Goal: Book appointment/travel/reservation

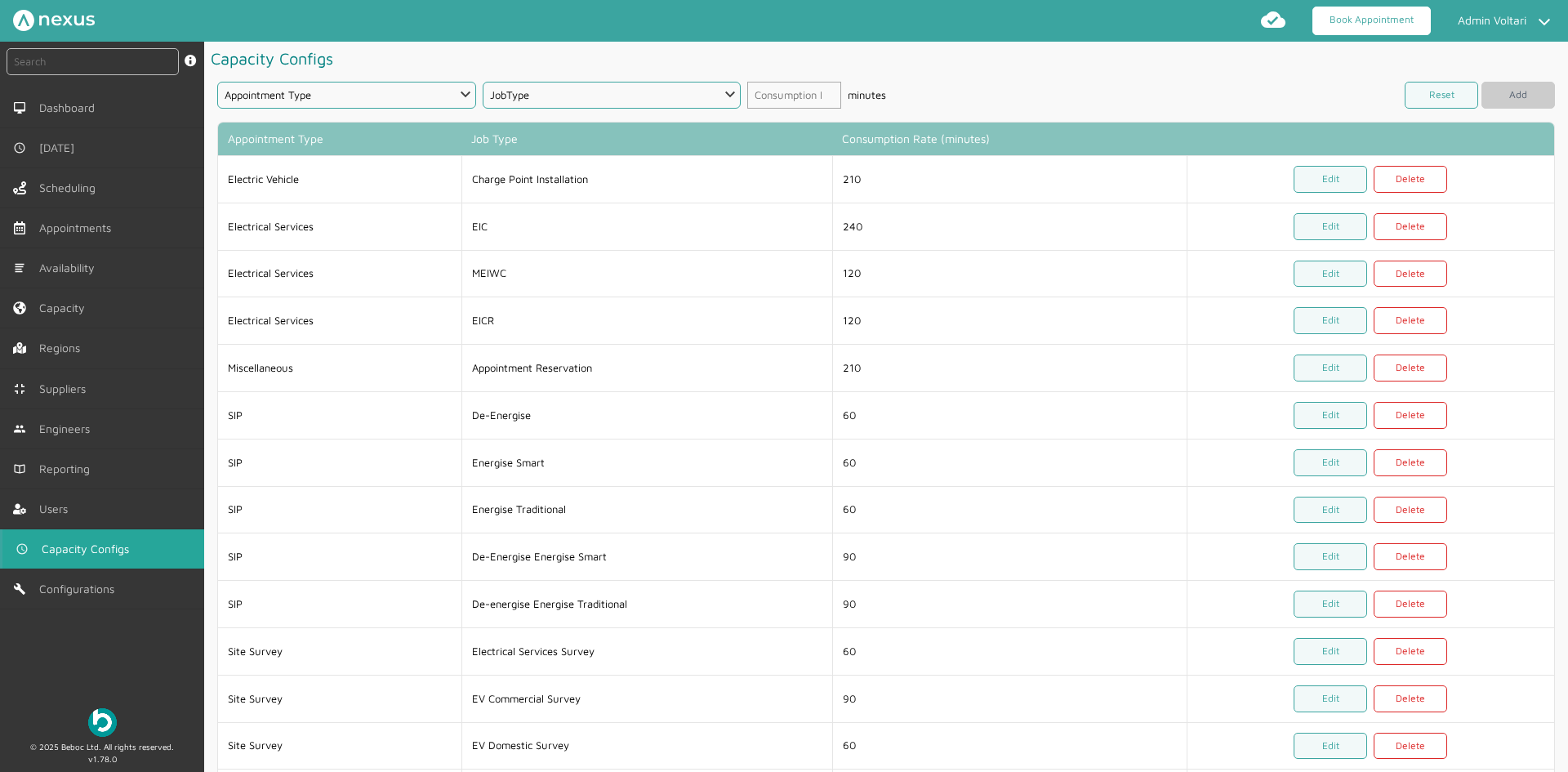
click at [1369, 21] on link "Book Appointment" at bounding box center [1371, 21] width 118 height 29
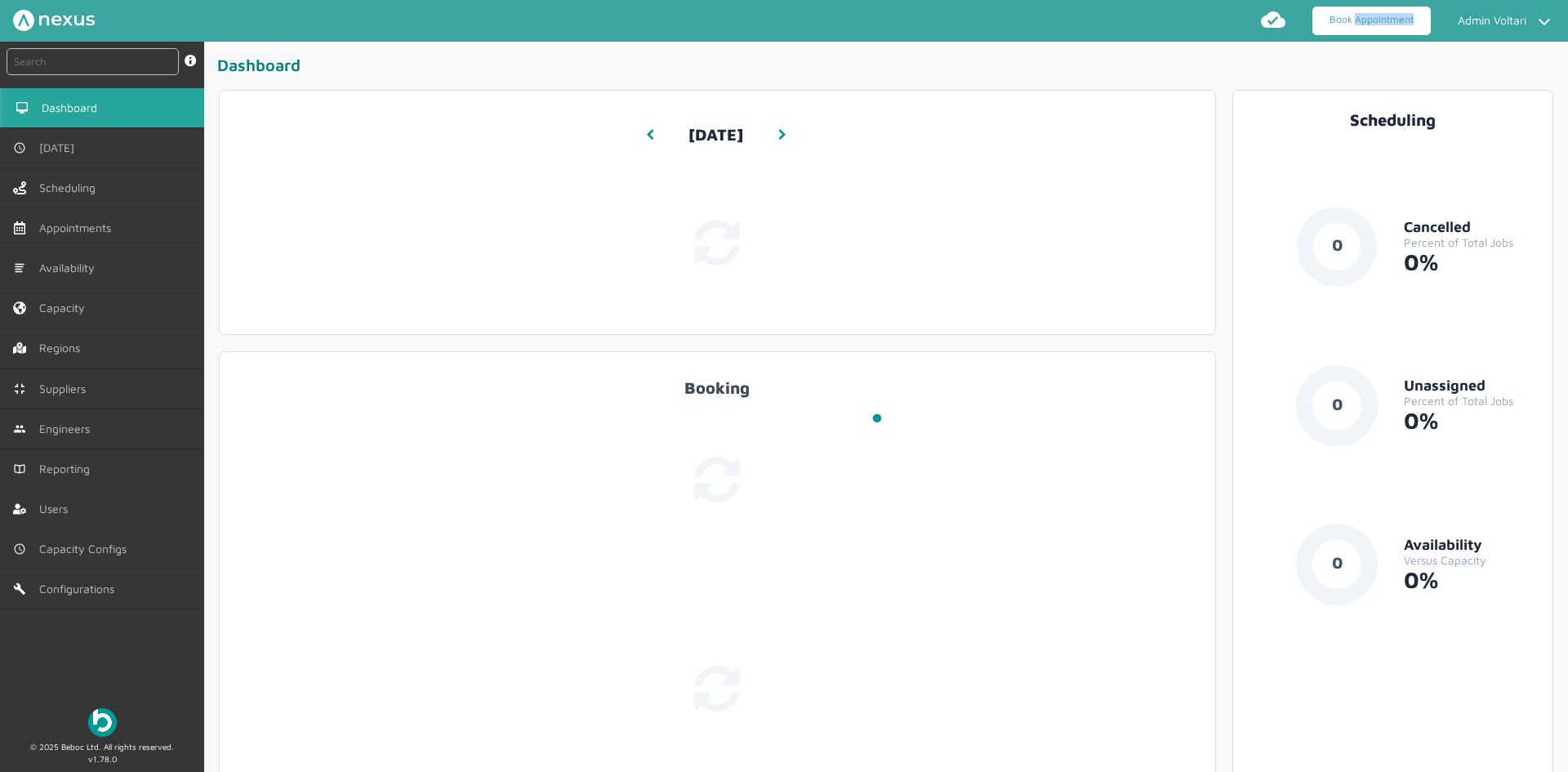
click at [1369, 21] on link "Book Appointment" at bounding box center [1371, 21] width 118 height 29
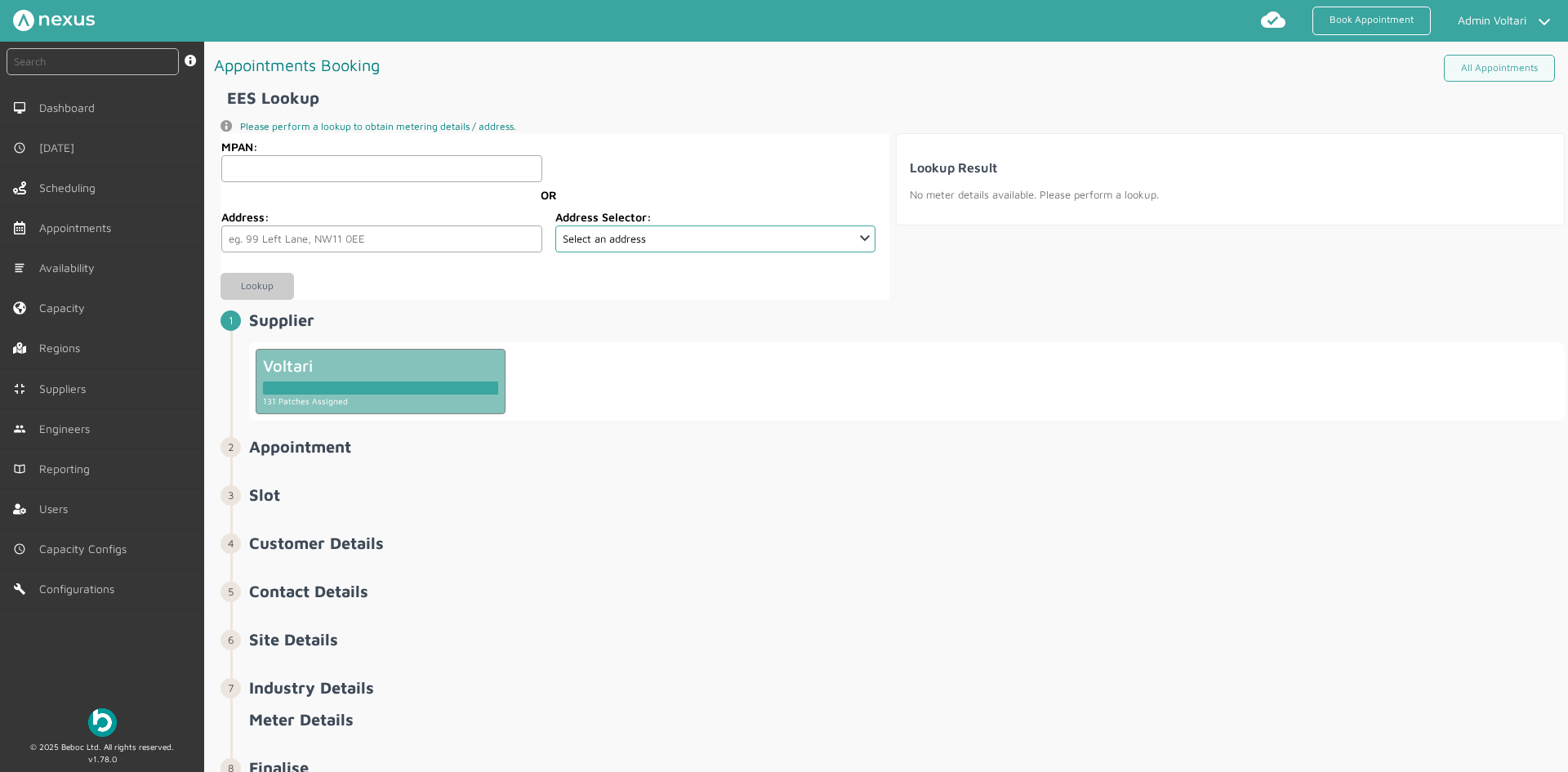
click at [374, 375] on div at bounding box center [381, 385] width 236 height 20
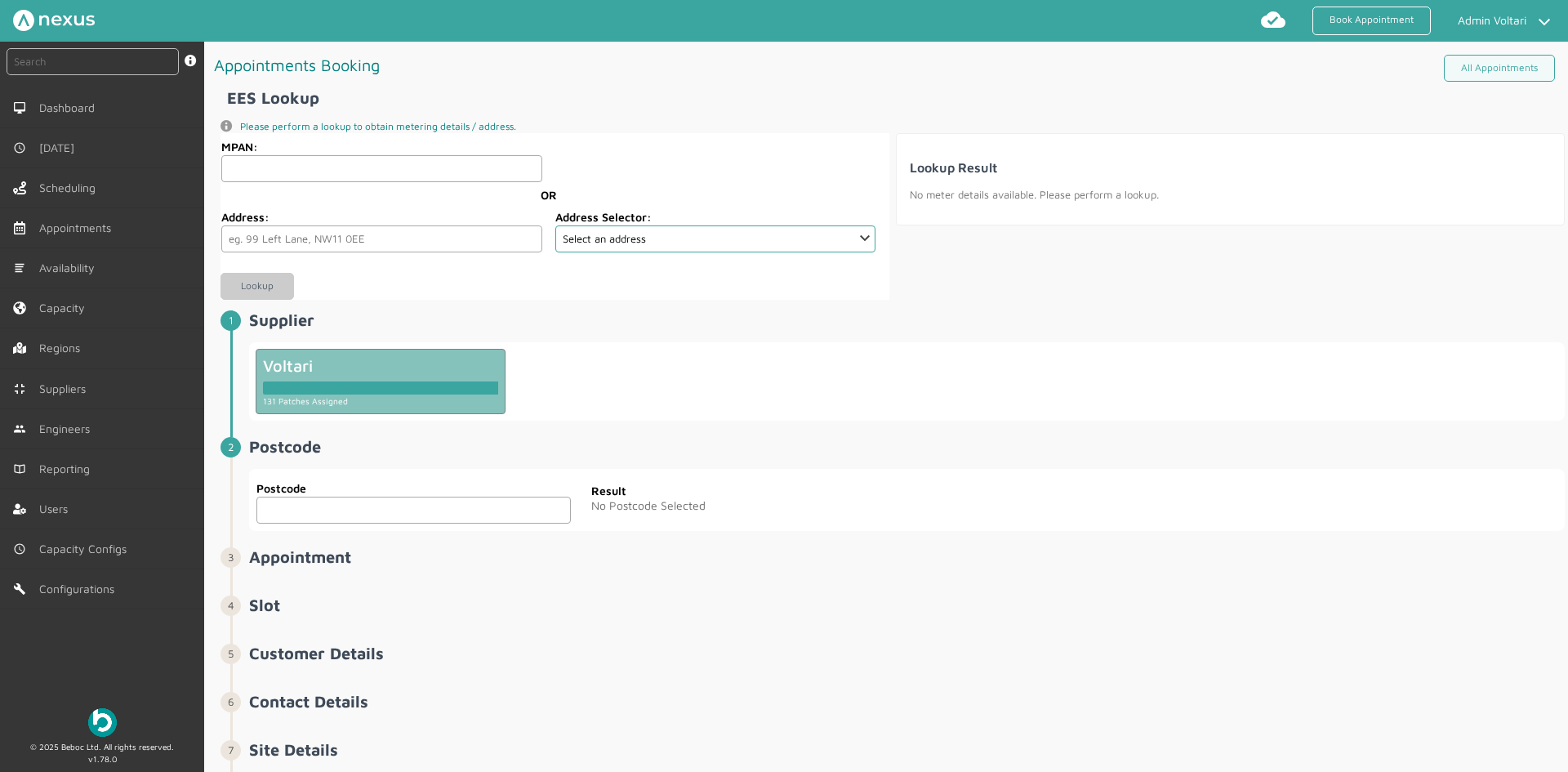
click at [341, 526] on div "Postcode Postcode" at bounding box center [413, 499] width 329 height 62
click at [343, 519] on input "text" at bounding box center [414, 510] width 315 height 27
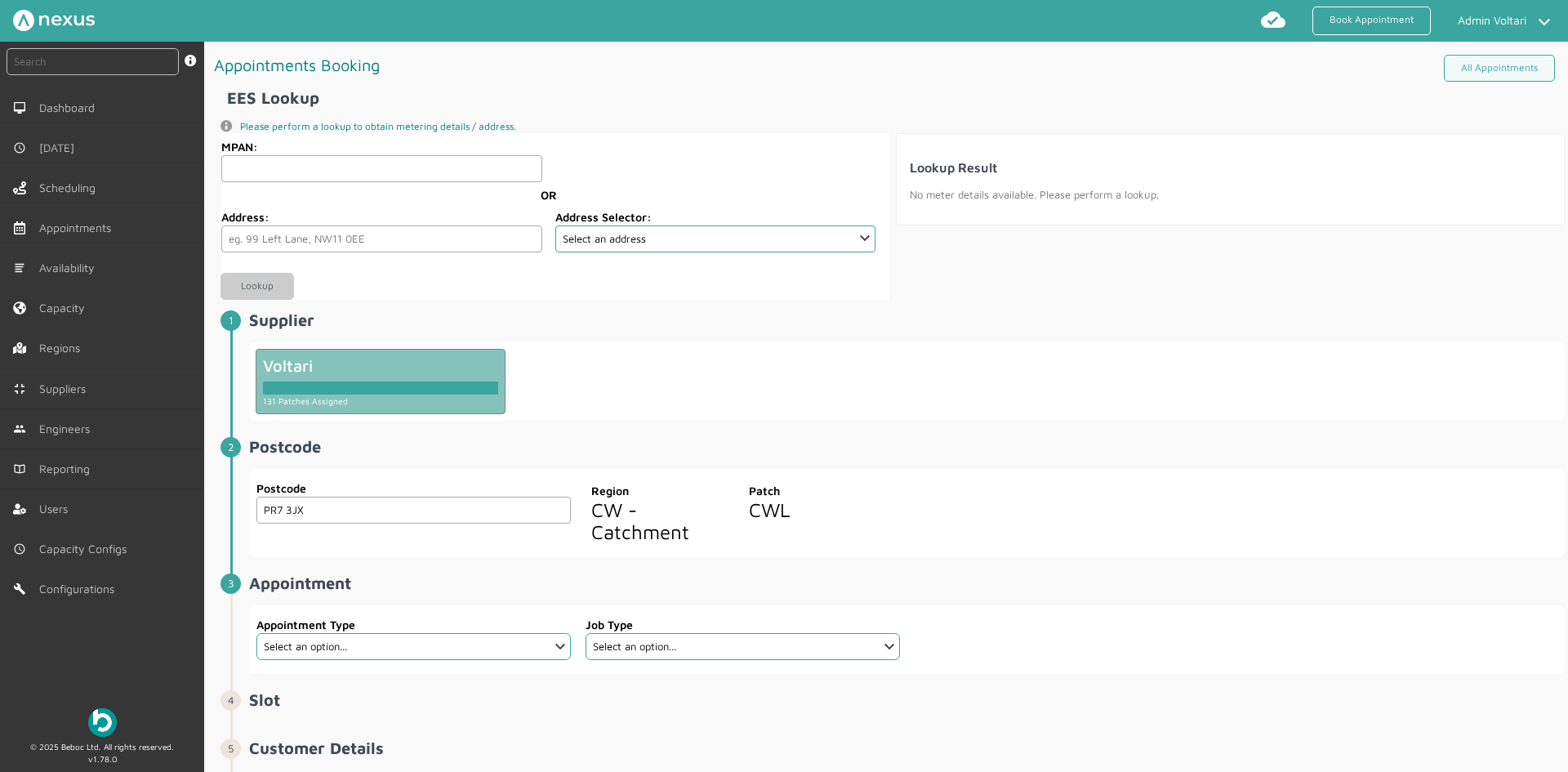
type input "PR7 3JX"
click at [551, 650] on select "Select an option... Additional Work Electric Vehicle Electrical Services Miscel…" at bounding box center [414, 646] width 315 height 27
select select "2: 62b1ed55ff53584ce128428a"
click at [257, 633] on select "Select an option... Additional Work Electric Vehicle Electrical Services Miscel…" at bounding box center [414, 646] width 315 height 27
click at [687, 648] on select "Select an option... Charge Point Installation" at bounding box center [743, 646] width 315 height 27
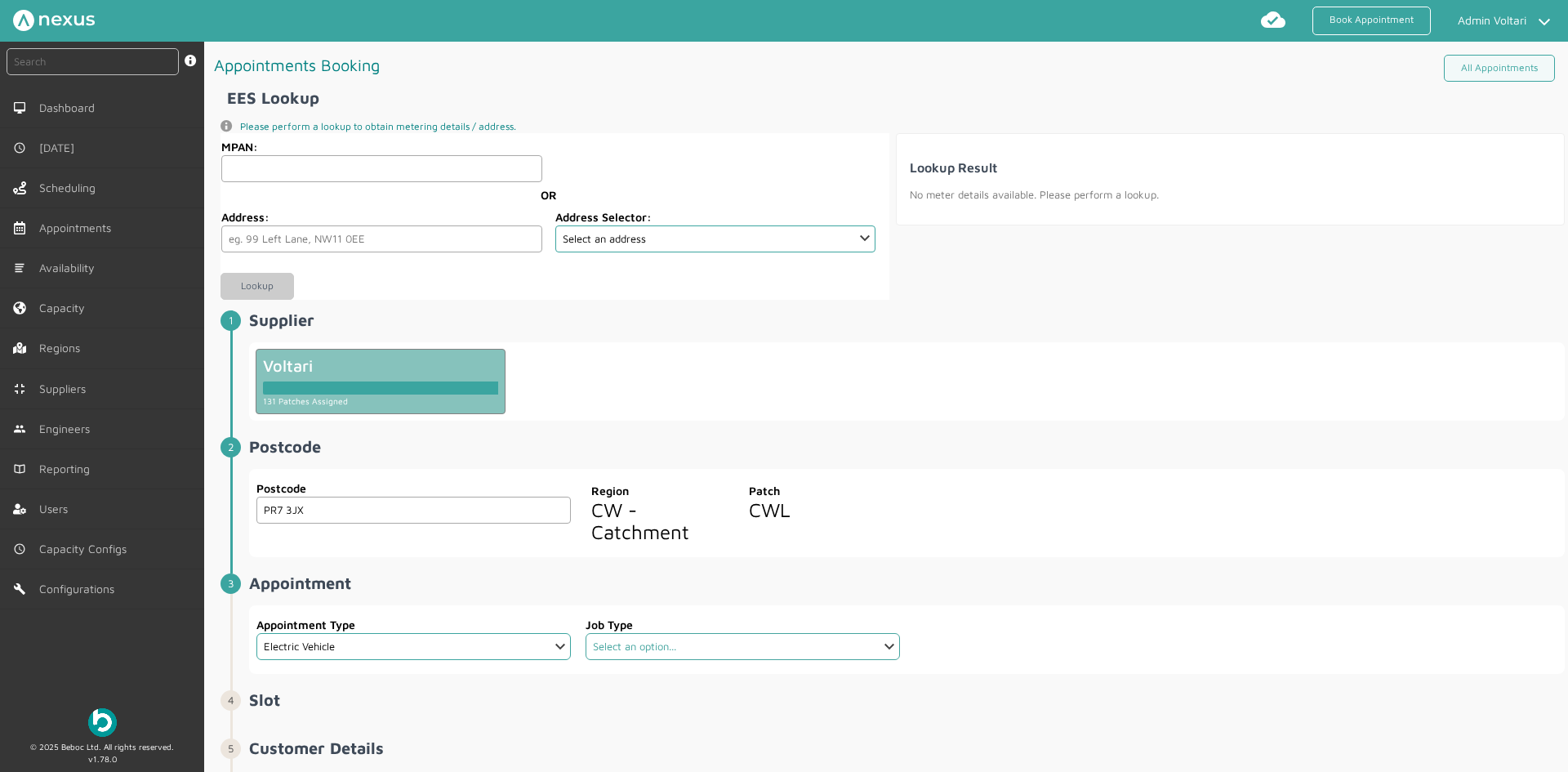
select select "1: 62b1ee29ff53584ce128428f"
click at [586, 633] on select "Select an option... Charge Point Installation" at bounding box center [743, 646] width 315 height 27
click at [572, 578] on h2 "Appointment ️️️" at bounding box center [907, 583] width 1316 height 19
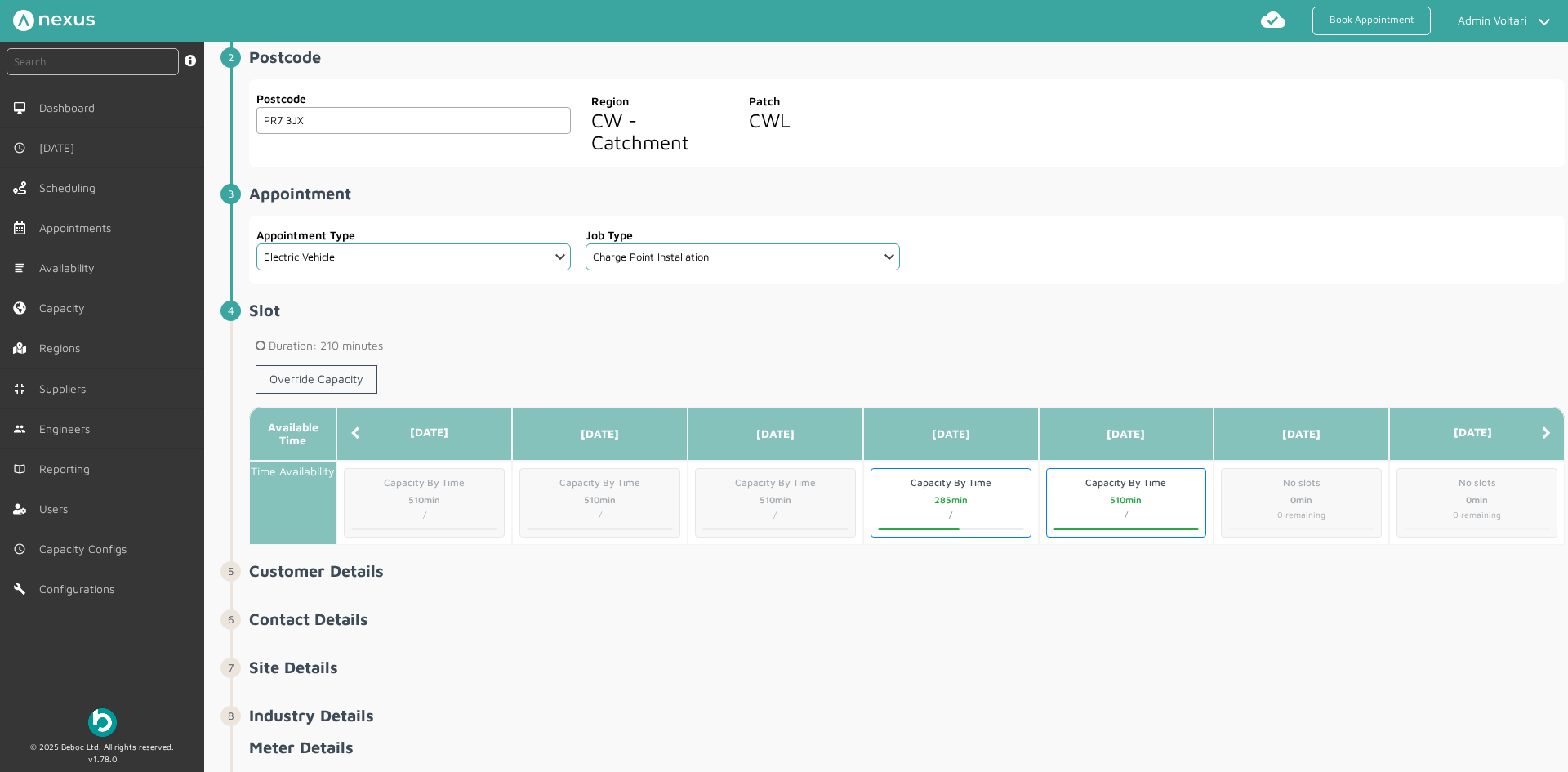
scroll to position [408, 0]
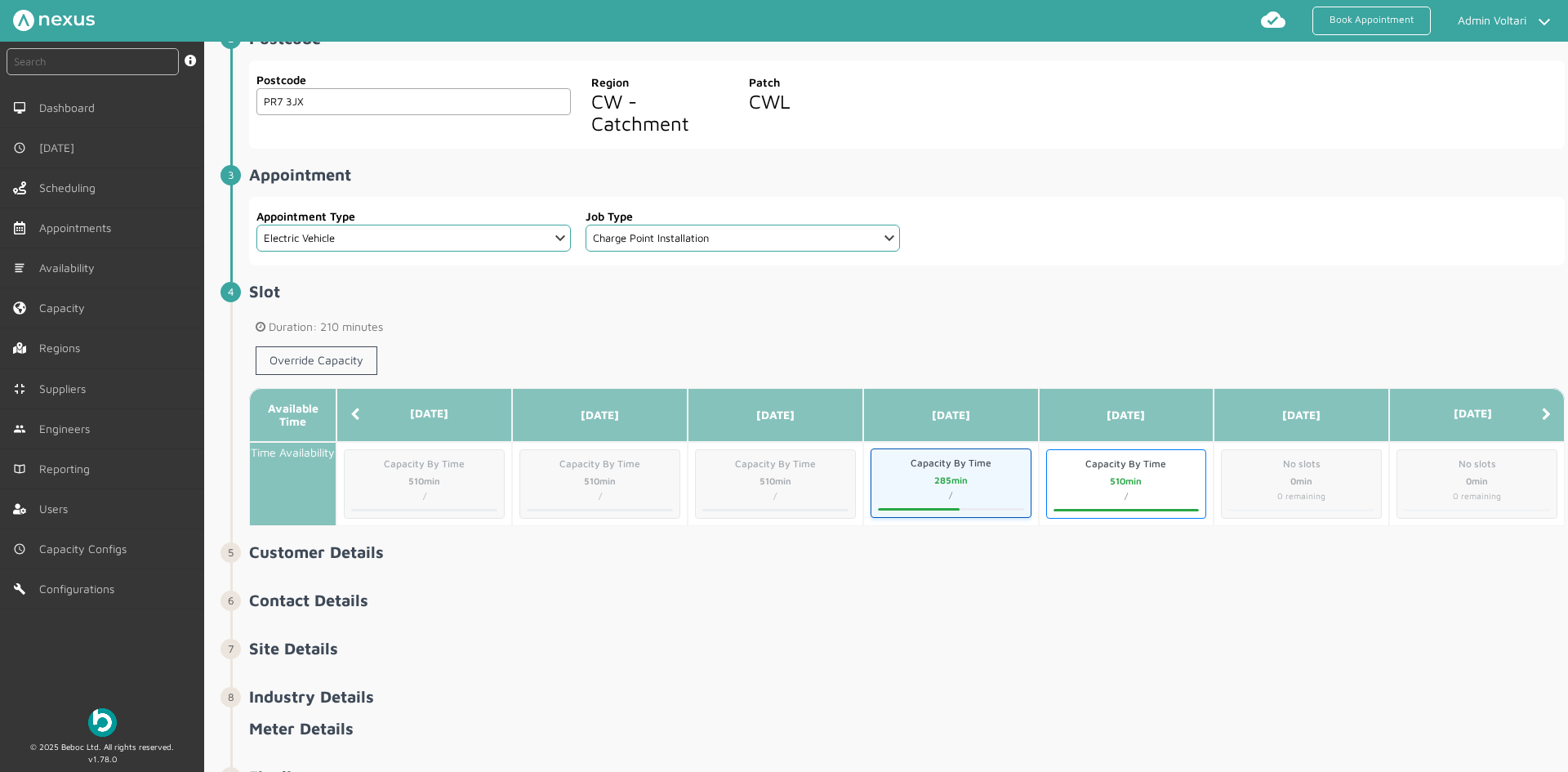
click at [953, 466] on span "Capacity By Time" at bounding box center [951, 463] width 146 height 14
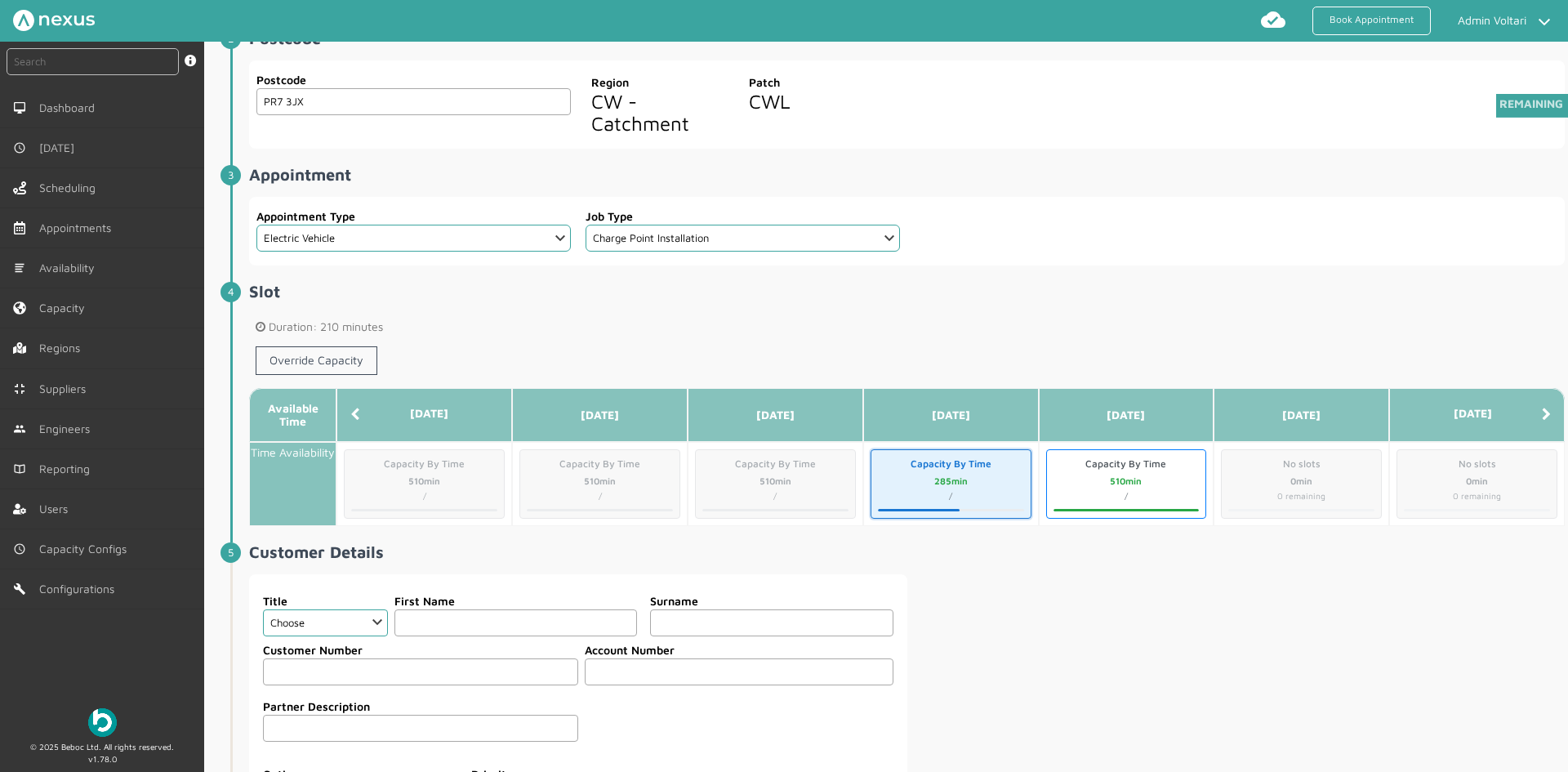
click at [364, 637] on fieldset "Customer Number Account Number" at bounding box center [578, 665] width 632 height 56
click at [365, 632] on select "Choose Dr Mr Mrs Miss Ms Mx Sir Lady" at bounding box center [325, 623] width 125 height 27
select select "1: Dr"
click at [263, 610] on select "Choose Dr Mr Mrs Miss Ms Mx Sir Lady" at bounding box center [325, 623] width 125 height 27
click at [442, 620] on input "text" at bounding box center [515, 623] width 242 height 27
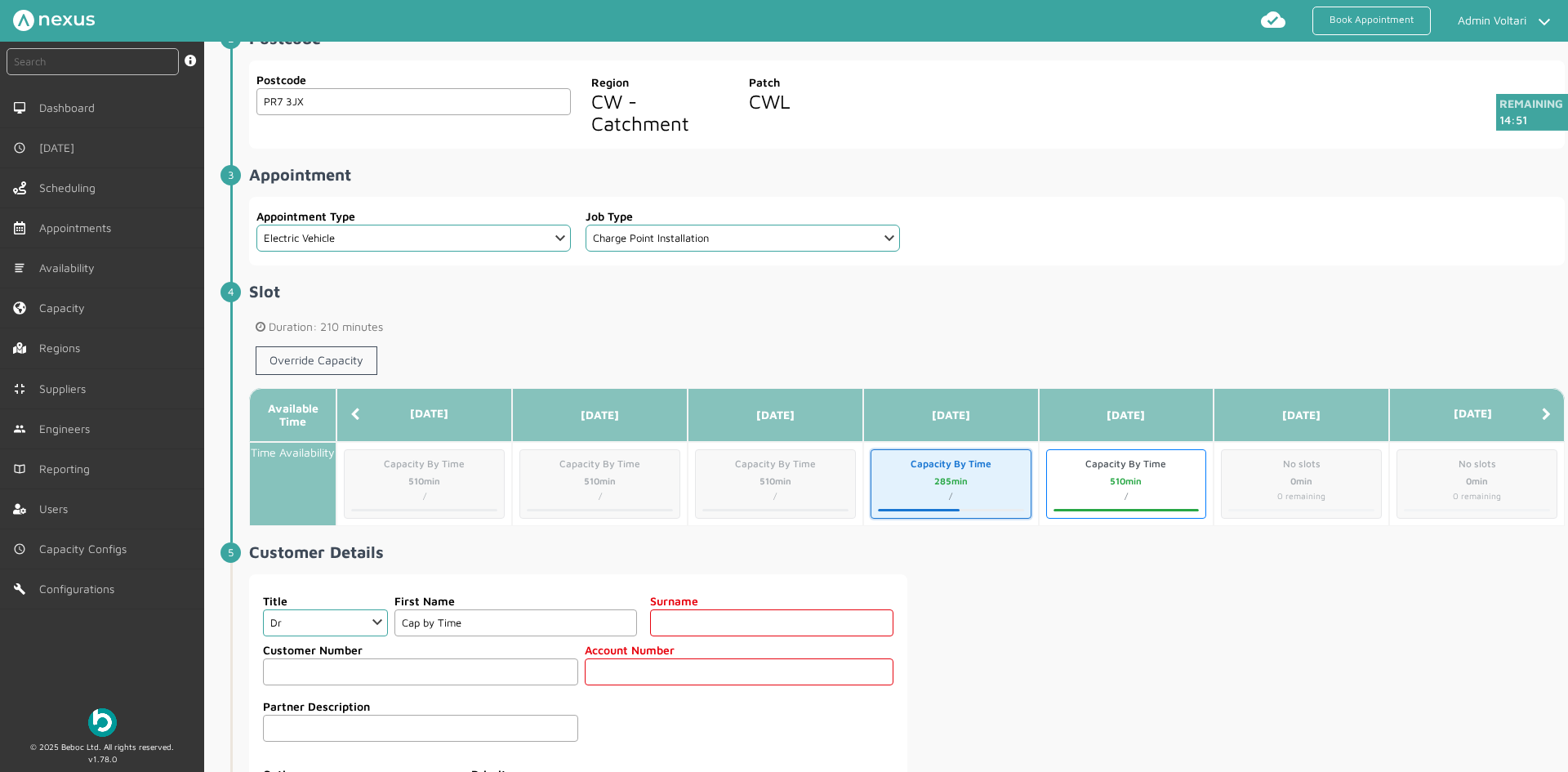
type input "Cap by Time"
type input "Test 2"
click at [610, 678] on input "text" at bounding box center [740, 672] width 309 height 27
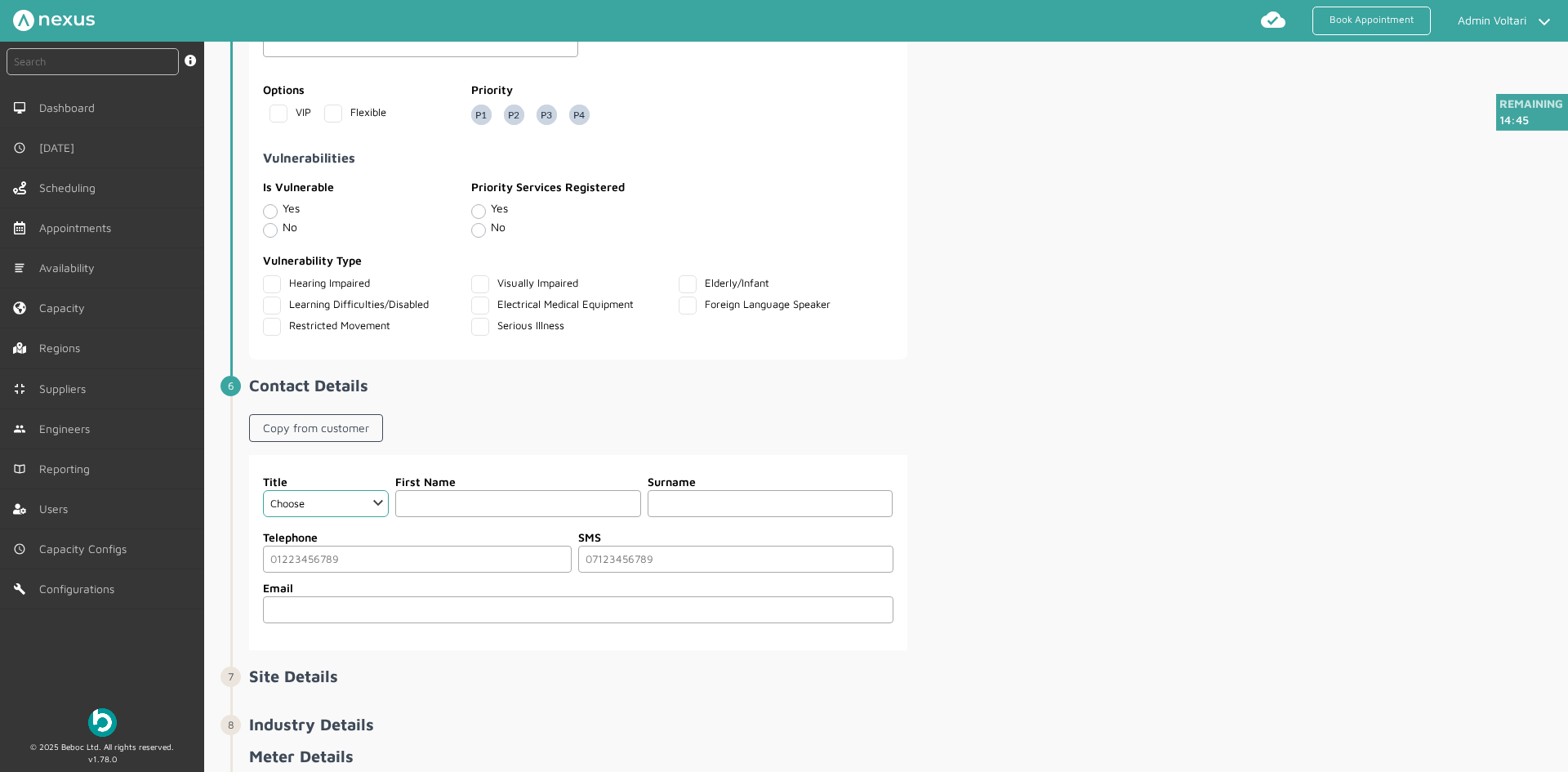
scroll to position [1143, 0]
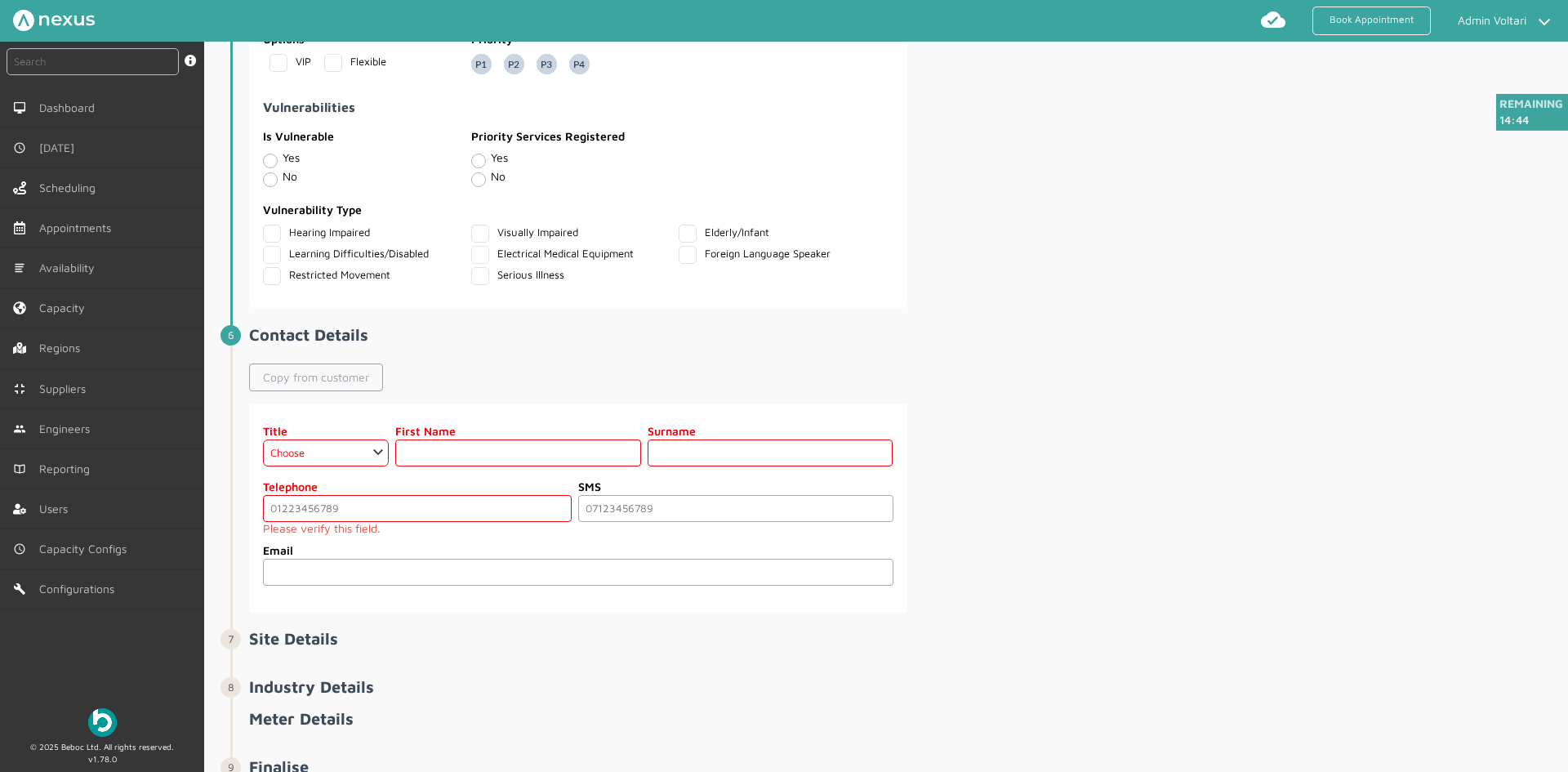
type input "987654321"
click at [326, 366] on link "Copy from customer" at bounding box center [316, 377] width 134 height 28
select select "1: Dr"
type input "Cap by Time"
type input "Test 2"
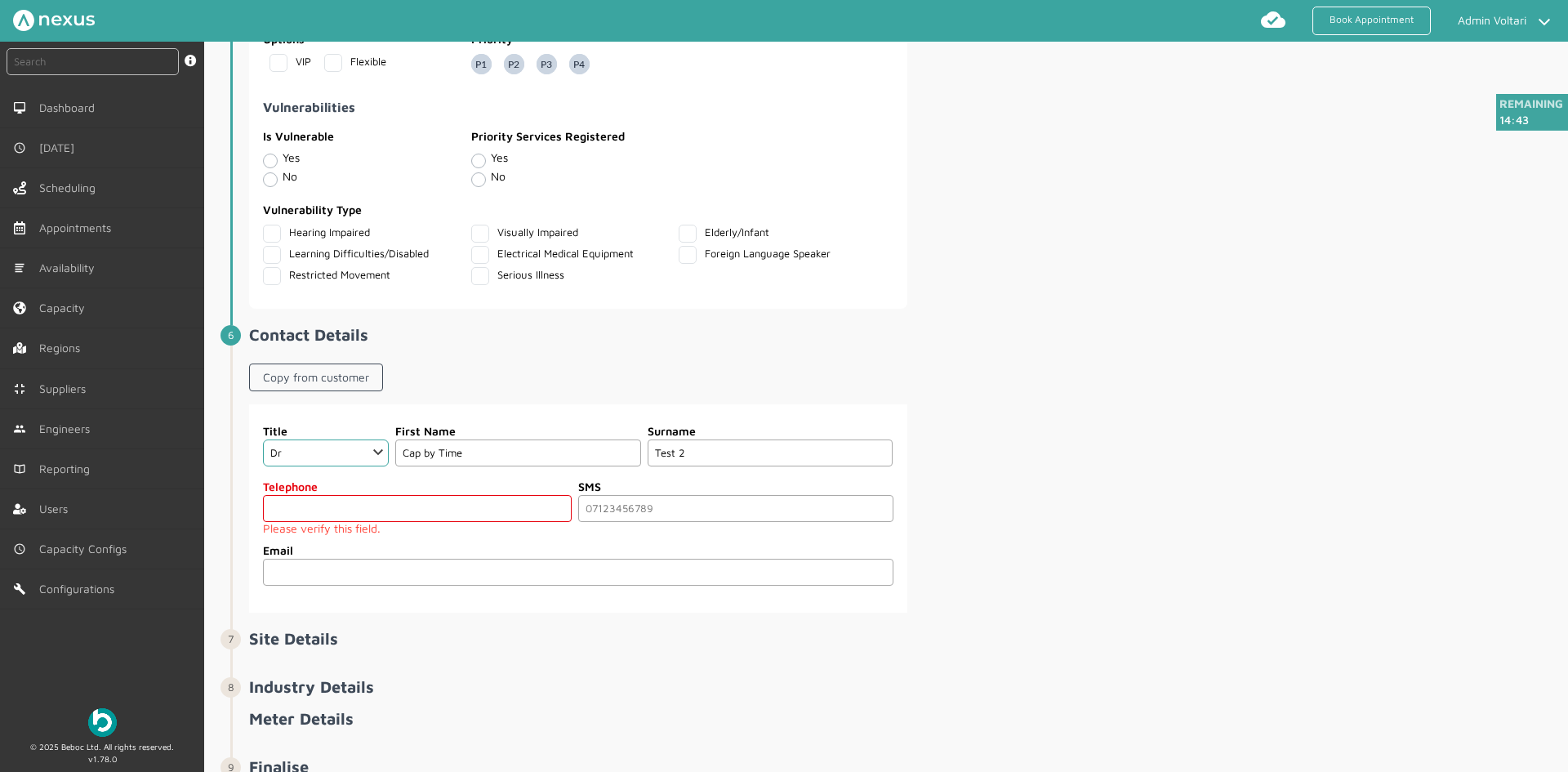
click at [334, 520] on input "tel" at bounding box center [418, 509] width 309 height 27
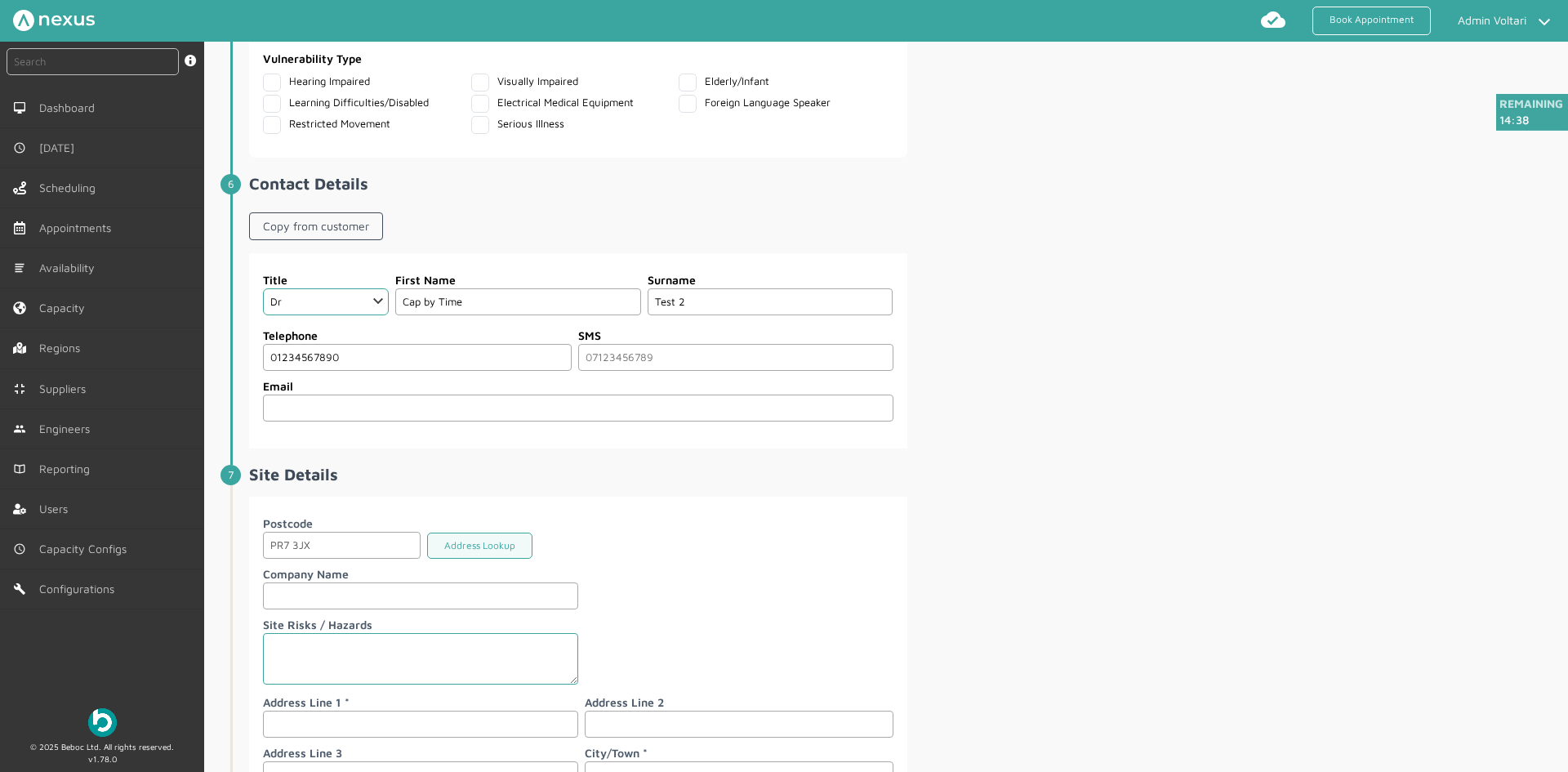
scroll to position [1552, 0]
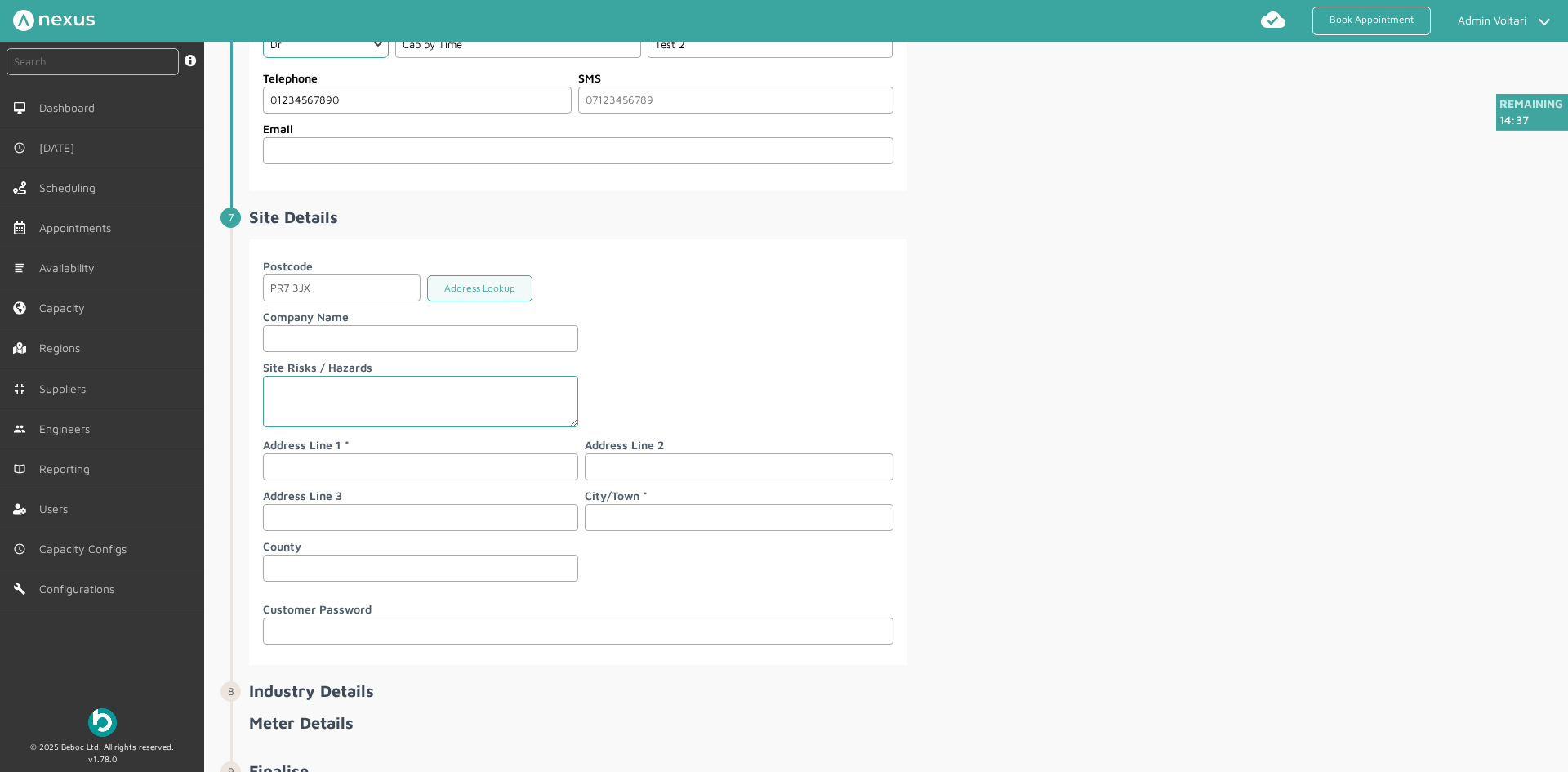
type input "01234567890"
click at [433, 477] on input "text" at bounding box center [421, 467] width 315 height 27
type input "Beboc"
click at [684, 515] on input "text" at bounding box center [740, 517] width 309 height 27
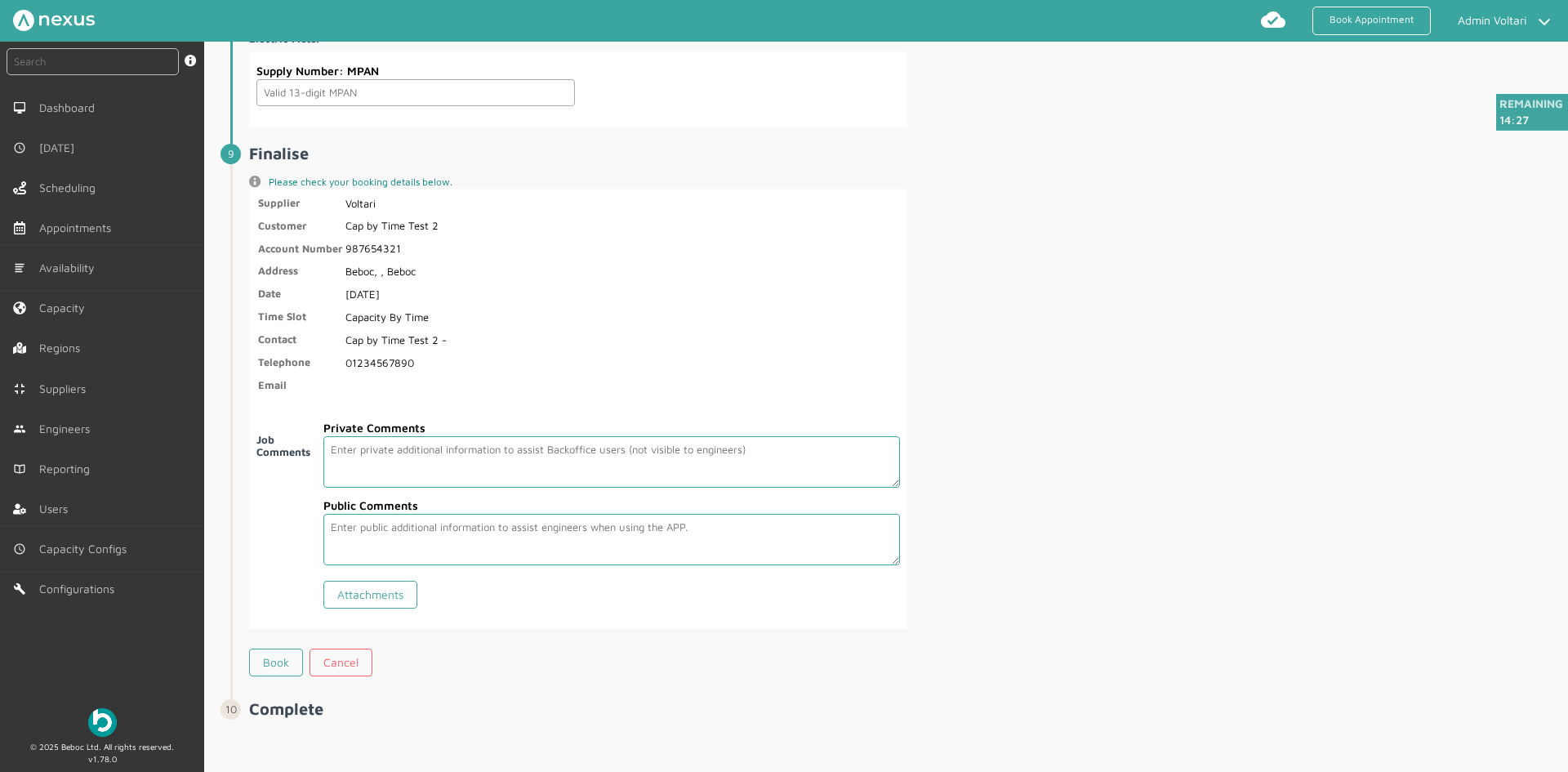
scroll to position [2280, 0]
type input "Beboc"
click at [276, 664] on link "Book" at bounding box center [276, 660] width 53 height 28
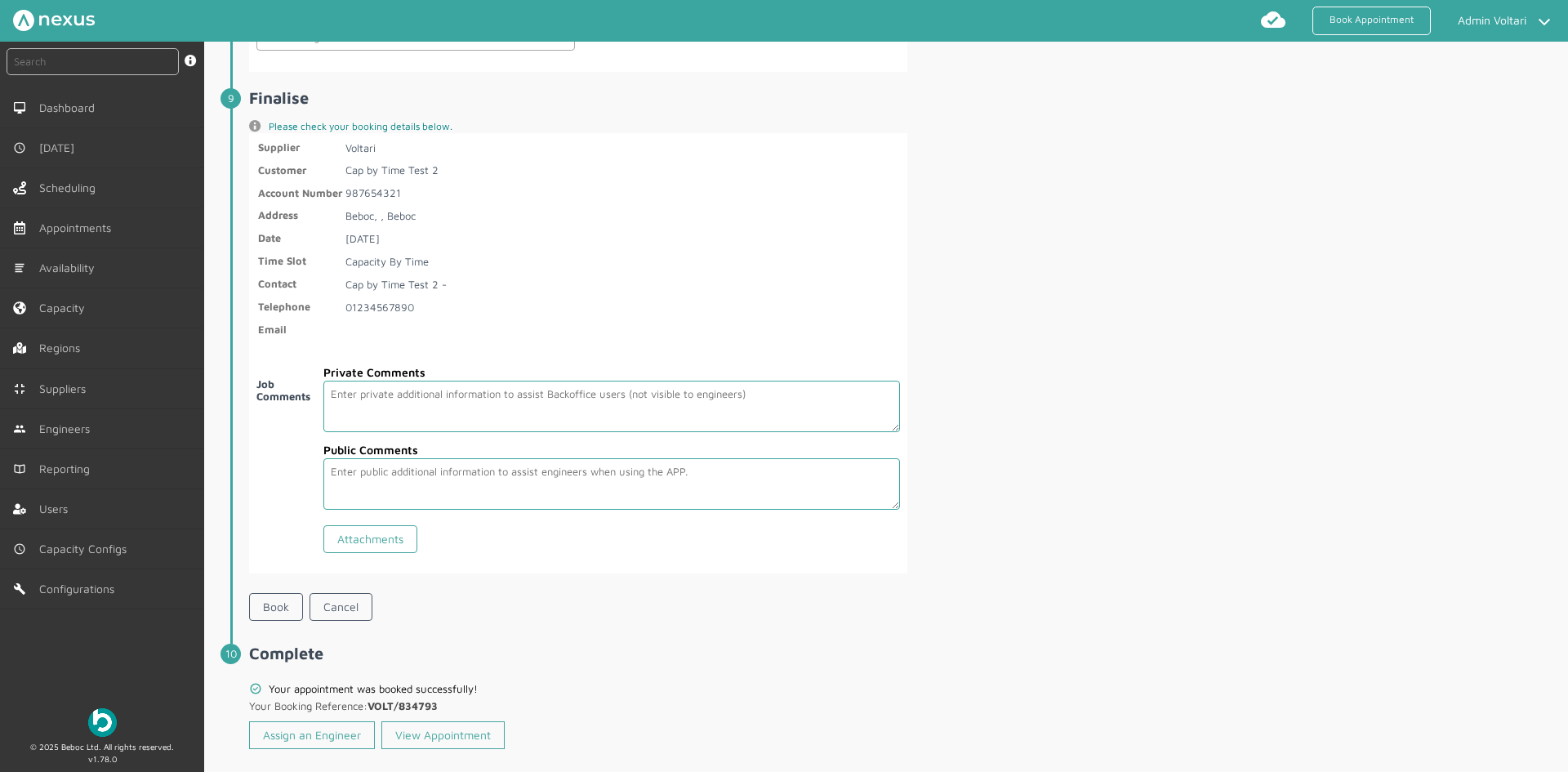
scroll to position [2358, 0]
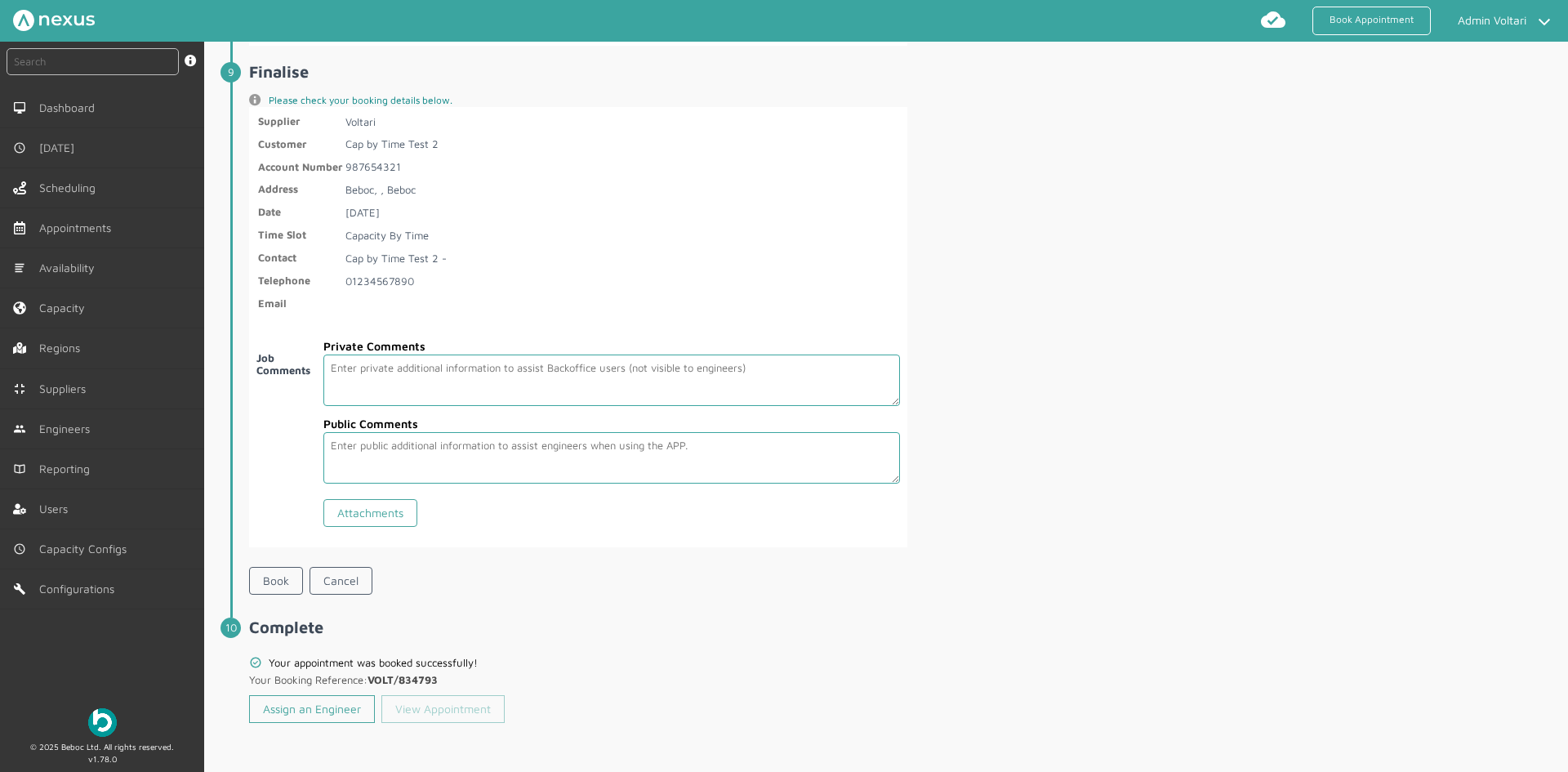
click at [435, 707] on link "View Appointment" at bounding box center [443, 708] width 123 height 28
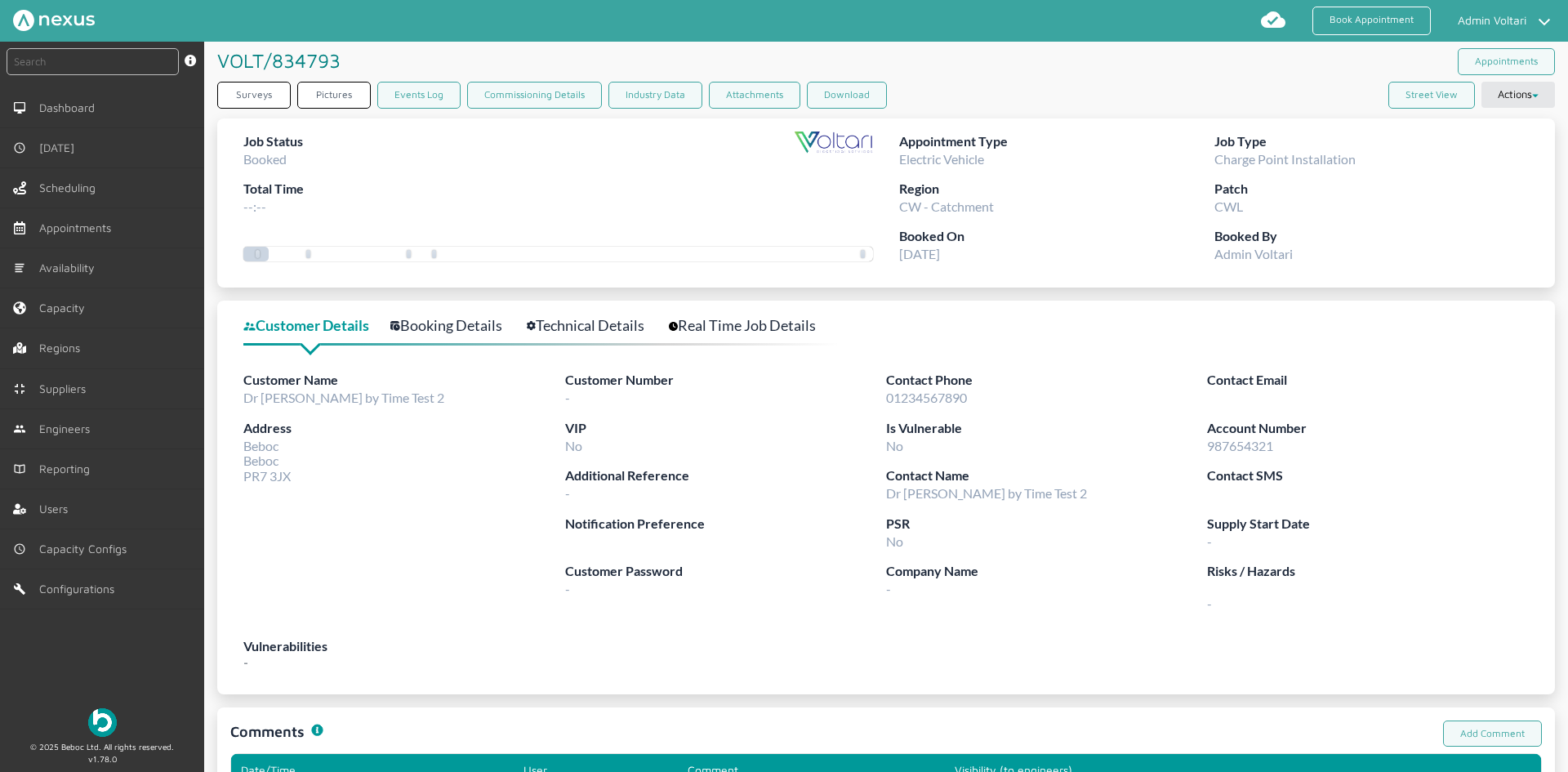
click at [470, 323] on link "Booking Details" at bounding box center [455, 325] width 130 height 24
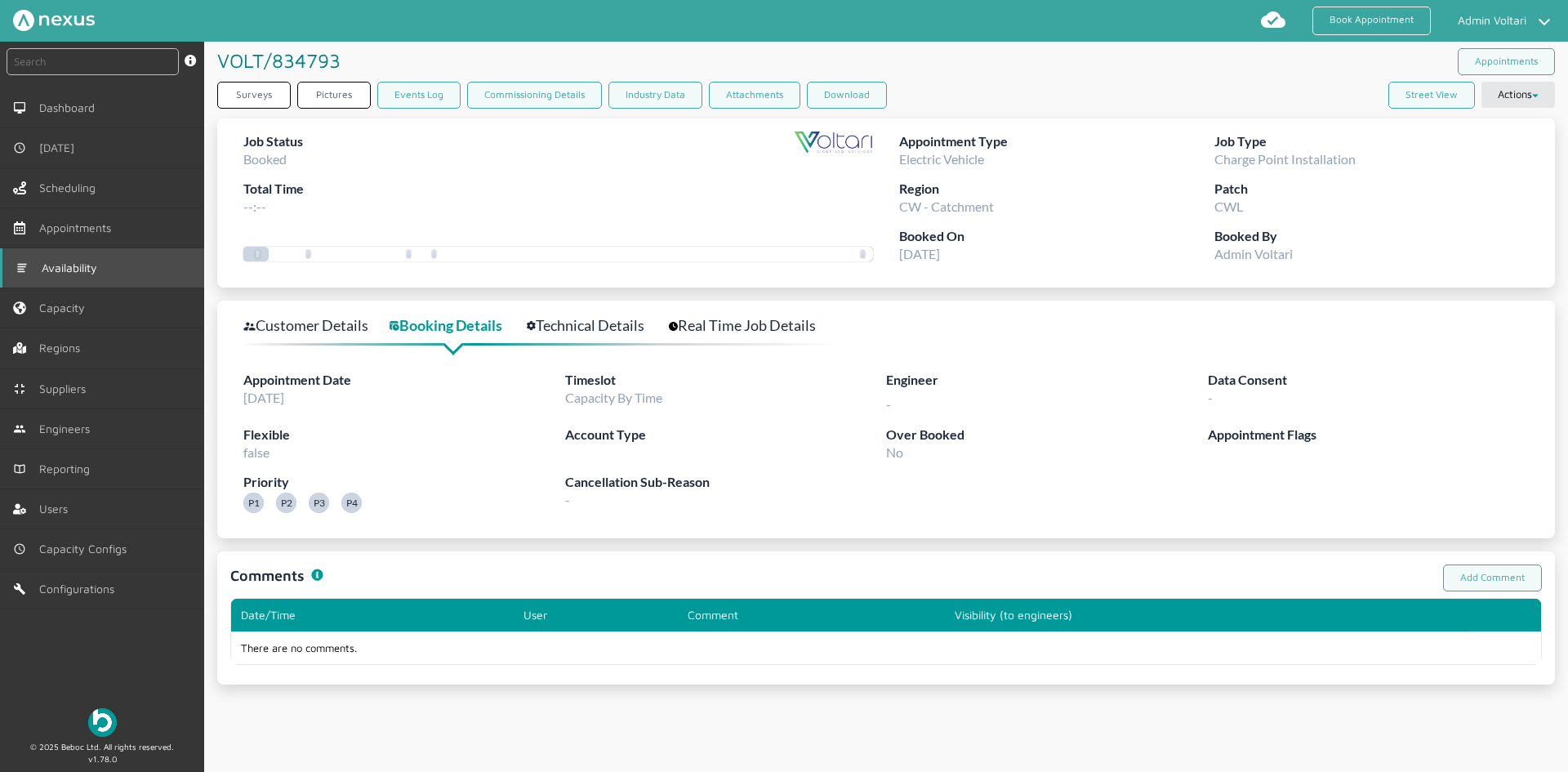
click at [110, 263] on link "Availability" at bounding box center [102, 267] width 204 height 39
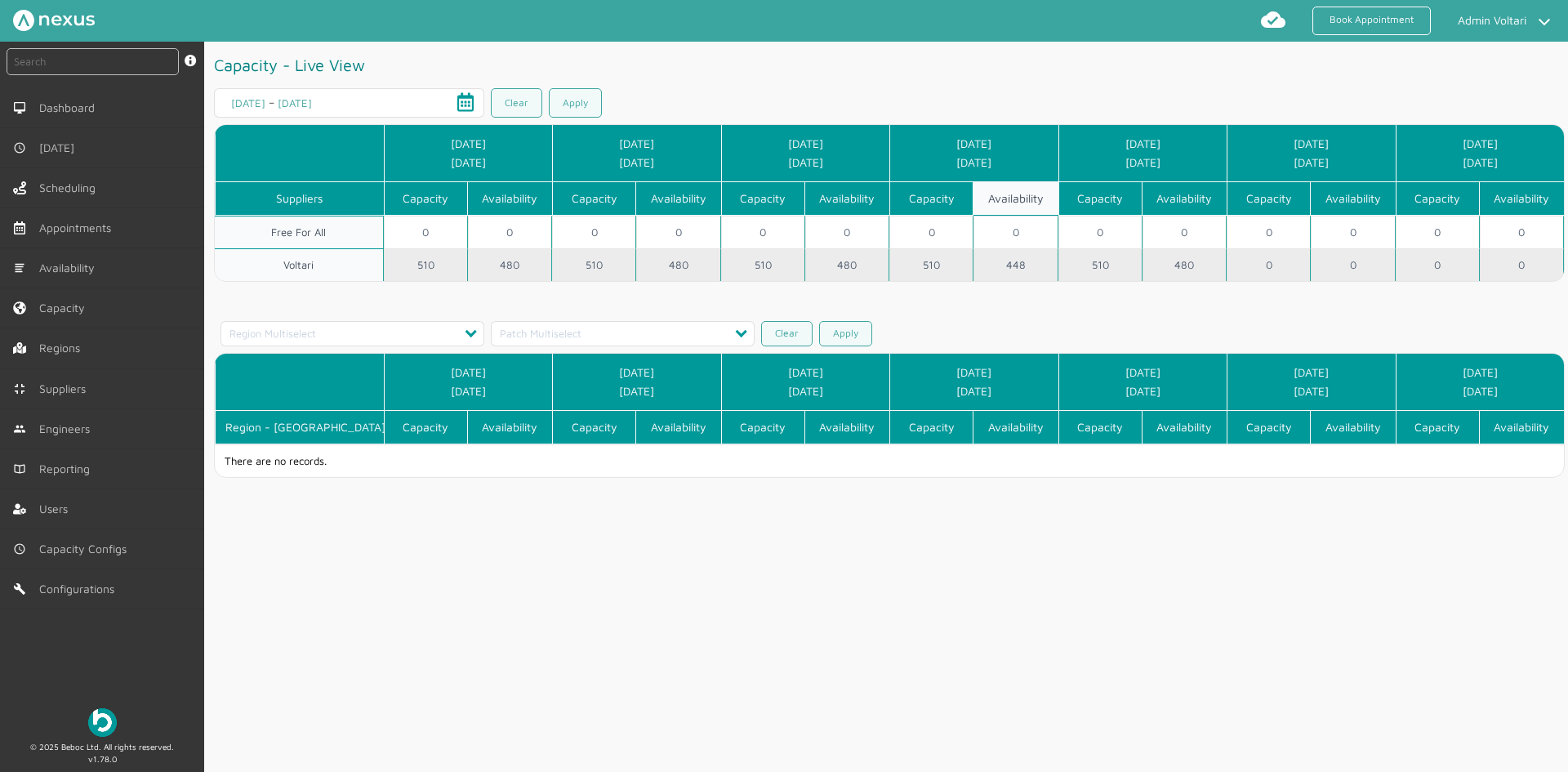
click at [1019, 264] on td "448" at bounding box center [1015, 264] width 84 height 32
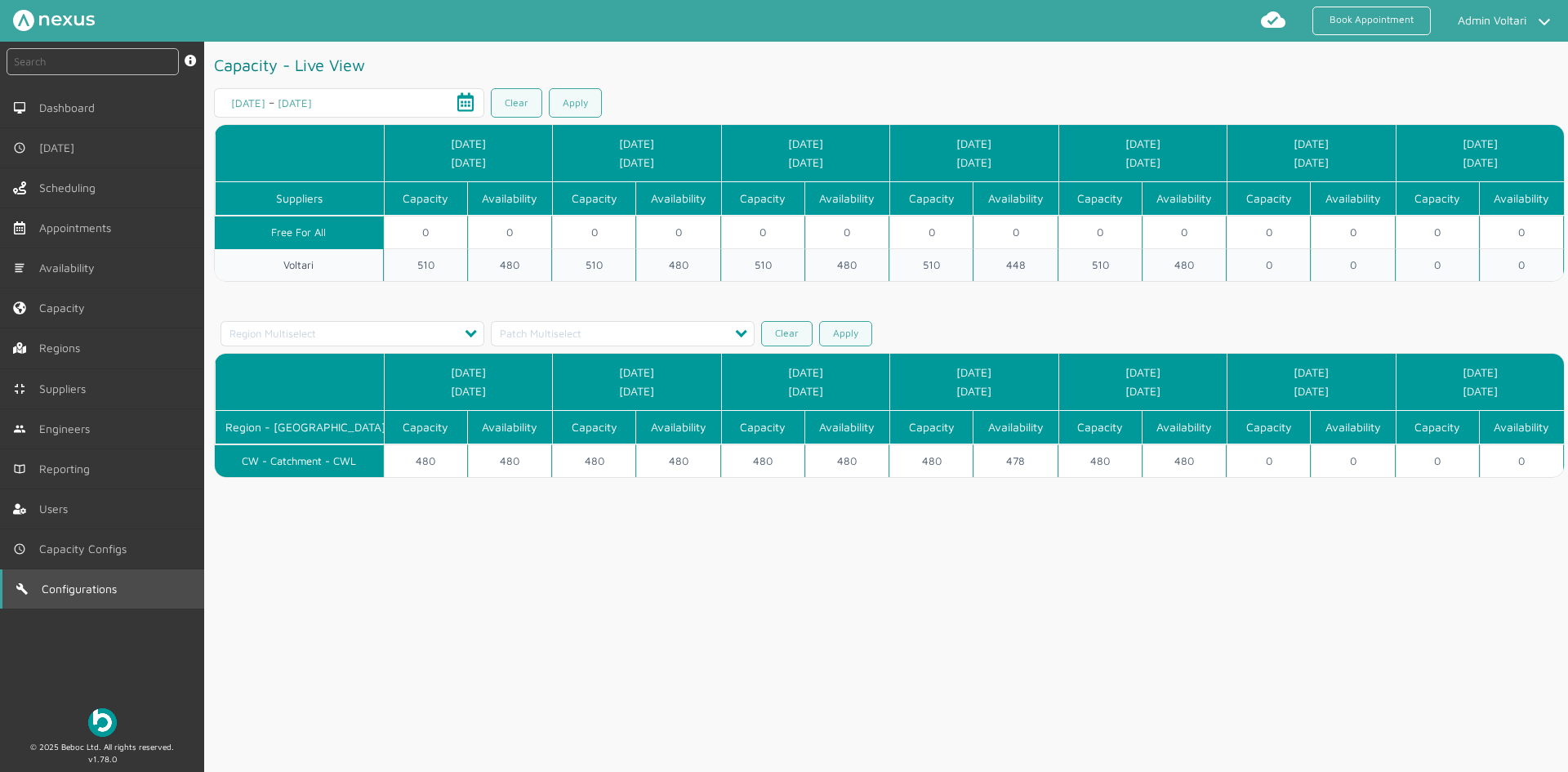
click at [113, 598] on link "Configurations" at bounding box center [102, 589] width 204 height 39
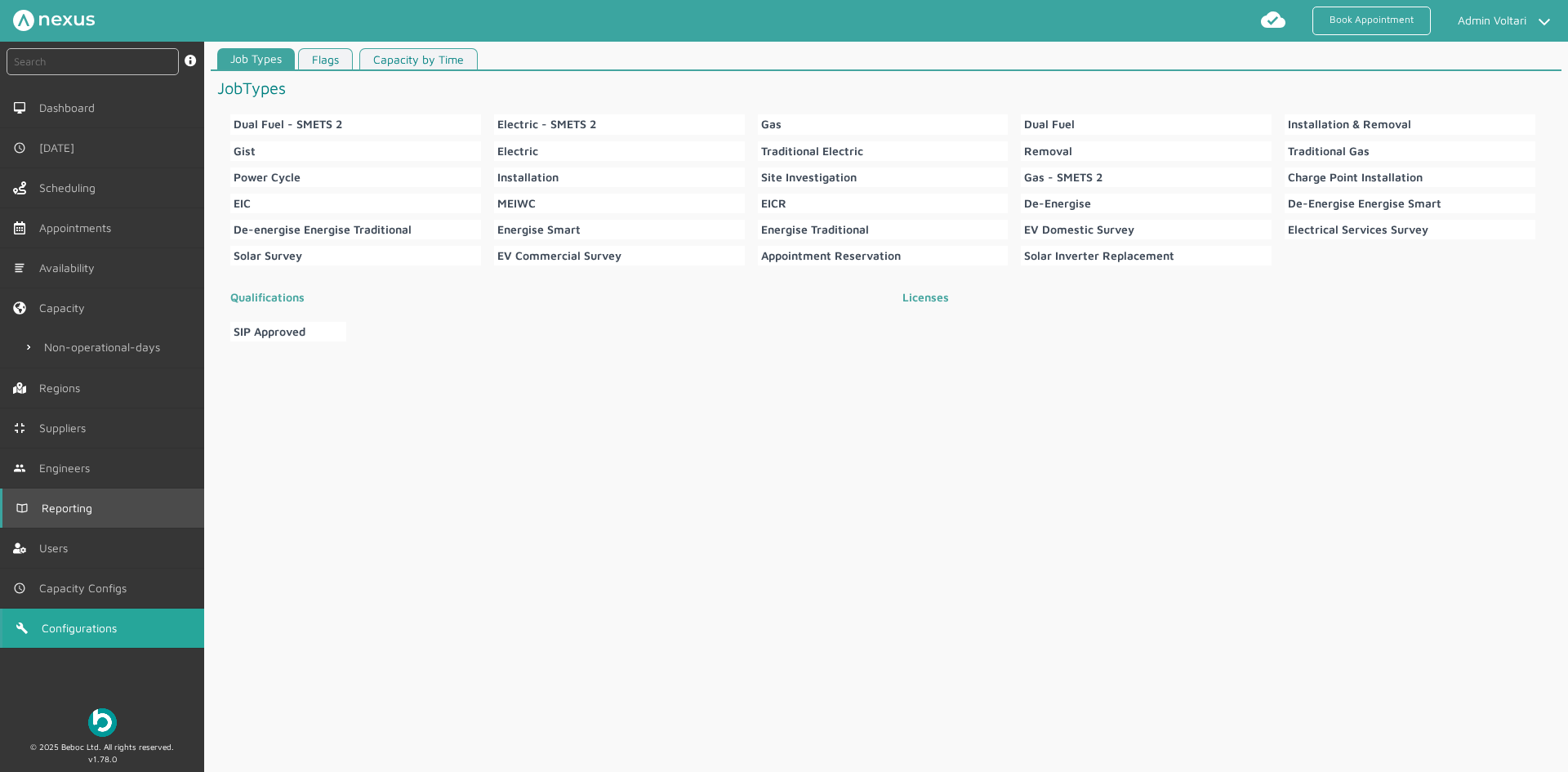
click at [89, 504] on span "Reporting" at bounding box center [71, 509] width 57 height 13
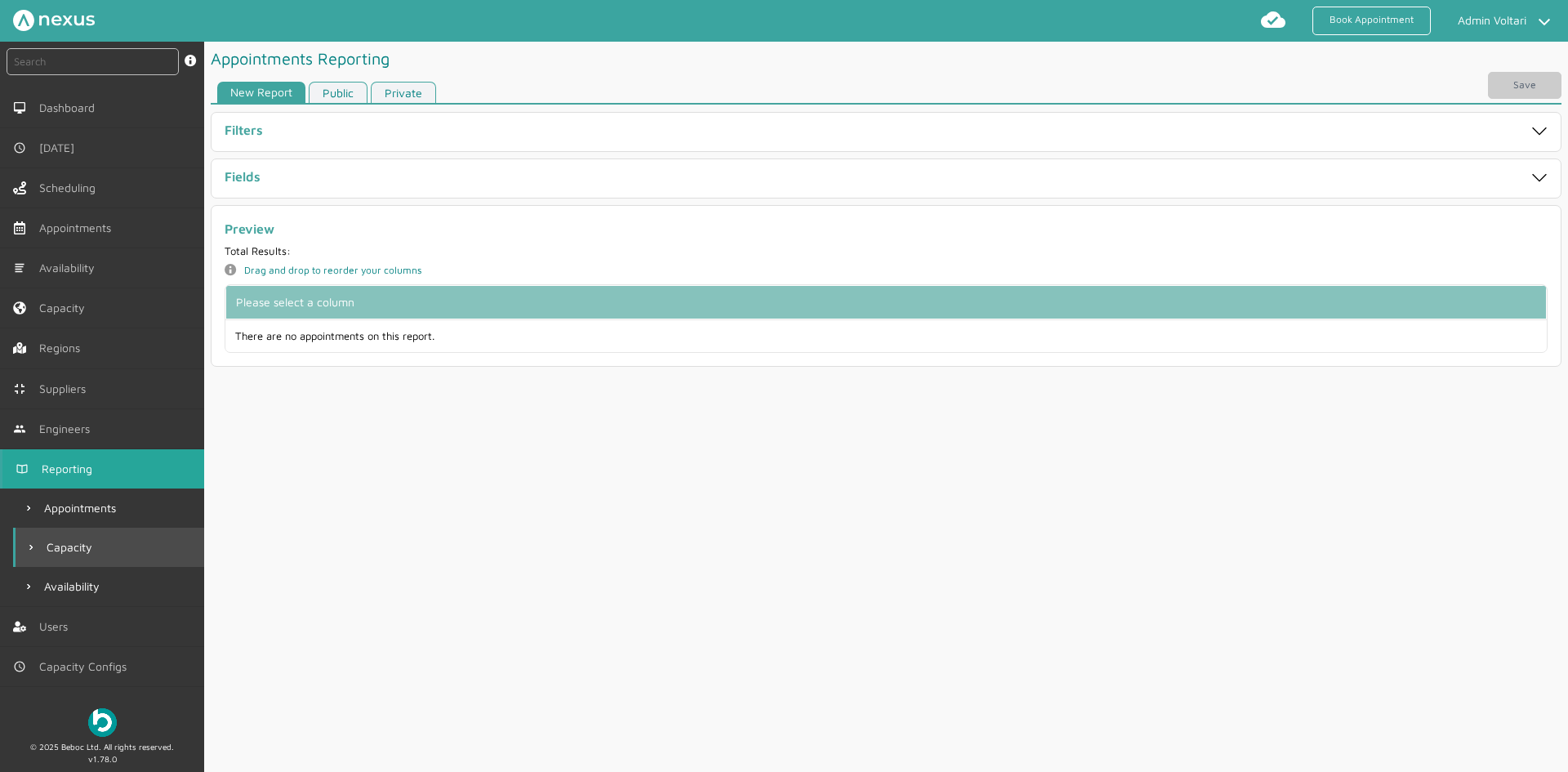
click at [111, 532] on link "Capacity" at bounding box center [109, 547] width 191 height 39
click at [427, 86] on link "Private" at bounding box center [404, 93] width 65 height 22
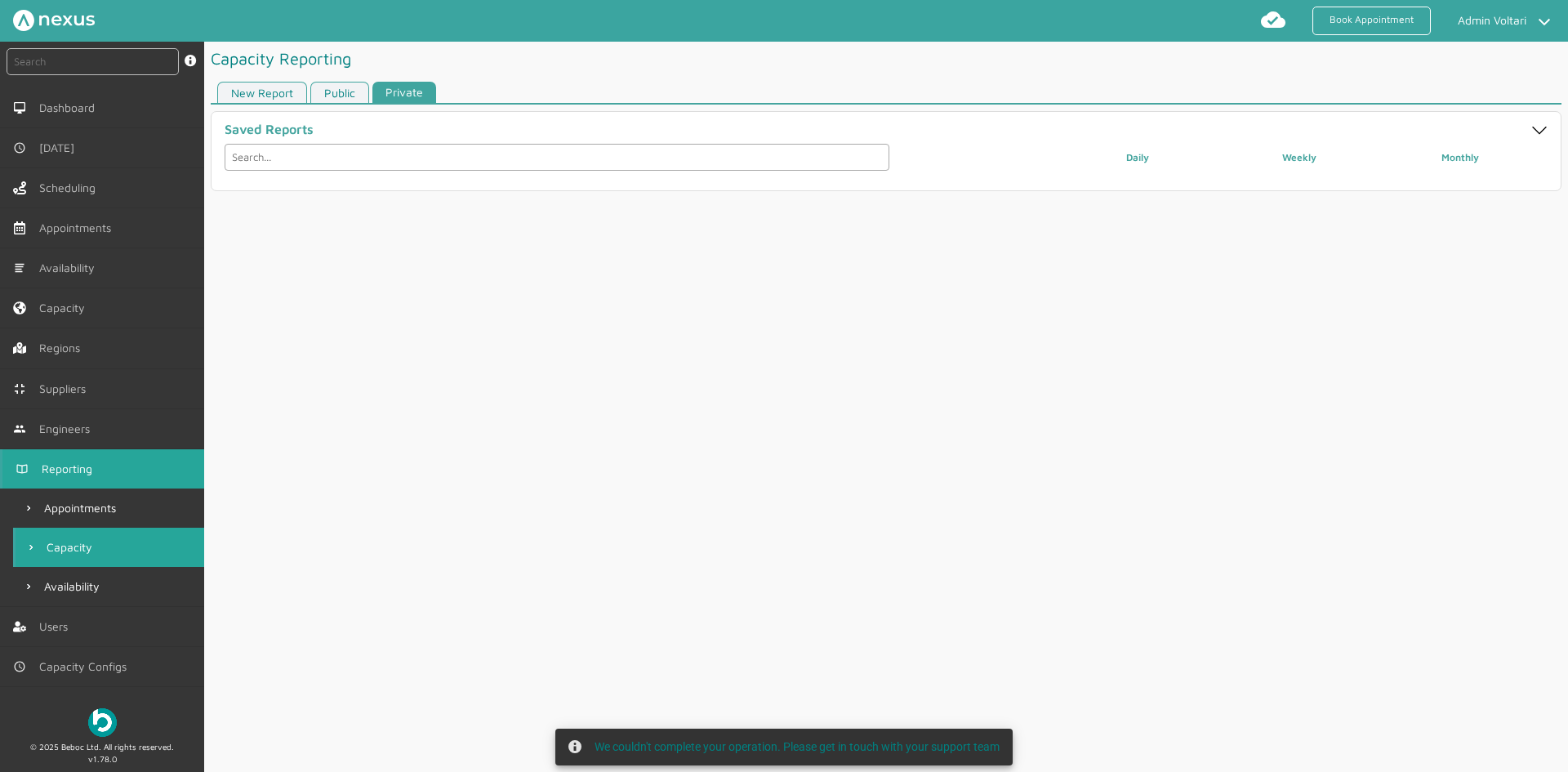
click at [320, 77] on article "Capacity Reporting New Report Public Private Saved Reports Daily Weekly Monthly" at bounding box center [886, 116] width 1364 height 150
click at [267, 89] on link "New Report" at bounding box center [262, 93] width 90 height 22
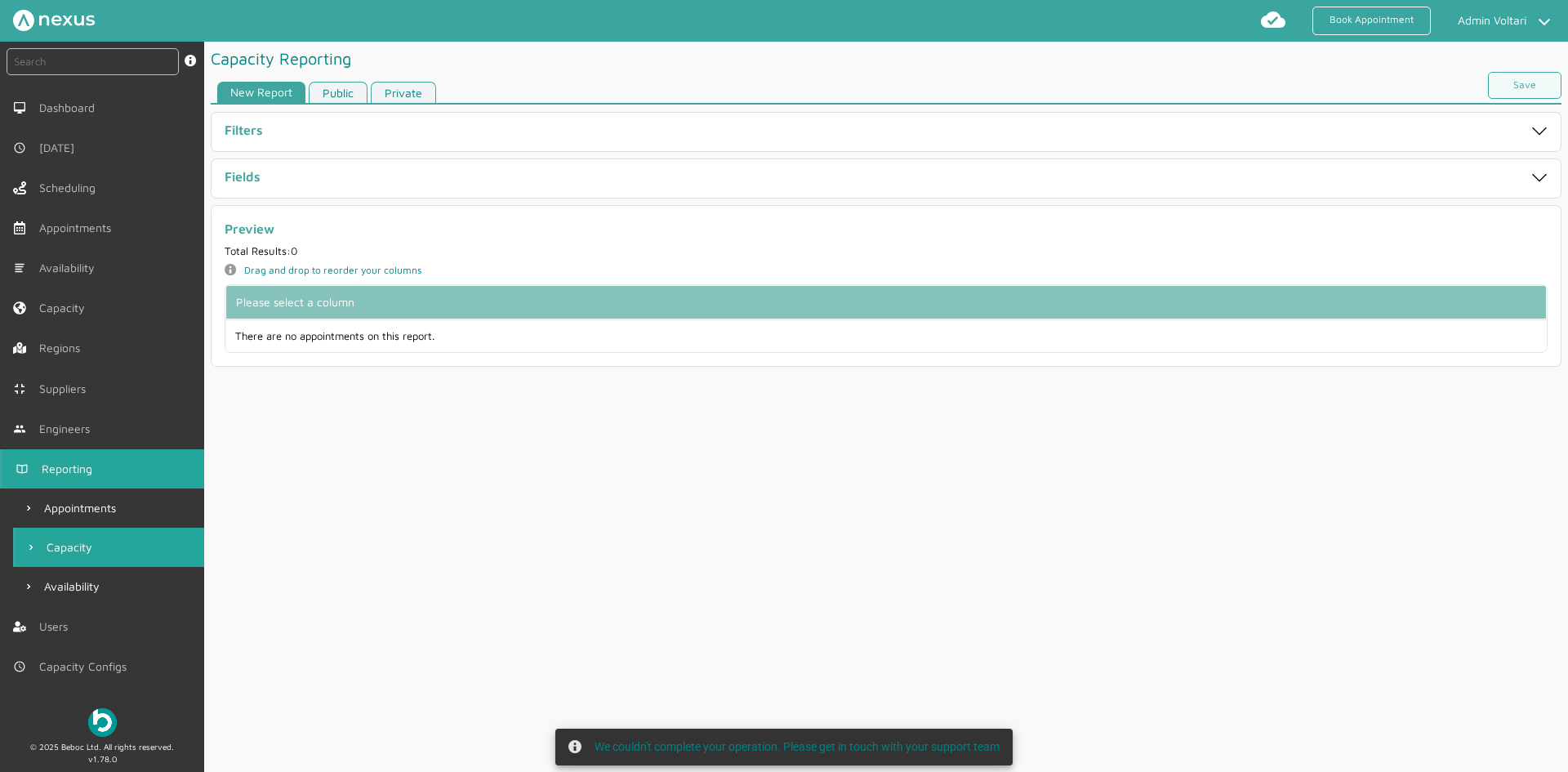
click at [331, 93] on link "Public" at bounding box center [339, 93] width 59 height 22
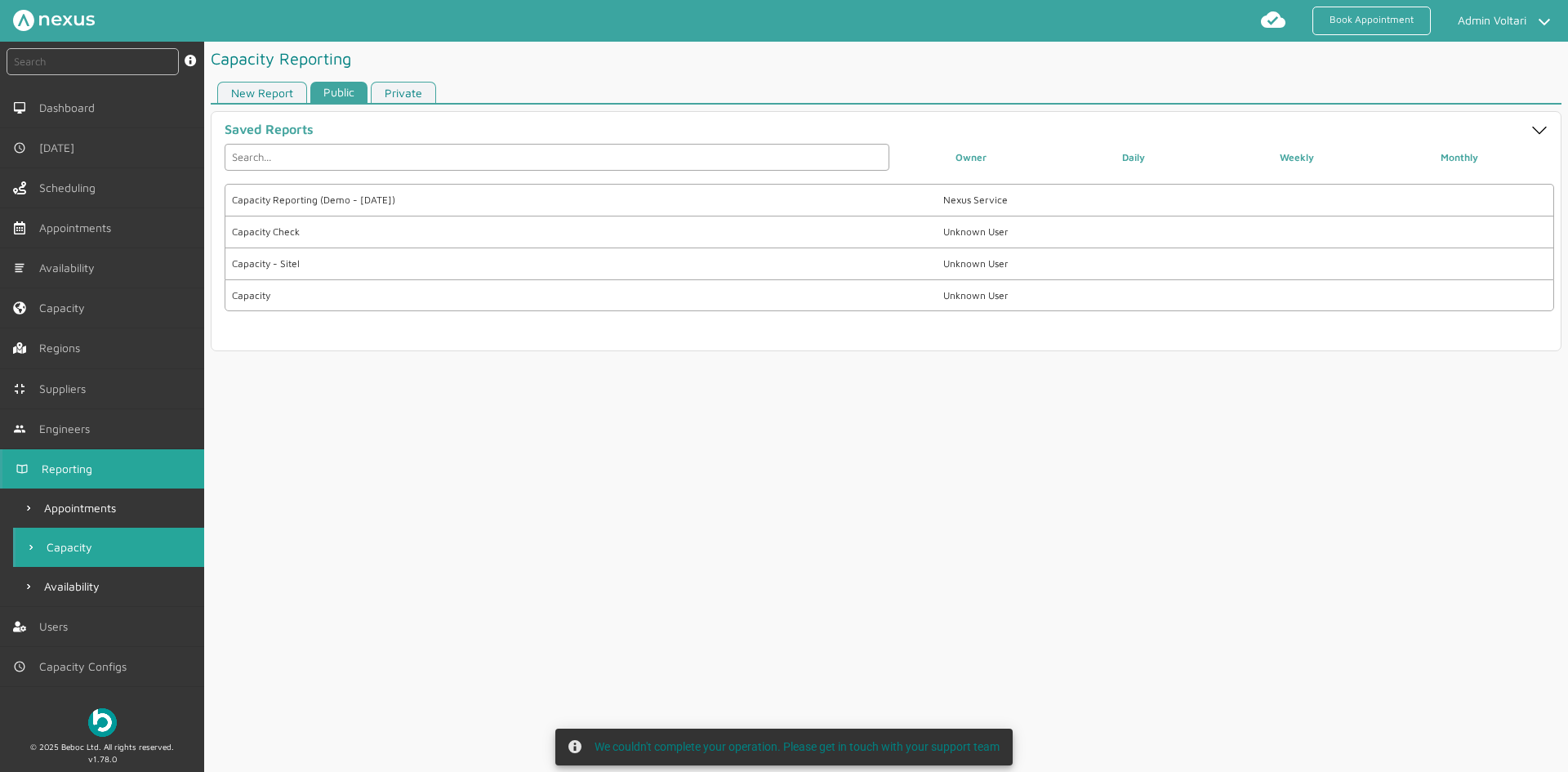
click at [399, 94] on link "Private" at bounding box center [404, 93] width 65 height 22
click at [269, 90] on link "New Report" at bounding box center [262, 93] width 90 height 22
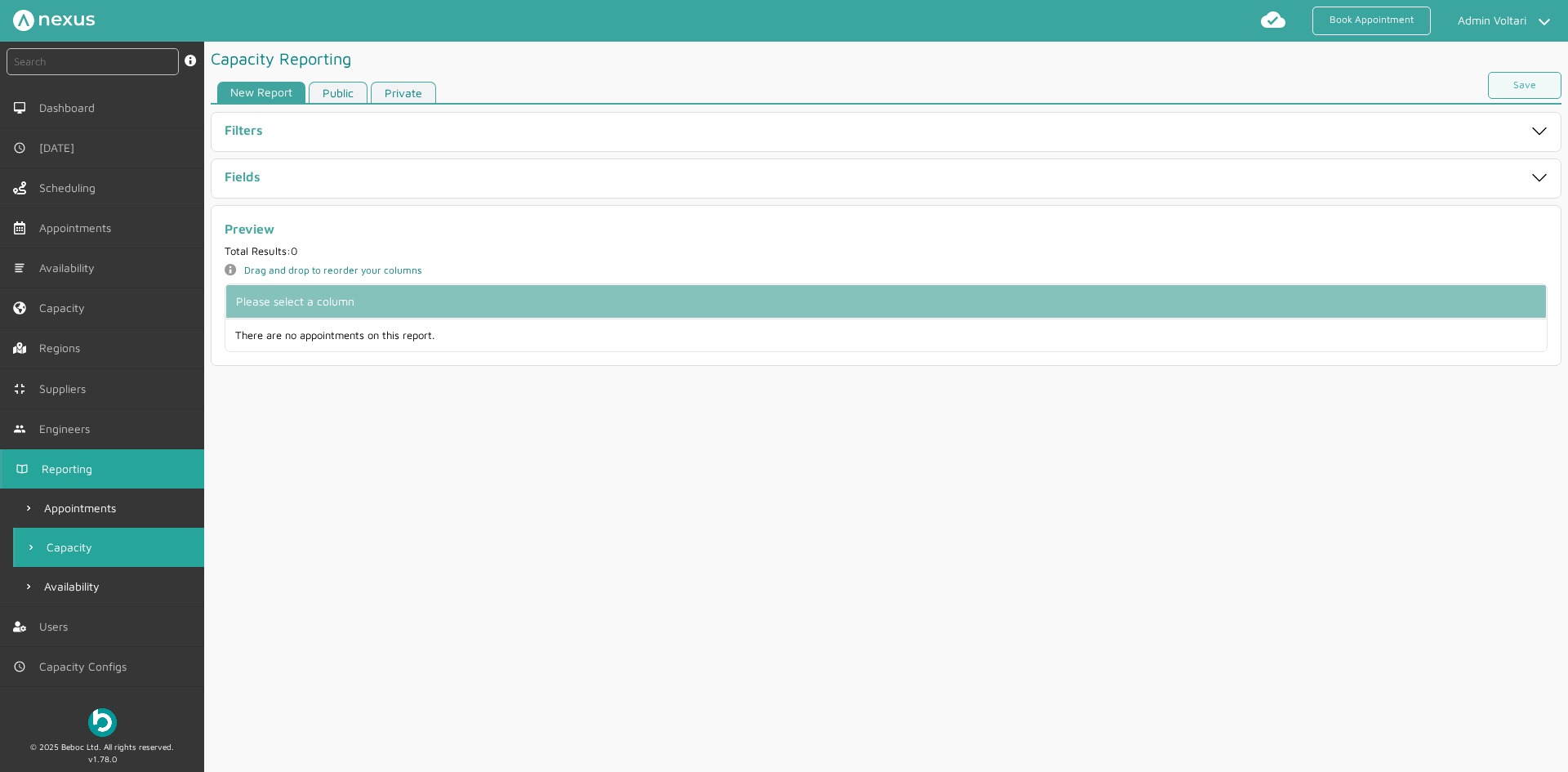
click at [349, 90] on link "Public" at bounding box center [339, 93] width 59 height 22
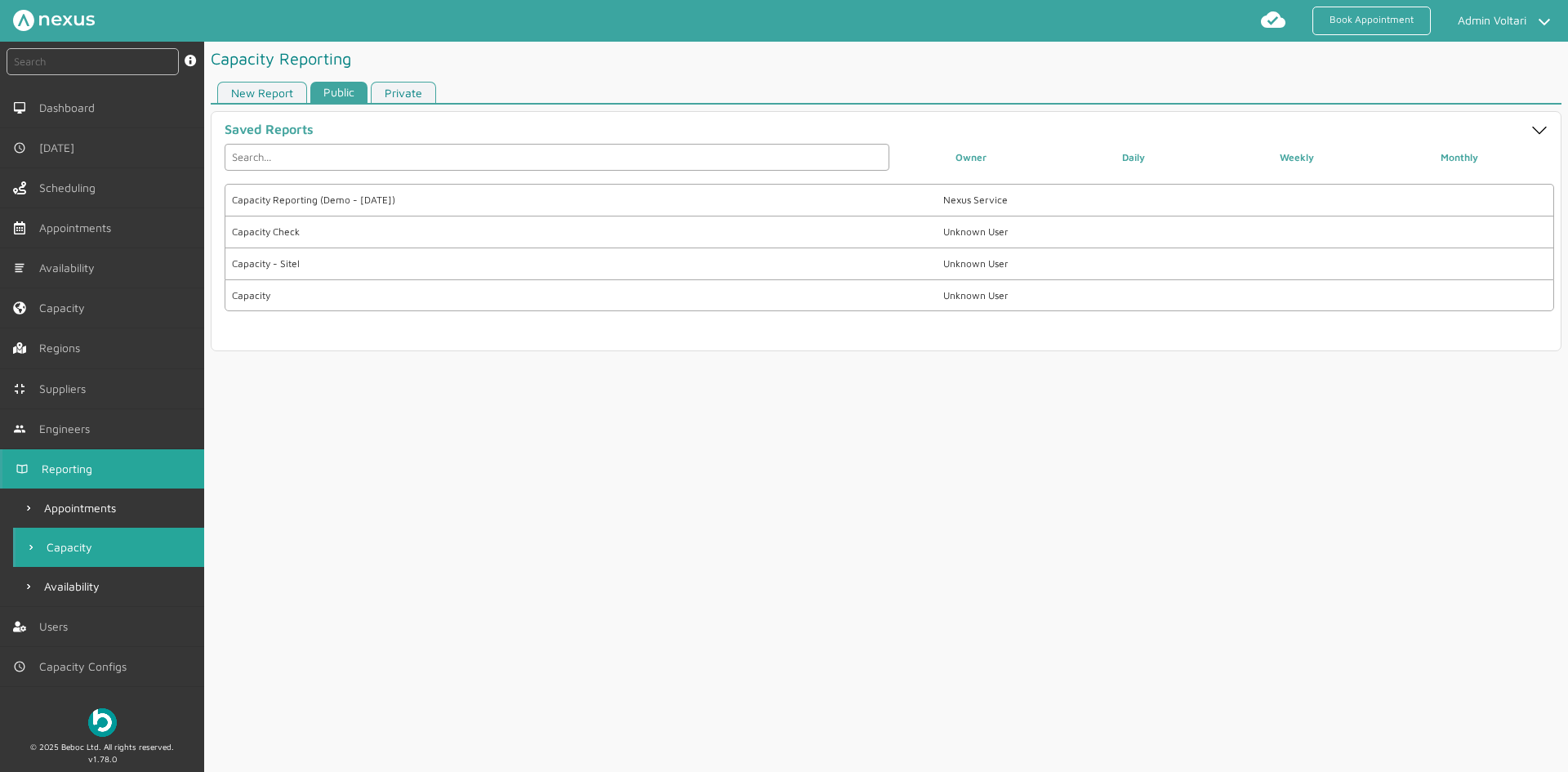
click at [406, 99] on link "Private" at bounding box center [404, 93] width 65 height 22
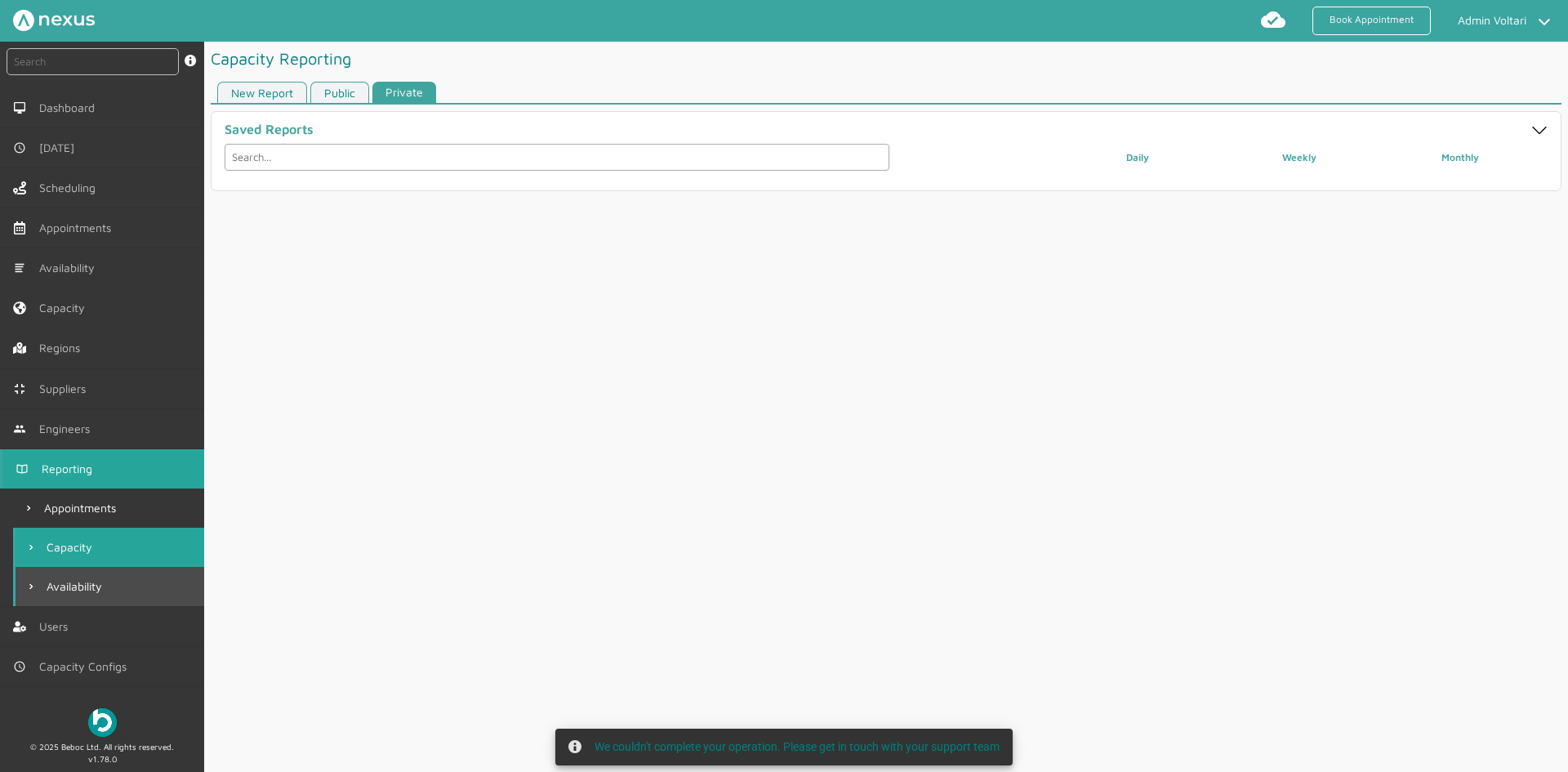
click at [91, 582] on span "Availability" at bounding box center [77, 587] width 62 height 13
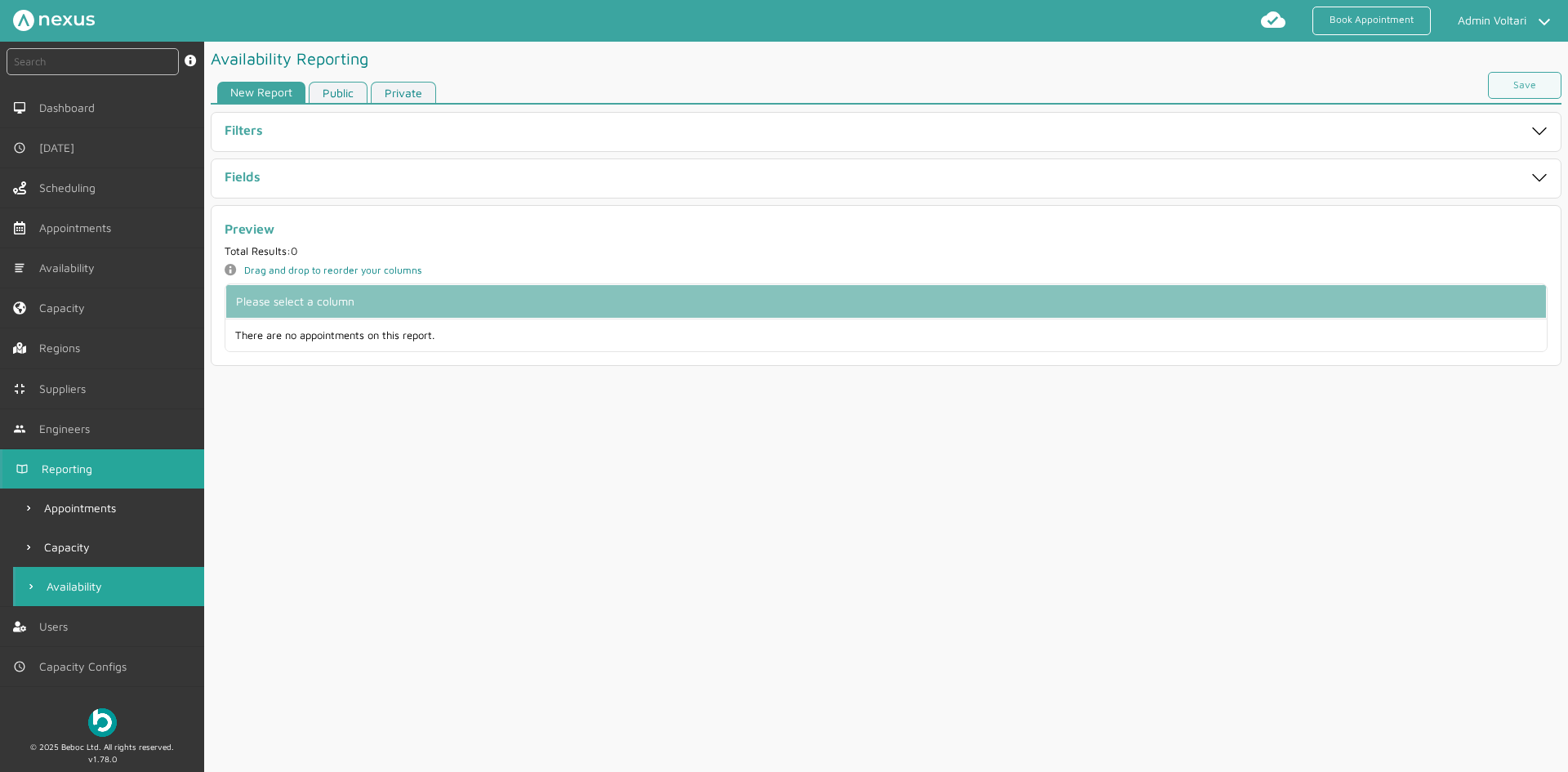
click at [412, 94] on link "Private" at bounding box center [404, 93] width 65 height 22
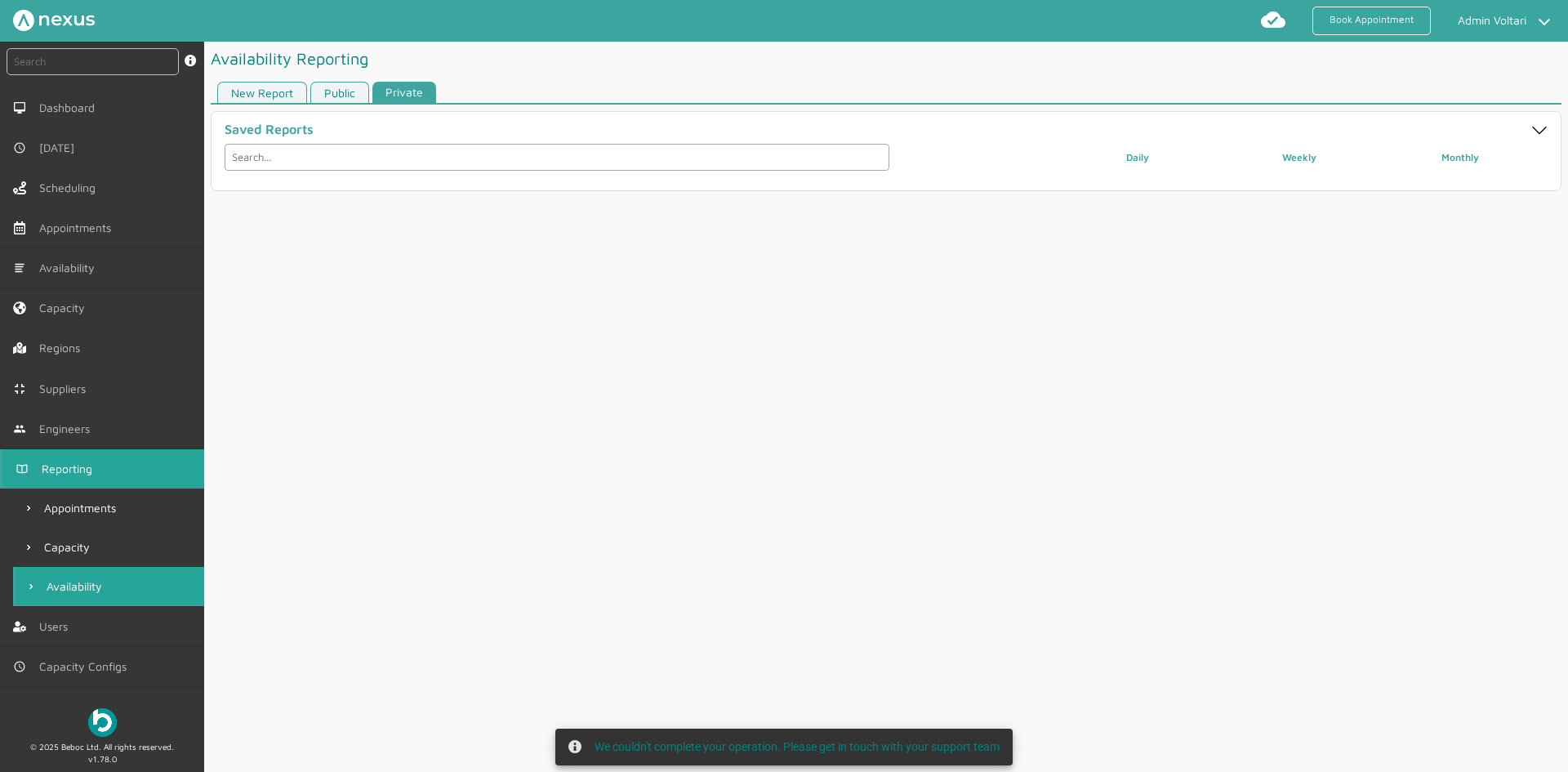
click at [324, 88] on link "Public" at bounding box center [340, 93] width 59 height 22
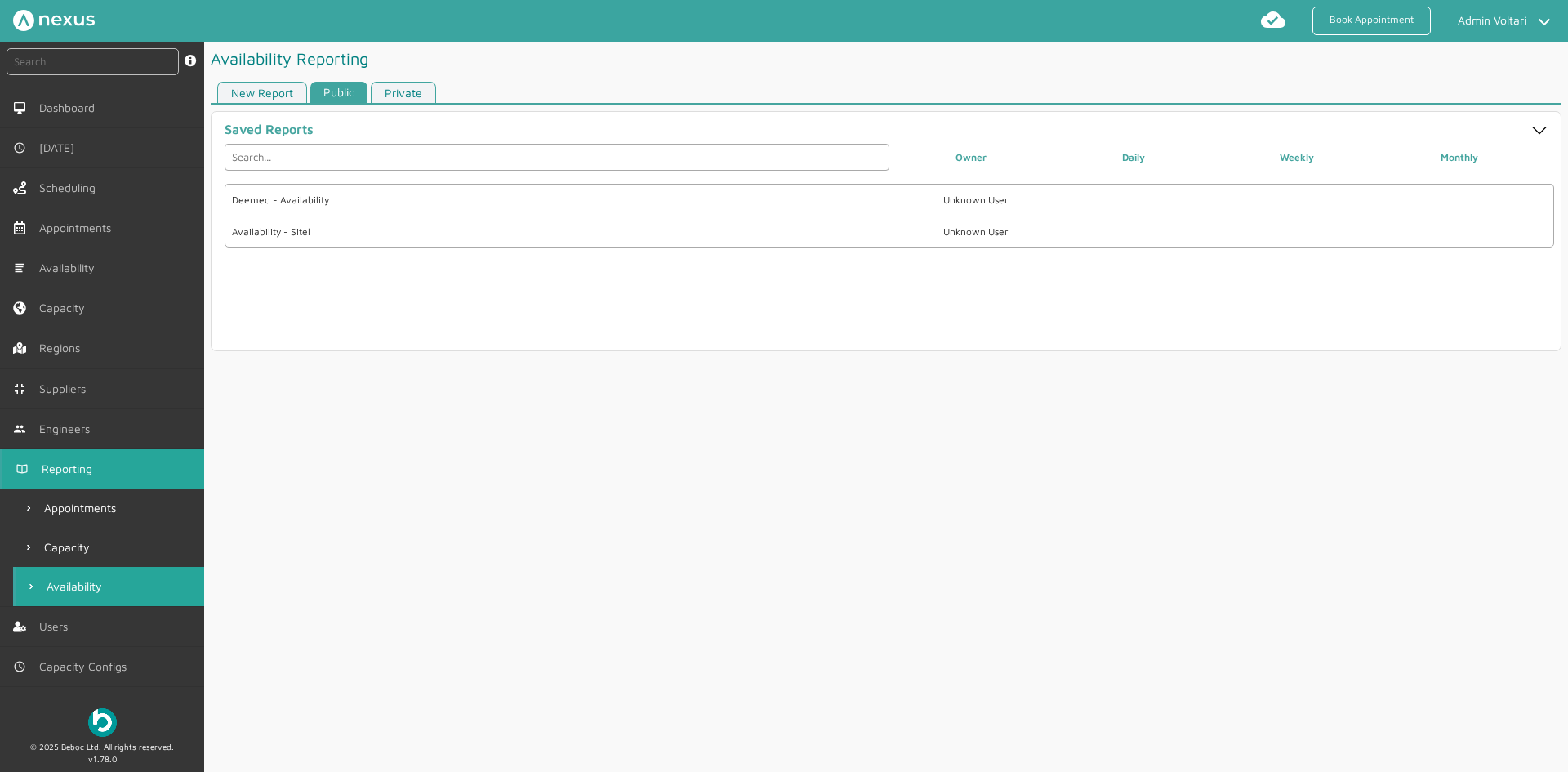
click at [416, 92] on link "Private" at bounding box center [404, 93] width 65 height 22
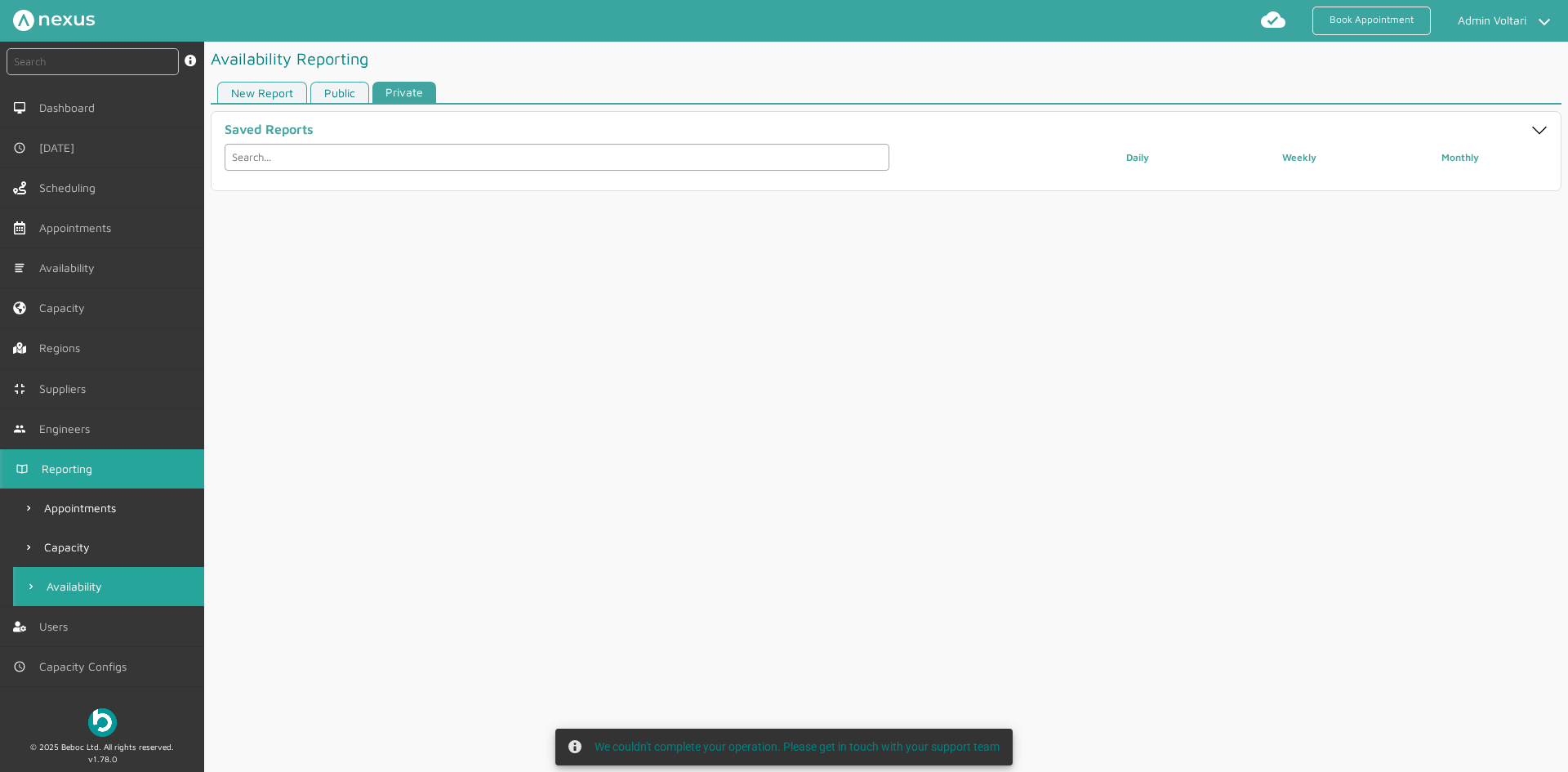
click at [262, 88] on link "New Report" at bounding box center [262, 93] width 90 height 22
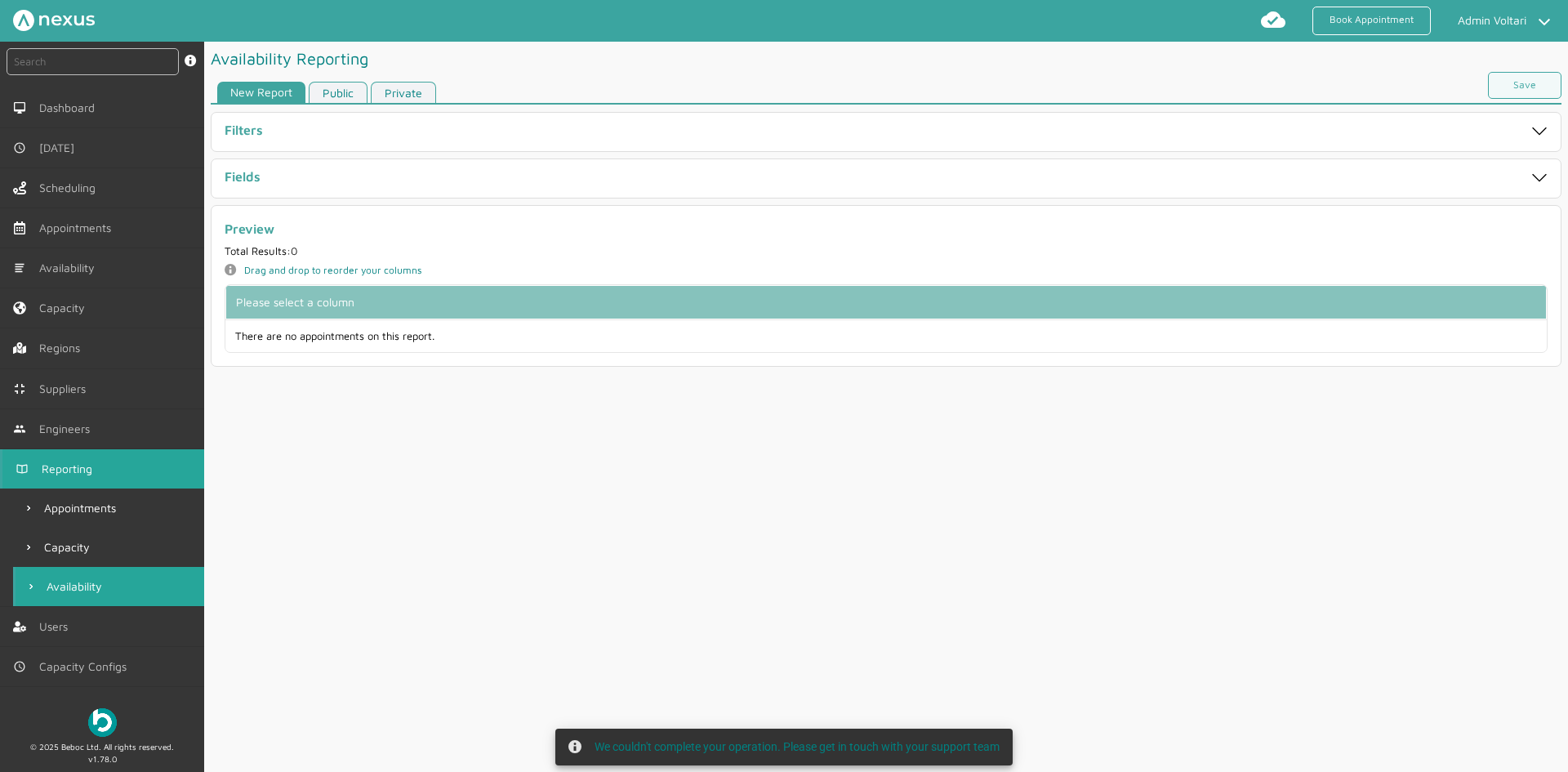
click at [259, 141] on div "Filters" at bounding box center [820, 132] width 1191 height 19
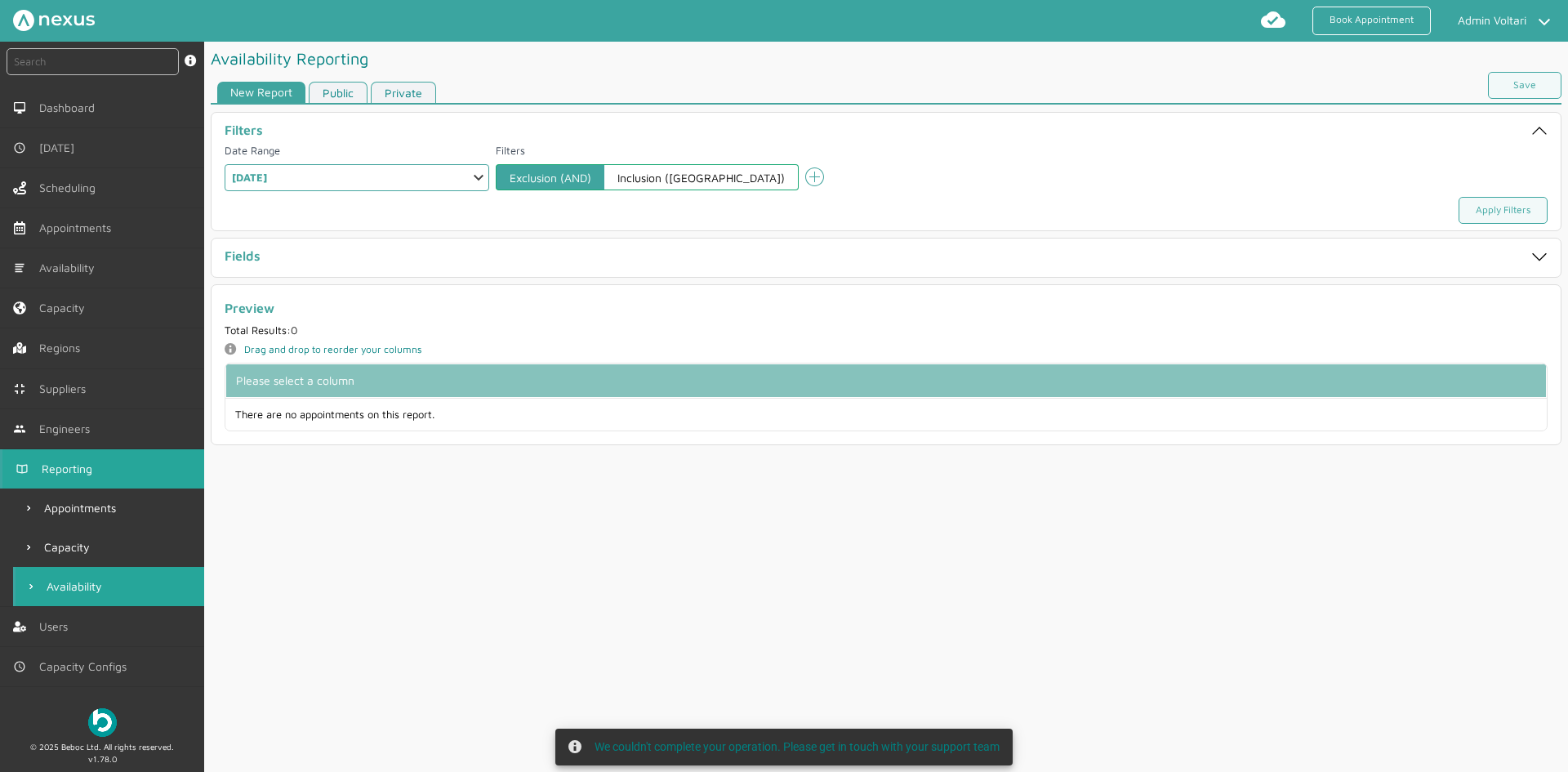
click at [355, 179] on select "Select a Range Custom Range Relative Days Specific Relative Day Today Yesterday…" at bounding box center [356, 177] width 264 height 27
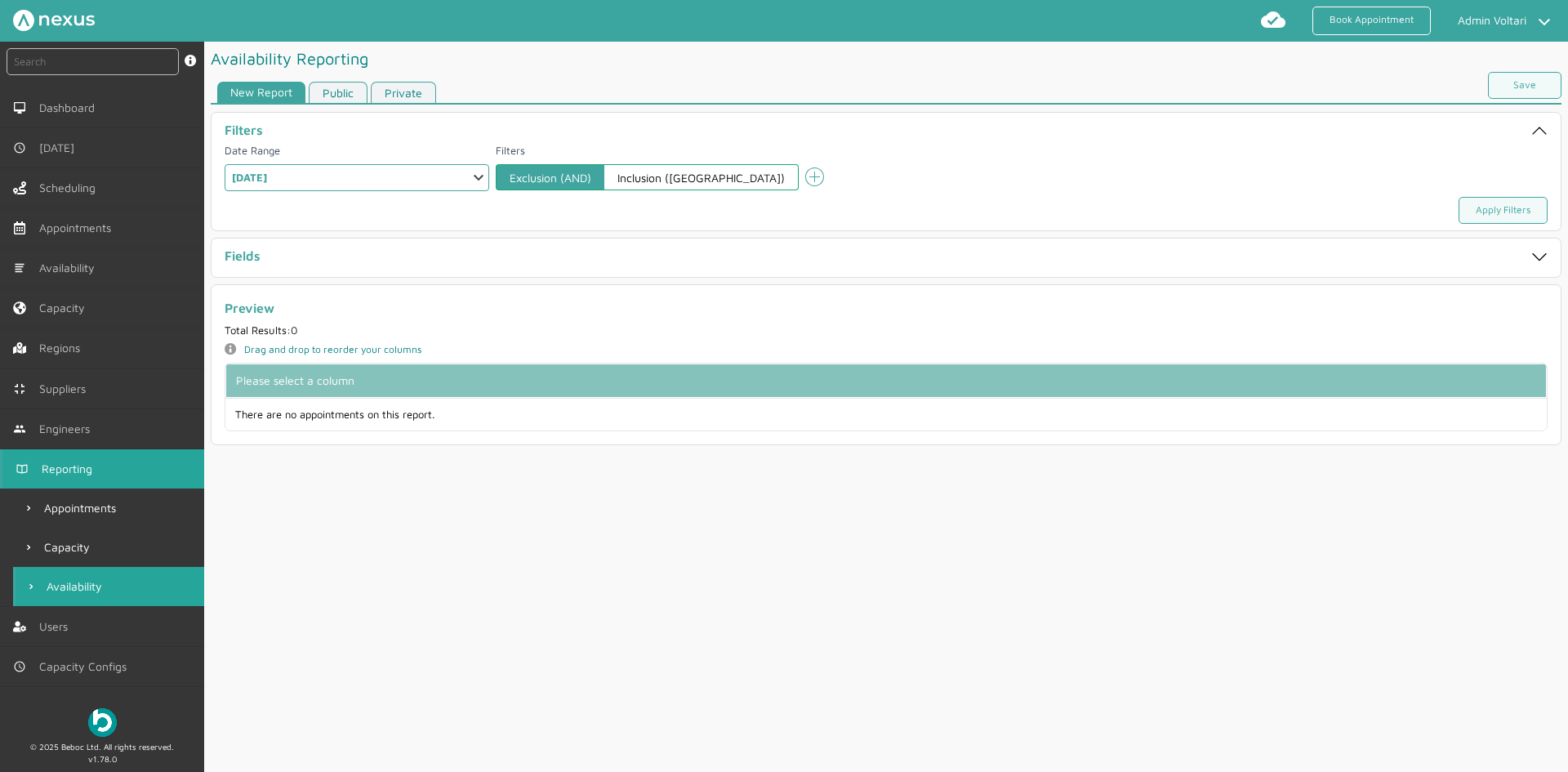
select select "6: WEEKLY"
click at [224, 164] on select "Select a Range Custom Range Relative Days Specific Relative Day Today Yesterday…" at bounding box center [356, 177] width 264 height 27
click at [276, 261] on div "Fields" at bounding box center [820, 258] width 1191 height 19
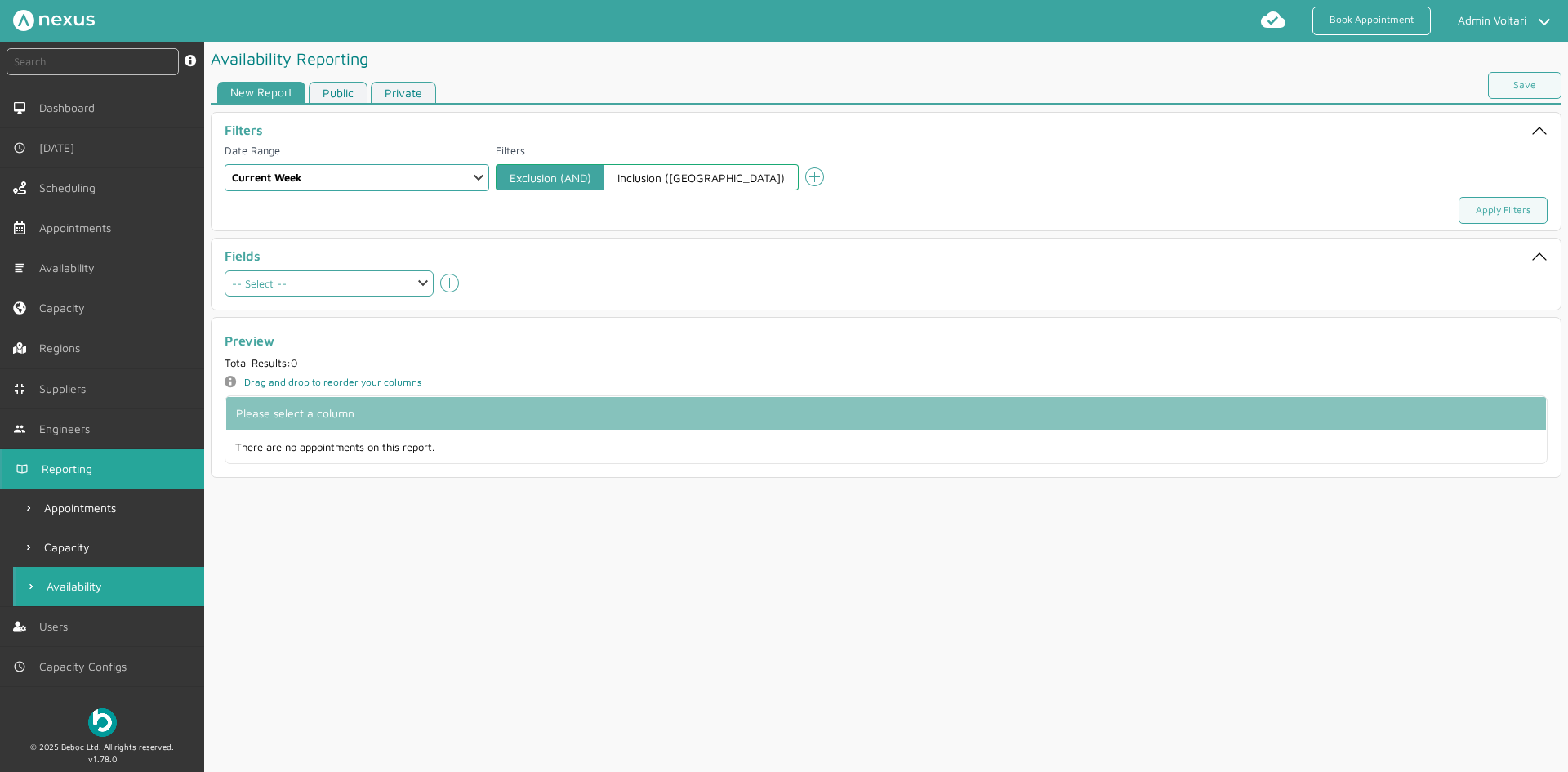
click at [401, 272] on select "-- Select -- Patch Patch name Region Supplier capacityAllTimeSlots capacityTime…" at bounding box center [328, 282] width 209 height 26
select select "date"
click at [224, 270] on select "-- Select -- Patch Patch name Region Supplier capacityAllTimeSlots capacityTime…" at bounding box center [328, 282] width 209 height 26
click at [447, 279] on icon "add icon" at bounding box center [449, 283] width 20 height 20
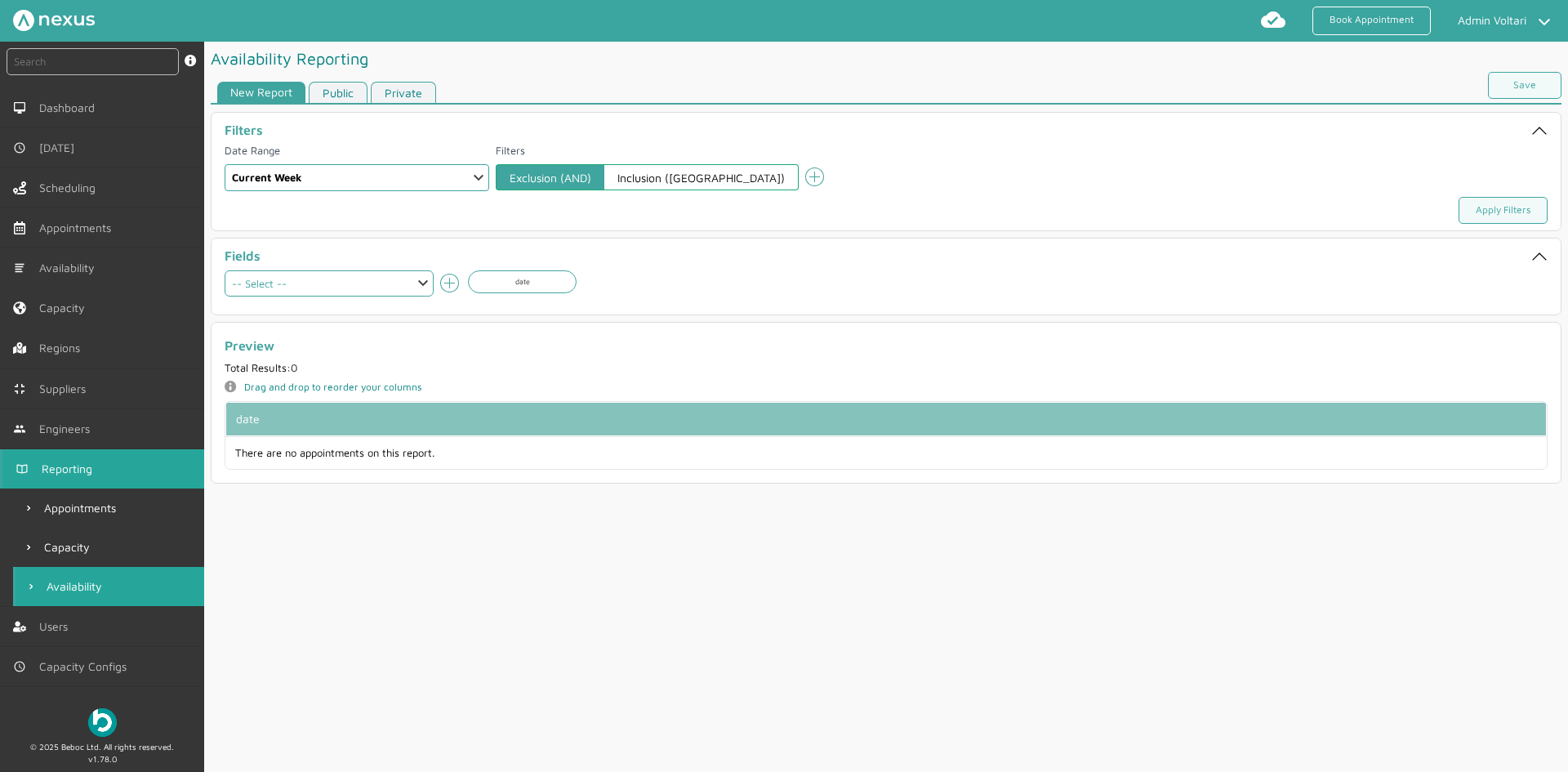
click at [417, 275] on select "-- Select -- Patch Patch name Region Supplier capacityAllTimeSlots capacityTime…" at bounding box center [328, 282] width 209 height 26
select select "patch"
click at [224, 270] on select "-- Select -- Patch Patch name Region Supplier capacityAllTimeSlots capacityTime…" at bounding box center [328, 282] width 209 height 26
click at [449, 276] on icon "add icon" at bounding box center [449, 283] width 20 height 20
click at [421, 282] on select "-- Select -- Patch Patch name Region Supplier capacityAllTimeSlots capacityTime…" at bounding box center [328, 282] width 209 height 26
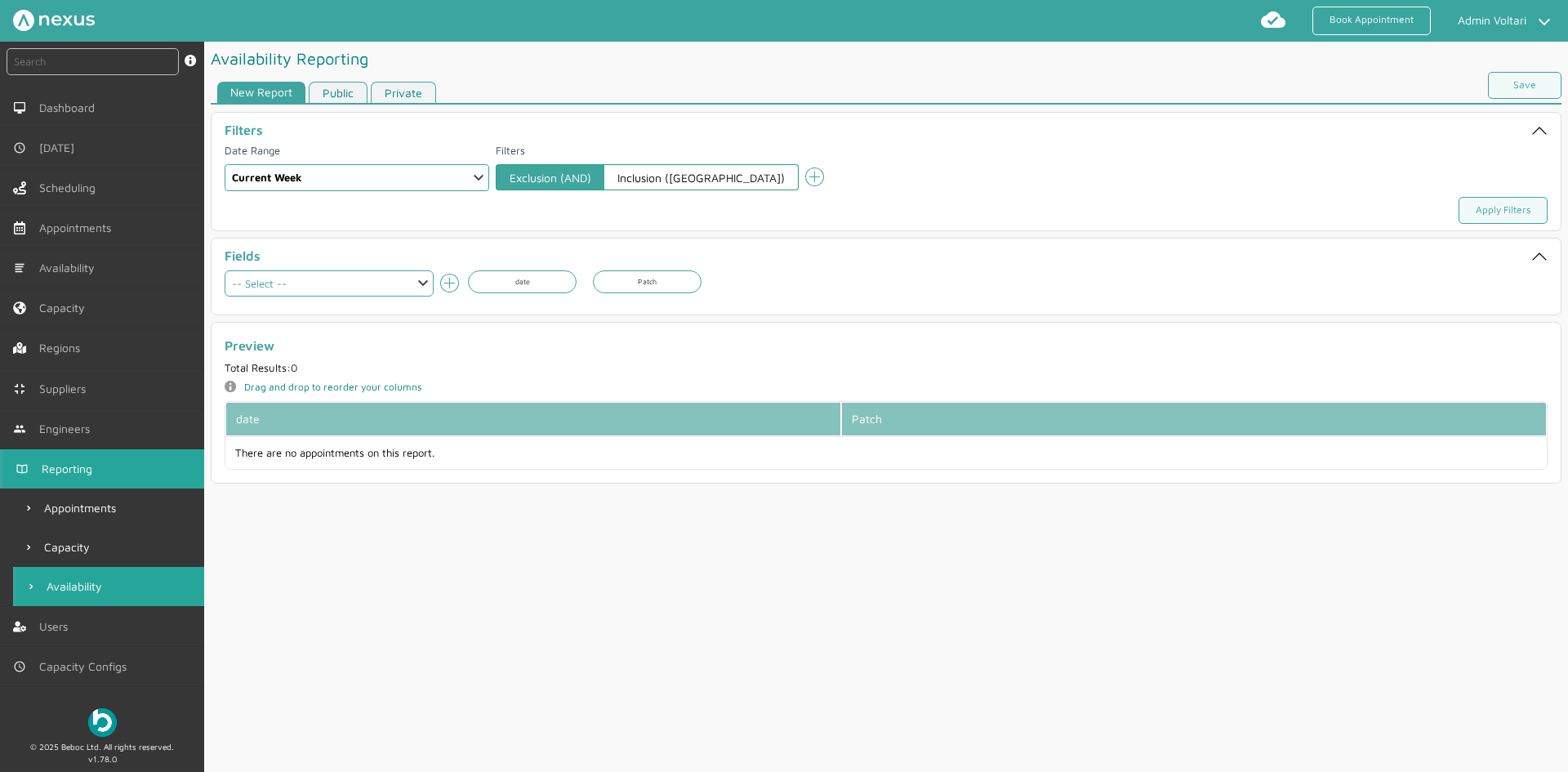
select select "patchName"
click at [224, 270] on select "-- Select -- Patch Patch name Region Supplier capacityAllTimeSlots capacityTime…" at bounding box center [328, 282] width 209 height 26
click at [445, 281] on icon "add icon" at bounding box center [449, 283] width 20 height 20
click at [405, 287] on select "-- Select -- Patch Patch name Region Supplier capacityAllTimeSlots capacityTime…" at bounding box center [328, 282] width 209 height 26
select select "region"
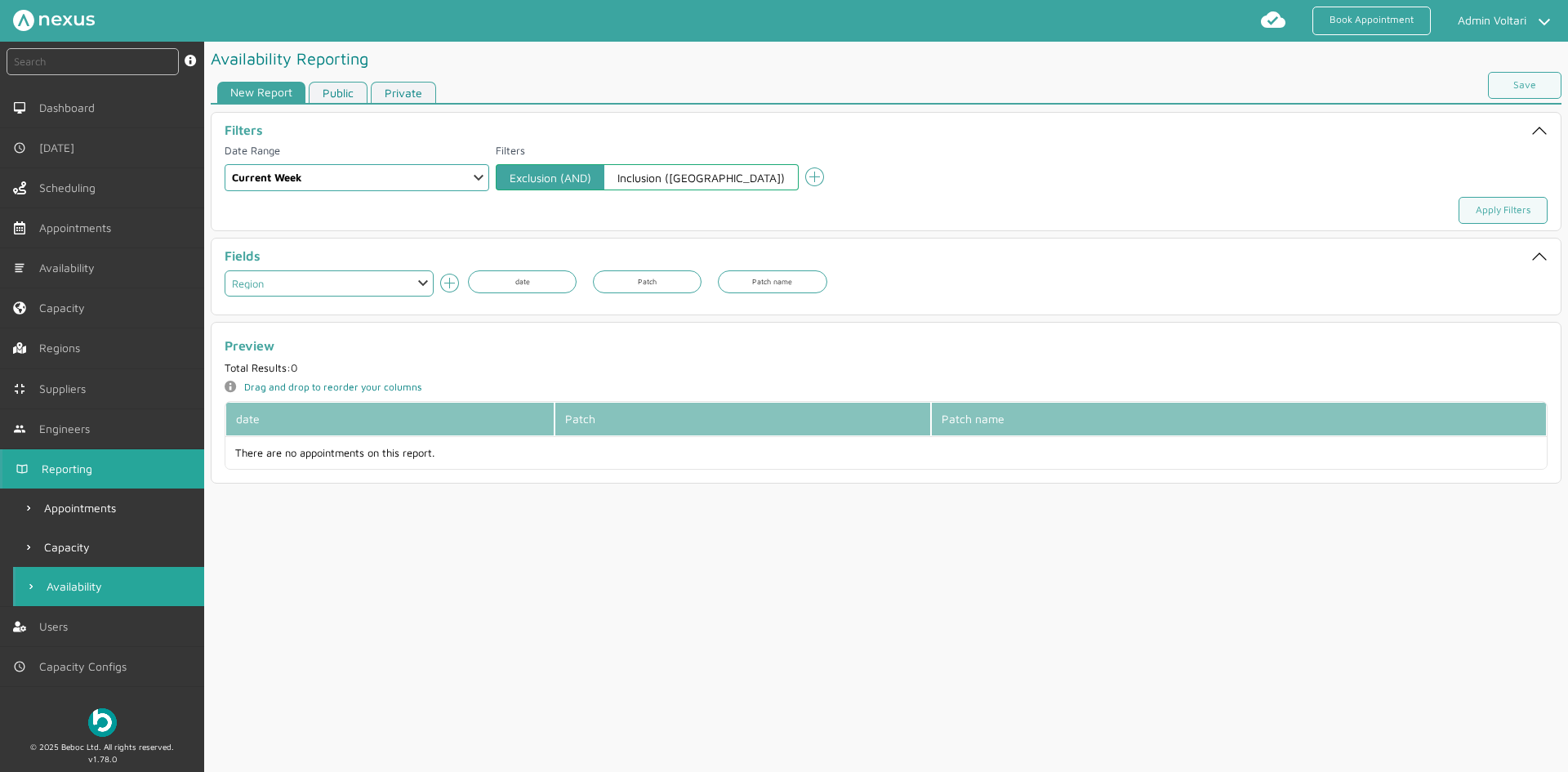
click at [224, 270] on select "-- Select -- Patch Patch name Region Supplier capacityAllTimeSlots capacityTime…" at bounding box center [328, 282] width 209 height 26
click at [451, 275] on icon "add icon" at bounding box center [449, 283] width 20 height 20
click at [416, 281] on select "-- Select -- Patch Patch name Region Supplier capacityAllTimeSlots capacityTime…" at bounding box center [328, 282] width 209 height 26
select select "supplier"
click at [224, 270] on select "-- Select -- Patch Patch name Region Supplier capacityAllTimeSlots capacityTime…" at bounding box center [328, 282] width 209 height 26
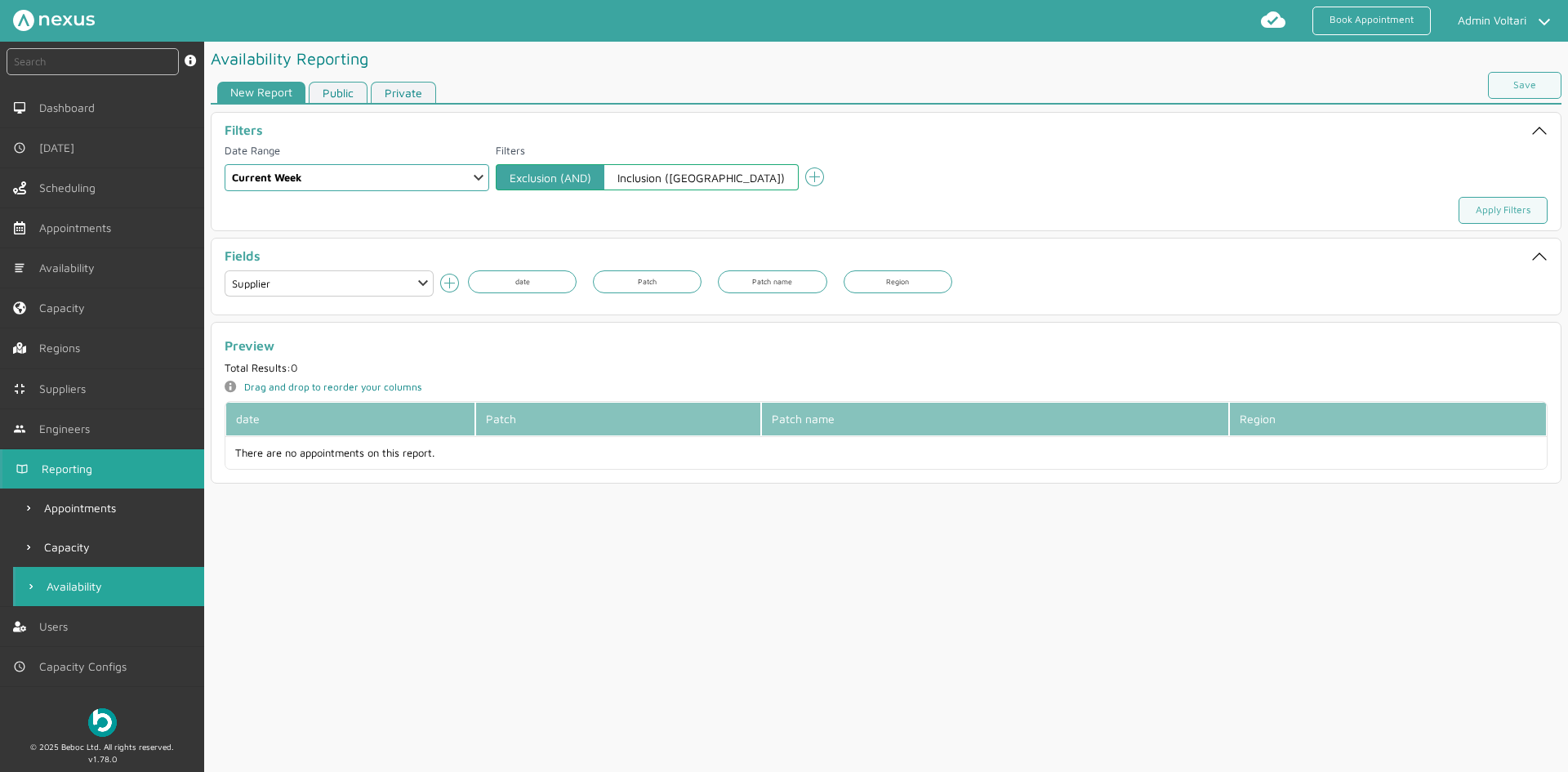
click at [448, 278] on icon "add icon" at bounding box center [449, 283] width 20 height 20
click at [429, 277] on select "-- Select -- Patch Patch name Region Supplier capacityAllTimeSlots capacityTime…" at bounding box center [328, 282] width 209 height 26
select select "capacityAllTimeSlots"
click at [224, 270] on select "-- Select -- Patch Patch name Region Supplier capacityAllTimeSlots capacityTime…" at bounding box center [328, 282] width 209 height 26
click at [456, 286] on icon "add icon" at bounding box center [449, 283] width 20 height 20
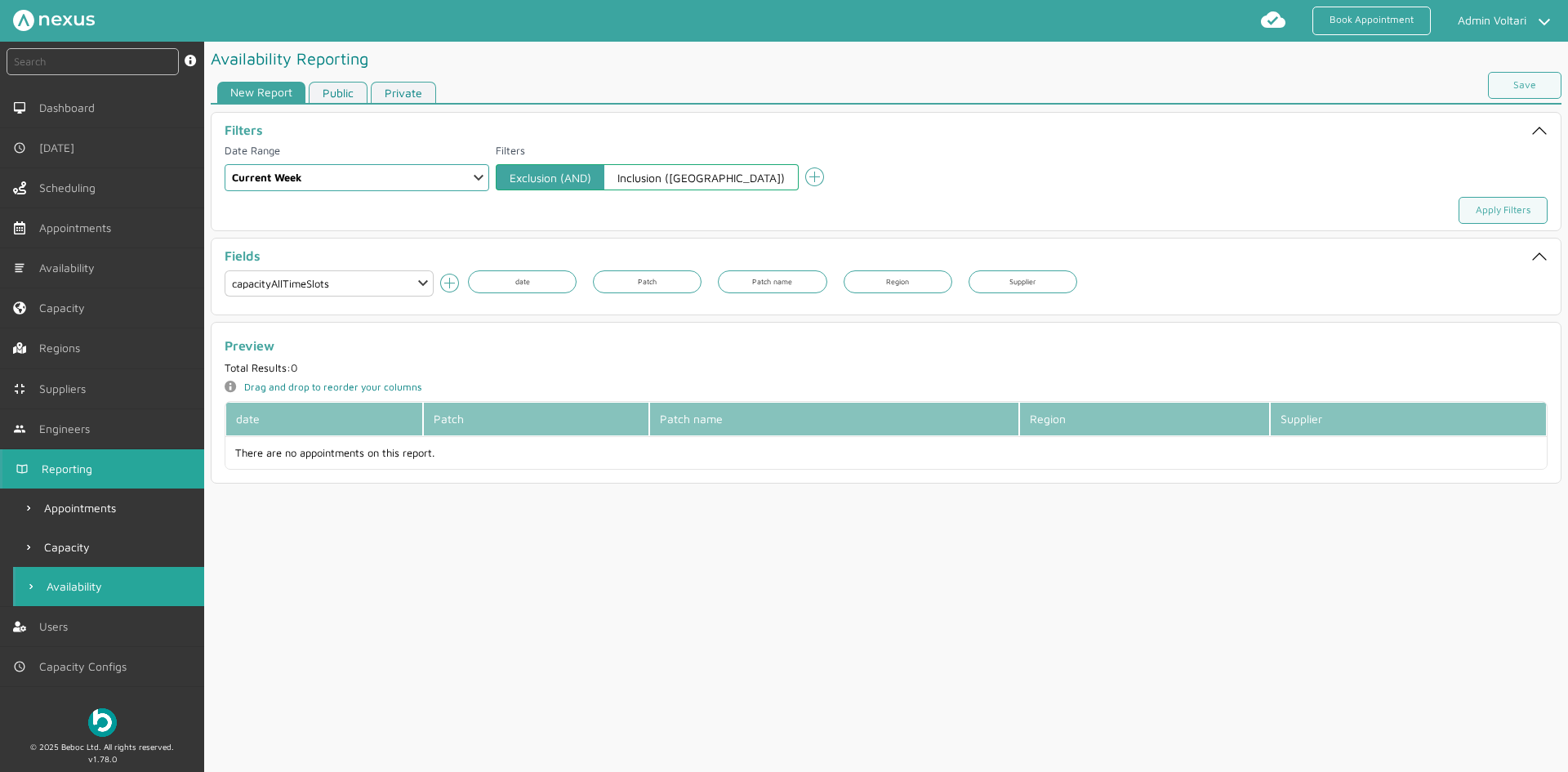
select select
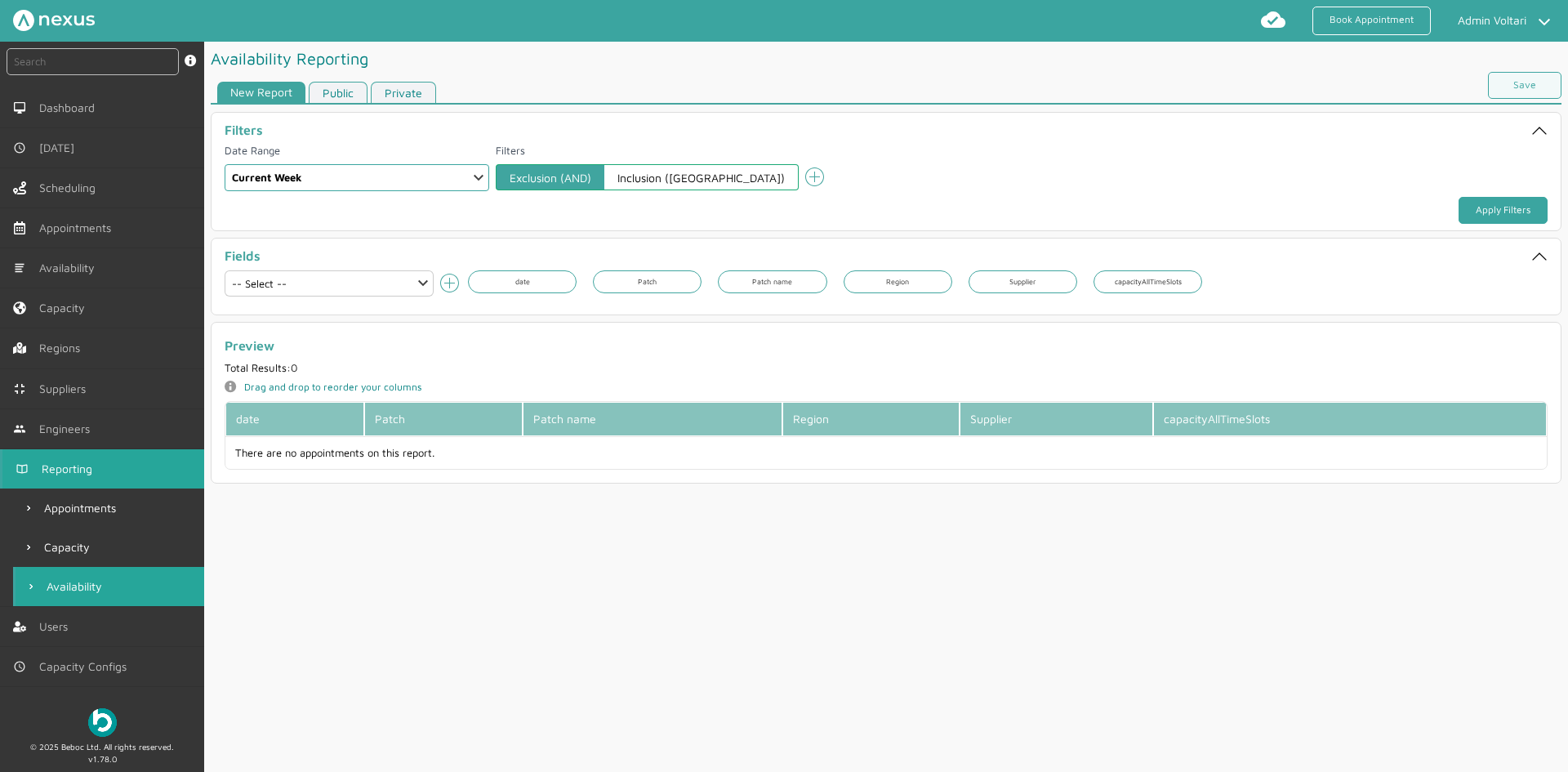
click at [1470, 216] on link "Apply Filters" at bounding box center [1503, 210] width 89 height 27
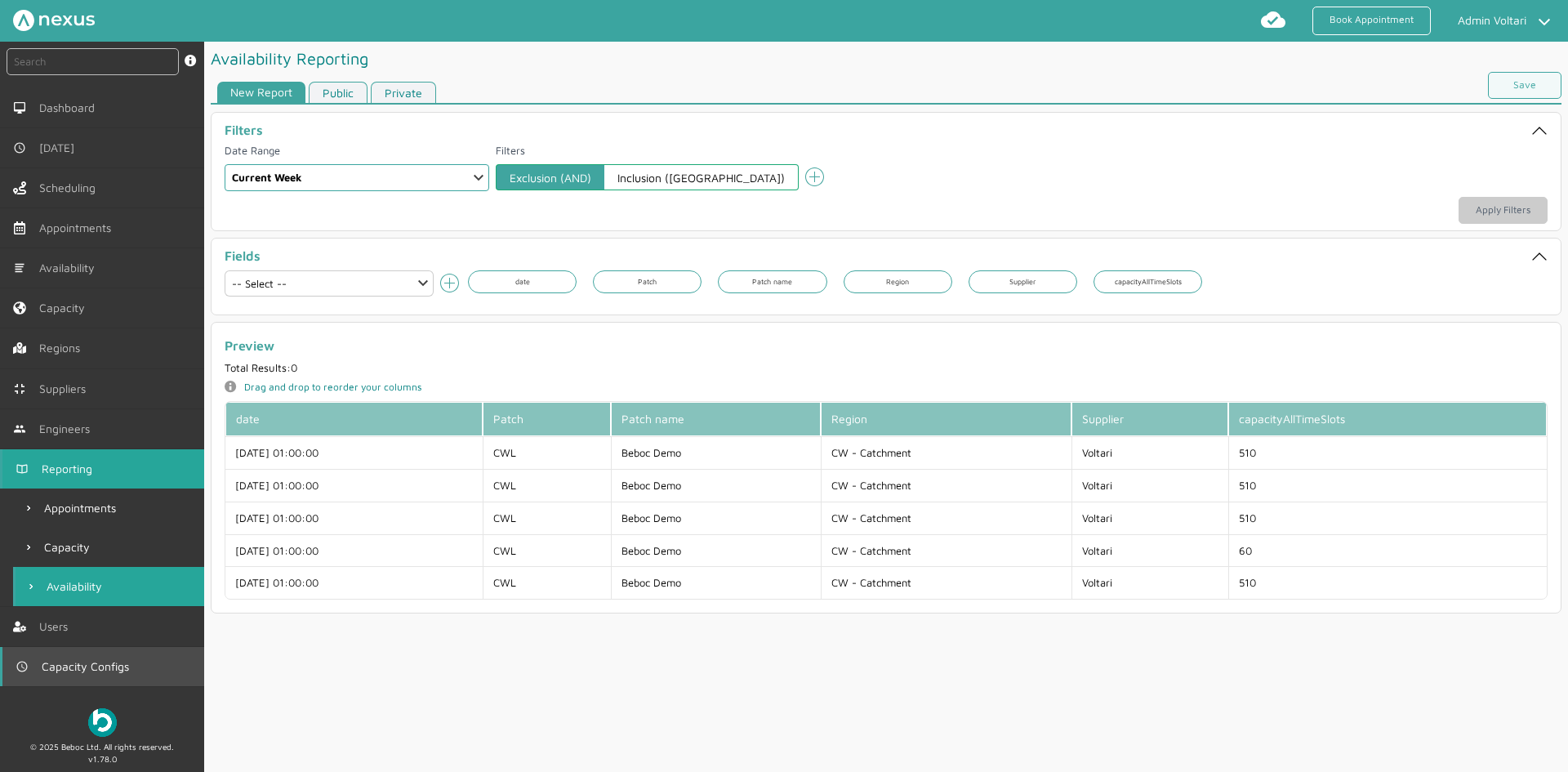
click at [95, 664] on span "Capacity Configs" at bounding box center [89, 667] width 94 height 13
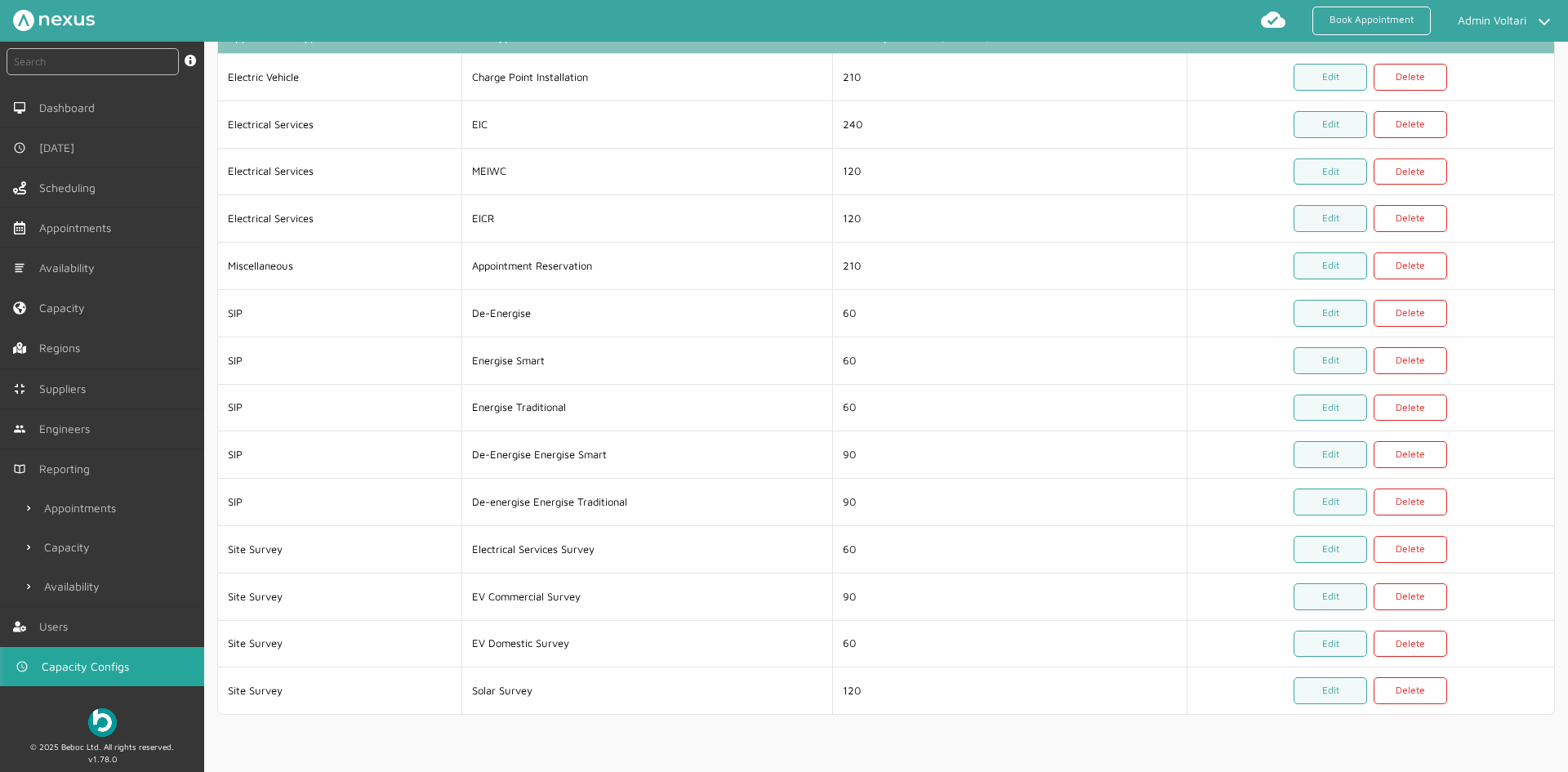
scroll to position [103, 0]
click at [1322, 637] on link "Edit" at bounding box center [1330, 643] width 73 height 27
select select "14: 5da647ca4fc5f258734955cd"
select select "1: 62b1ee29ff53584ce1284290"
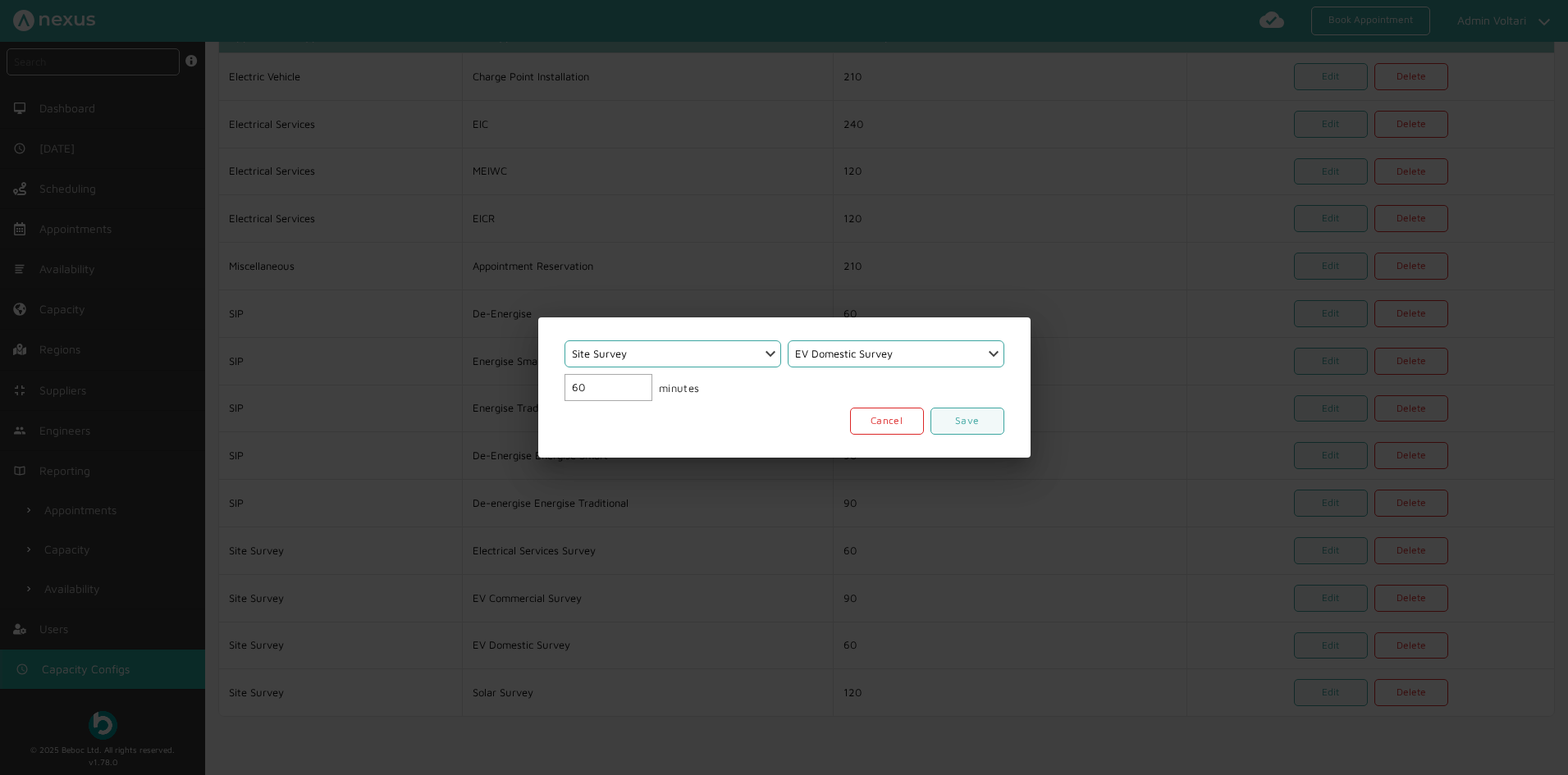
drag, startPoint x: 592, startPoint y: 383, endPoint x: 528, endPoint y: 373, distance: 64.8
click at [528, 373] on div "Select an option... Scheduled Investigation Scheduled Exchange SMETS2 Deemed Ex…" at bounding box center [784, 387] width 1568 height 775
type input "45"
click at [986, 419] on link "Save" at bounding box center [967, 421] width 74 height 27
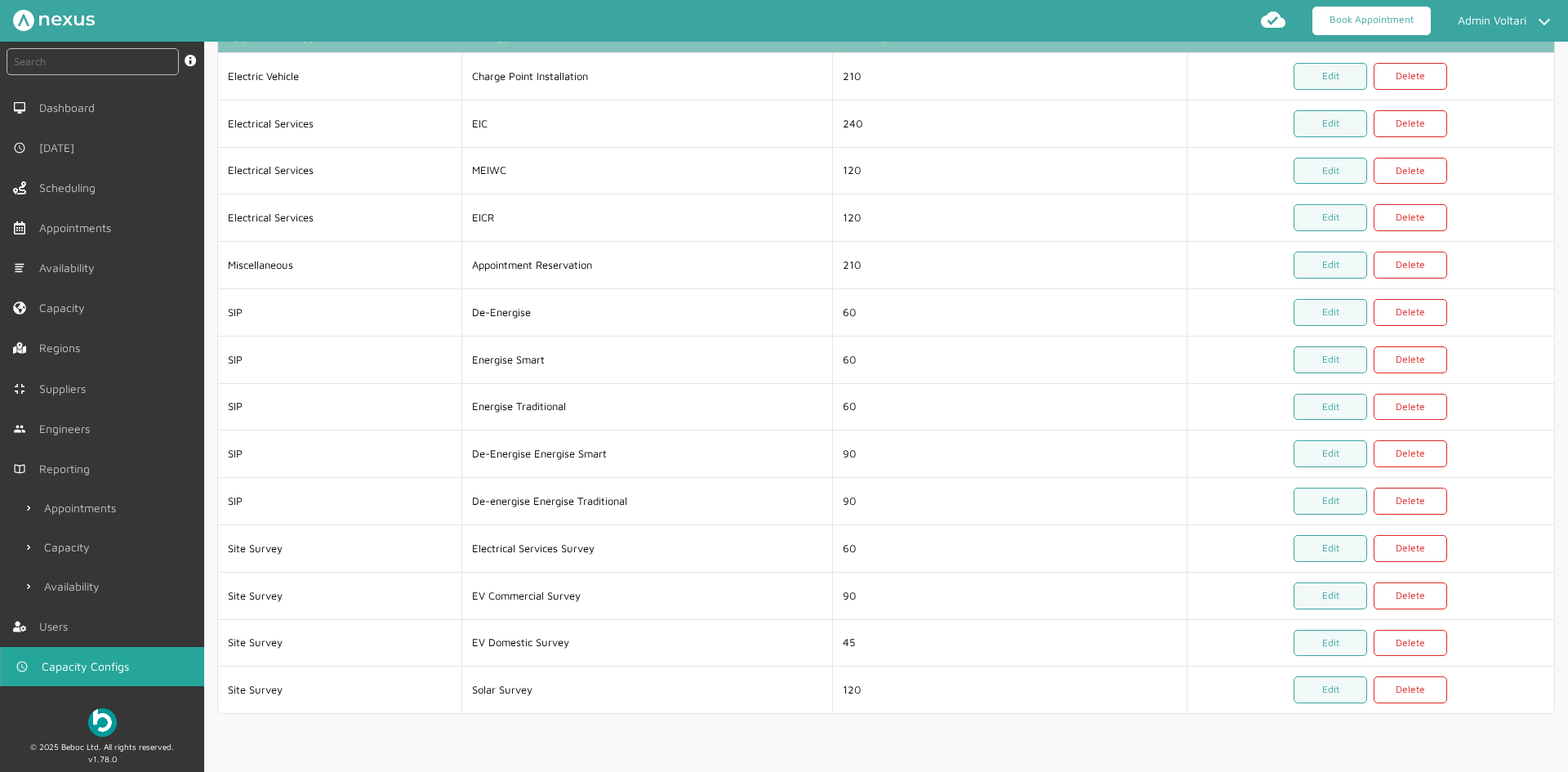
click at [1361, 25] on link "Book Appointment" at bounding box center [1371, 21] width 118 height 29
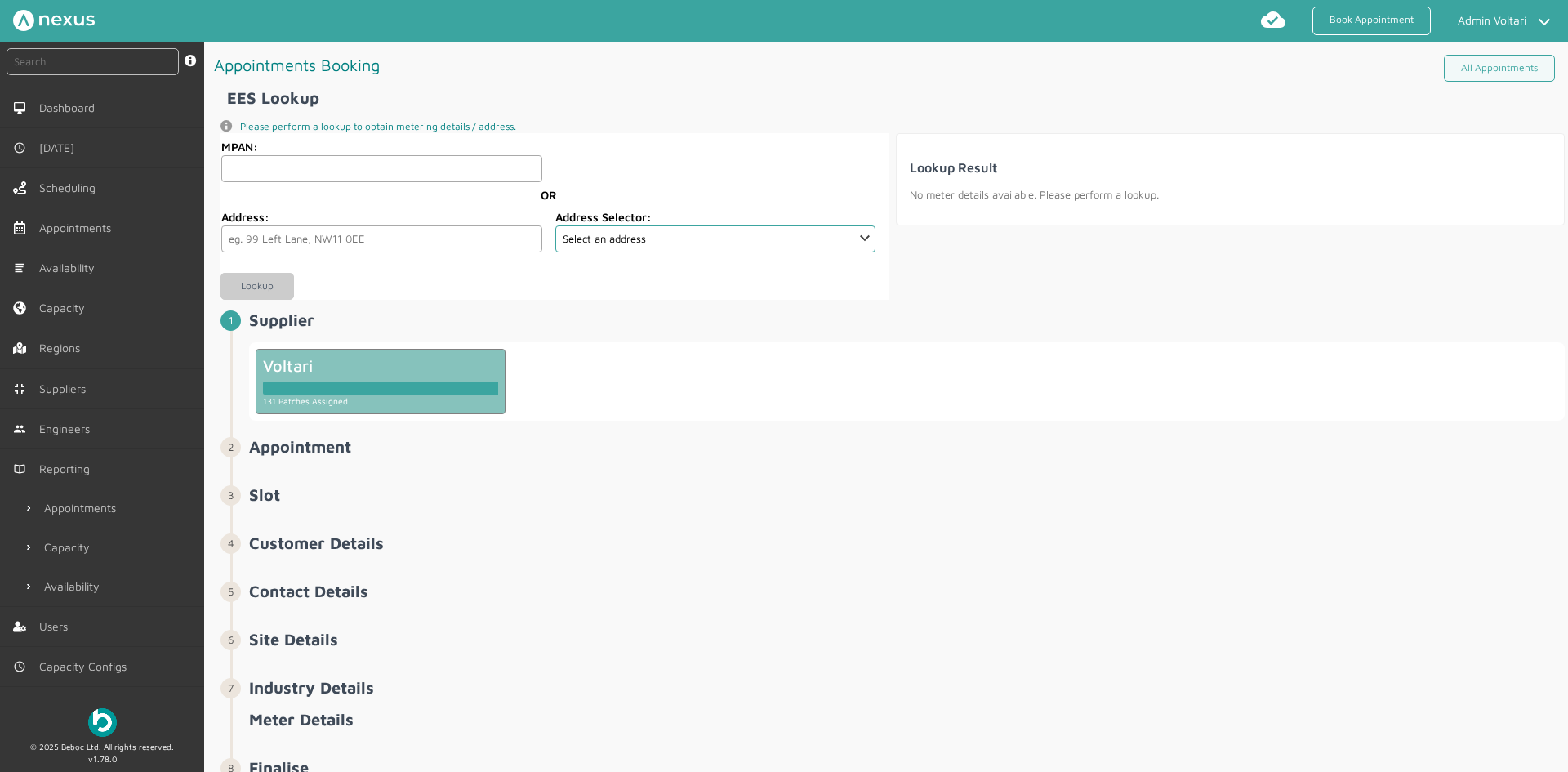
click at [440, 389] on div at bounding box center [381, 388] width 236 height 13
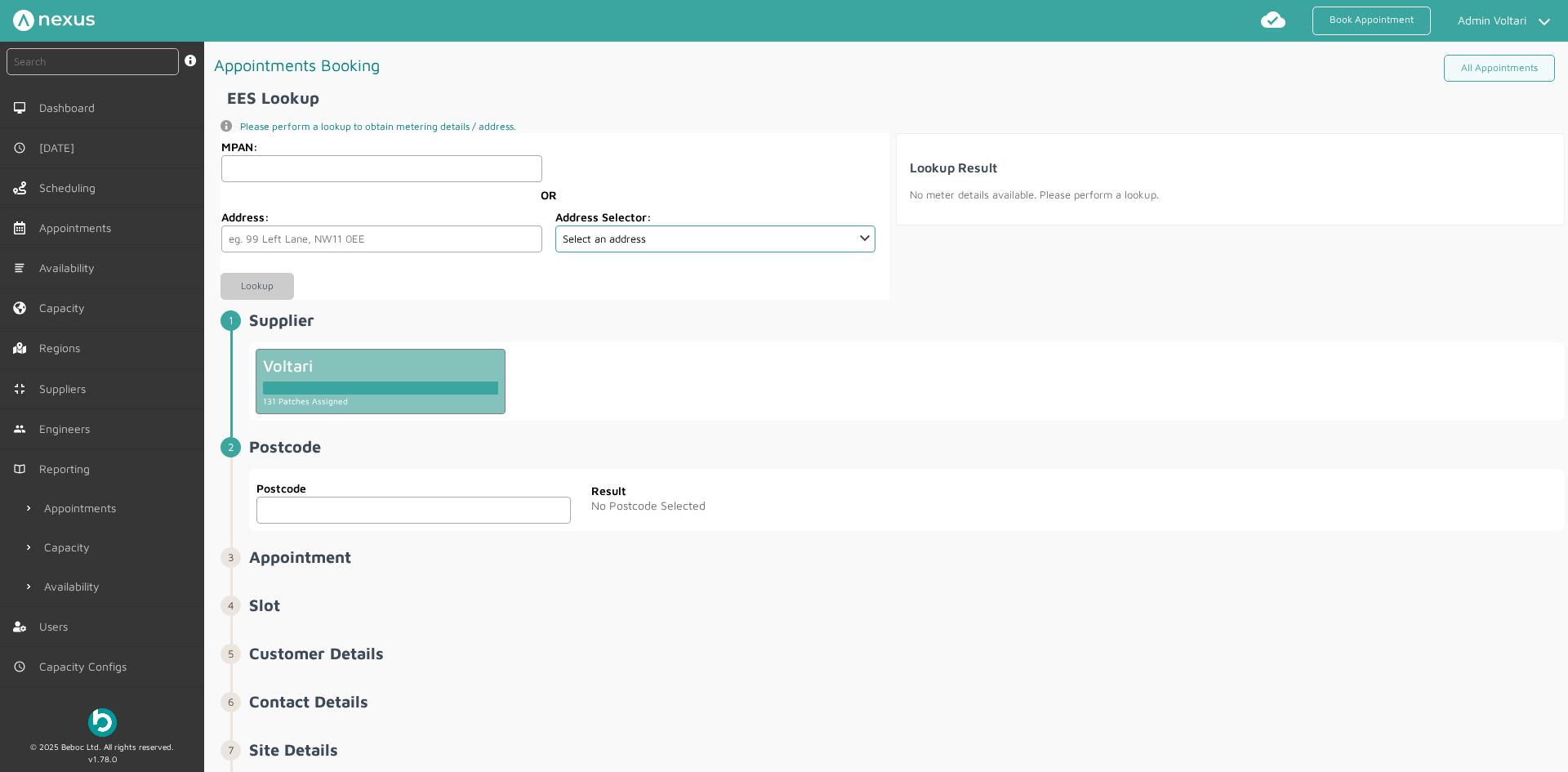
click at [391, 506] on input "text" at bounding box center [414, 510] width 315 height 27
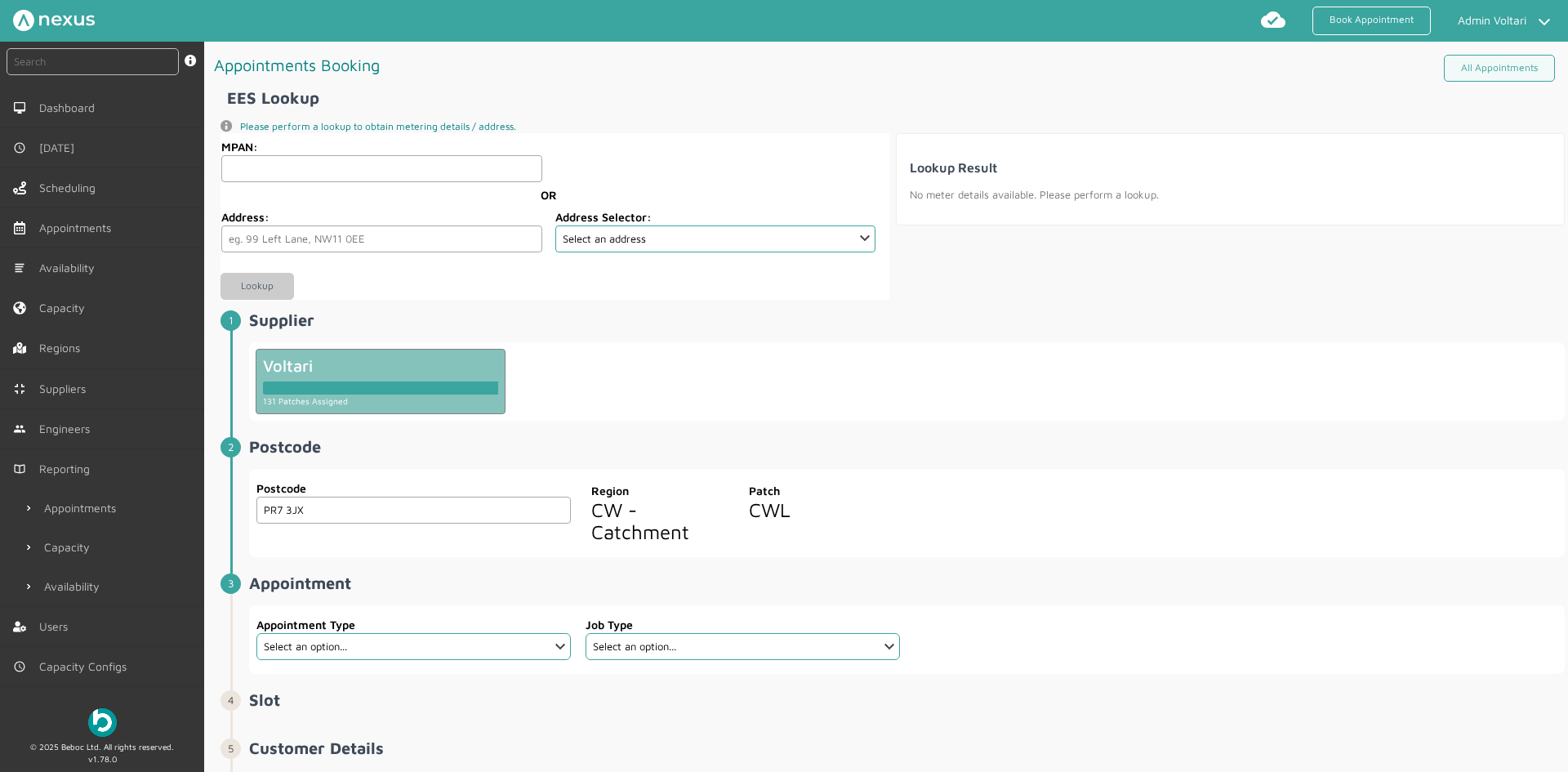
type input "PR7 3JX"
click at [447, 655] on select "Select an option... Additional Work Electric Vehicle Electrical Services Miscel…" at bounding box center [414, 646] width 315 height 27
select select "6: 5da647ca4fc5f258734955cd"
click at [257, 633] on select "Select an option... Additional Work Electric Vehicle Electrical Services Miscel…" at bounding box center [414, 646] width 315 height 27
click at [659, 651] on select "Select an option... Electrical Services Survey EV Commercial Survey EV Domestic…" at bounding box center [743, 646] width 315 height 27
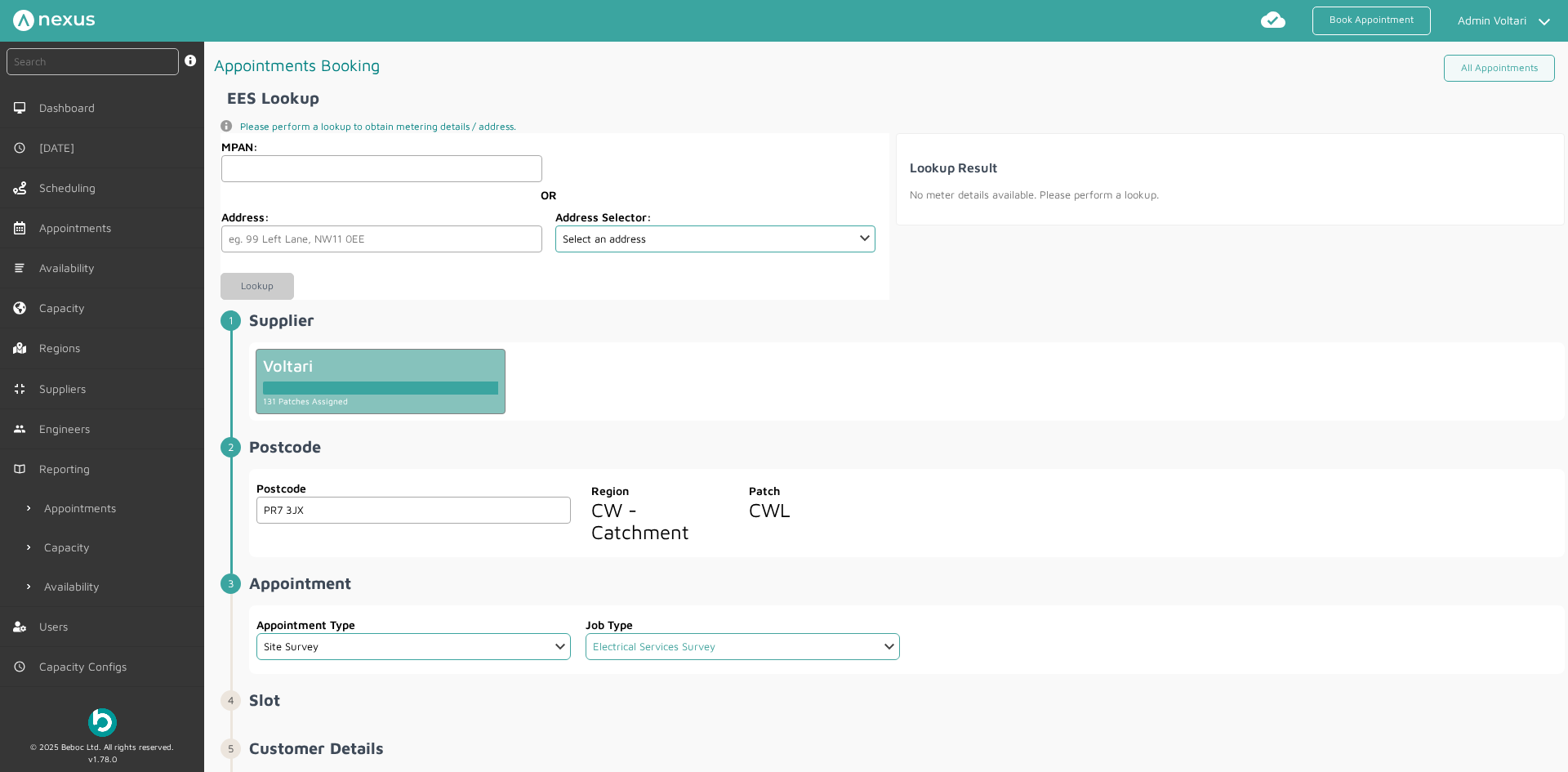
click at [586, 633] on select "Select an option... Electrical Services Survey EV Commercial Survey EV Domestic…" at bounding box center [743, 646] width 315 height 27
click at [1037, 520] on div "Postcode PR7 3JX Postcode Region CW - Catchment Patch CWL" at bounding box center [907, 512] width 1316 height 88
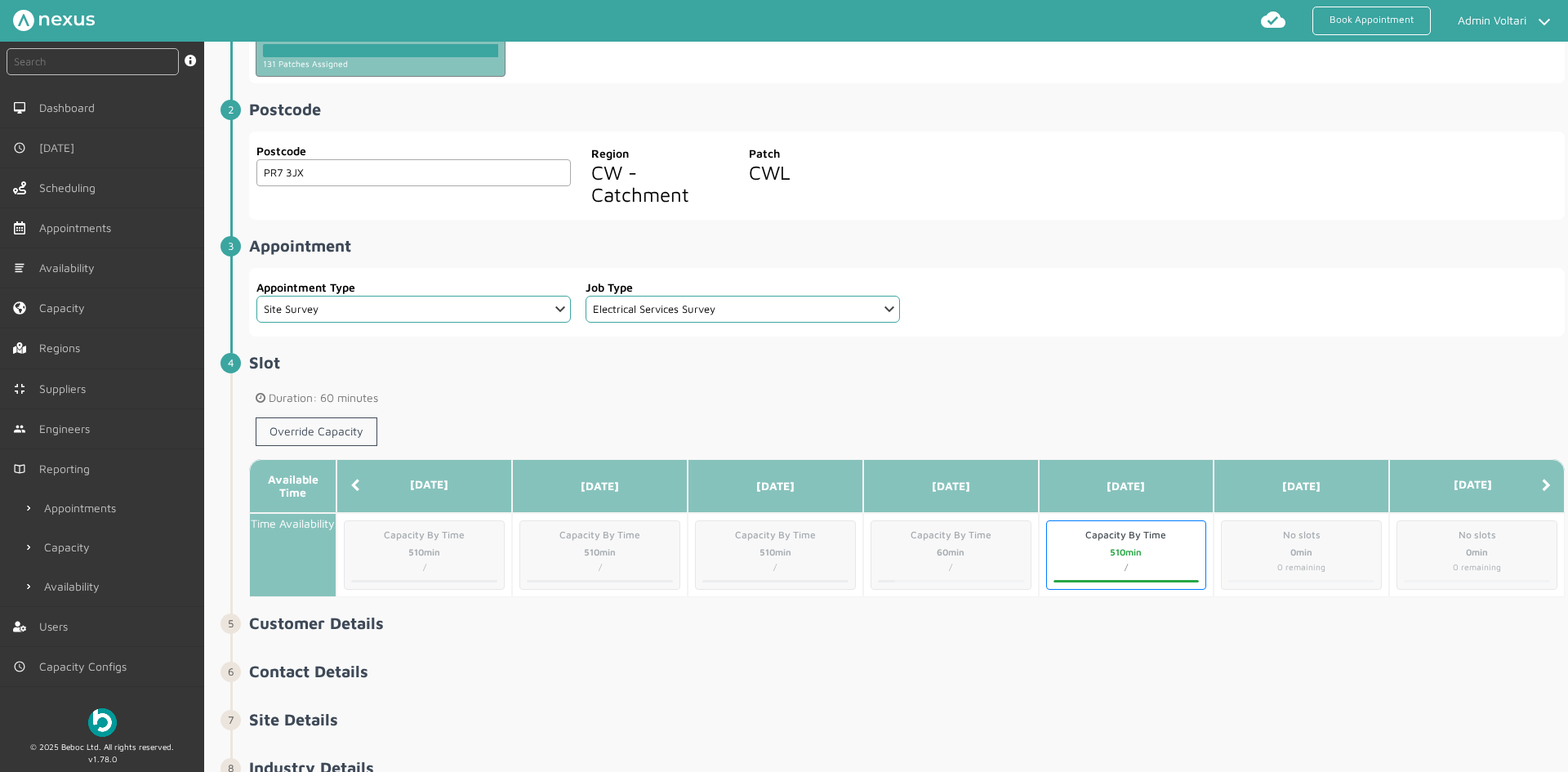
scroll to position [490, 0]
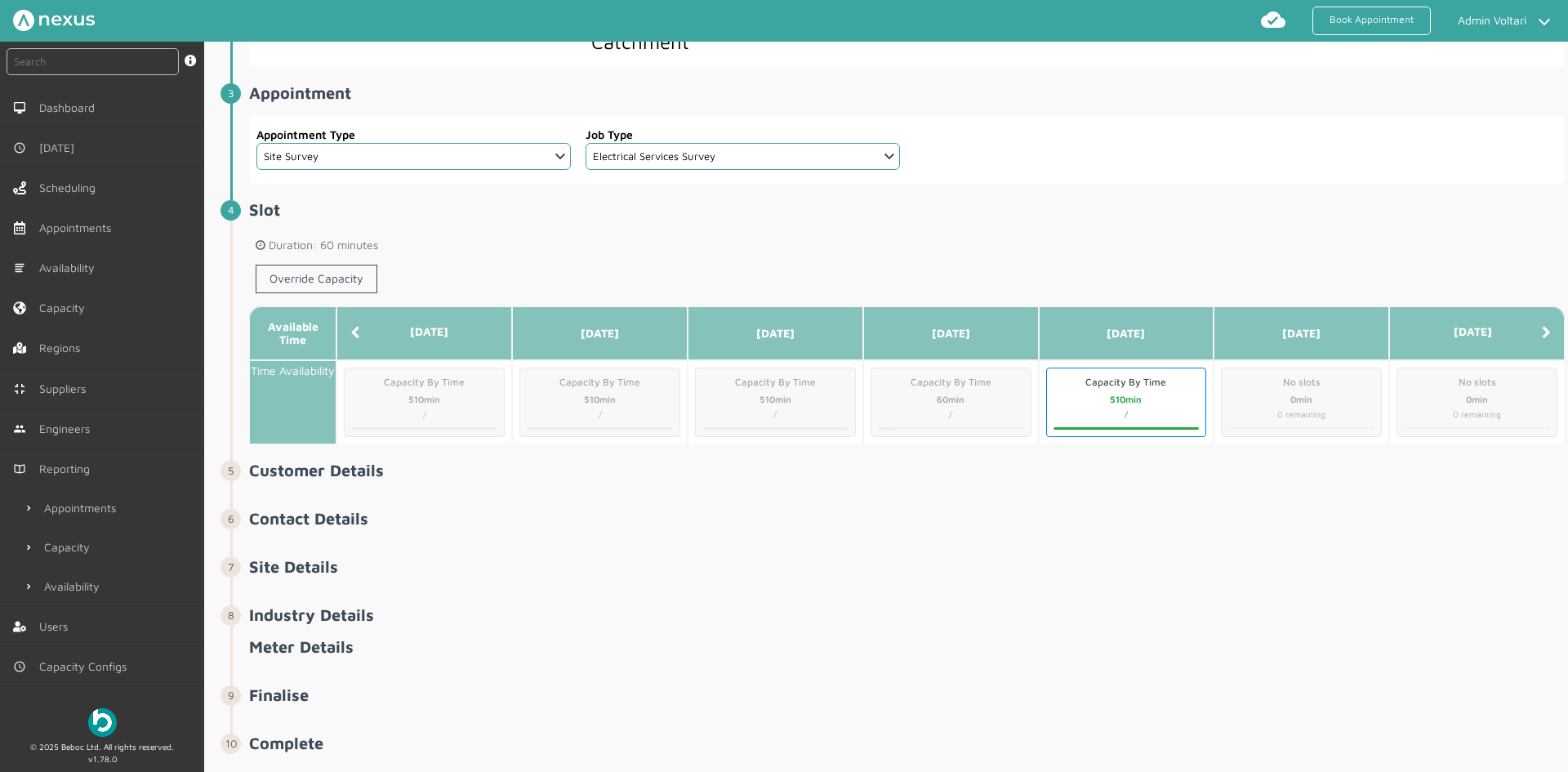
click at [916, 397] on div "60min" at bounding box center [951, 400] width 146 height 14
click at [958, 383] on span "Capacity By Time" at bounding box center [951, 382] width 146 height 14
click at [709, 154] on select "Select an option... Electrical Services Survey EV Commercial Survey EV Domestic…" at bounding box center [743, 156] width 315 height 27
select select "3: 62b1ee29ff53584ce1284290"
click at [586, 143] on select "Select an option... Electrical Services Survey EV Commercial Survey EV Domestic…" at bounding box center [743, 156] width 315 height 27
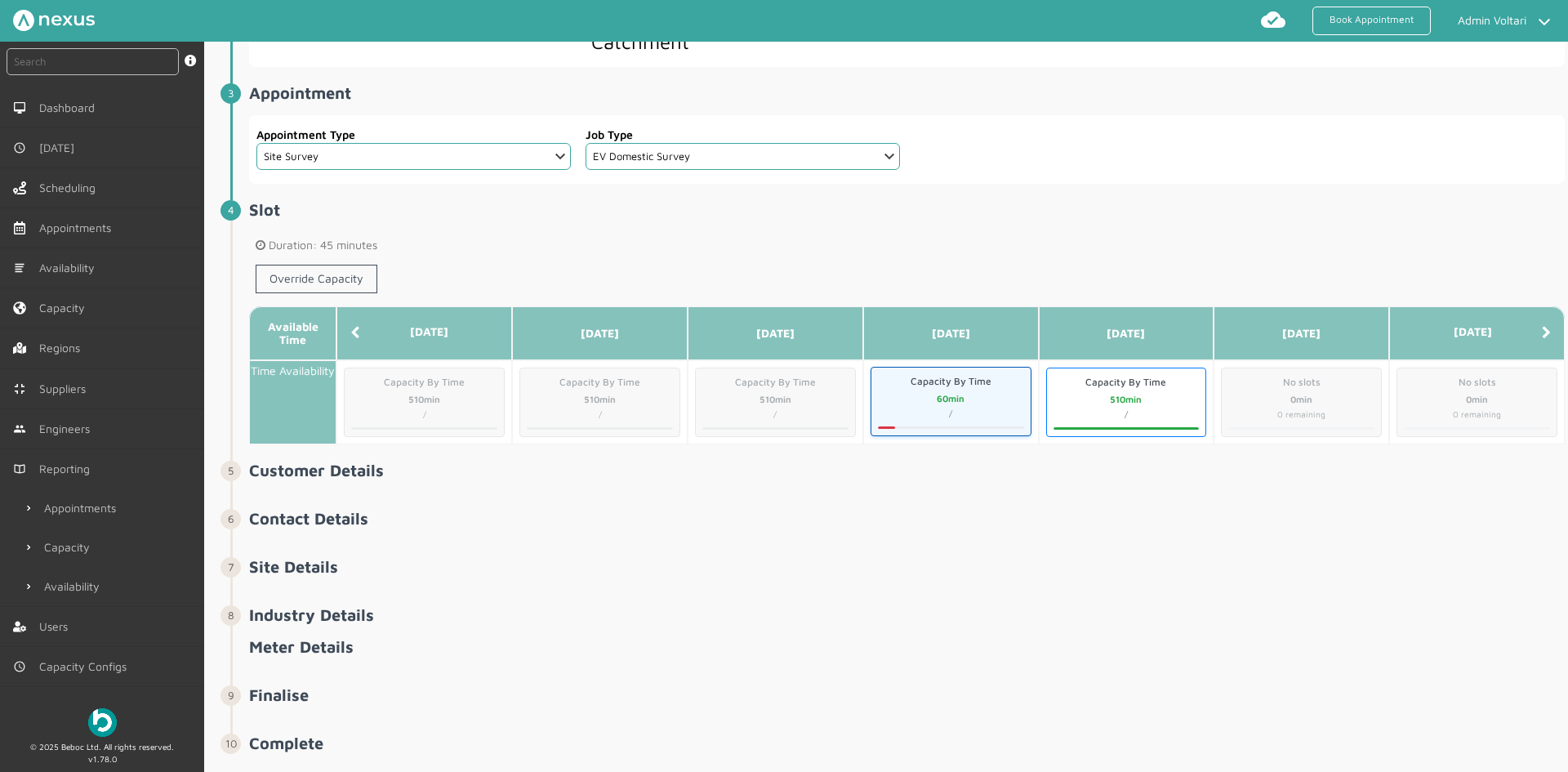
click at [950, 390] on div "Capacity By Time 60min /" at bounding box center [951, 401] width 161 height 70
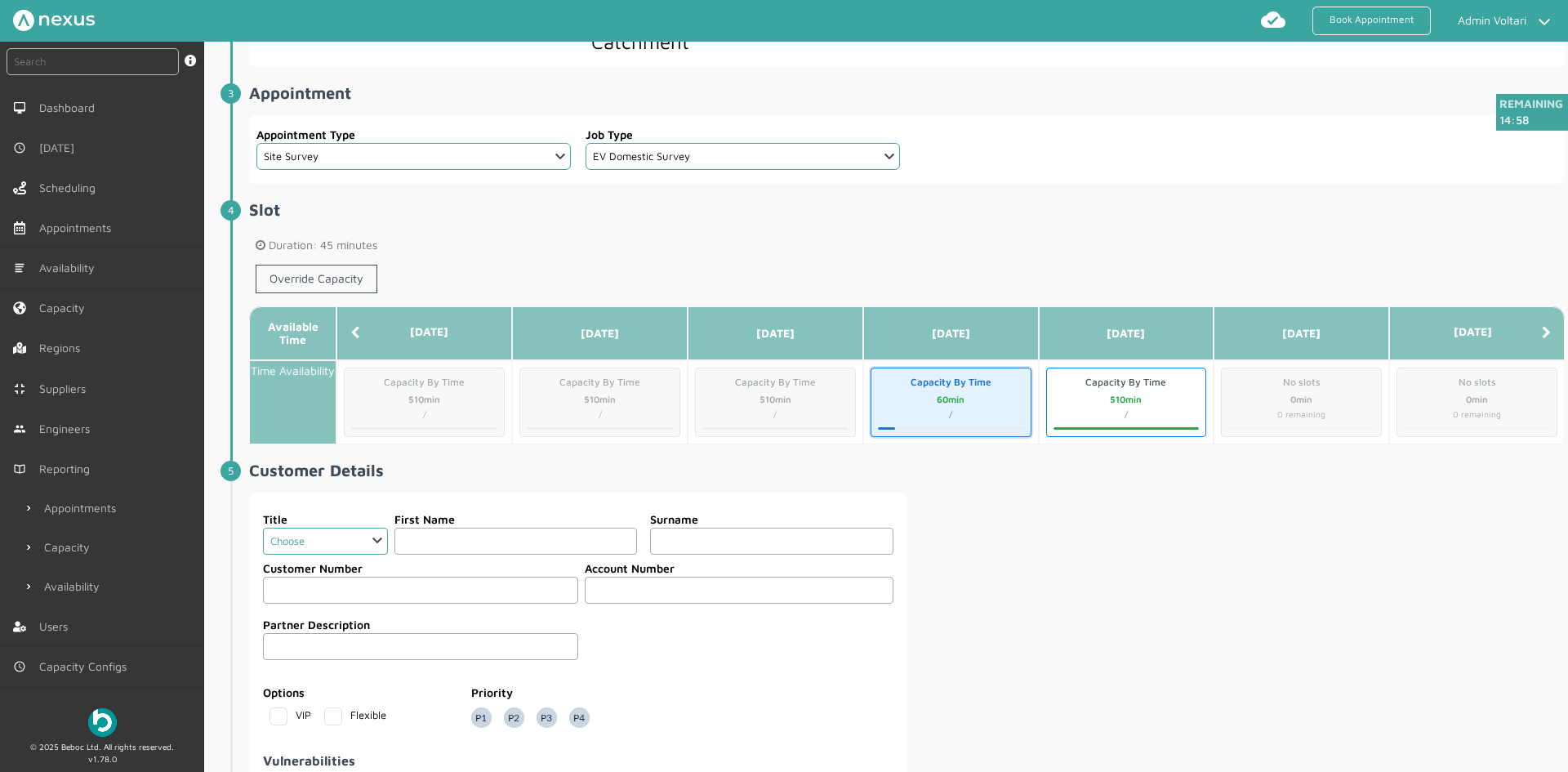
click at [369, 537] on select "Choose Dr Mr Mrs Miss Ms Mx Sir Lady" at bounding box center [325, 541] width 125 height 27
select select "1: Dr"
click at [263, 528] on select "Choose Dr Mr Mrs Miss Ms Mx Sir Lady" at bounding box center [325, 541] width 125 height 27
click at [438, 539] on input "text" at bounding box center [515, 541] width 242 height 27
type input "Cap by Time"
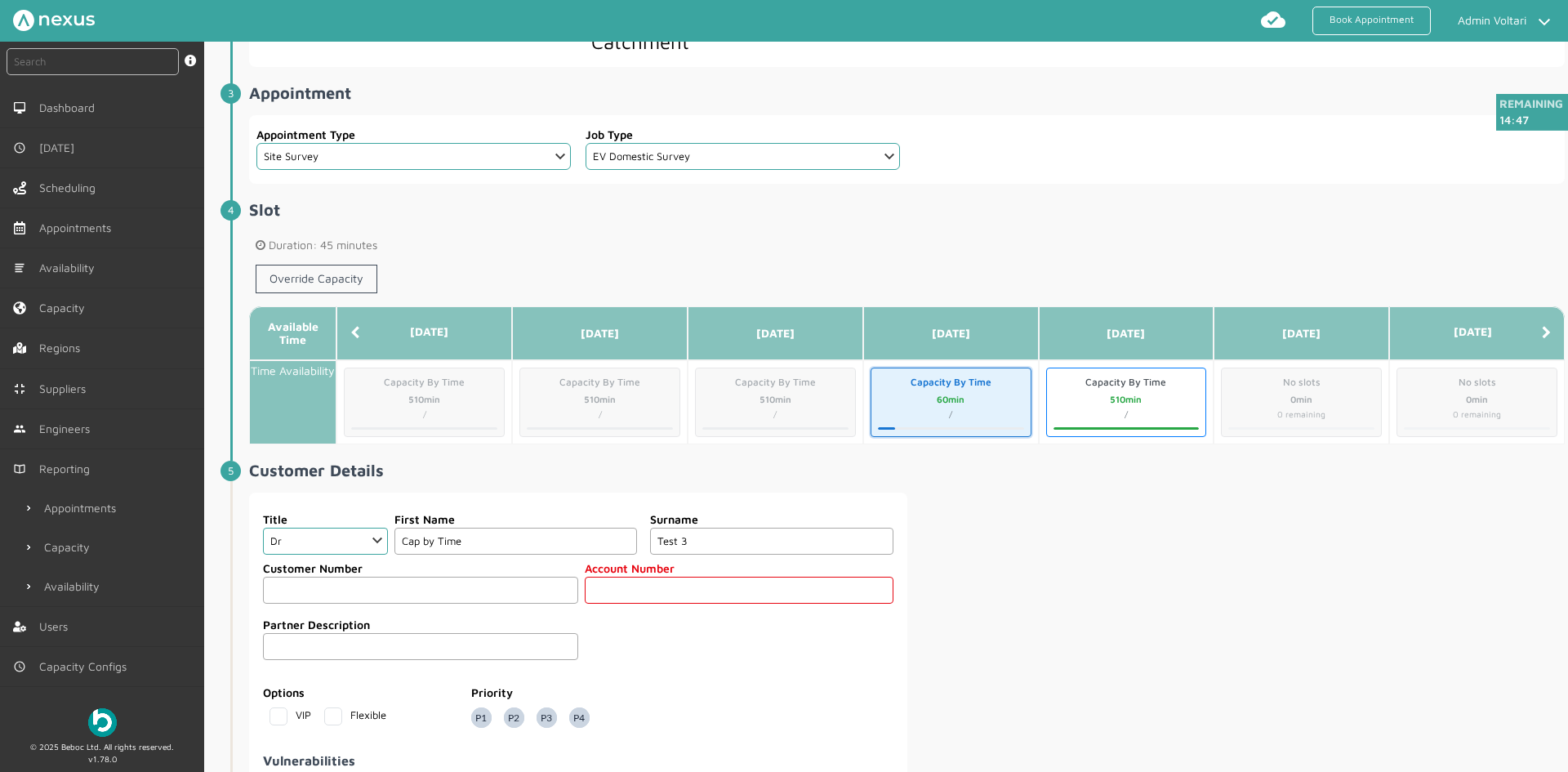
type input "Test 3"
click at [643, 587] on input "text" at bounding box center [740, 590] width 309 height 27
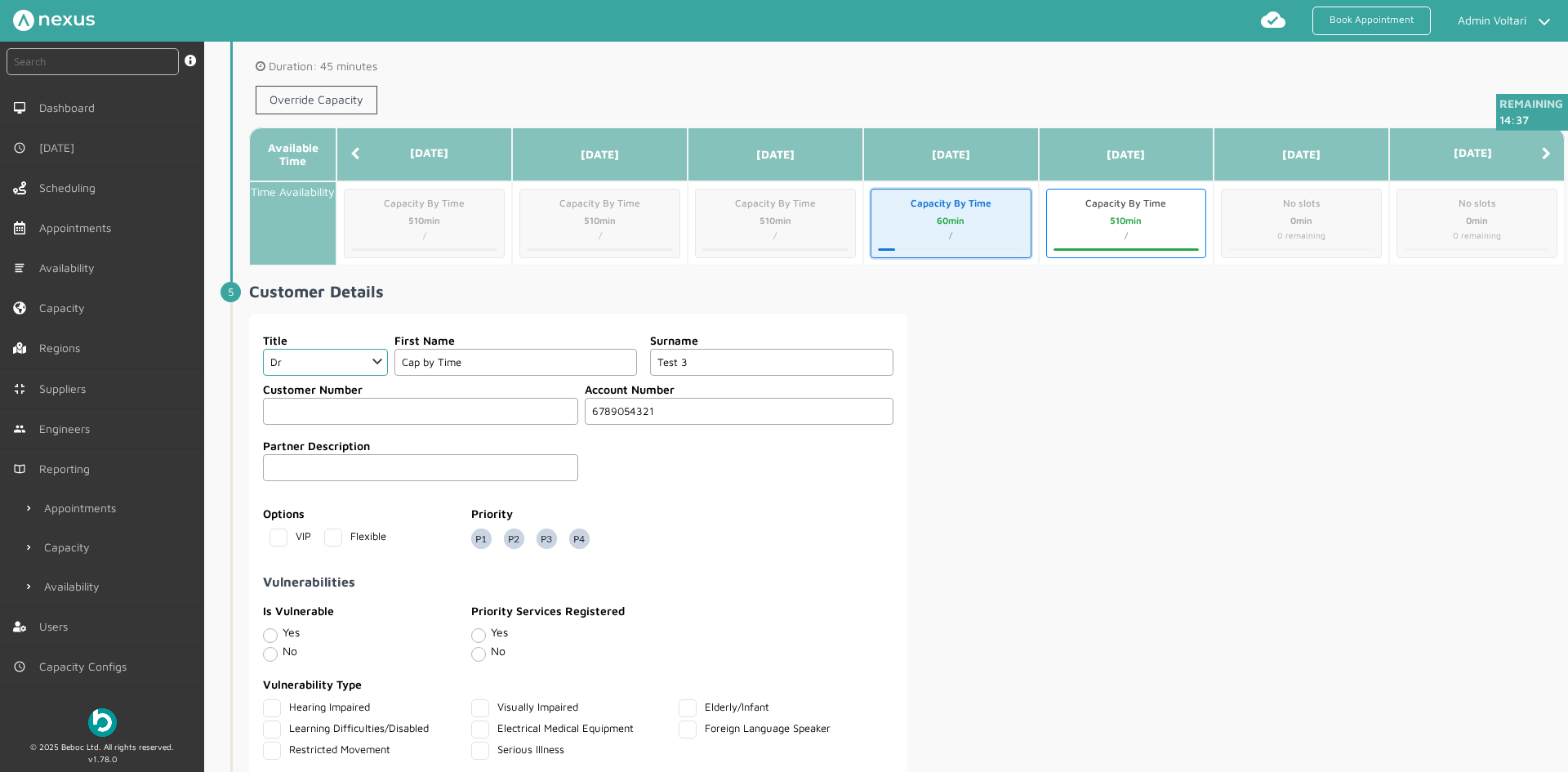
scroll to position [980, 0]
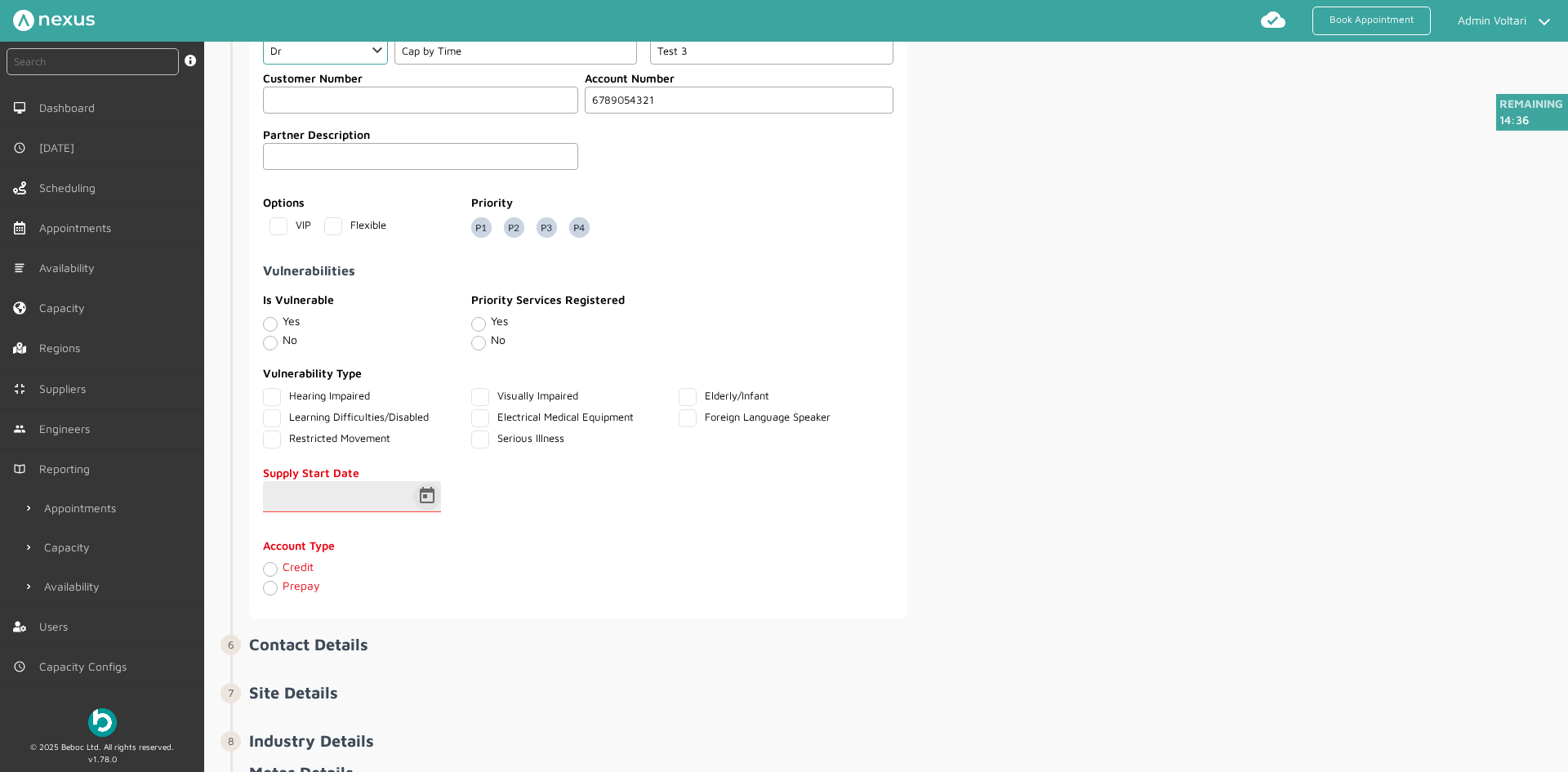
type input "6789054321"
click at [433, 502] on span "Open calendar" at bounding box center [427, 496] width 39 height 39
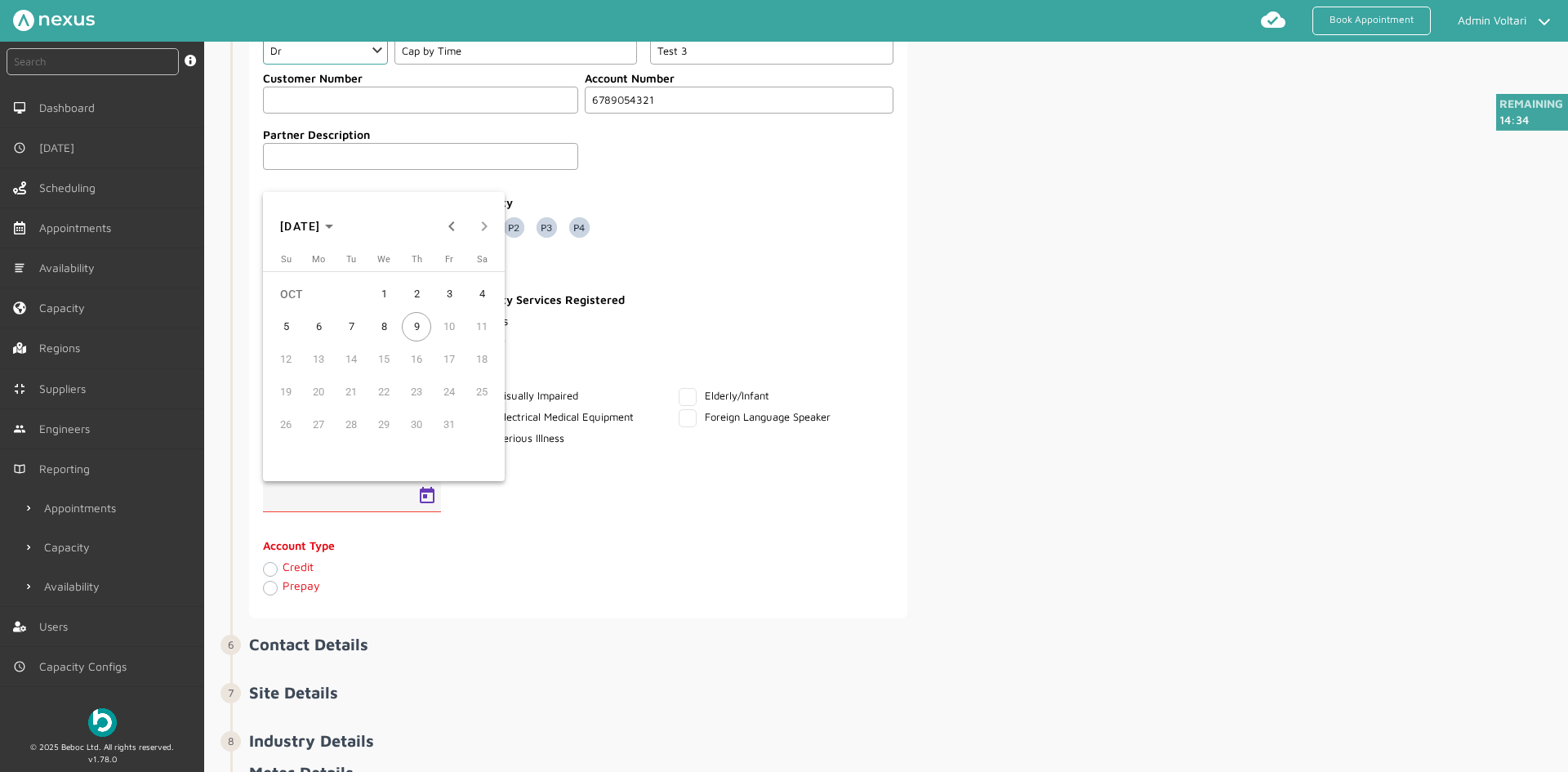
drag, startPoint x: 385, startPoint y: 301, endPoint x: 371, endPoint y: 356, distance: 56.8
click at [385, 303] on span "1" at bounding box center [384, 294] width 30 height 30
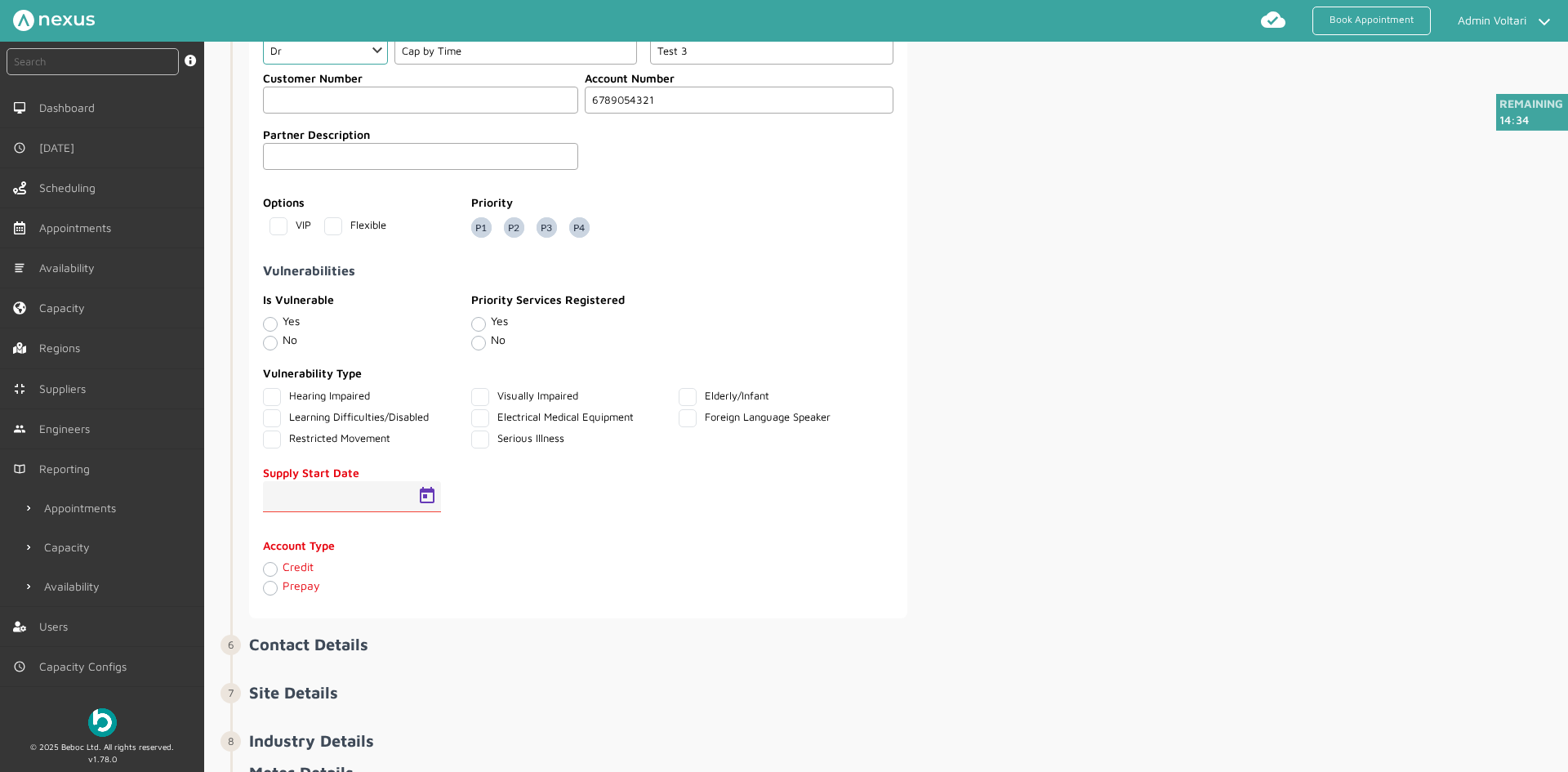
type input "01/10/2025"
click at [282, 568] on label "Credit" at bounding box center [298, 566] width 31 height 14
click at [269, 568] on input "Credit" at bounding box center [270, 568] width 13 height 16
radio input "true"
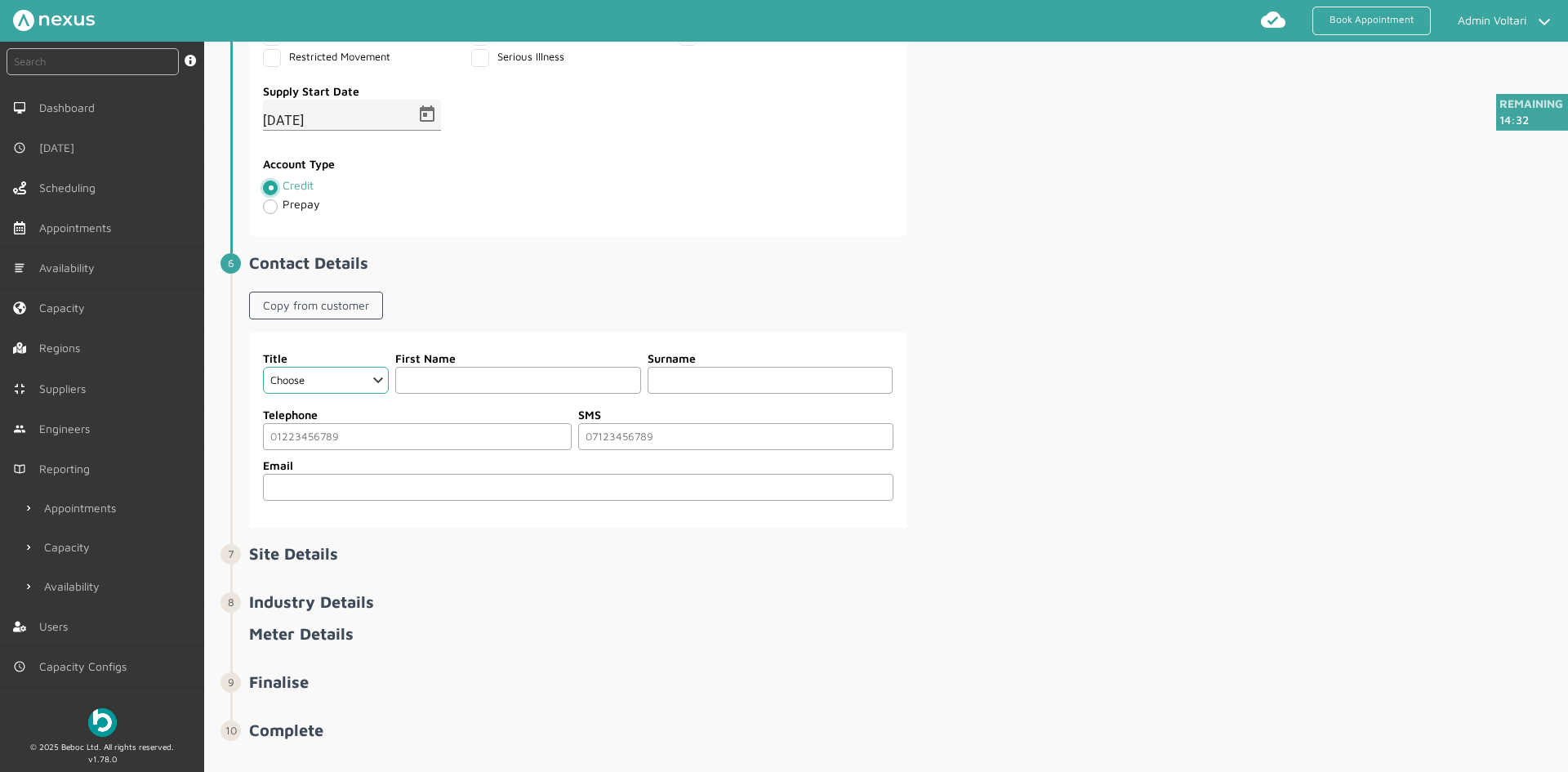
scroll to position [1385, 0]
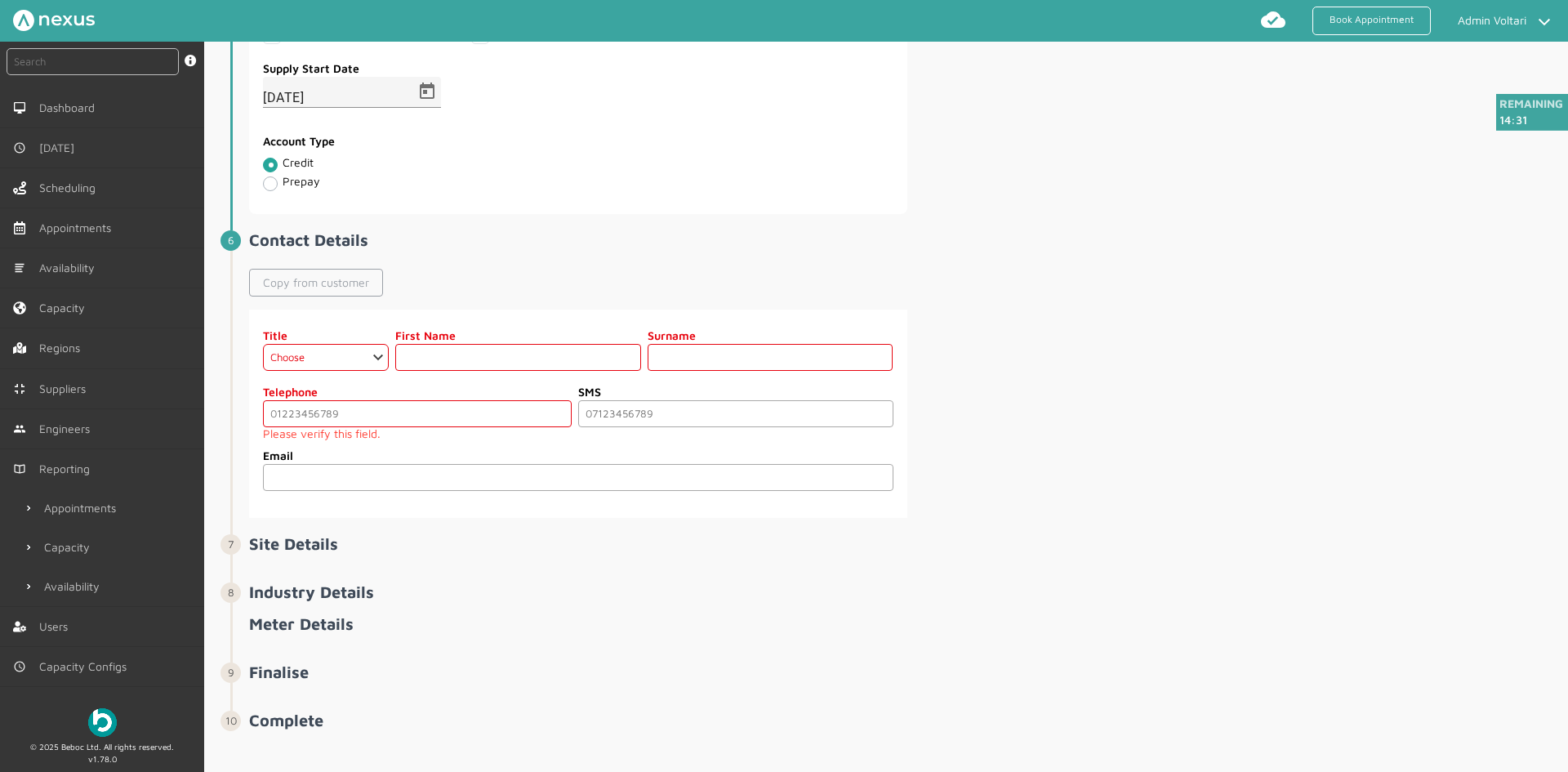
click at [304, 283] on link "Copy from customer" at bounding box center [316, 282] width 134 height 28
select select "1: Dr"
type input "Cap by Time"
type input "Test 3"
click at [339, 413] on input "tel" at bounding box center [418, 413] width 309 height 27
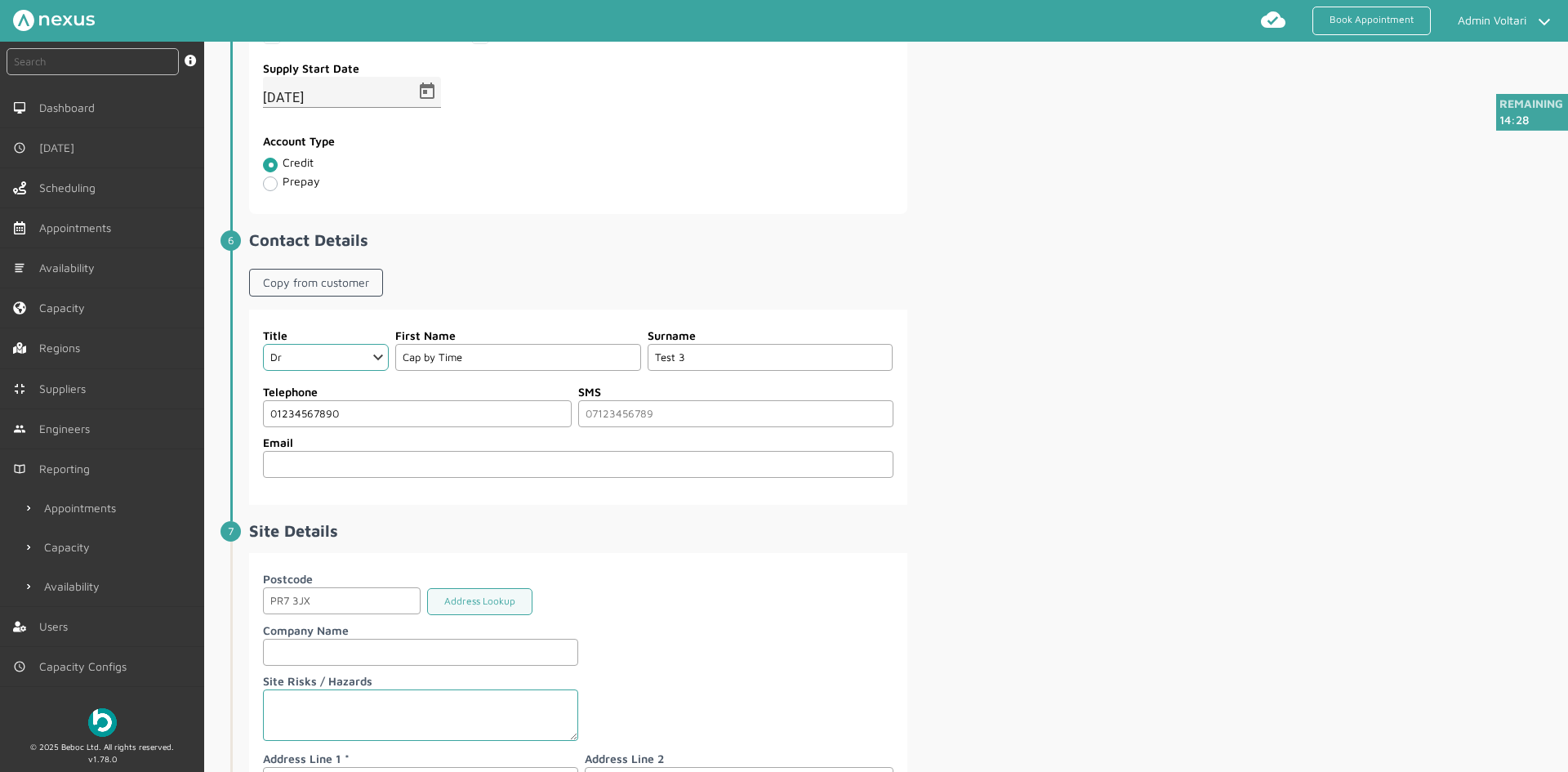
type input "01234567890"
click at [1069, 466] on div "Title Choose Dr Mr Mrs Miss Ms Mx Sir Lady First Name Cap by Time Surname Test …" at bounding box center [907, 407] width 1316 height 196
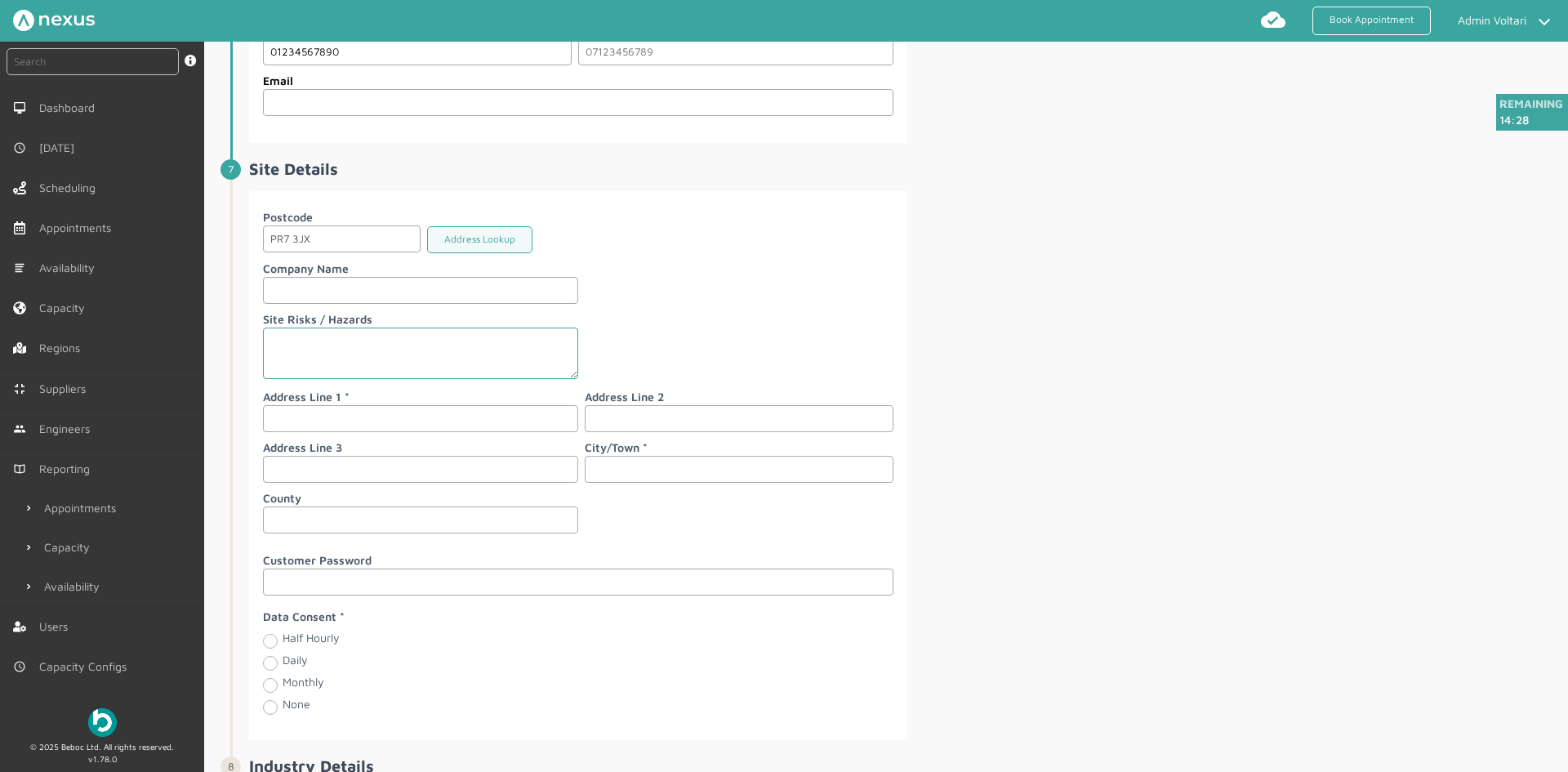
scroll to position [1793, 0]
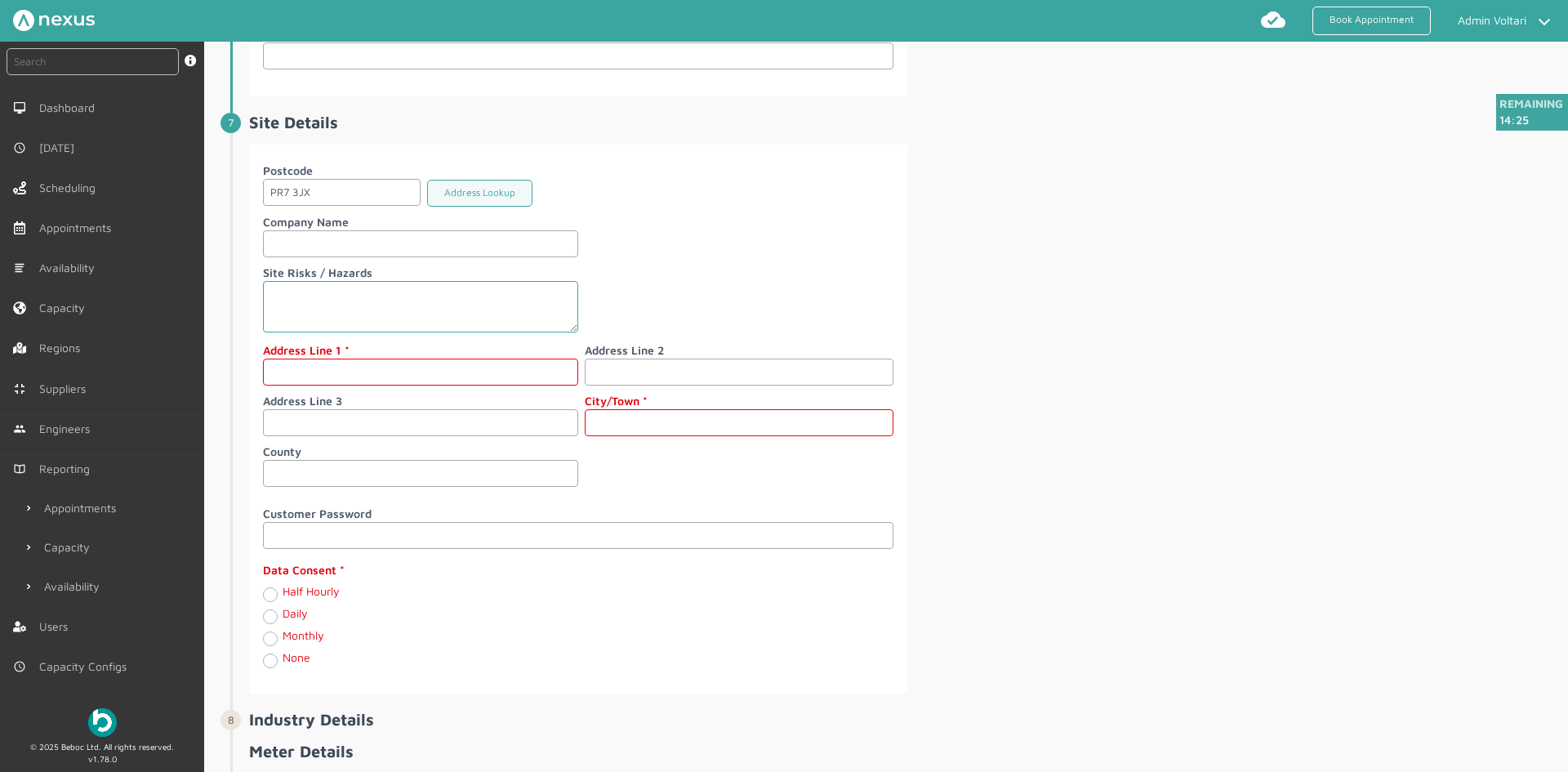
click at [332, 373] on input "text" at bounding box center [421, 372] width 315 height 27
type input "Beboc"
click at [670, 428] on input "text" at bounding box center [740, 423] width 309 height 27
type input "Beboc"
click at [282, 619] on label "Daily" at bounding box center [295, 613] width 26 height 14
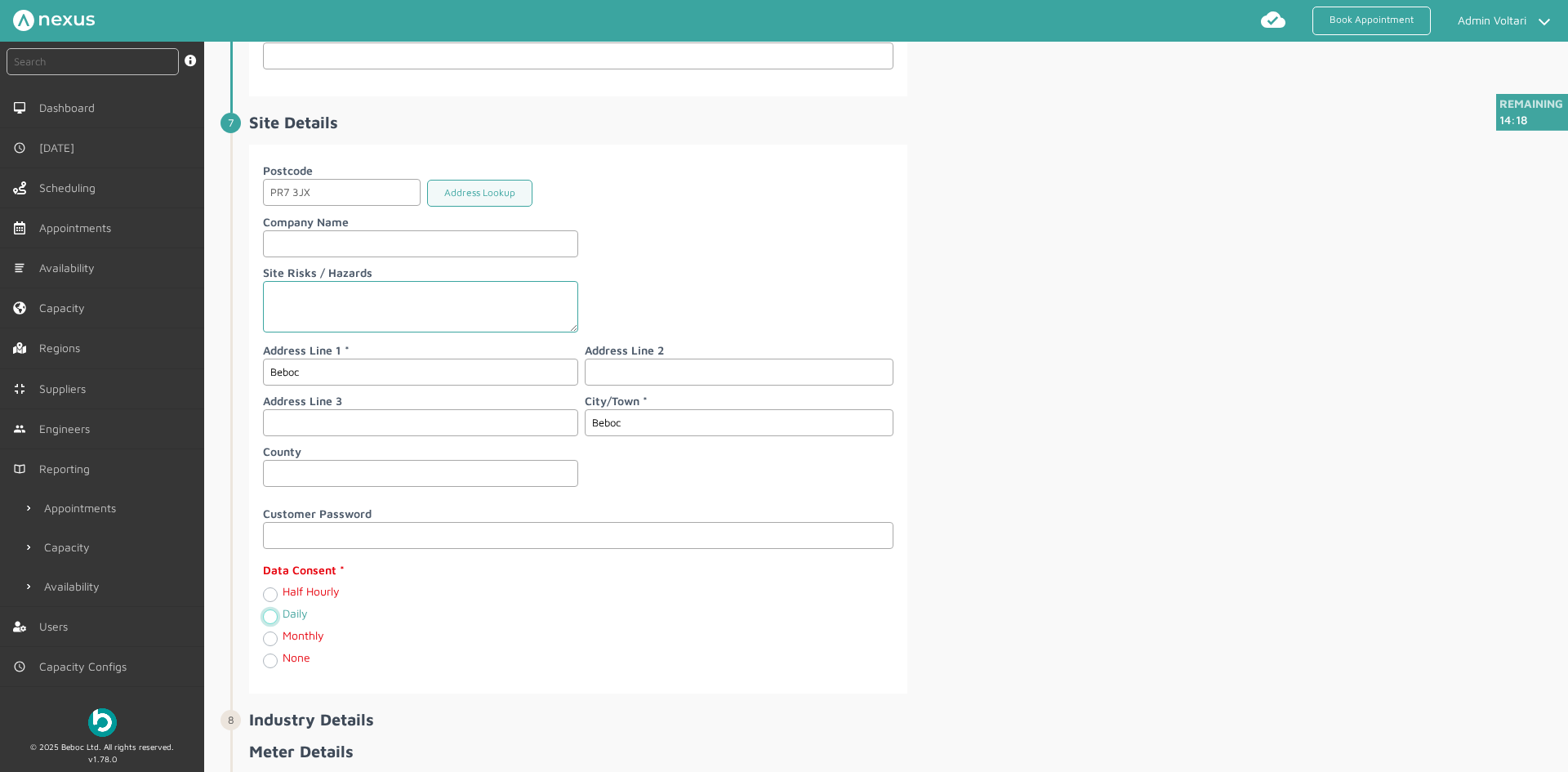
click at [270, 619] on input "Daily" at bounding box center [270, 615] width 13 height 16
radio input "true"
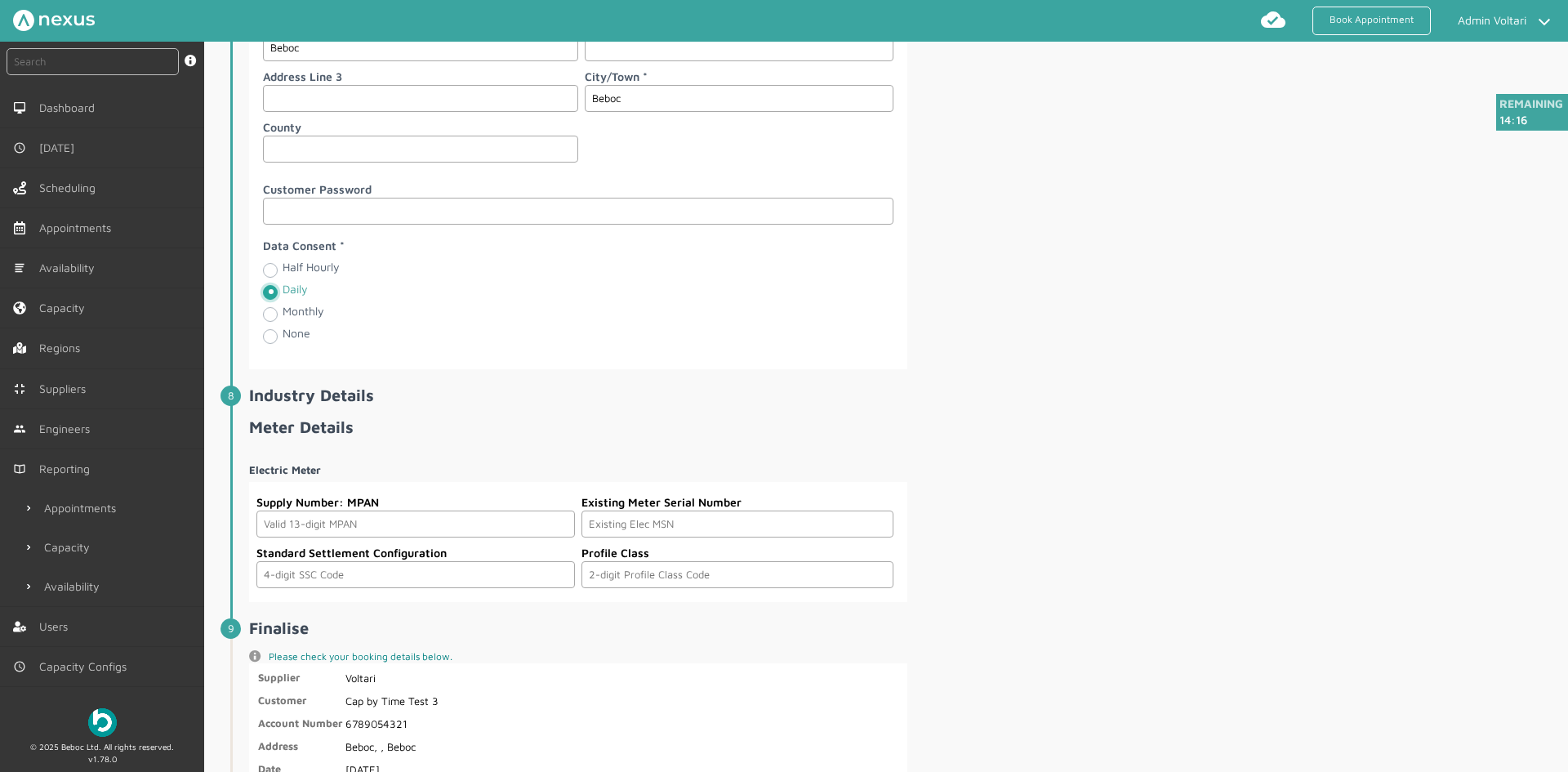
scroll to position [2179, 0]
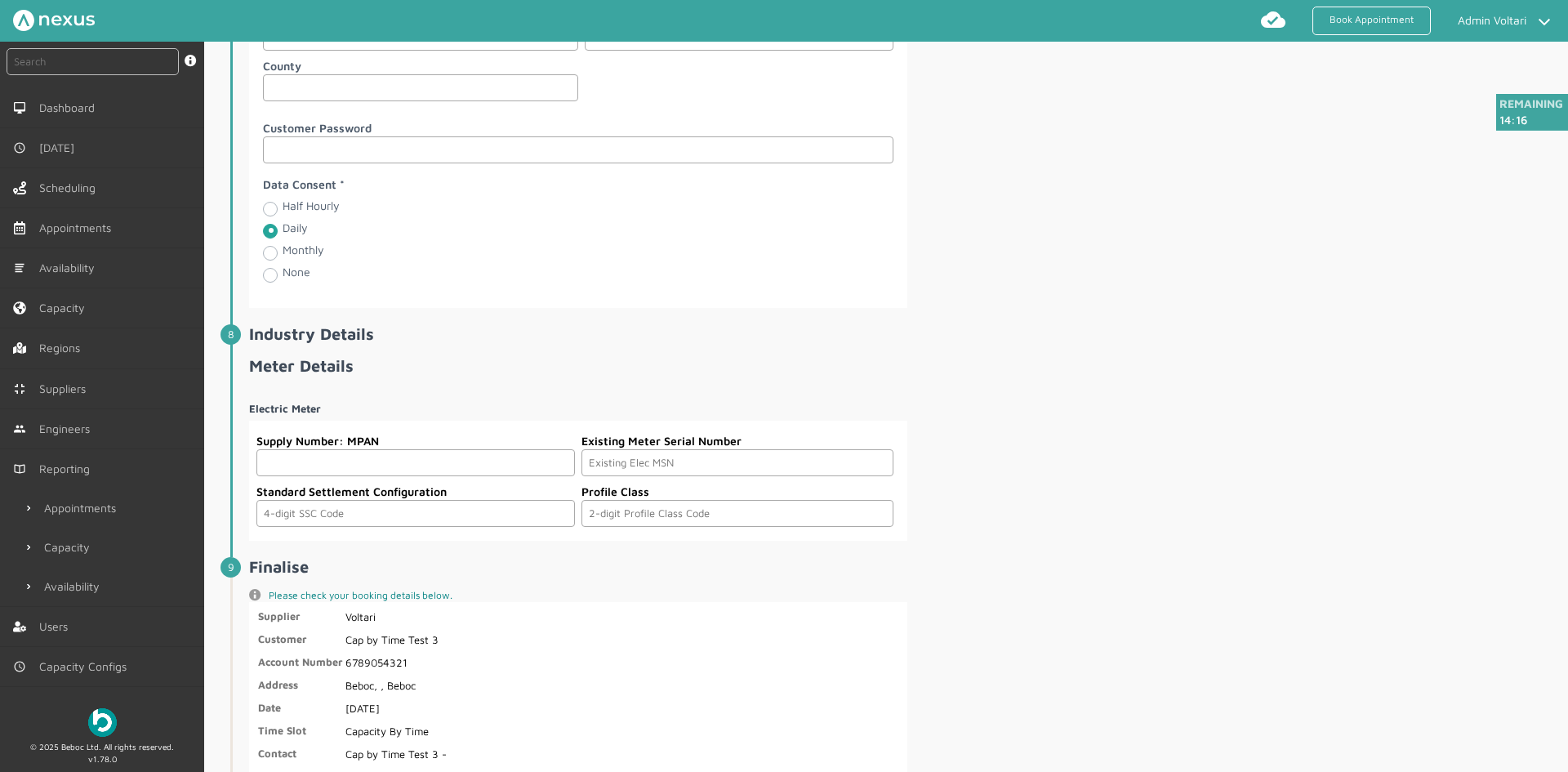
click at [285, 464] on input "text" at bounding box center [416, 463] width 319 height 27
click at [653, 469] on input "text" at bounding box center [737, 463] width 312 height 27
click at [432, 535] on section "Supply Number: MPAN Existing Meter Serial Number Standard Settlement Configurat…" at bounding box center [578, 481] width 659 height 120
click at [498, 516] on input "text" at bounding box center [416, 513] width 319 height 27
click at [614, 511] on input "text" at bounding box center [737, 513] width 312 height 27
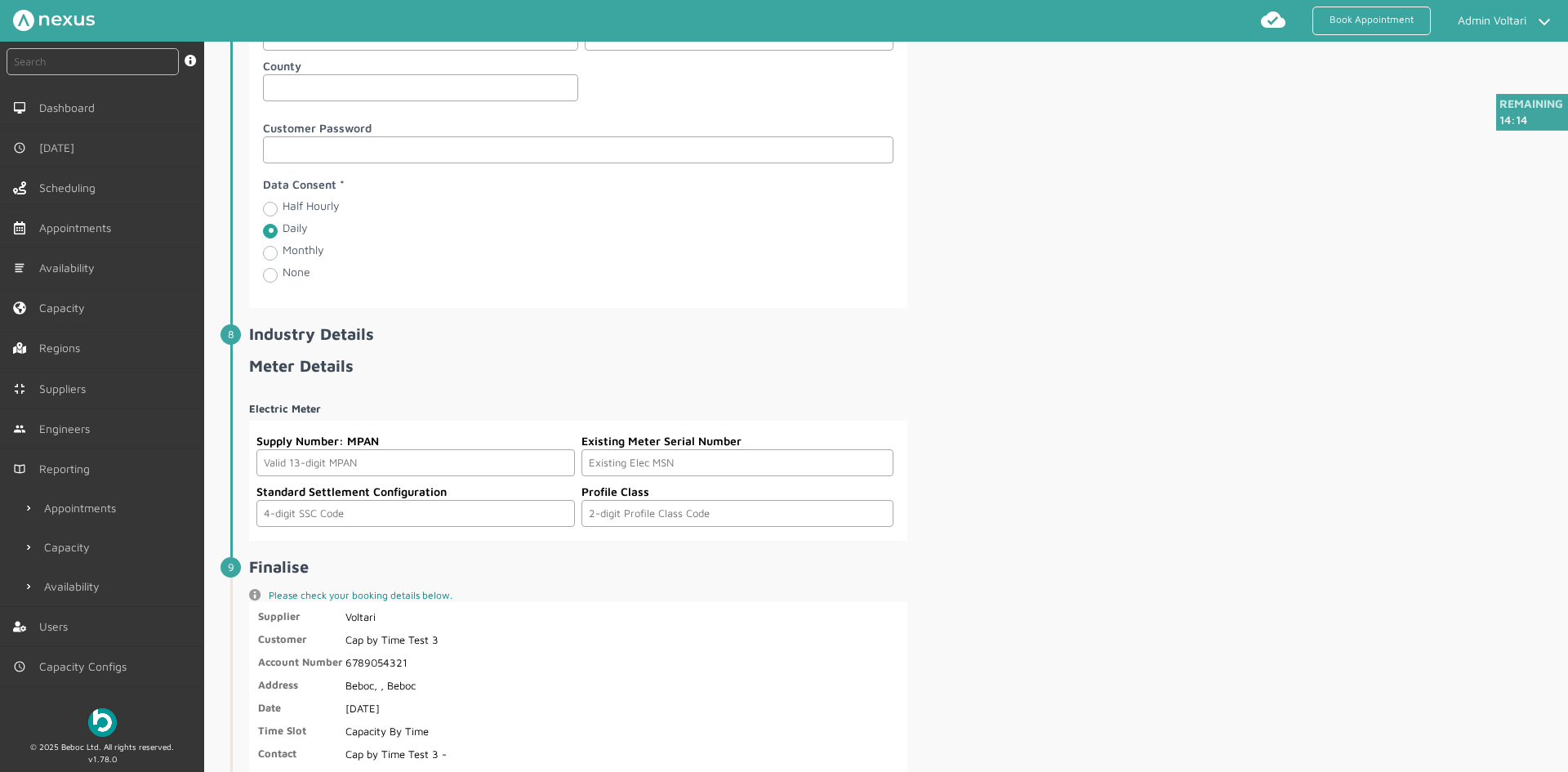
click at [606, 568] on h2 "Finalise" at bounding box center [907, 567] width 1316 height 19
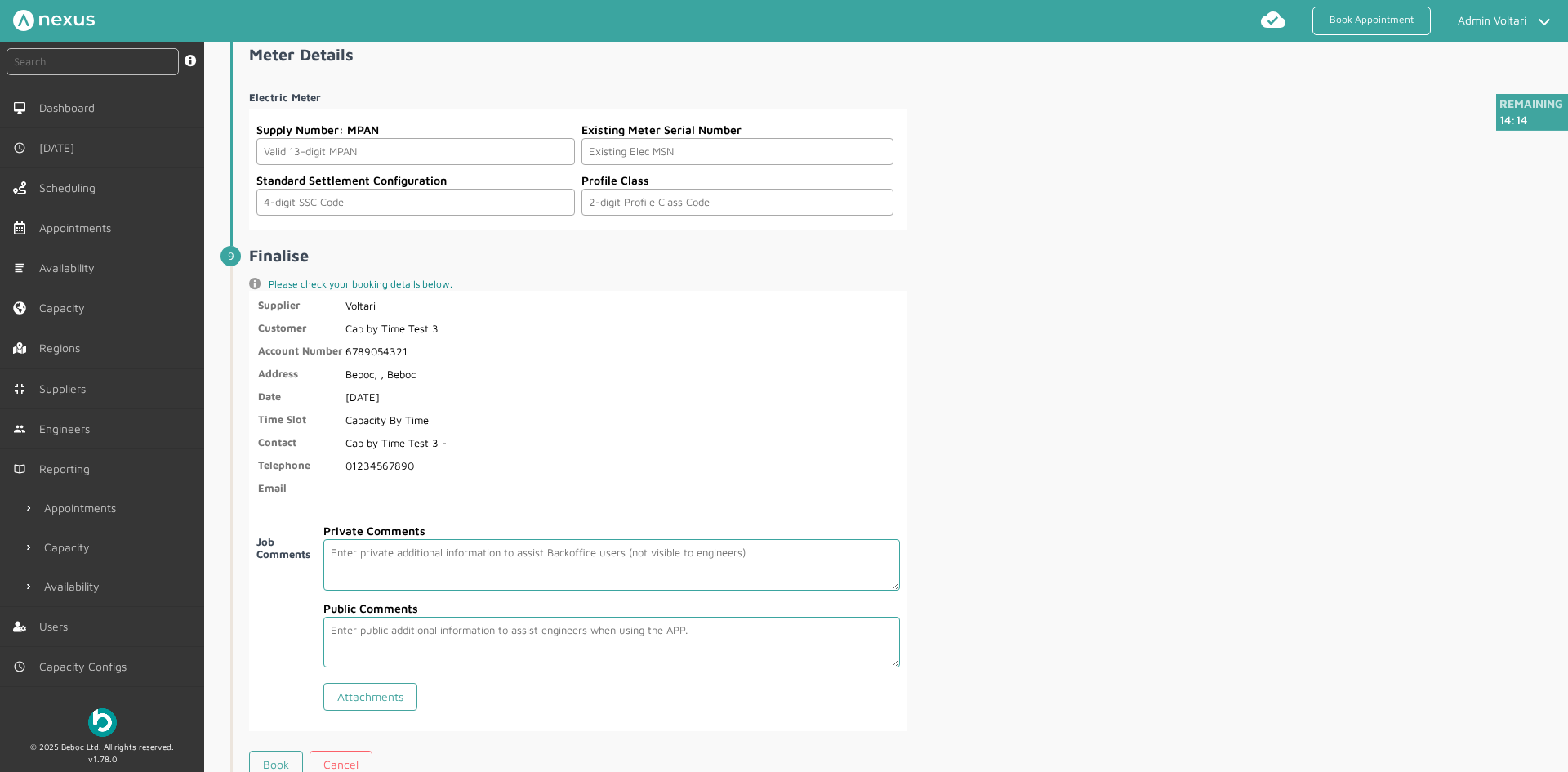
scroll to position [2594, 0]
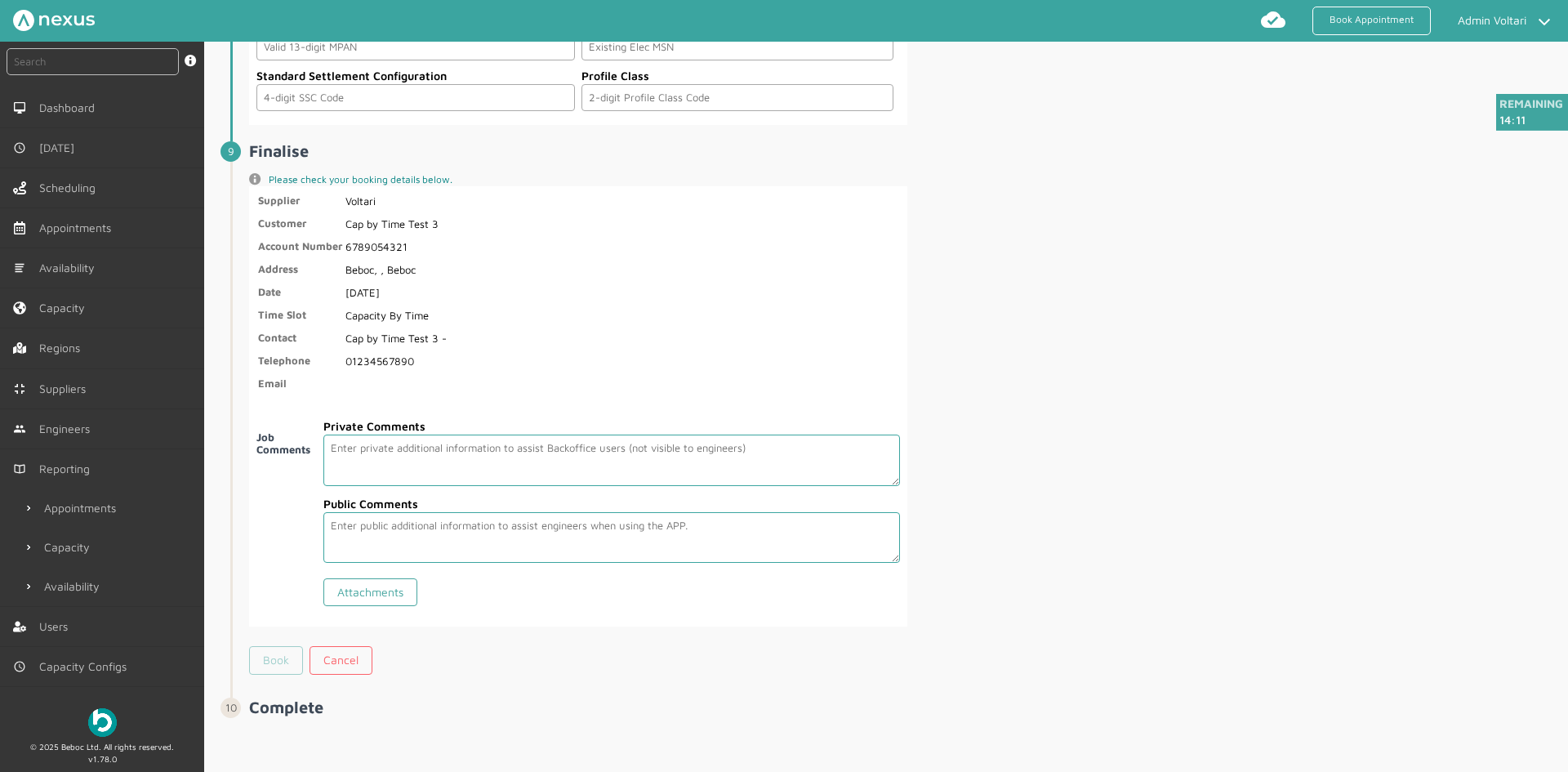
click at [295, 664] on link "Book" at bounding box center [276, 659] width 53 height 28
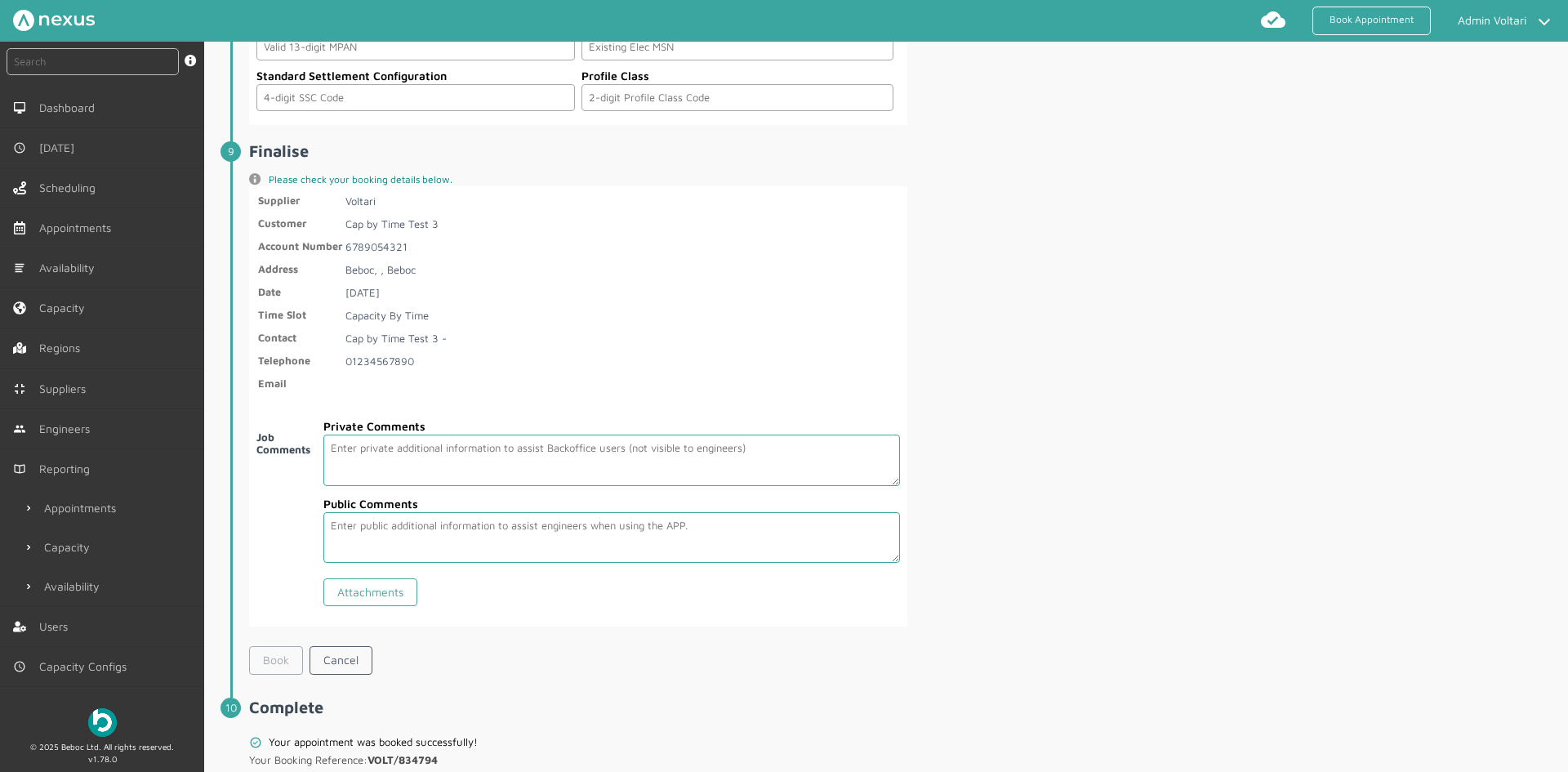
scroll to position [2672, 0]
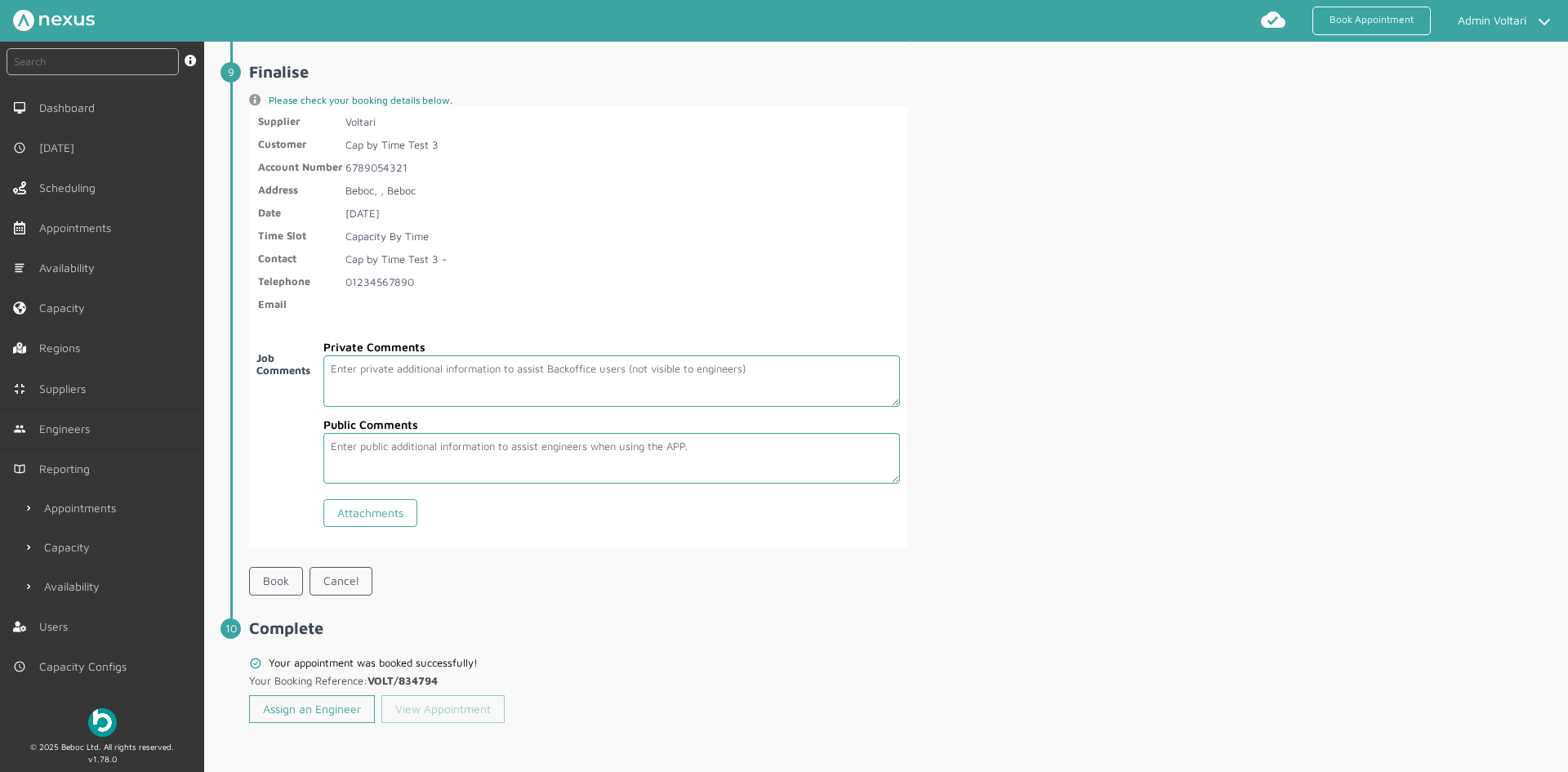
click at [461, 710] on link "View Appointment" at bounding box center [443, 708] width 123 height 28
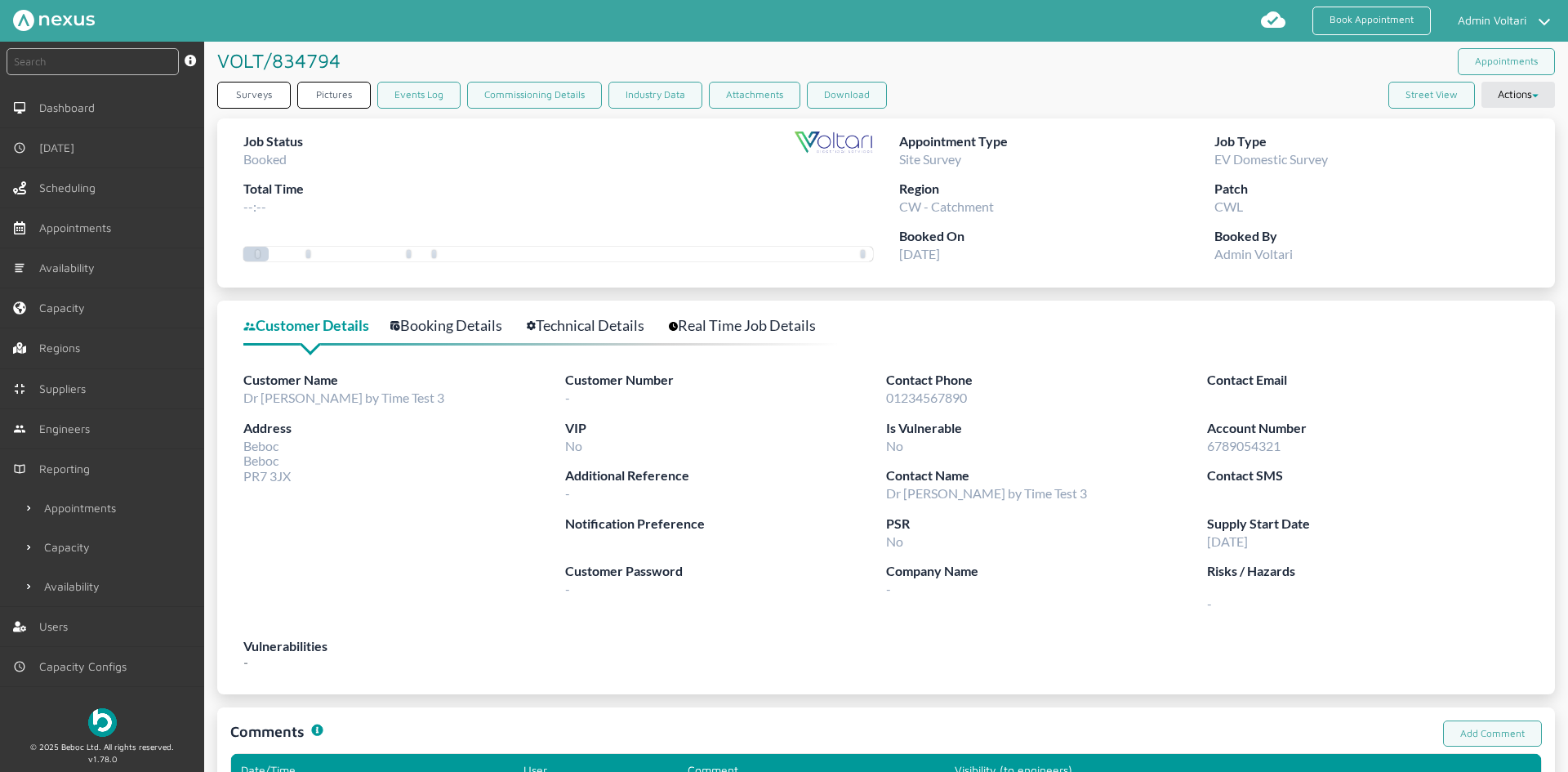
click at [445, 323] on link "Booking Details" at bounding box center [455, 325] width 130 height 24
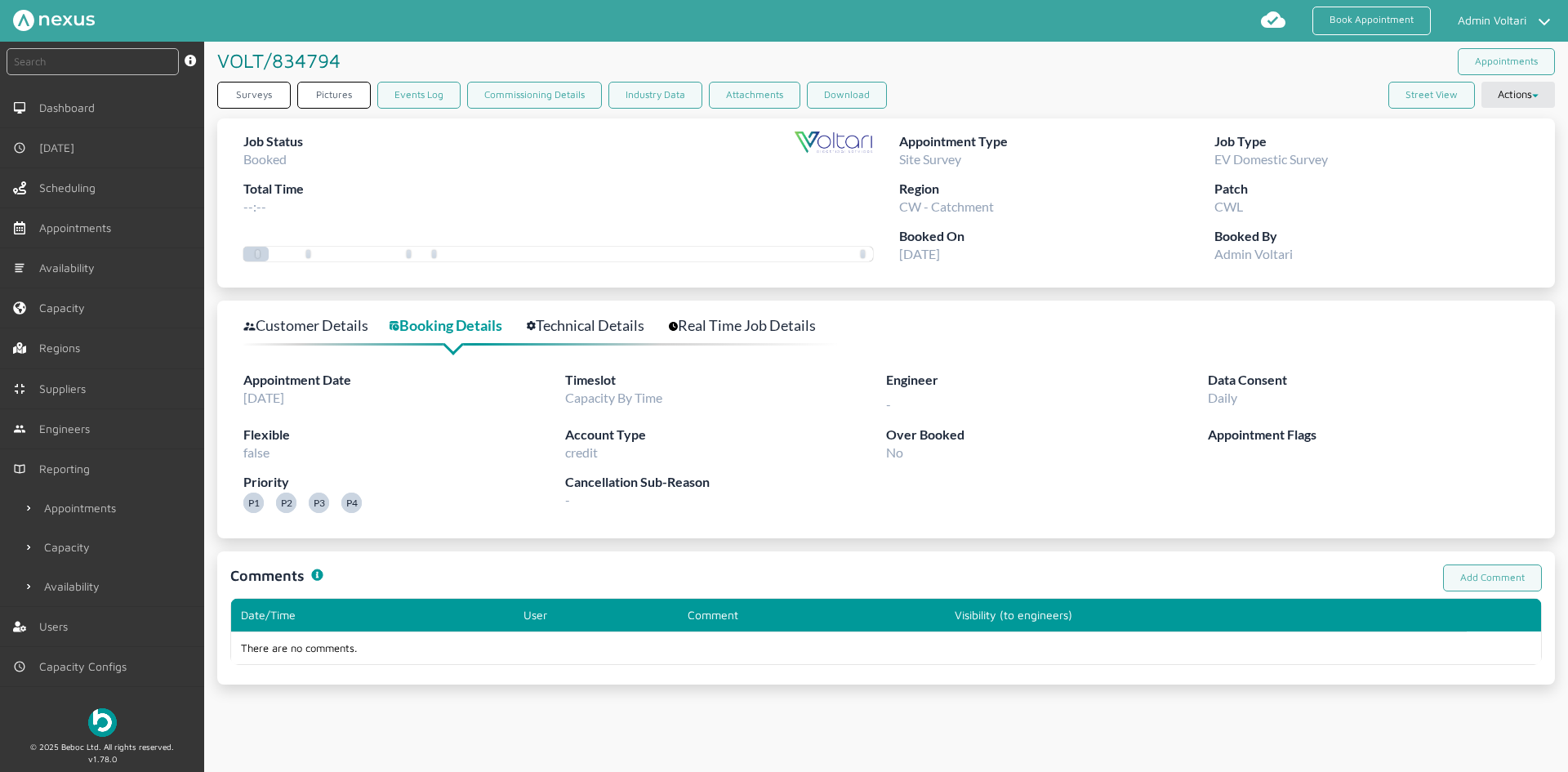
click at [278, 310] on div "Customer Details Booking Details Technical Details Real Time Job Details Appoin…" at bounding box center [887, 419] width 1338 height 238
click at [287, 323] on link "Customer Details" at bounding box center [315, 325] width 143 height 24
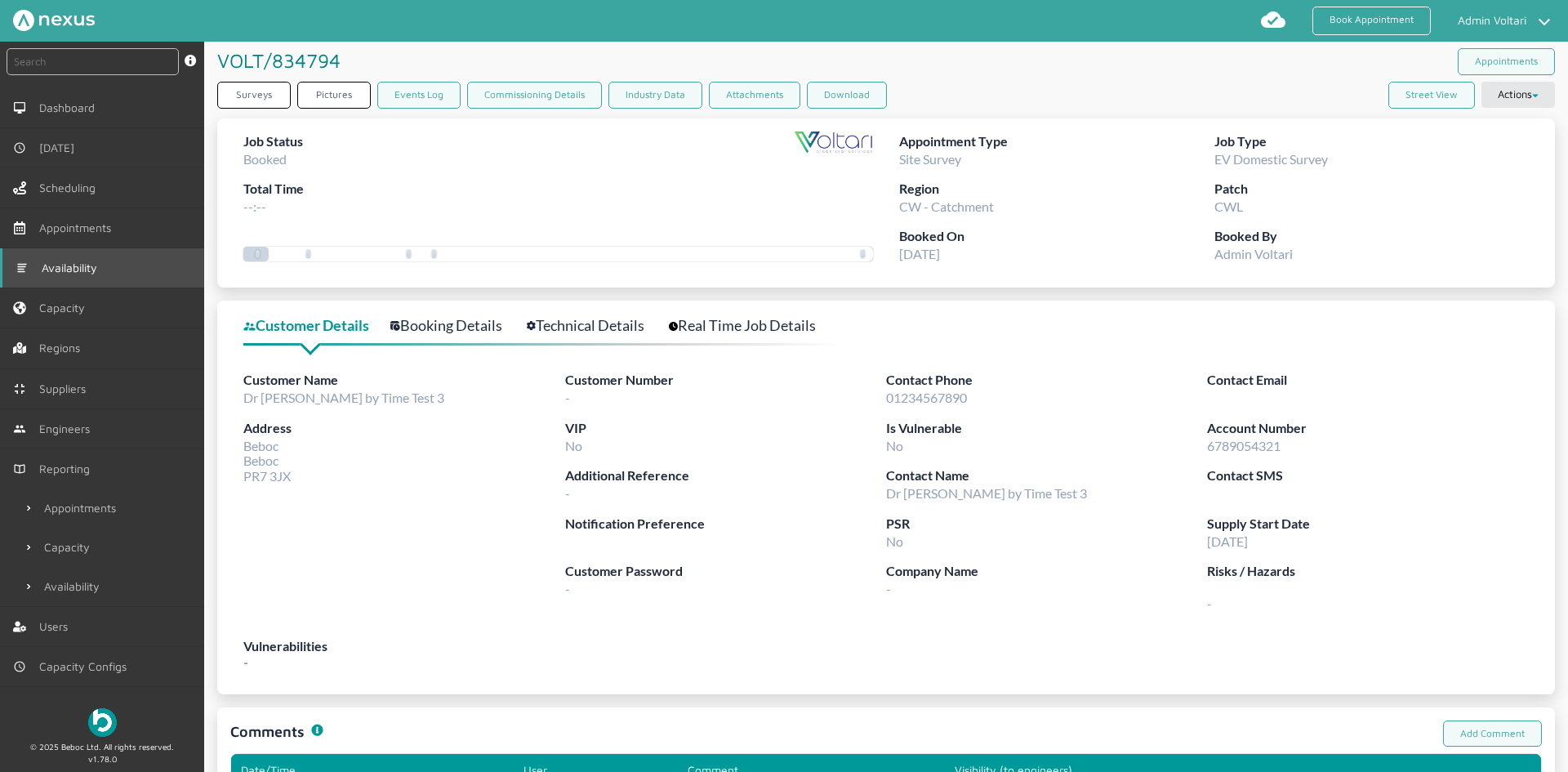
click at [81, 258] on link "Availability" at bounding box center [102, 267] width 204 height 39
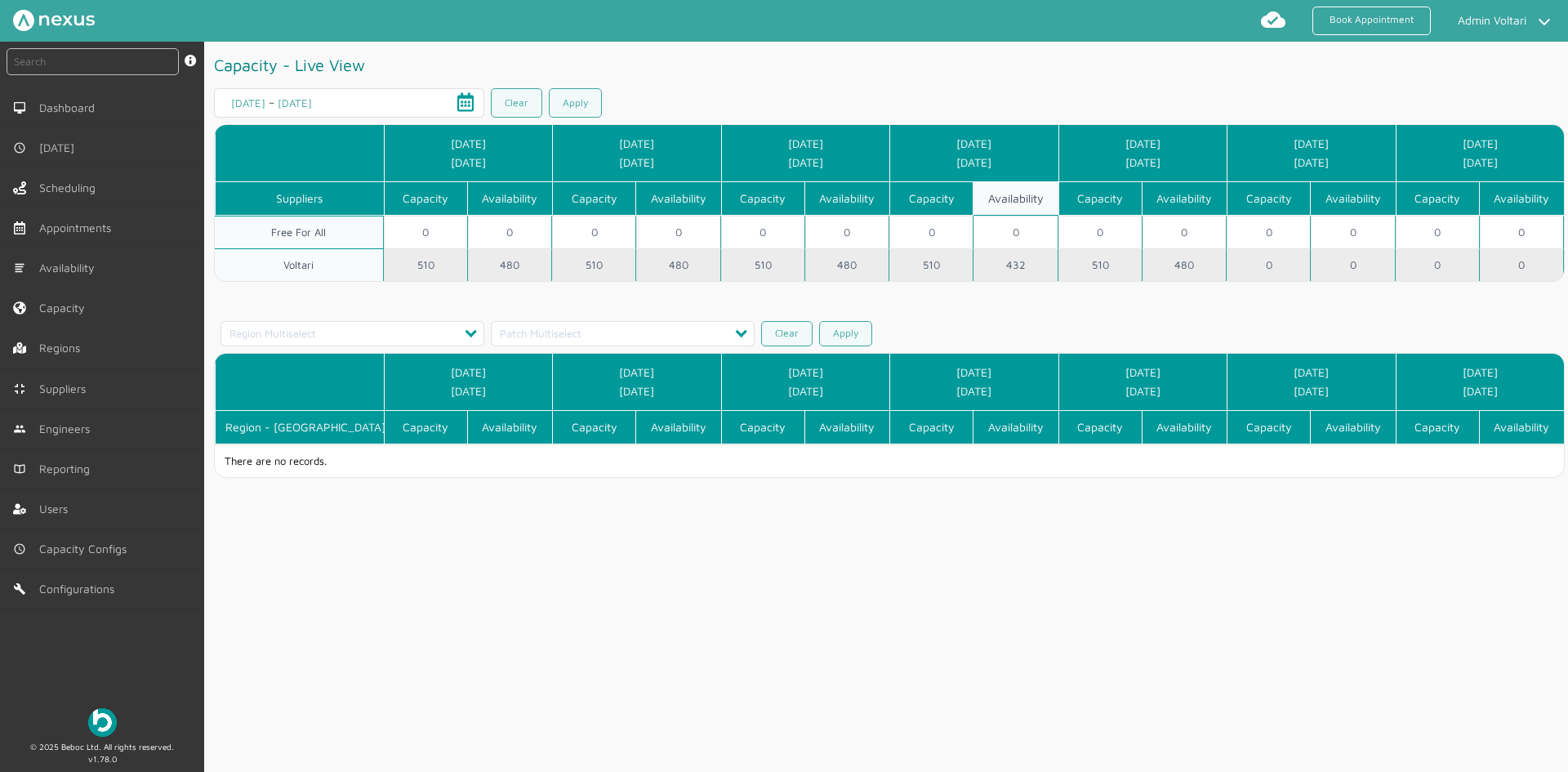
click at [1014, 263] on td "432" at bounding box center [1015, 264] width 84 height 32
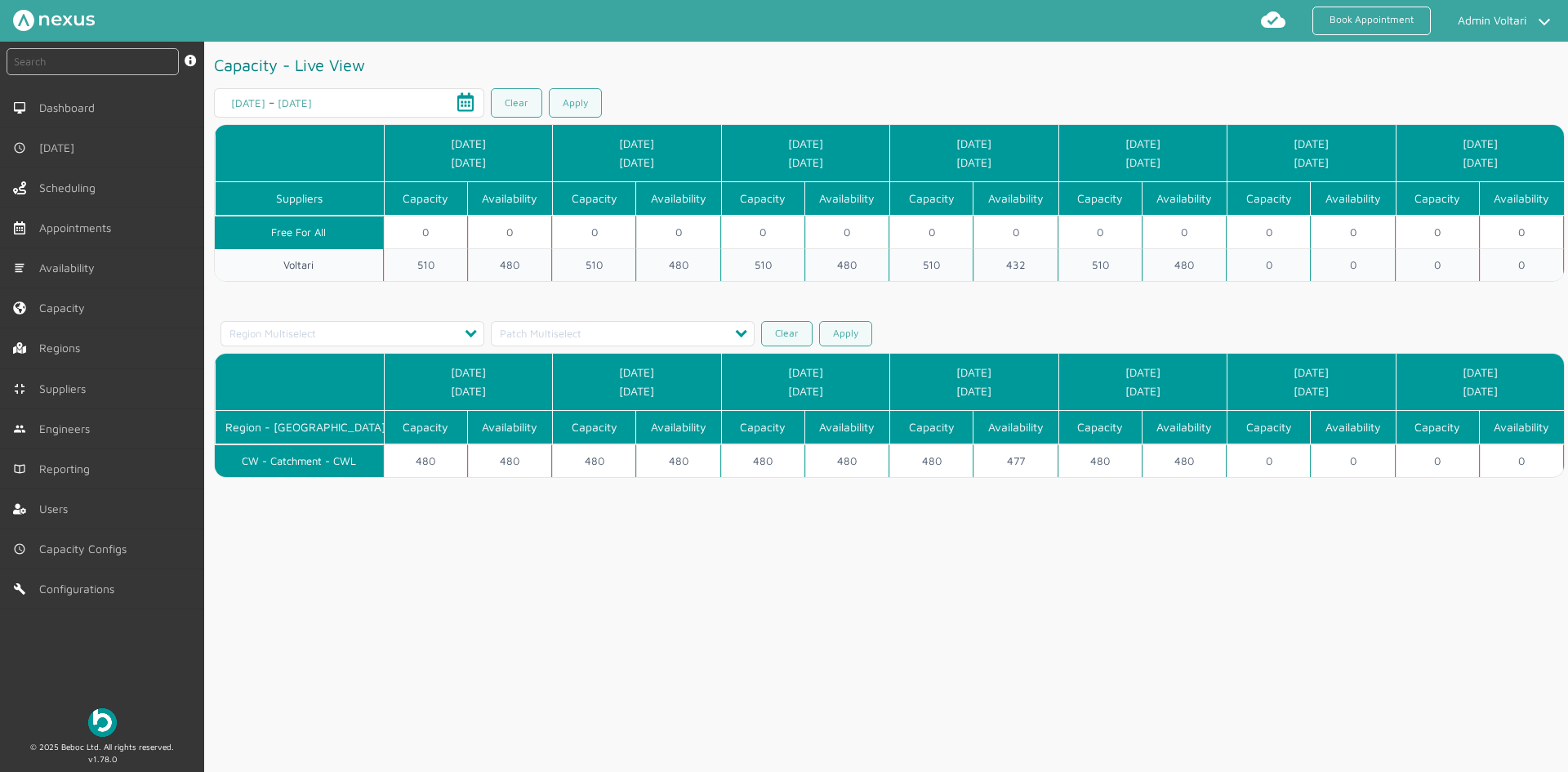
click at [968, 659] on div "Capacity - Live View 06/10/2025 06/10/2025 – 12/10/2025 12/10/2025 Clear Apply …" at bounding box center [886, 407] width 1364 height 731
click at [248, 555] on div "Capacity - Live View 06/10/2025 06/10/2025 – 12/10/2025 12/10/2025 Clear Apply …" at bounding box center [886, 407] width 1364 height 731
click at [592, 641] on div "Capacity - Live View 06/10/2025 06/10/2025 – 12/10/2025 12/10/2025 Clear Apply …" at bounding box center [886, 407] width 1364 height 731
click at [79, 464] on span "Reporting" at bounding box center [71, 469] width 57 height 13
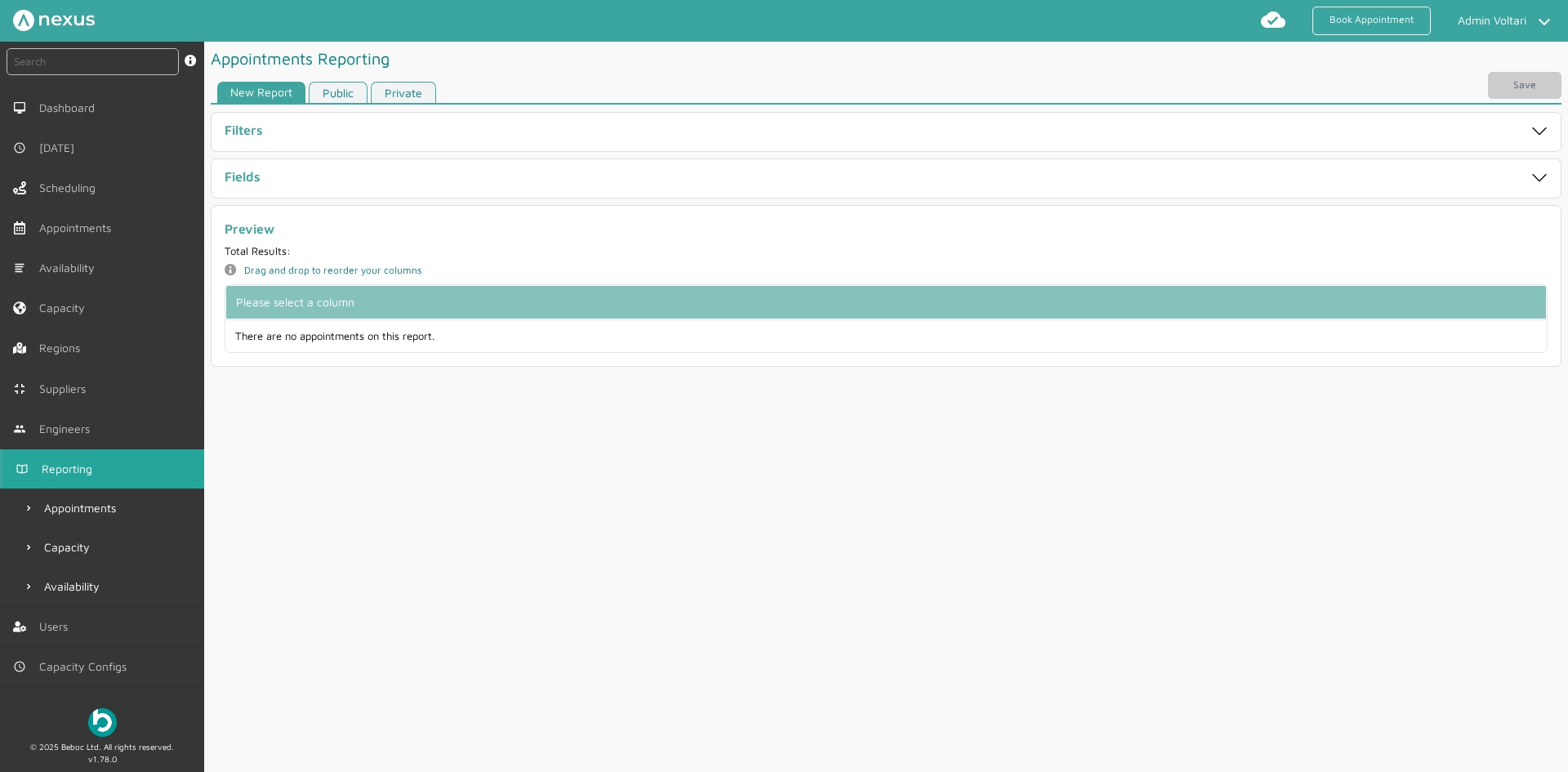
click at [338, 99] on link "Public" at bounding box center [339, 93] width 59 height 22
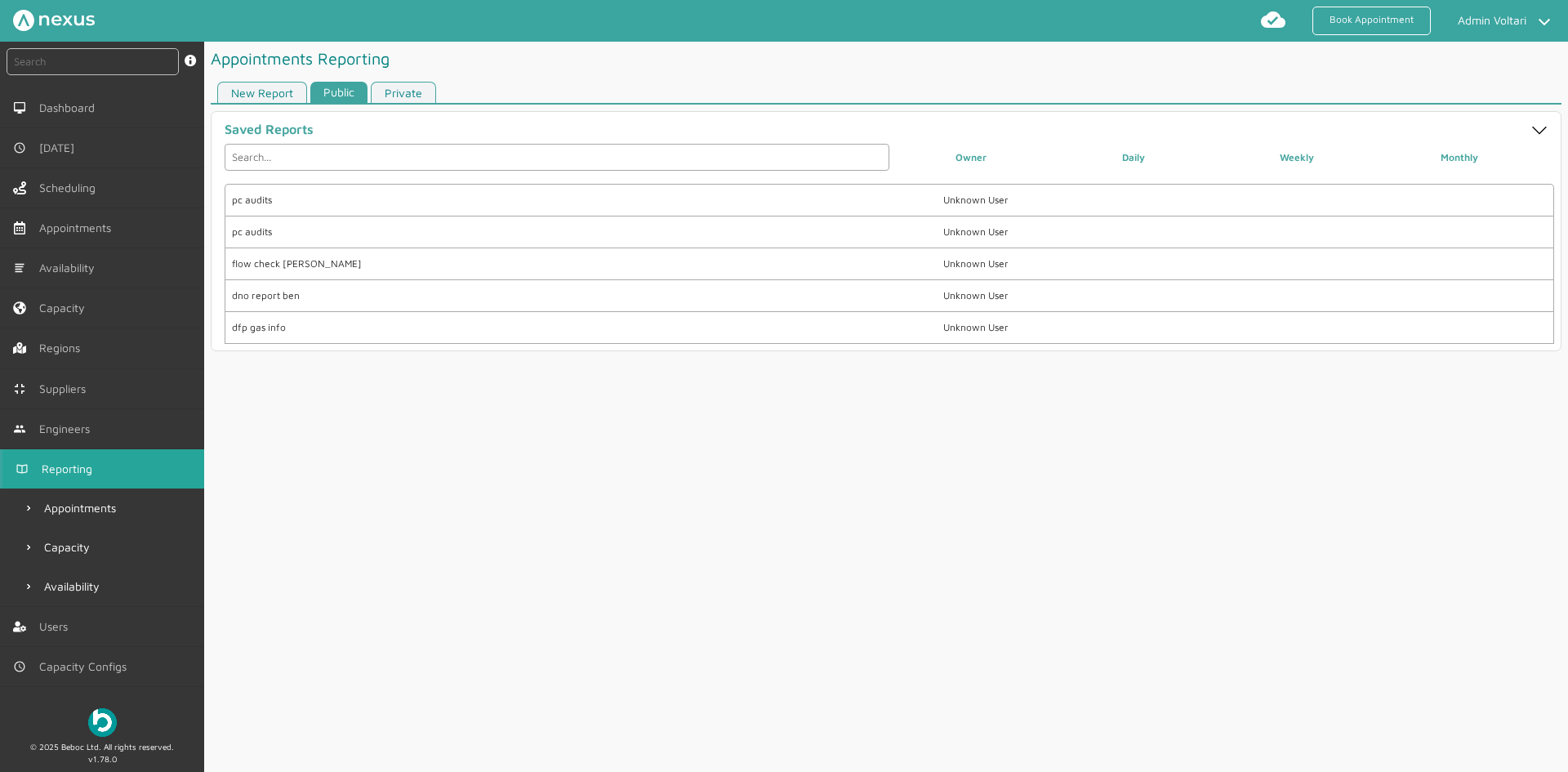
click at [273, 94] on link "New Report" at bounding box center [262, 93] width 90 height 22
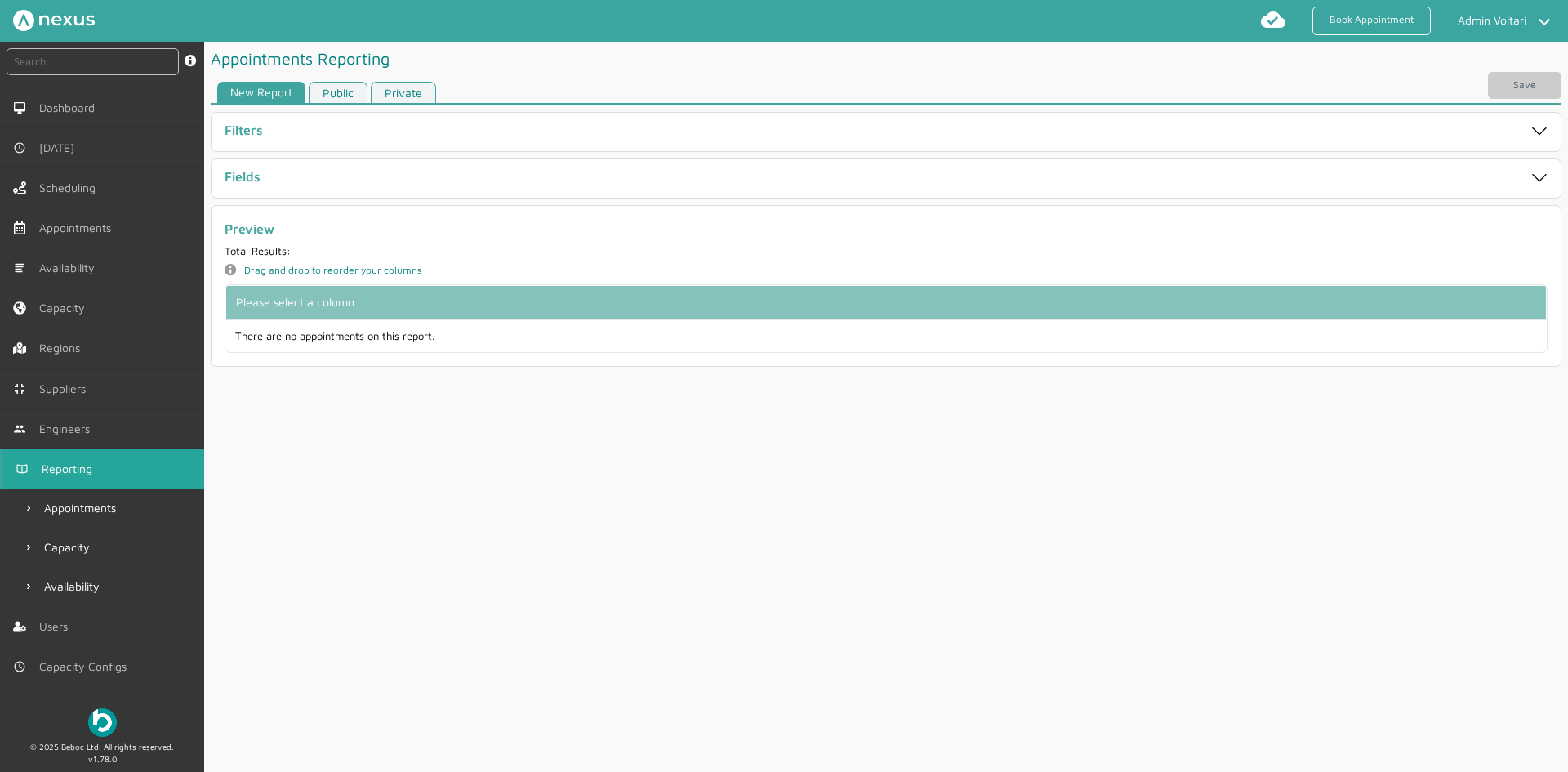
click at [410, 83] on link "Private" at bounding box center [404, 93] width 65 height 22
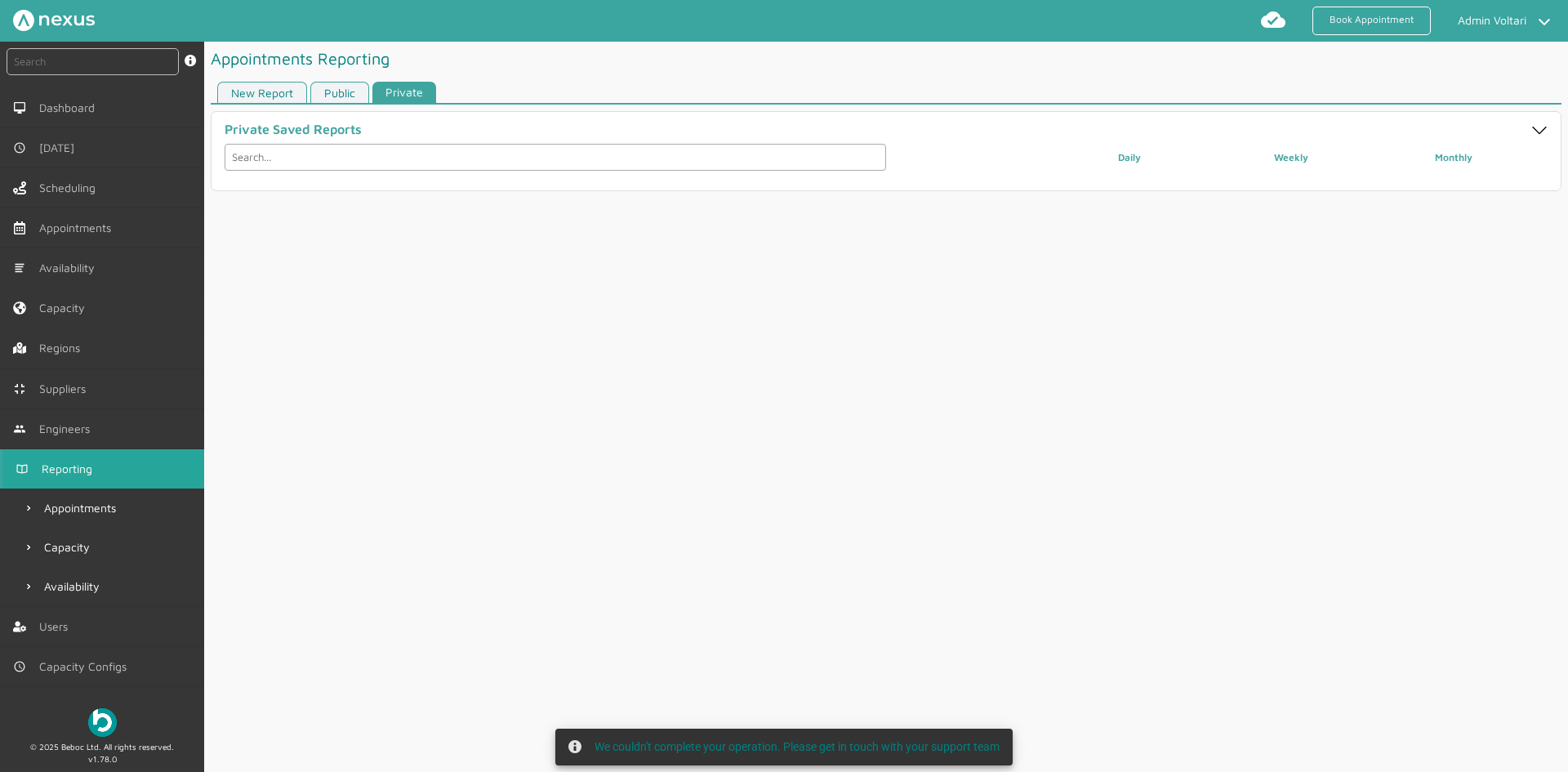
click at [286, 84] on link "New Report" at bounding box center [262, 93] width 90 height 22
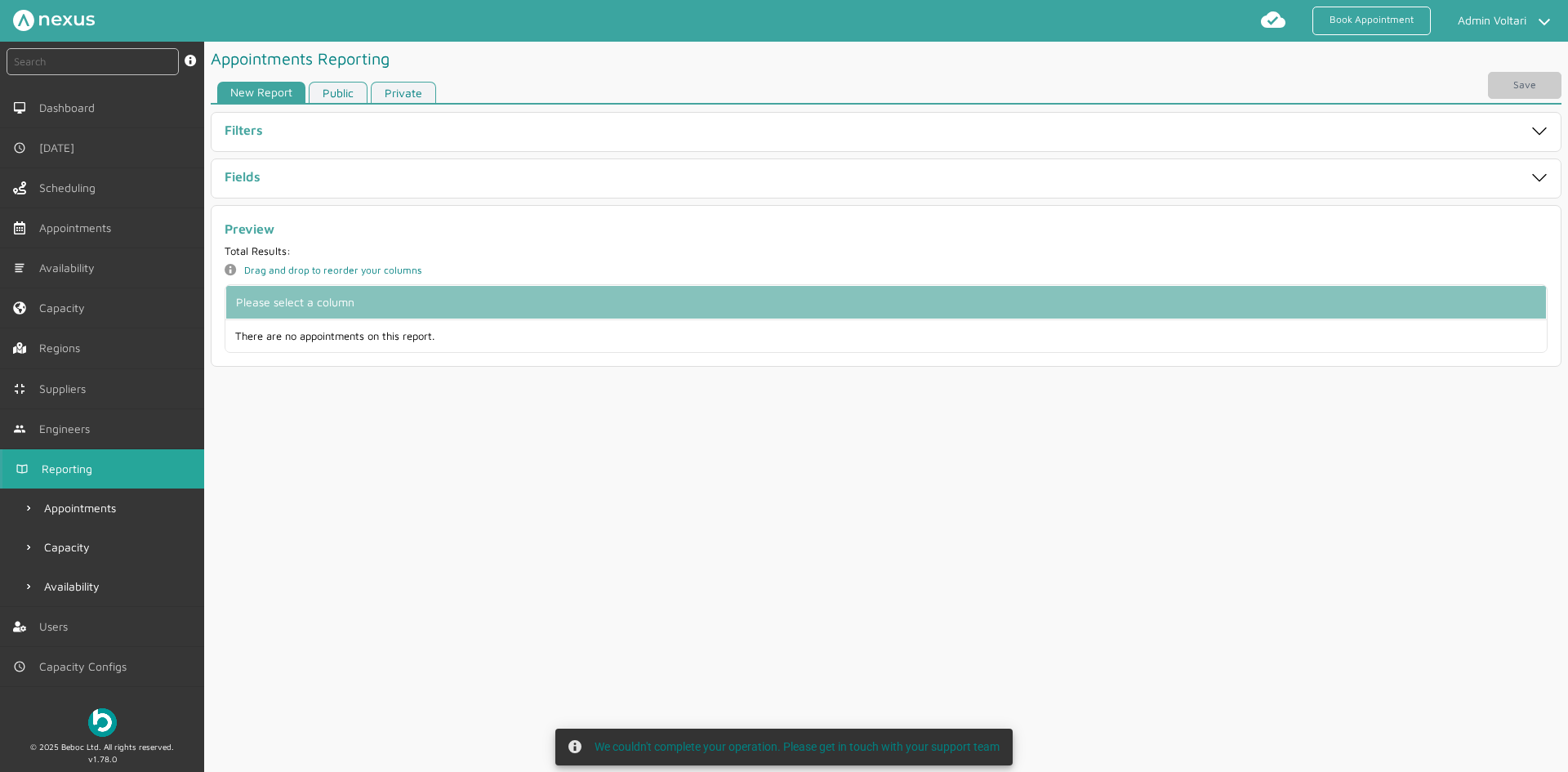
click at [276, 131] on div "Filters" at bounding box center [820, 132] width 1191 height 19
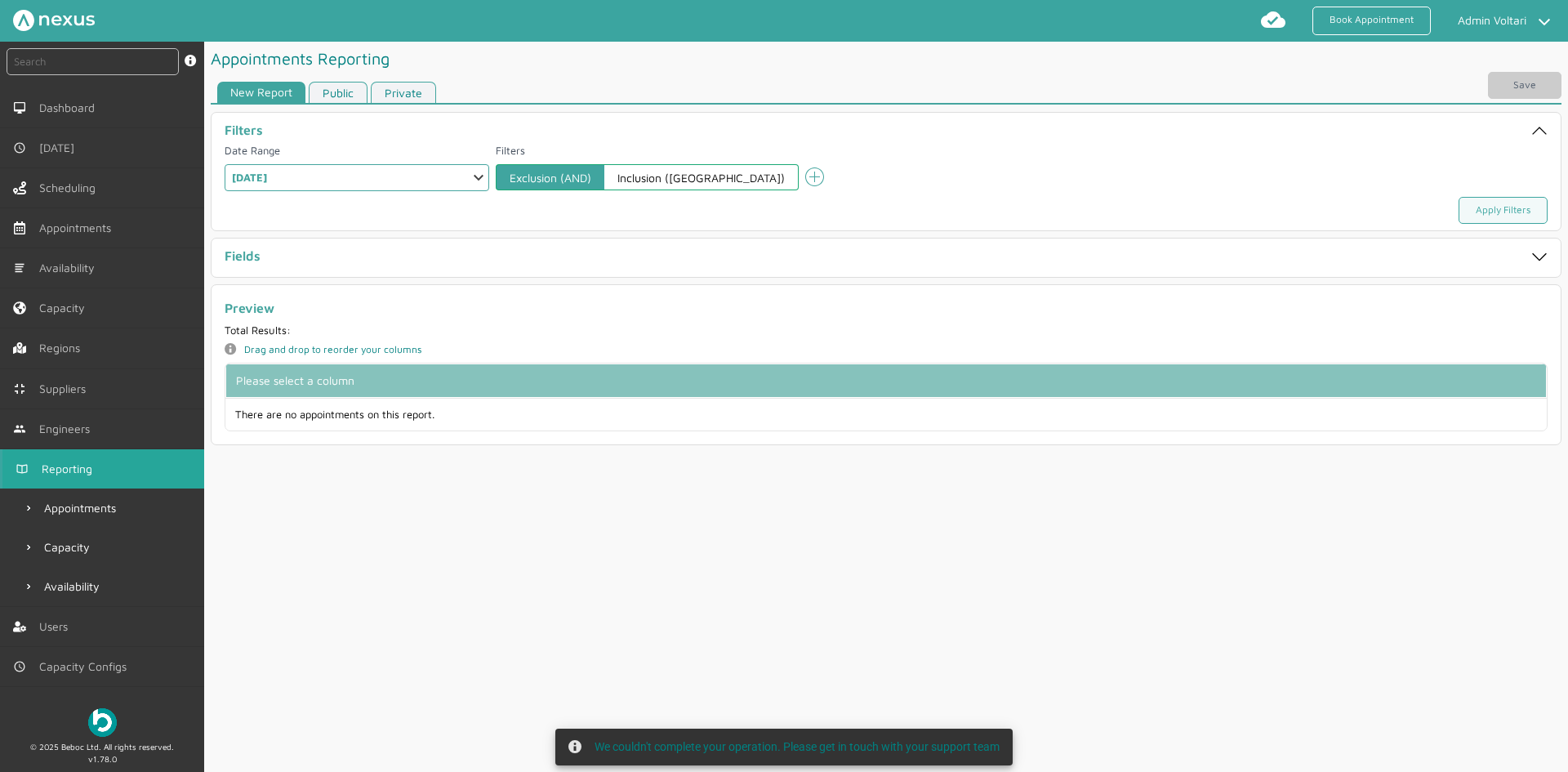
click at [272, 174] on select "Select a Range Custom Range Relative Days Specific Relative Day Today Yesterday…" at bounding box center [356, 177] width 264 height 27
select select "6: WEEKLY"
click at [224, 164] on select "Select a Range Custom Range Relative Days Specific Relative Day Today Yesterday…" at bounding box center [356, 177] width 264 height 27
click at [254, 256] on label "Fields" at bounding box center [242, 255] width 36 height 14
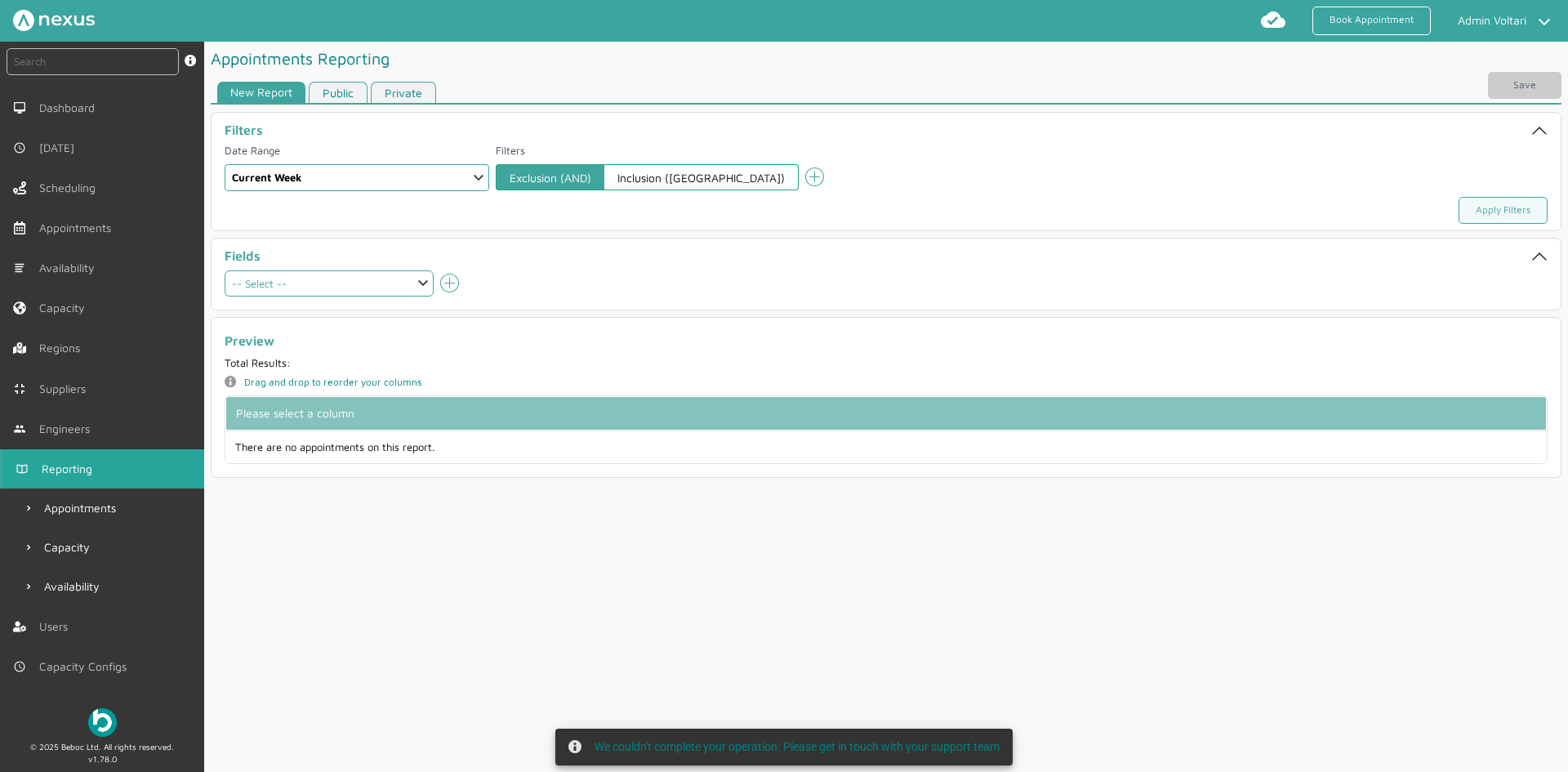
click at [350, 281] on select "-- Select -- Aborted At Account Number Account Type Address City Address County…" at bounding box center [328, 282] width 209 height 26
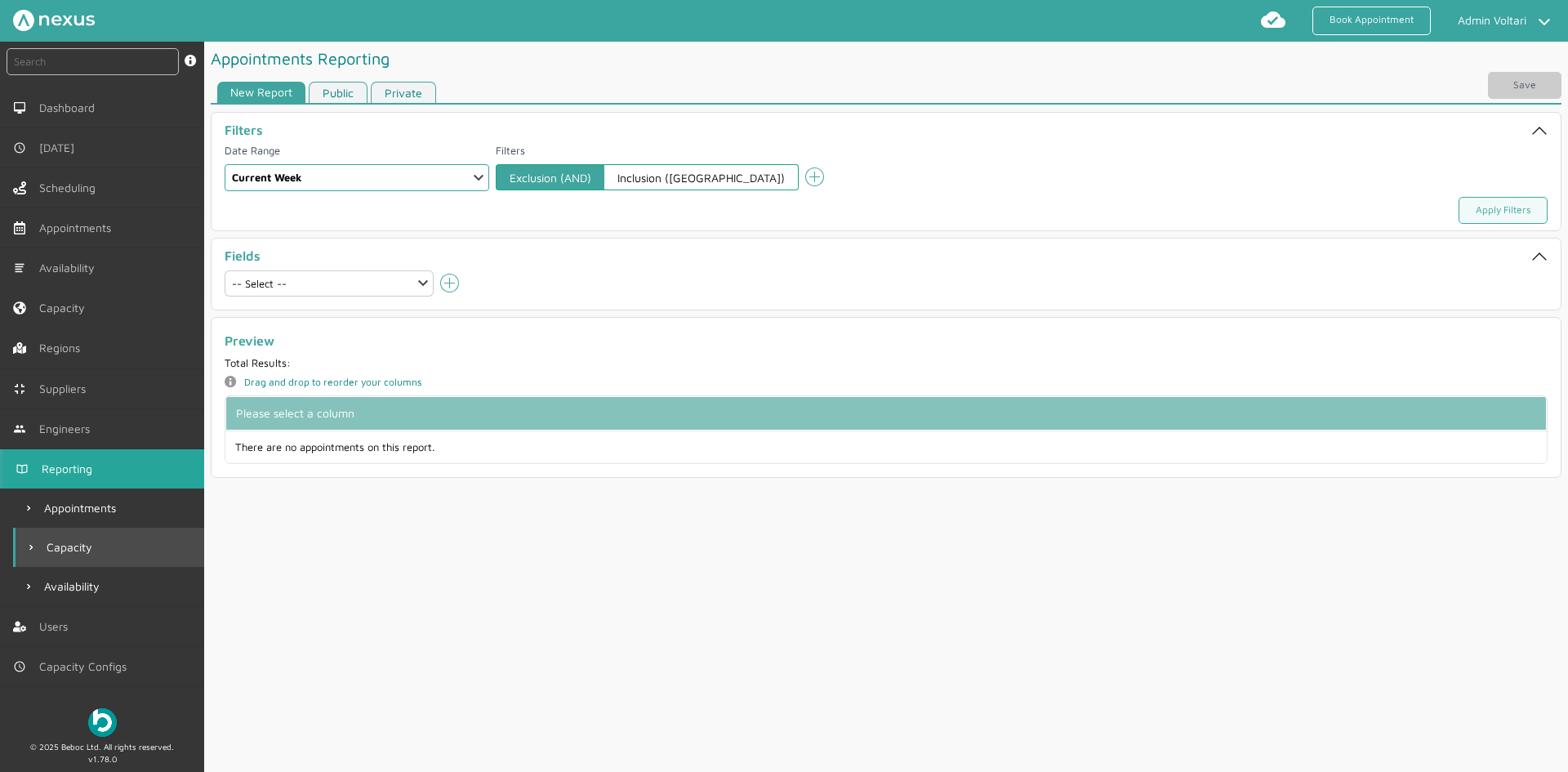
click at [62, 546] on span "Capacity" at bounding box center [73, 548] width 52 height 13
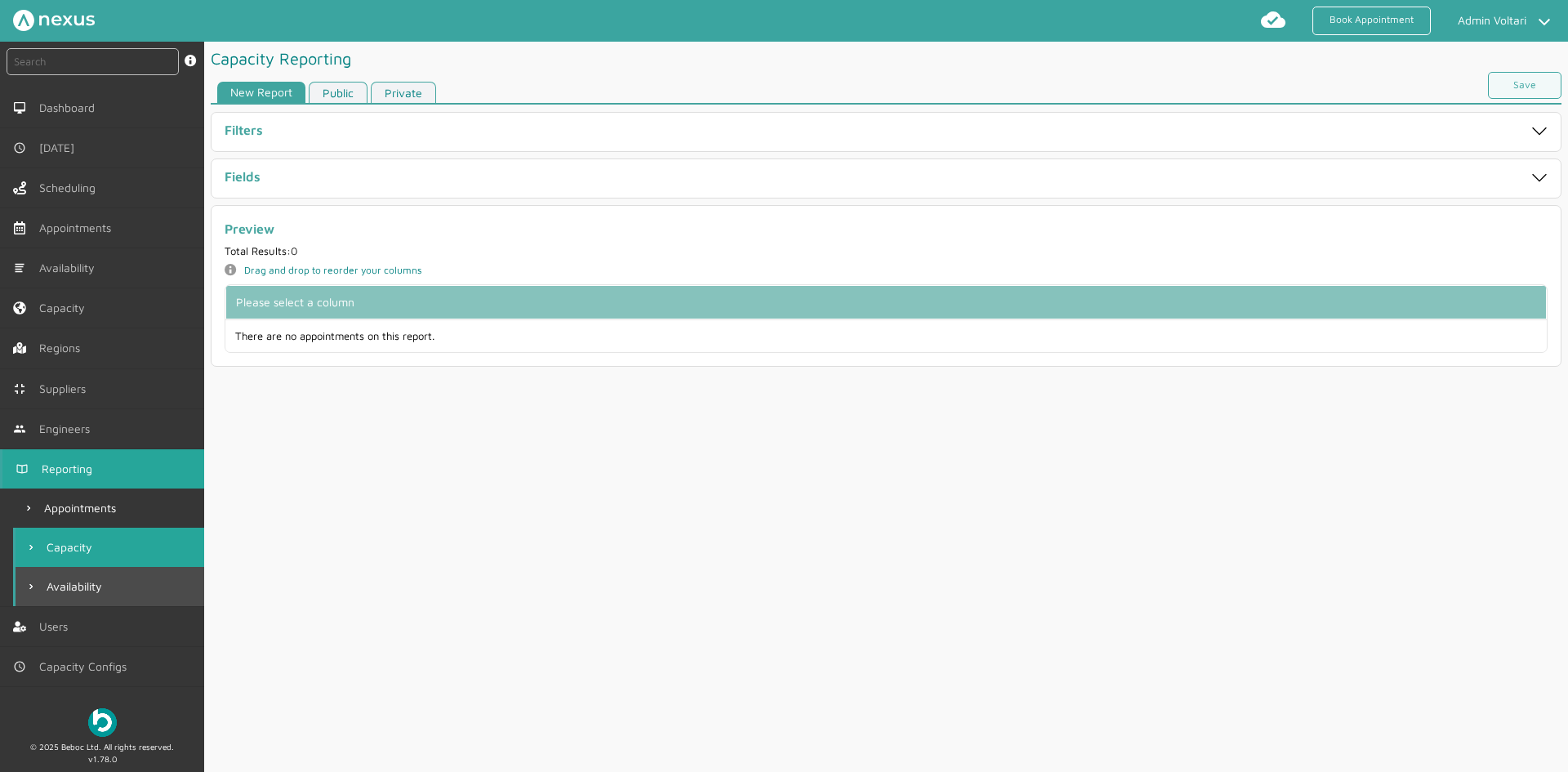
click at [71, 576] on link "Availability" at bounding box center [109, 586] width 191 height 39
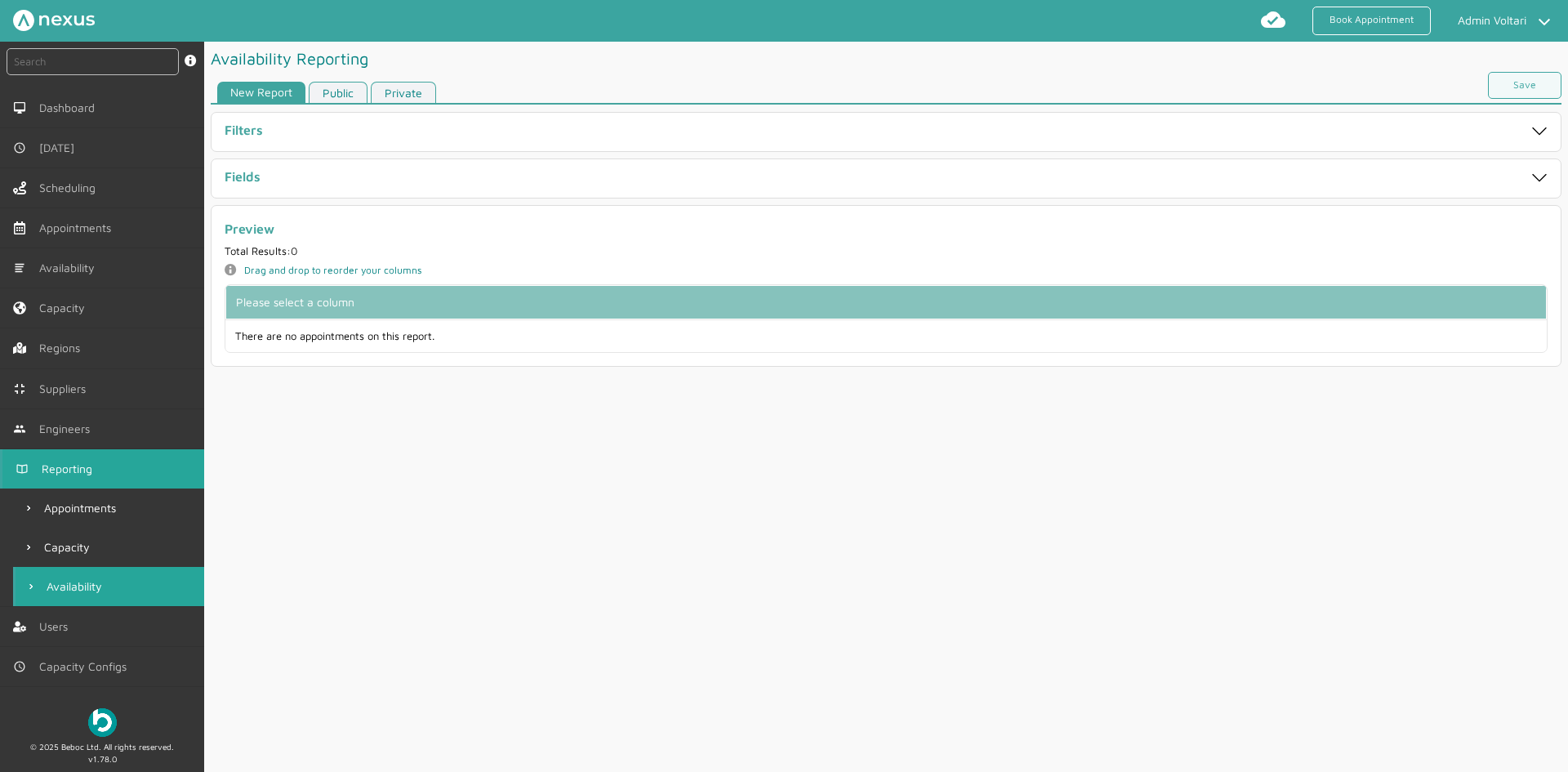
click at [343, 99] on link "Public" at bounding box center [339, 93] width 59 height 22
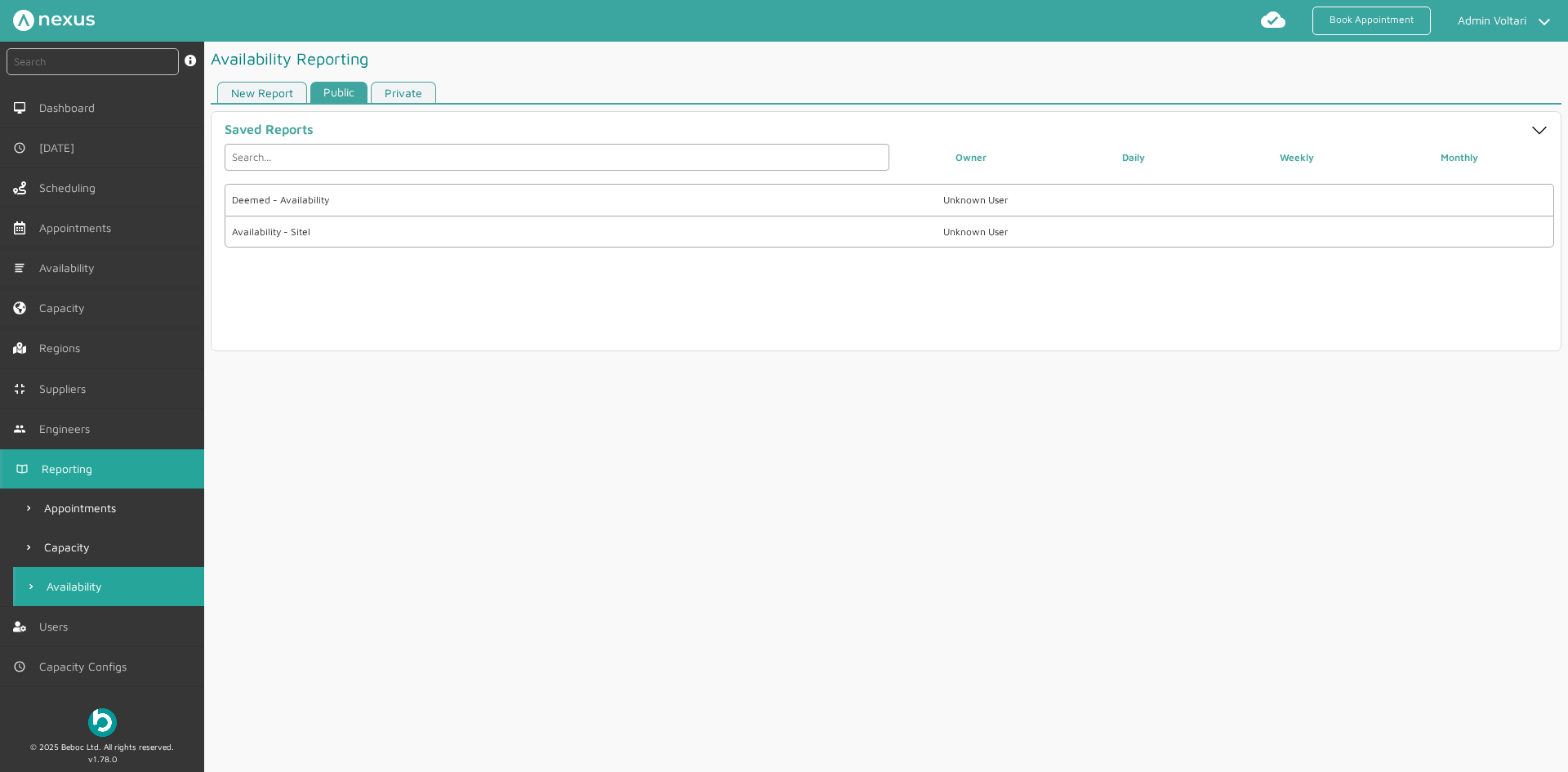
click at [270, 82] on link "New Report" at bounding box center [262, 93] width 90 height 22
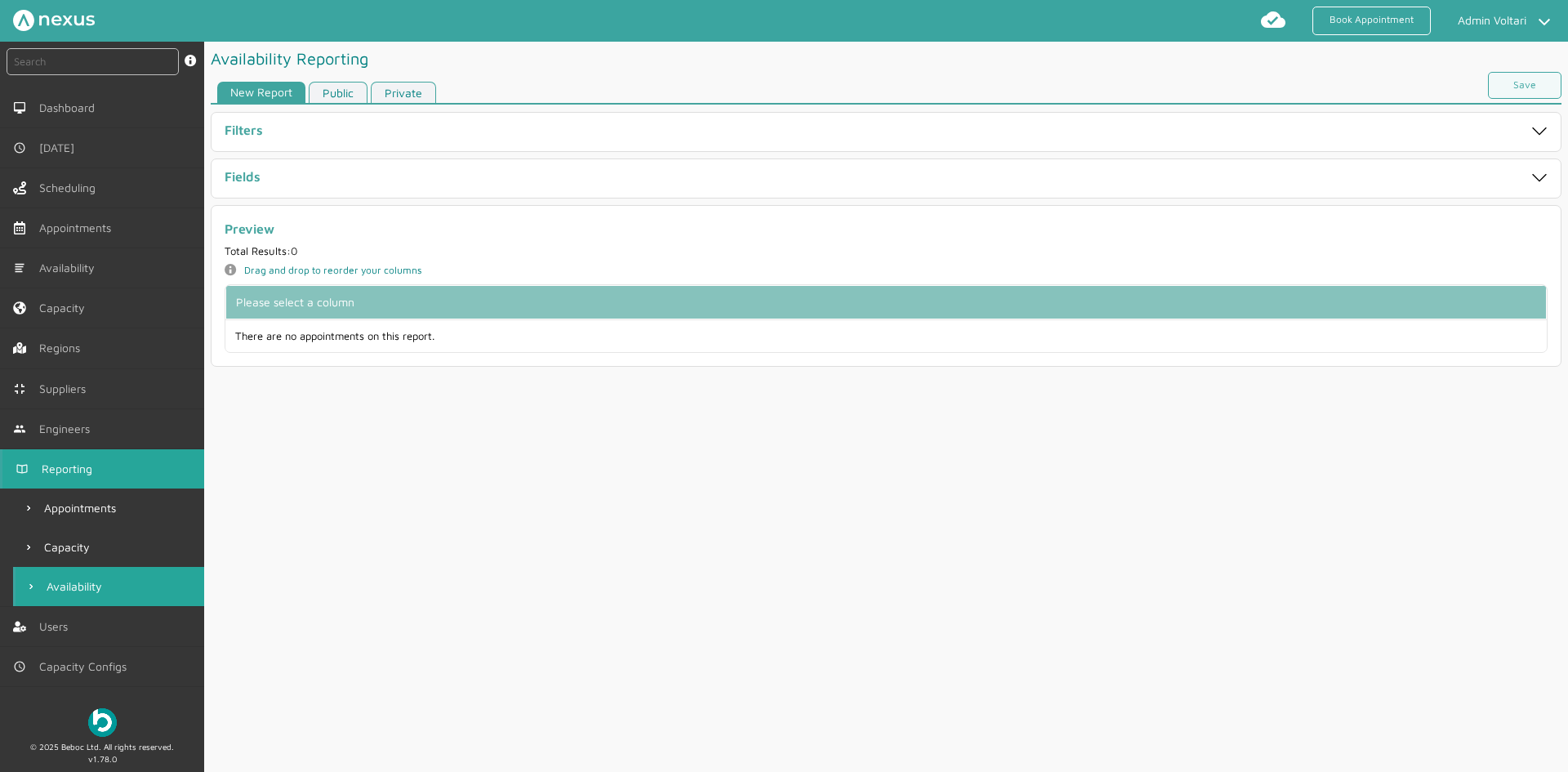
click at [306, 128] on div "Filters" at bounding box center [820, 132] width 1191 height 19
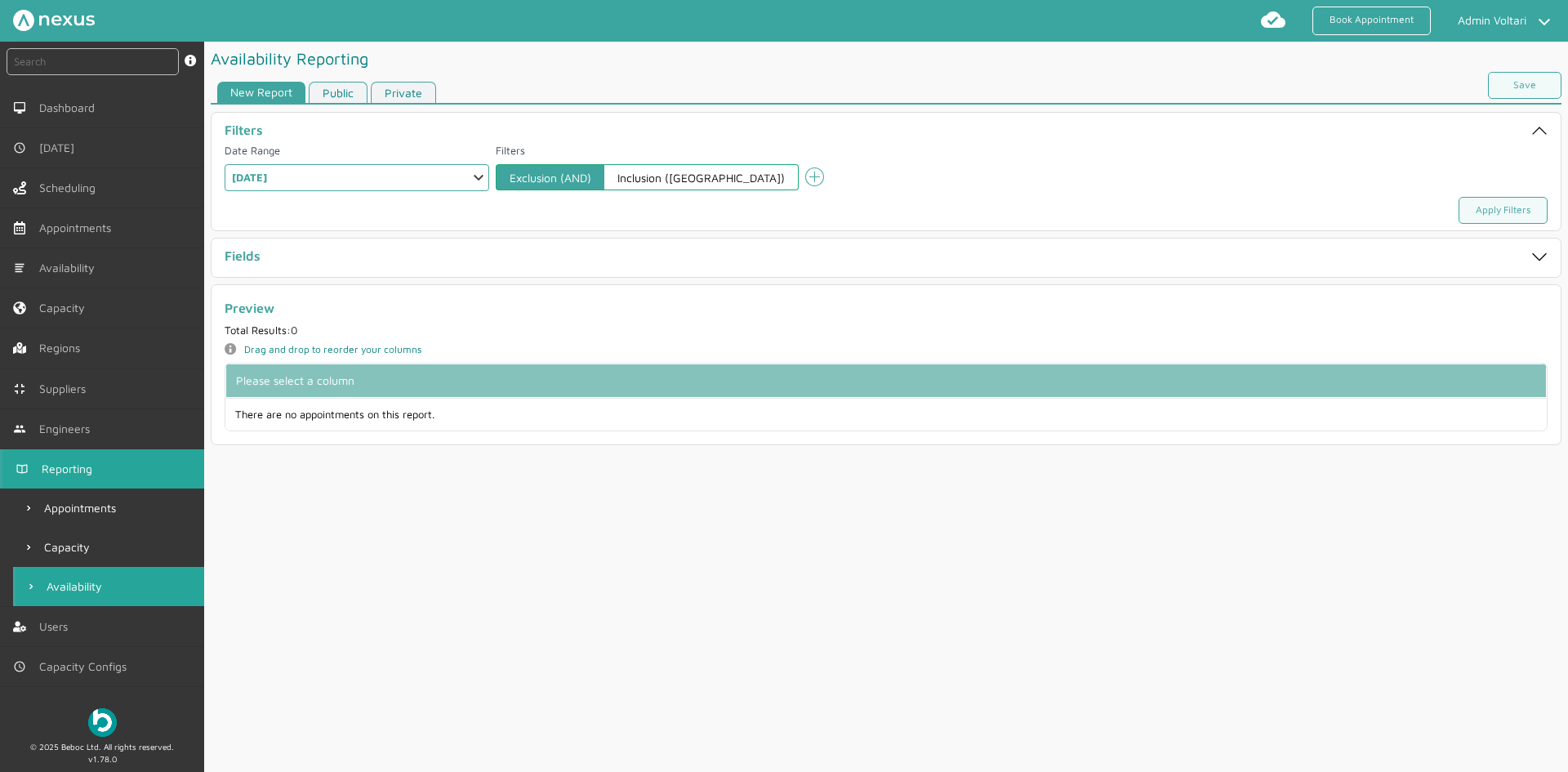
click at [308, 175] on select "Select a Range Custom Range Relative Days Specific Relative Day Today Yesterday…" at bounding box center [356, 177] width 264 height 27
select select "6: WEEKLY"
click at [224, 164] on select "Select a Range Custom Range Relative Days Specific Relative Day Today Yesterday…" at bounding box center [356, 177] width 264 height 27
click at [435, 263] on div "Fields" at bounding box center [820, 258] width 1191 height 19
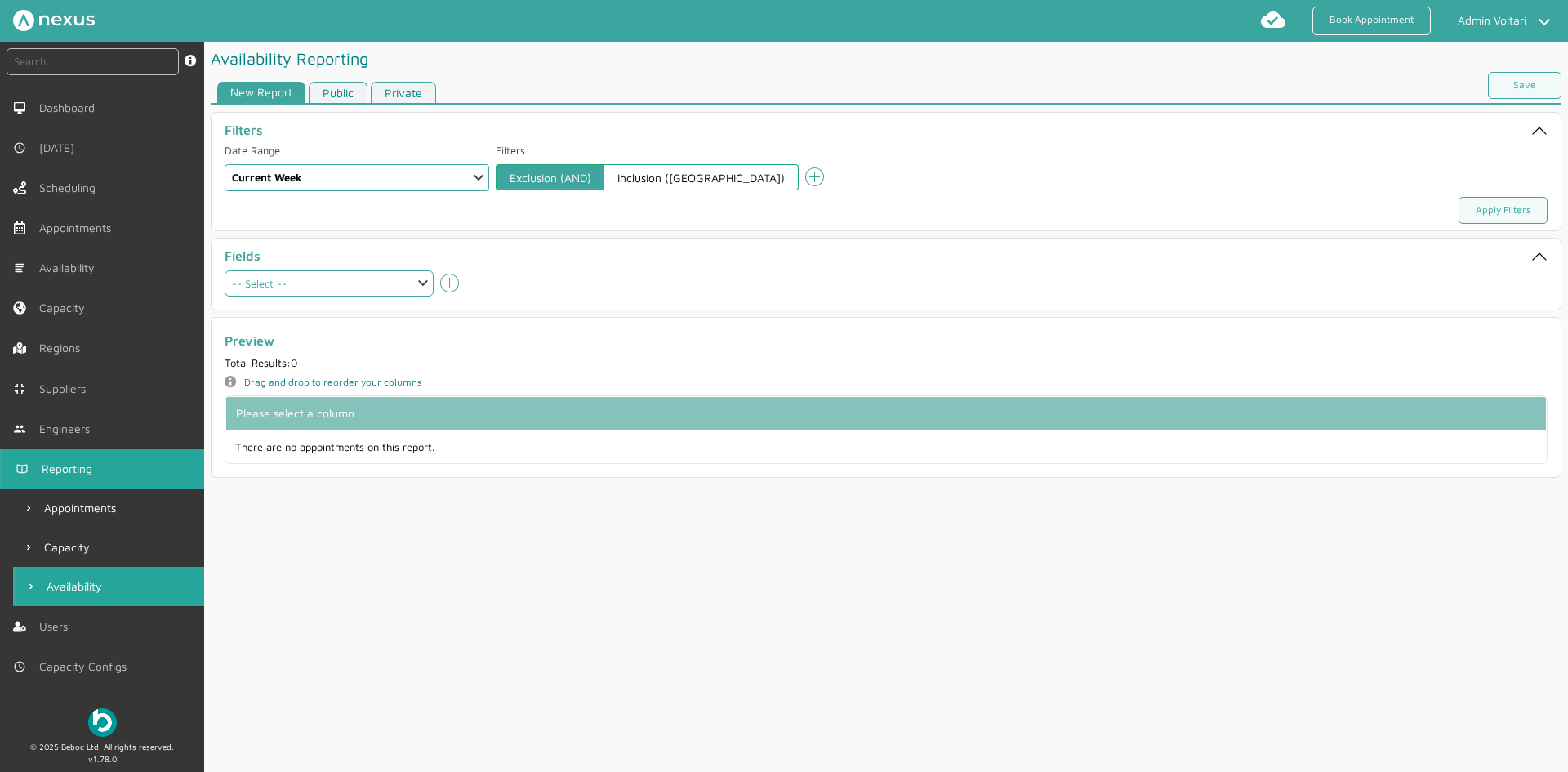
click at [317, 271] on select "-- Select -- Patch Patch name Region Supplier capacityAllTimeSlots capacityTime…" at bounding box center [328, 282] width 209 height 26
select select "date"
click at [224, 270] on select "-- Select -- Patch Patch name Region Supplier capacityAllTimeSlots capacityTime…" at bounding box center [328, 282] width 209 height 26
click at [450, 285] on icon at bounding box center [449, 283] width 19 height 19
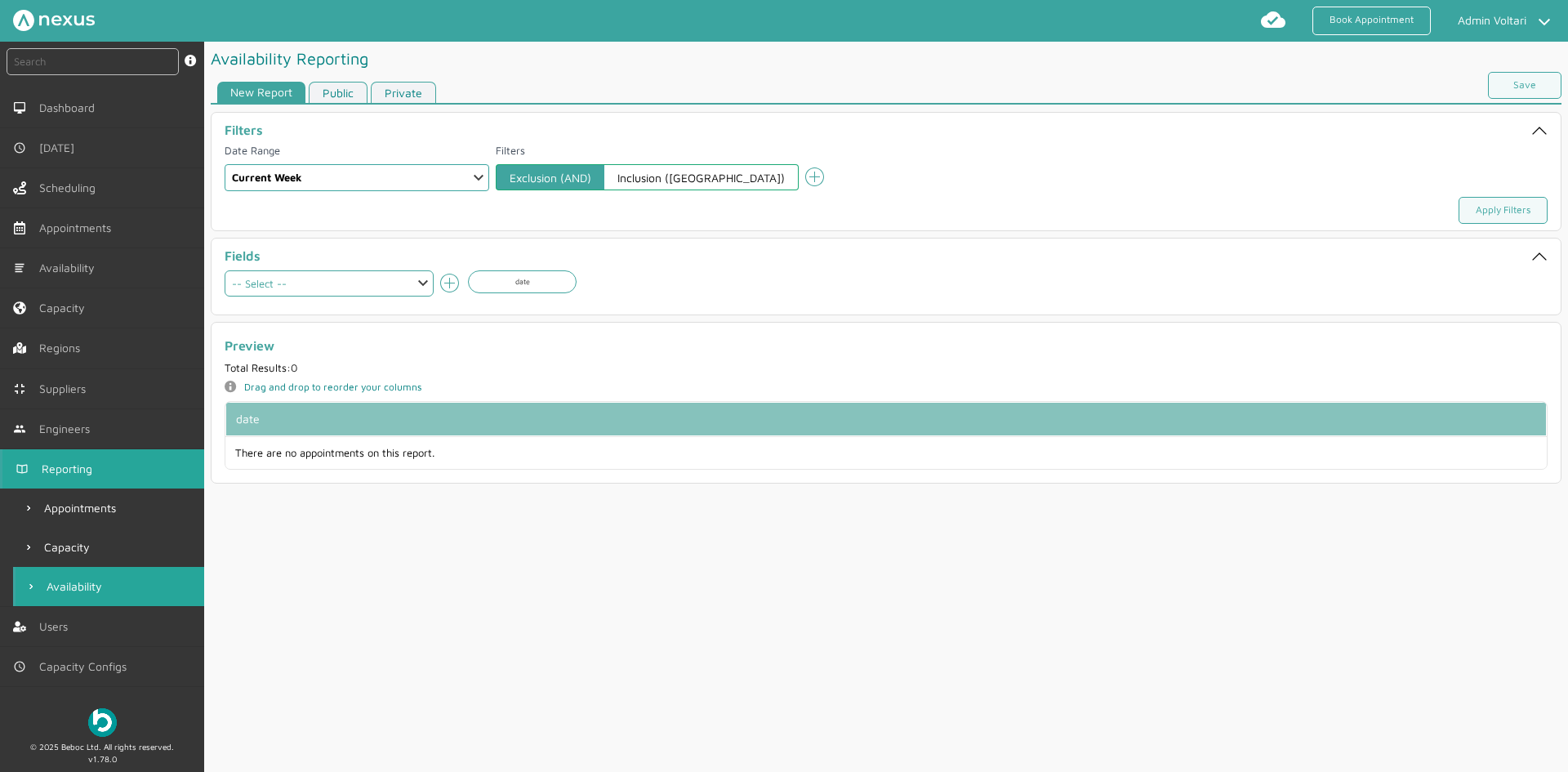
click at [407, 282] on select "-- Select -- Patch Patch name Region Supplier capacityAllTimeSlots capacityTime…" at bounding box center [328, 282] width 209 height 26
select select "patch"
click at [224, 270] on select "-- Select -- Patch Patch name Region Supplier capacityAllTimeSlots capacityTime…" at bounding box center [328, 282] width 209 height 26
click at [451, 289] on icon "add icon" at bounding box center [449, 283] width 20 height 20
click at [403, 285] on select "-- Select -- Patch Patch name Region Supplier capacityAllTimeSlots capacityTime…" at bounding box center [328, 282] width 209 height 26
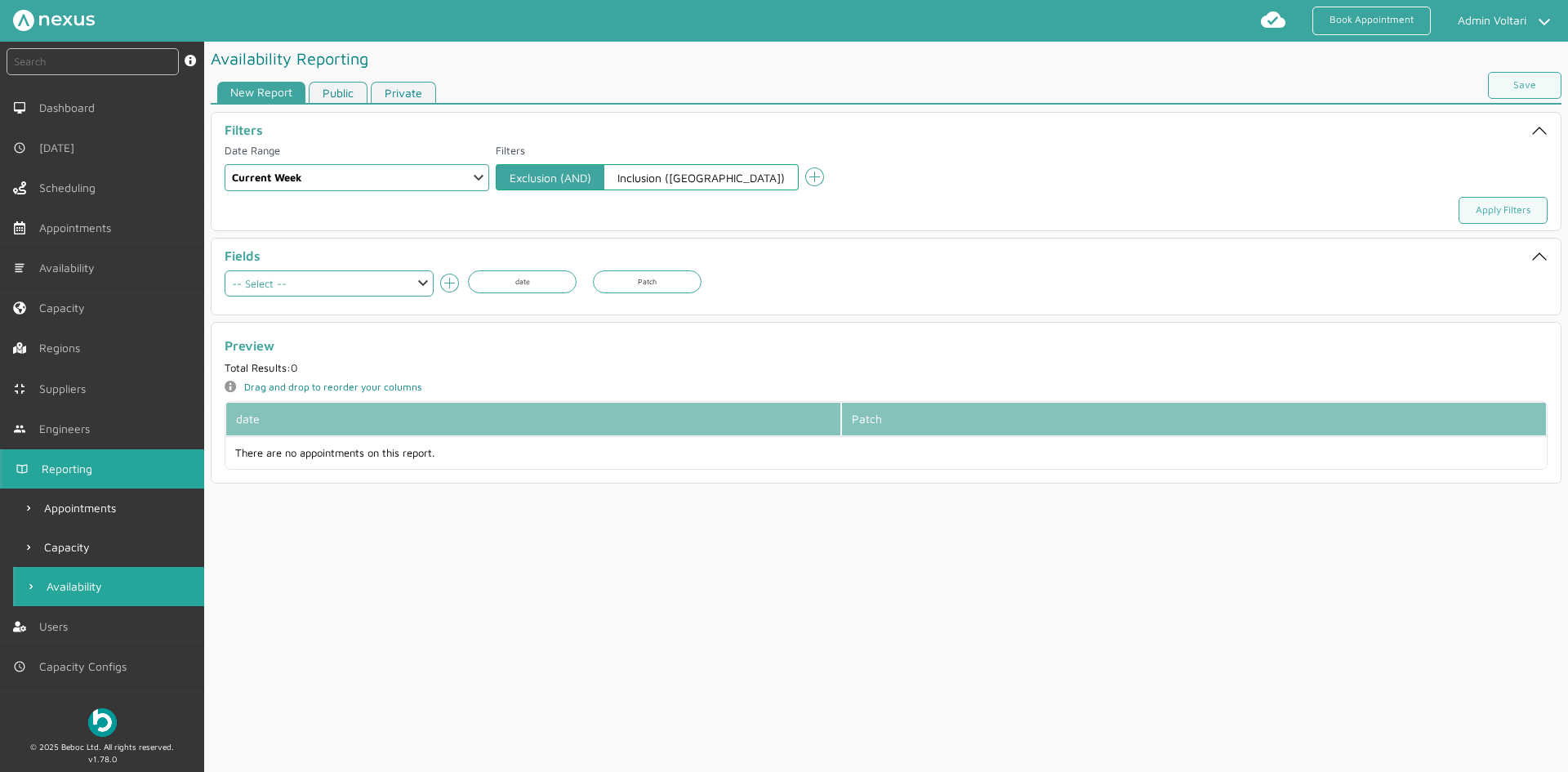
select select "patchName"
click at [224, 270] on select "-- Select -- Patch Patch name Region Supplier capacityAllTimeSlots capacityTime…" at bounding box center [328, 282] width 209 height 26
click at [455, 281] on icon "add icon" at bounding box center [449, 283] width 20 height 20
click at [381, 291] on select "-- Select -- Patch Patch name Region Supplier capacityAllTimeSlots capacityTime…" at bounding box center [328, 282] width 209 height 26
select select "region"
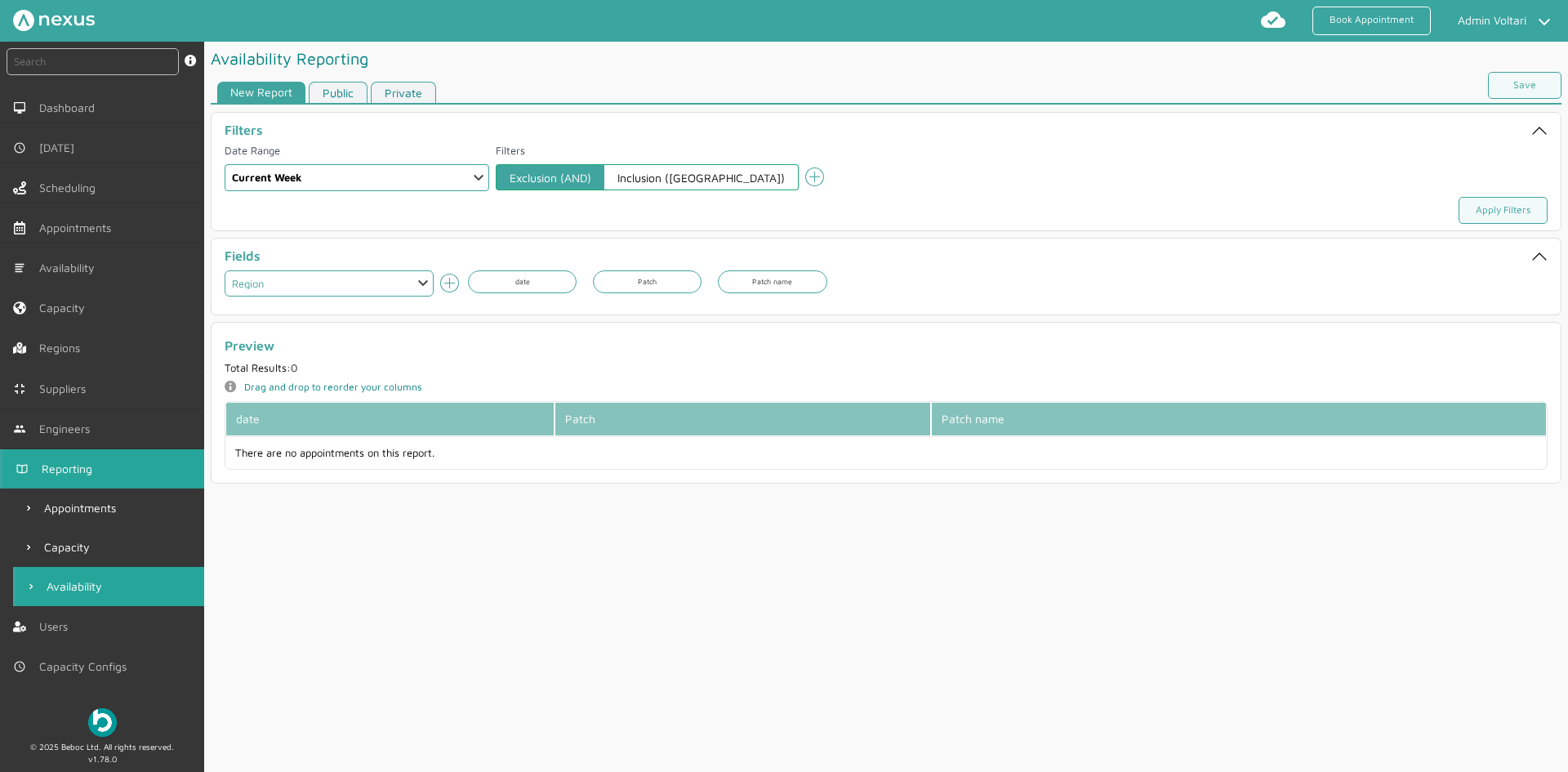
click at [224, 270] on select "-- Select -- Patch Patch name Region Supplier capacityAllTimeSlots capacityTime…" at bounding box center [328, 282] width 209 height 26
click at [454, 281] on icon "add icon" at bounding box center [449, 283] width 20 height 20
click at [388, 283] on select "-- Select -- Patch Patch name Region Supplier capacityAllTimeSlots capacityTime…" at bounding box center [328, 282] width 209 height 26
select select "supplier"
click at [224, 270] on select "-- Select -- Patch Patch name Region Supplier capacityAllTimeSlots capacityTime…" at bounding box center [328, 282] width 209 height 26
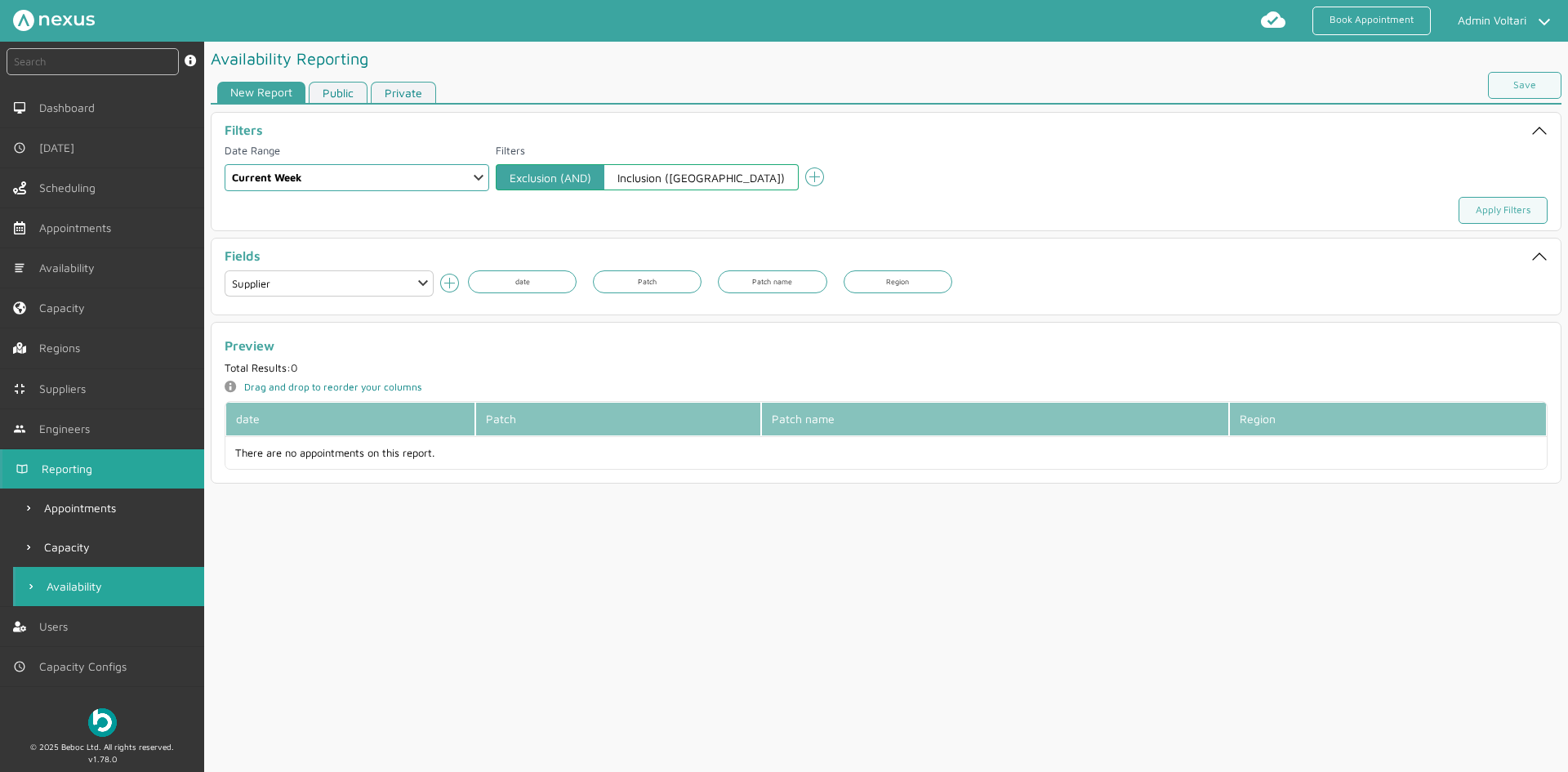
click at [445, 275] on icon at bounding box center [449, 283] width 19 height 19
click at [413, 292] on select "-- Select -- Patch Patch name Region Supplier capacityAllTimeSlots capacityTime…" at bounding box center [328, 282] width 209 height 26
select select "capacityAllTimeSlots"
click at [224, 270] on select "-- Select -- Patch Patch name Region Supplier capacityAllTimeSlots capacityTime…" at bounding box center [328, 282] width 209 height 26
click at [457, 288] on icon "add icon" at bounding box center [449, 283] width 20 height 20
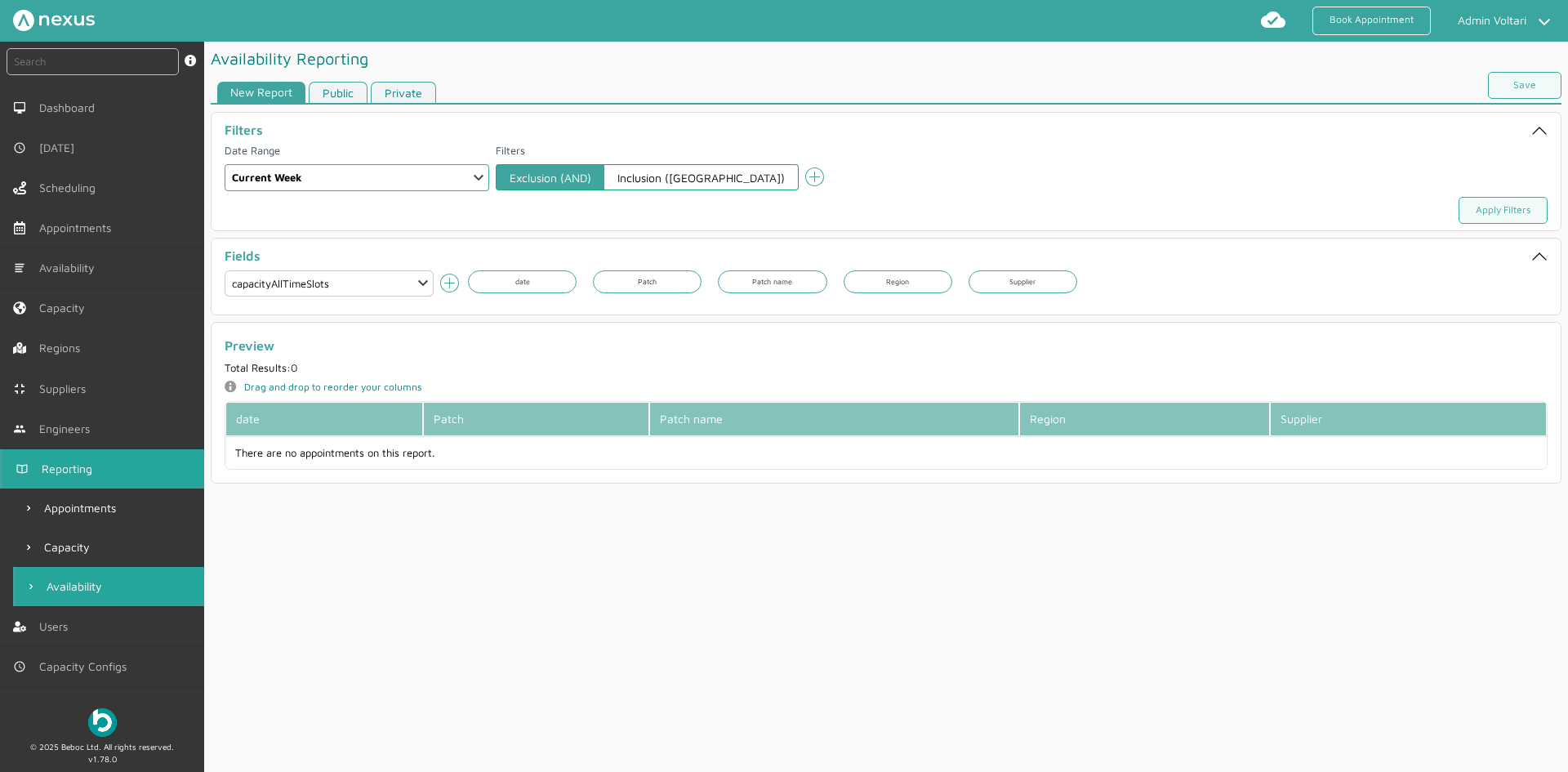
select select
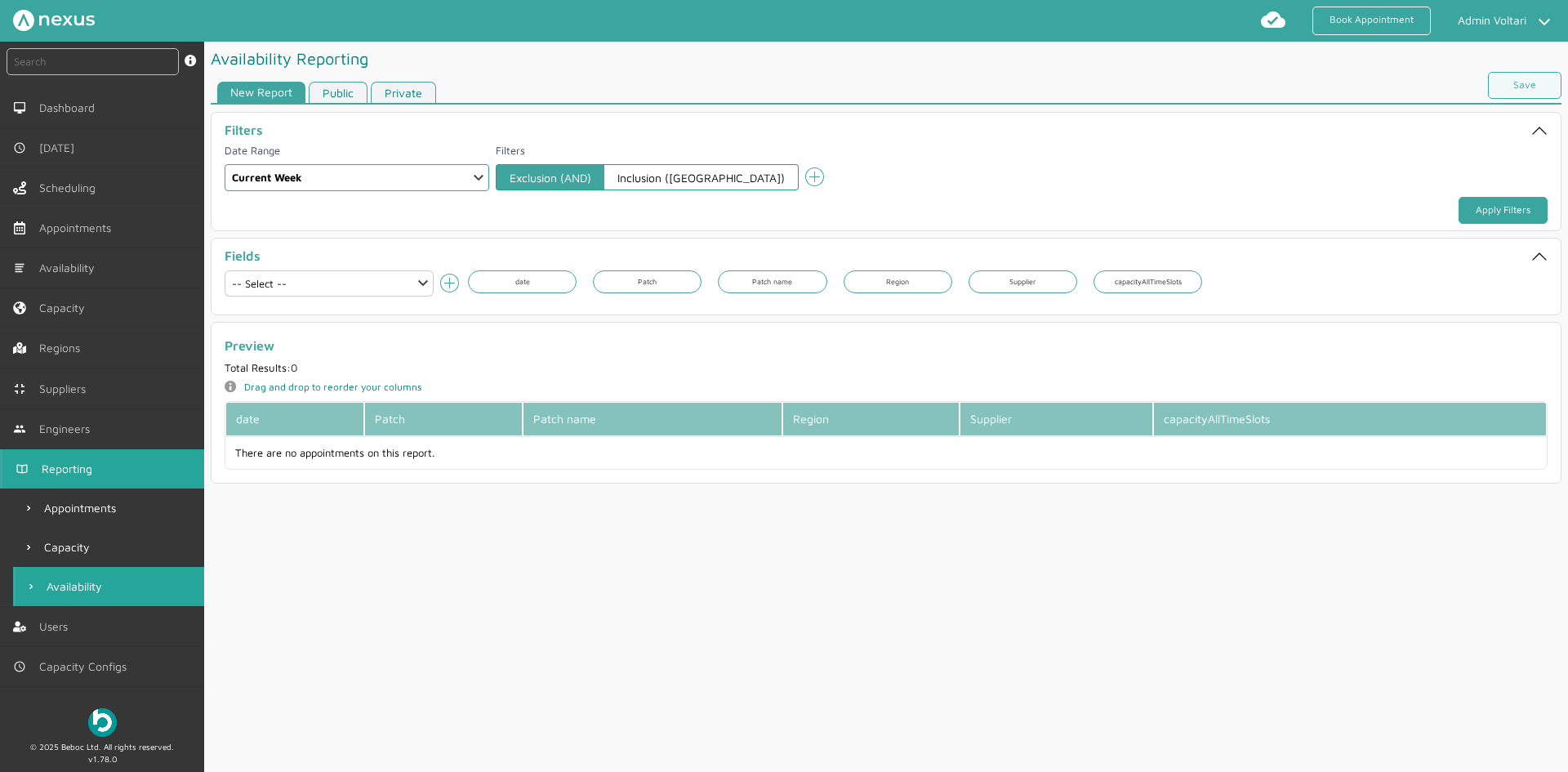
click at [1482, 210] on link "Apply Filters" at bounding box center [1503, 210] width 89 height 27
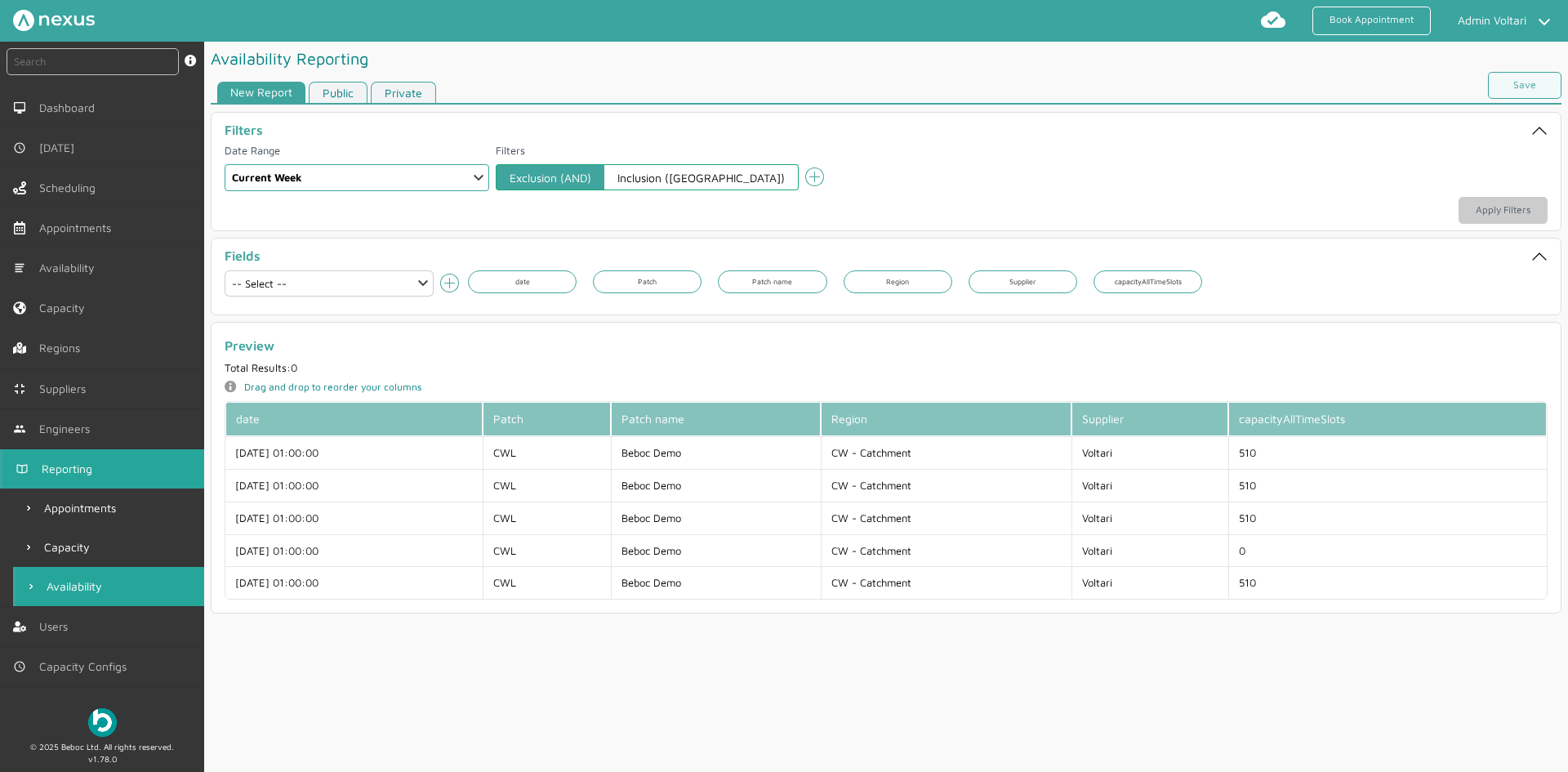
click at [614, 622] on div "Availability Reporting New Report Public Private Save Filters Date Range Select…" at bounding box center [886, 407] width 1364 height 731
click at [43, 669] on span "Capacity Configs" at bounding box center [89, 667] width 94 height 13
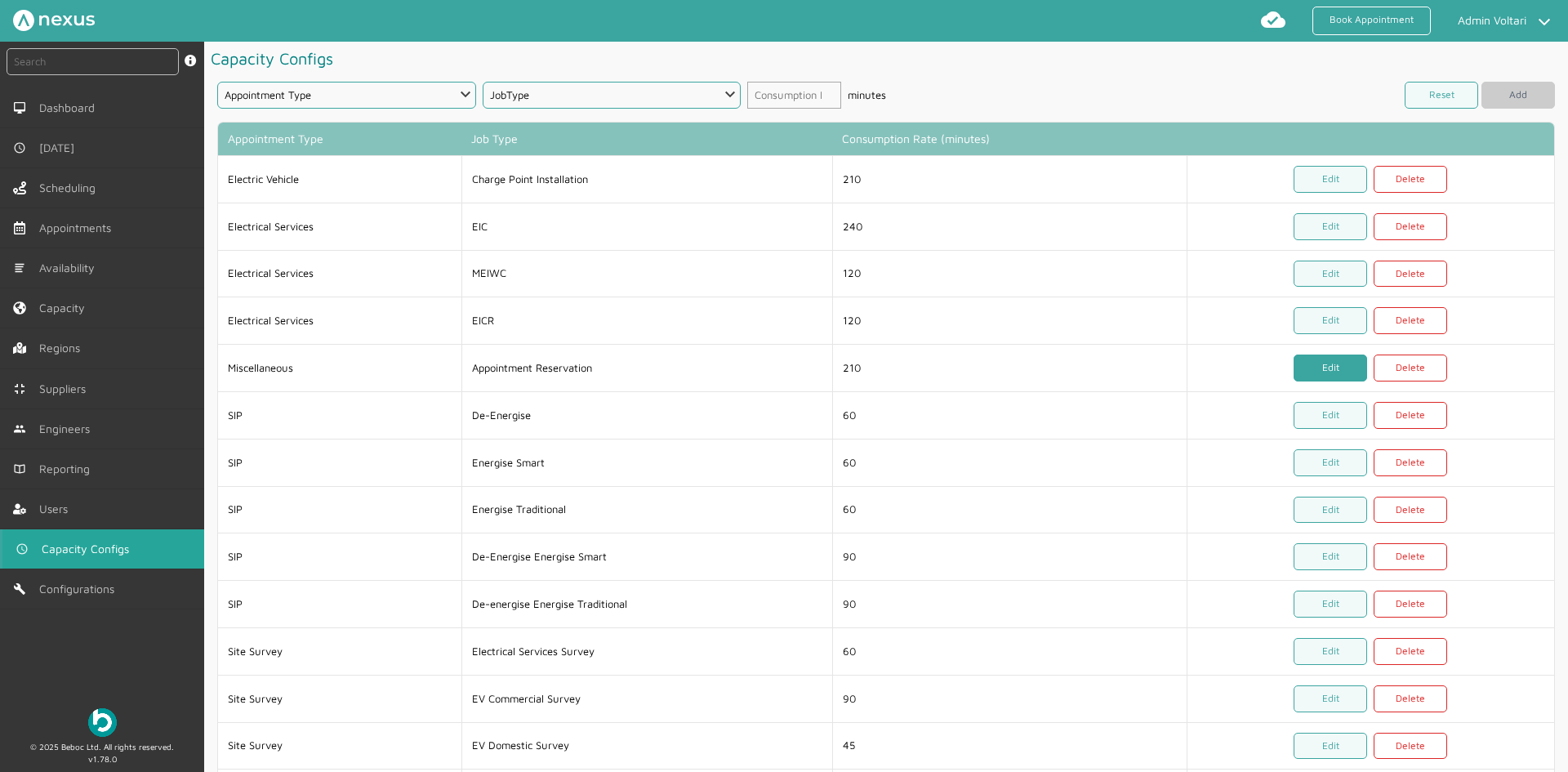
click at [1314, 365] on link "Edit" at bounding box center [1330, 367] width 73 height 27
select select "19: 6879344a6dca1d7d355f87bf"
select select "1: 687934946dca1d7d355f87c5"
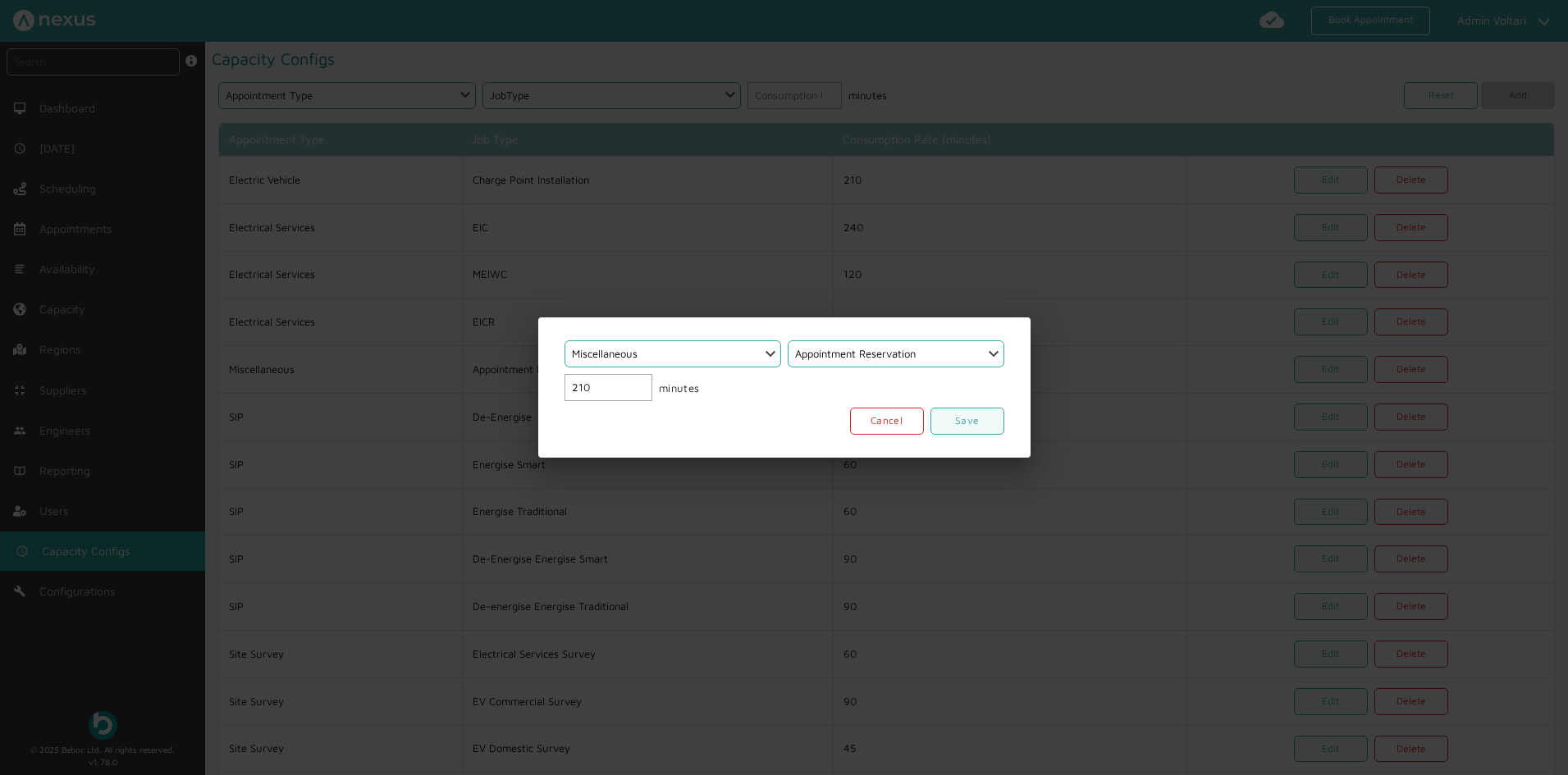
click at [528, 379] on div "Select an option... Scheduled Investigation Scheduled Exchange SMETS2 Deemed Ex…" at bounding box center [784, 387] width 1568 height 775
type input "495"
click at [959, 432] on link "Save" at bounding box center [967, 421] width 74 height 27
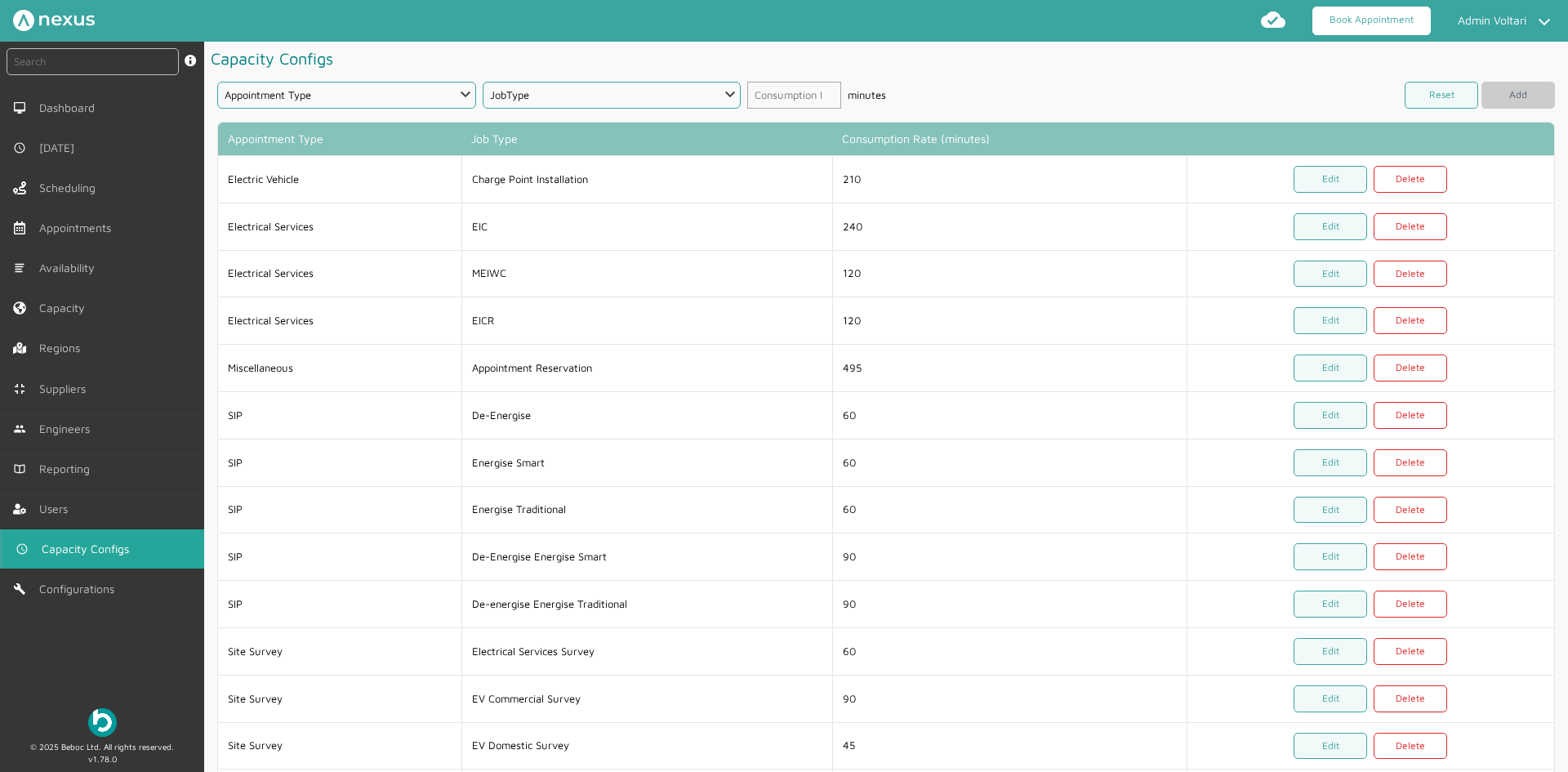
click at [1361, 31] on link "Book Appointment" at bounding box center [1371, 21] width 118 height 29
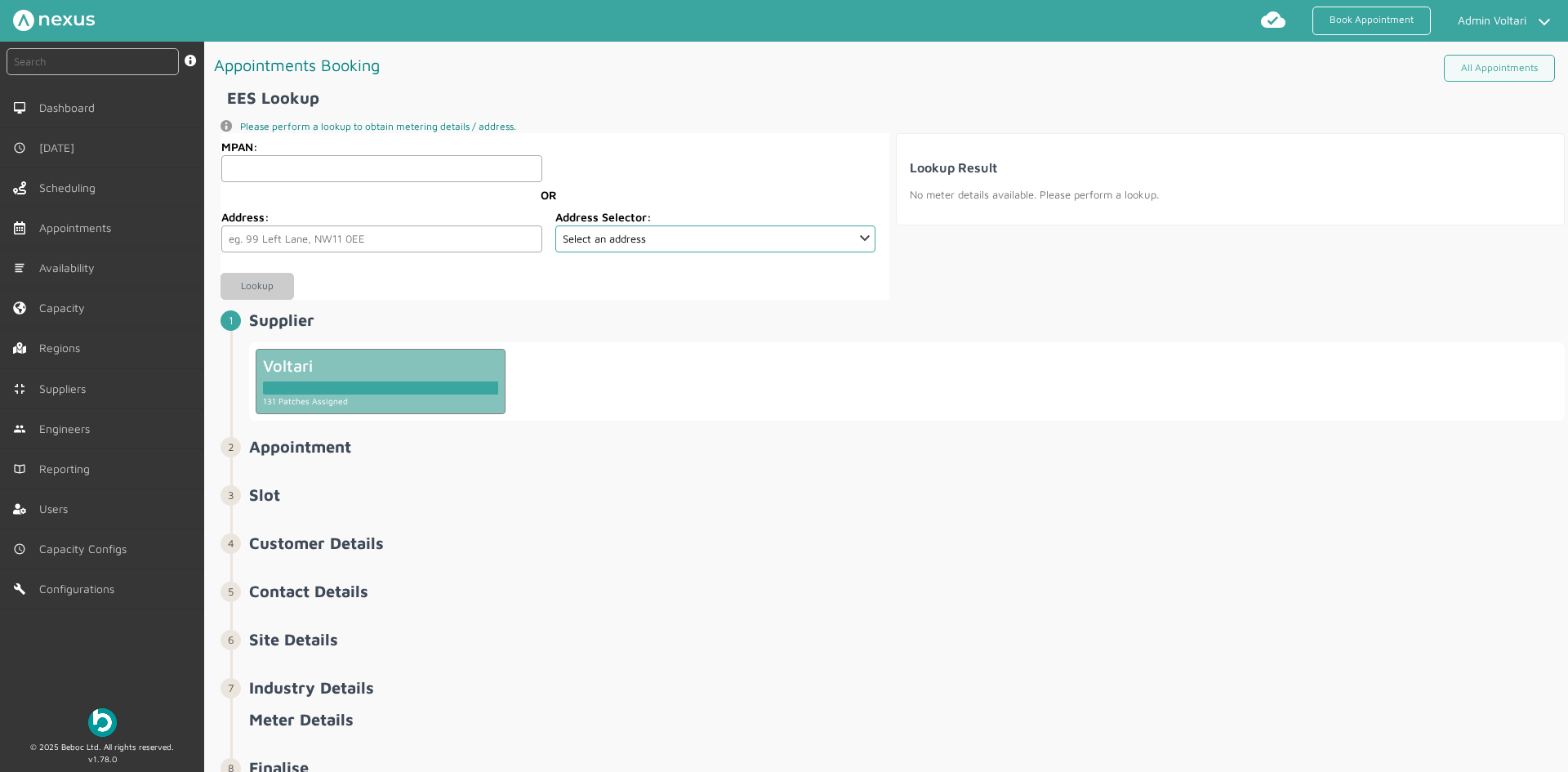
click at [428, 375] on div at bounding box center [381, 385] width 236 height 20
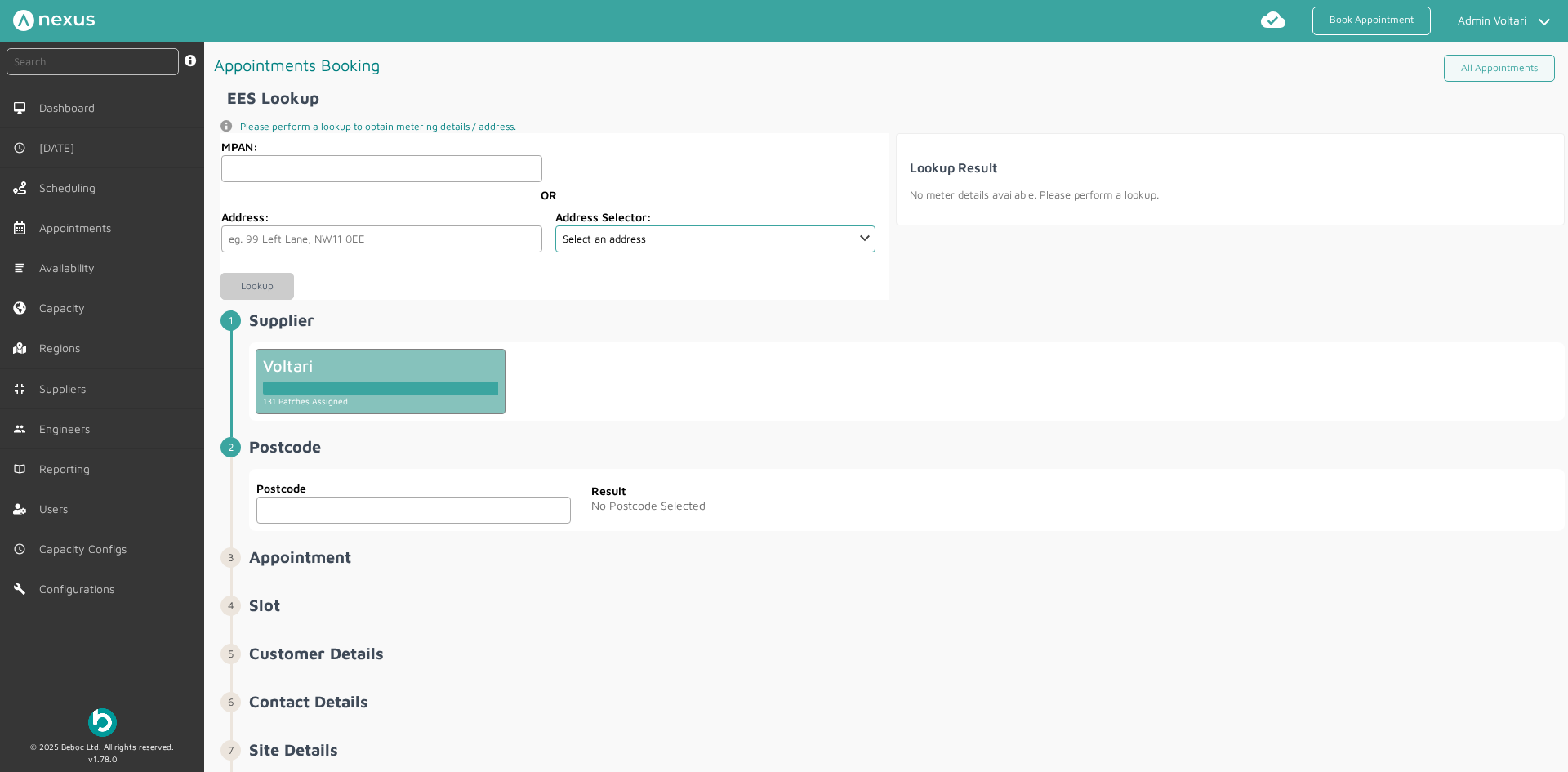
click at [307, 502] on input "text" at bounding box center [414, 510] width 315 height 27
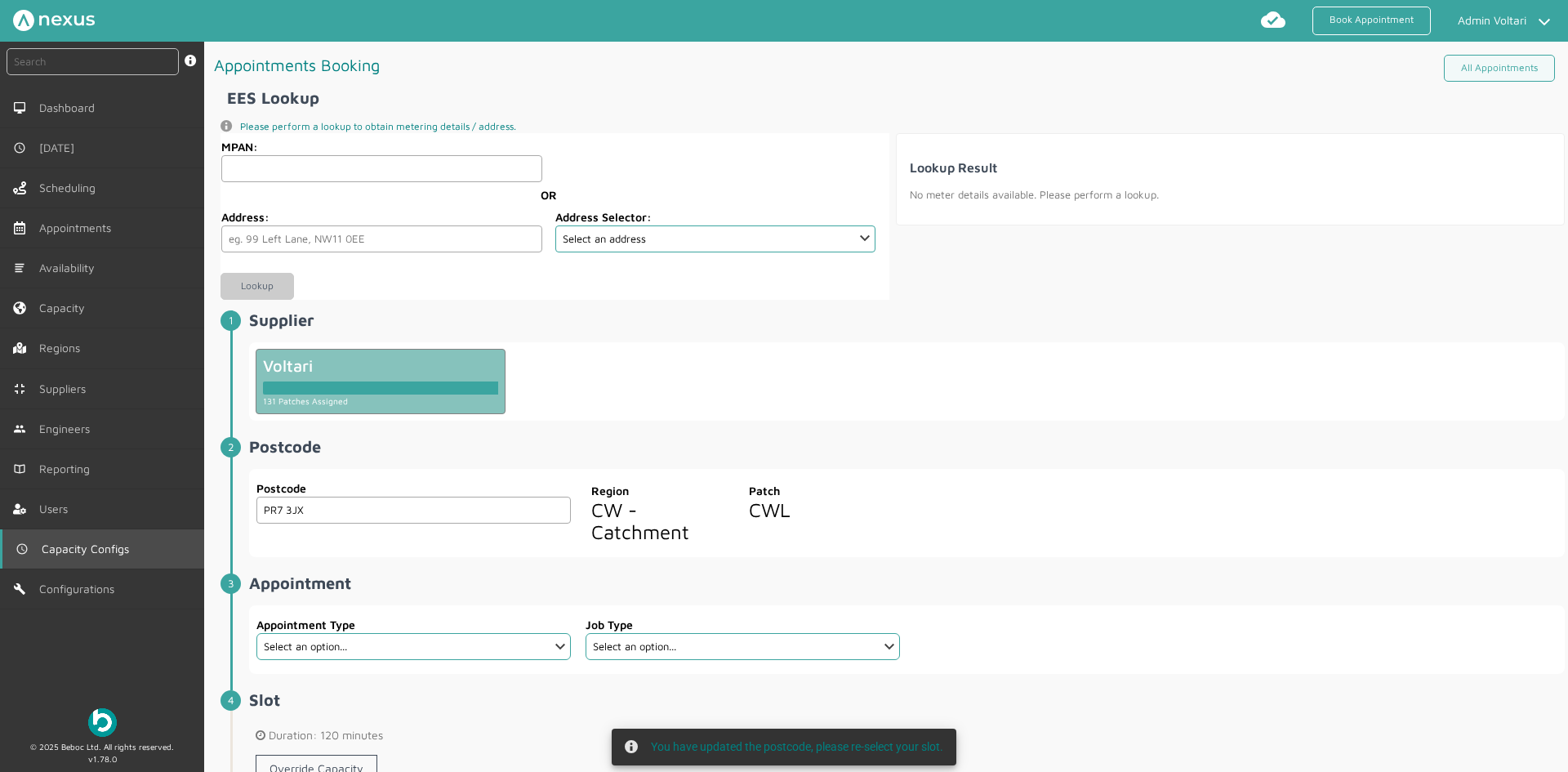
type input "PR7 3JX"
click at [103, 547] on span "Capacity Configs" at bounding box center [89, 549] width 94 height 13
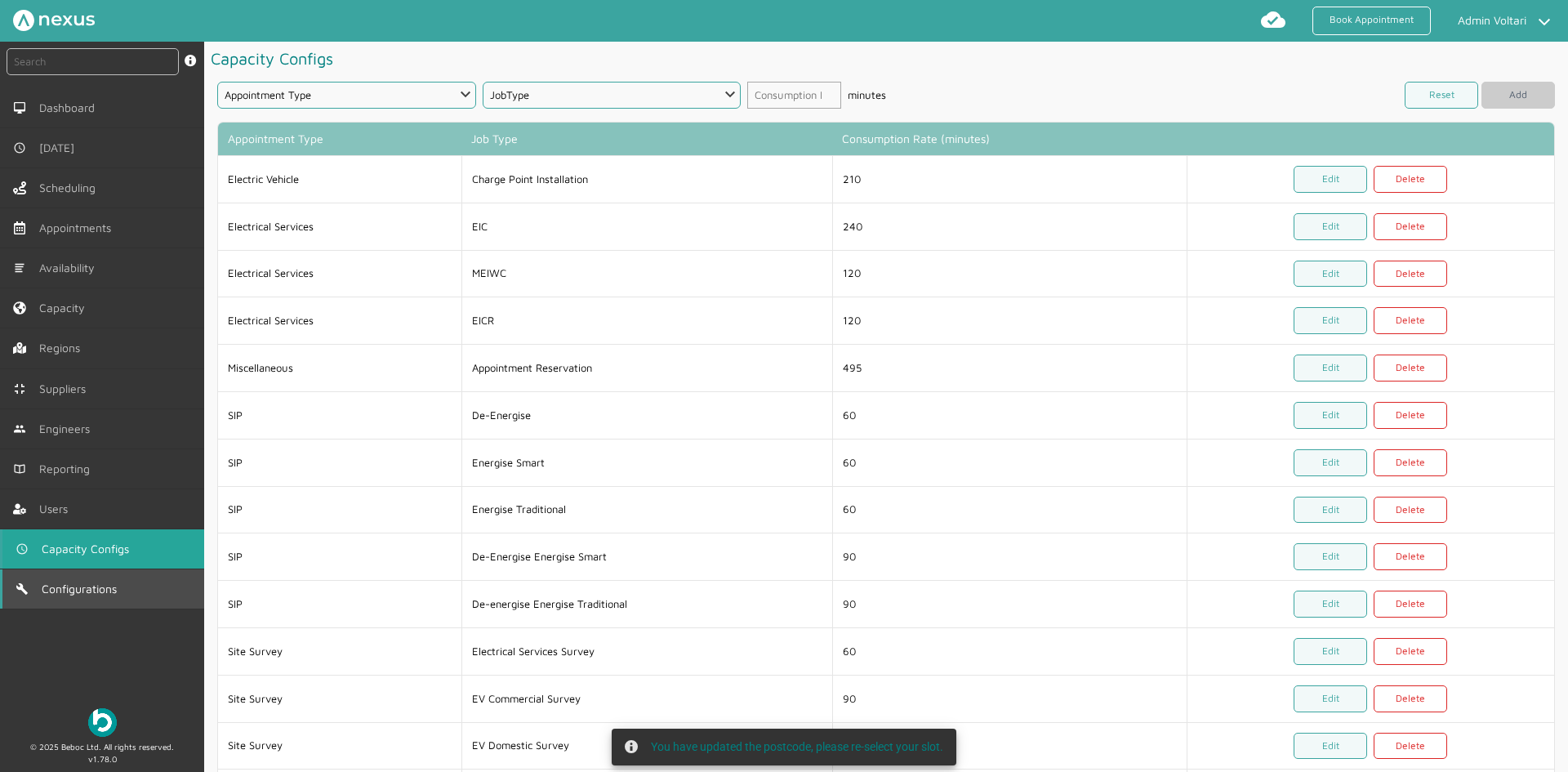
click at [124, 578] on link "Configurations" at bounding box center [102, 589] width 204 height 39
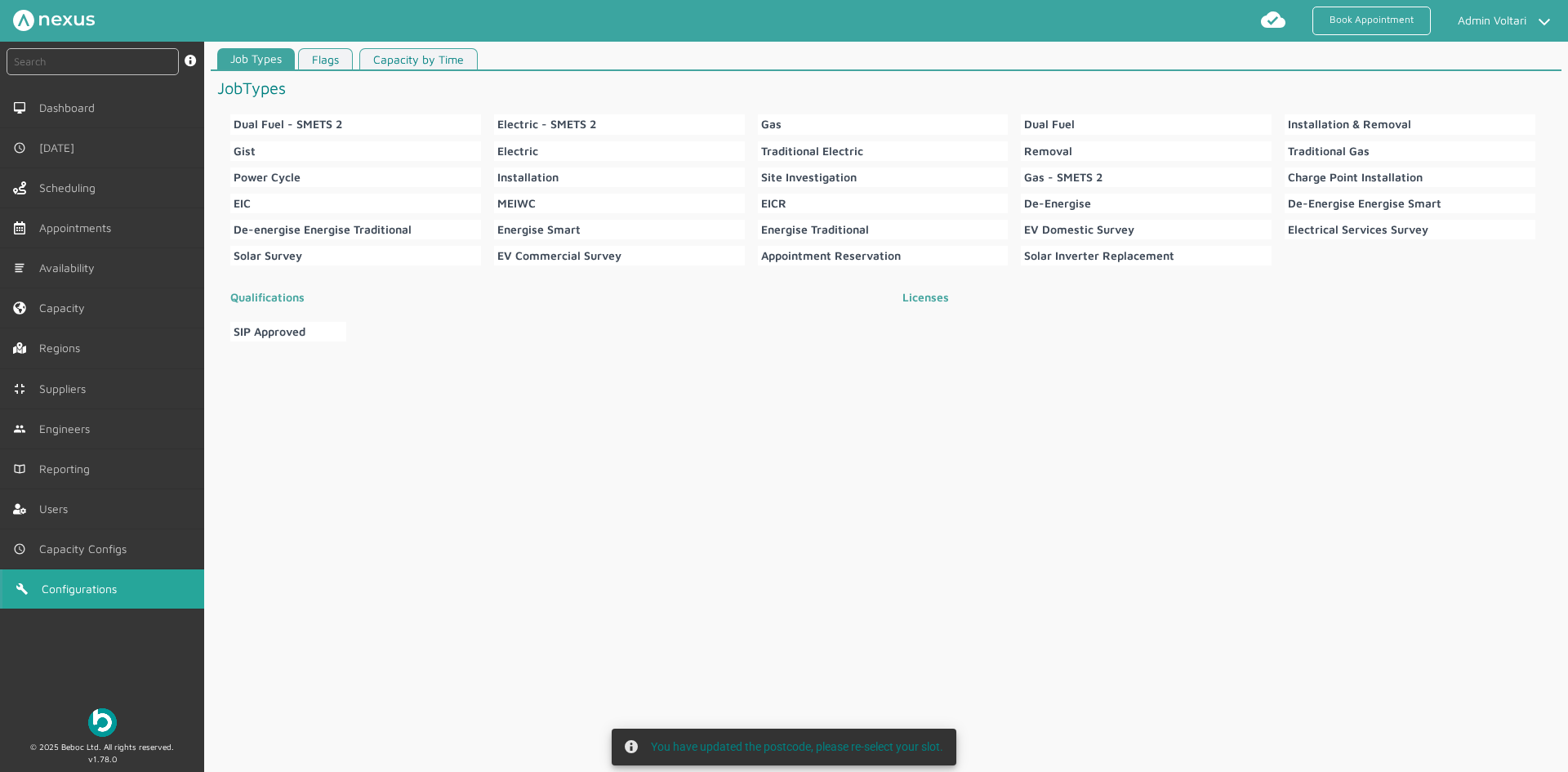
click at [464, 59] on link "Capacity by Time" at bounding box center [419, 58] width 118 height 22
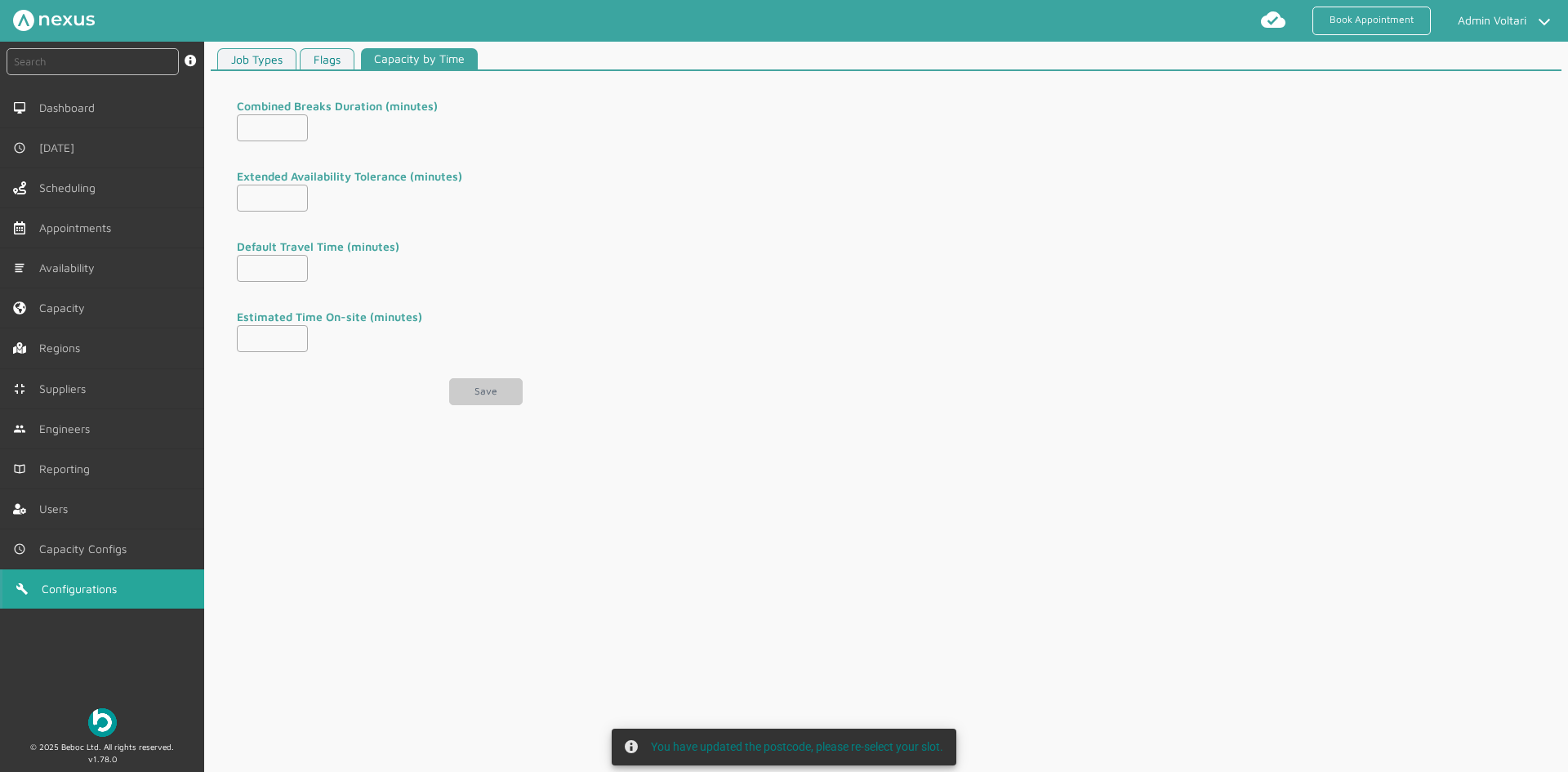
type input "30"
type input "15"
drag, startPoint x: 277, startPoint y: 339, endPoint x: 205, endPoint y: 338, distance: 72.0
click at [205, 338] on article "Job Types Flags Capacity by Time Combined Breaks Duration (minutes) Extended Av…" at bounding box center [886, 239] width 1364 height 383
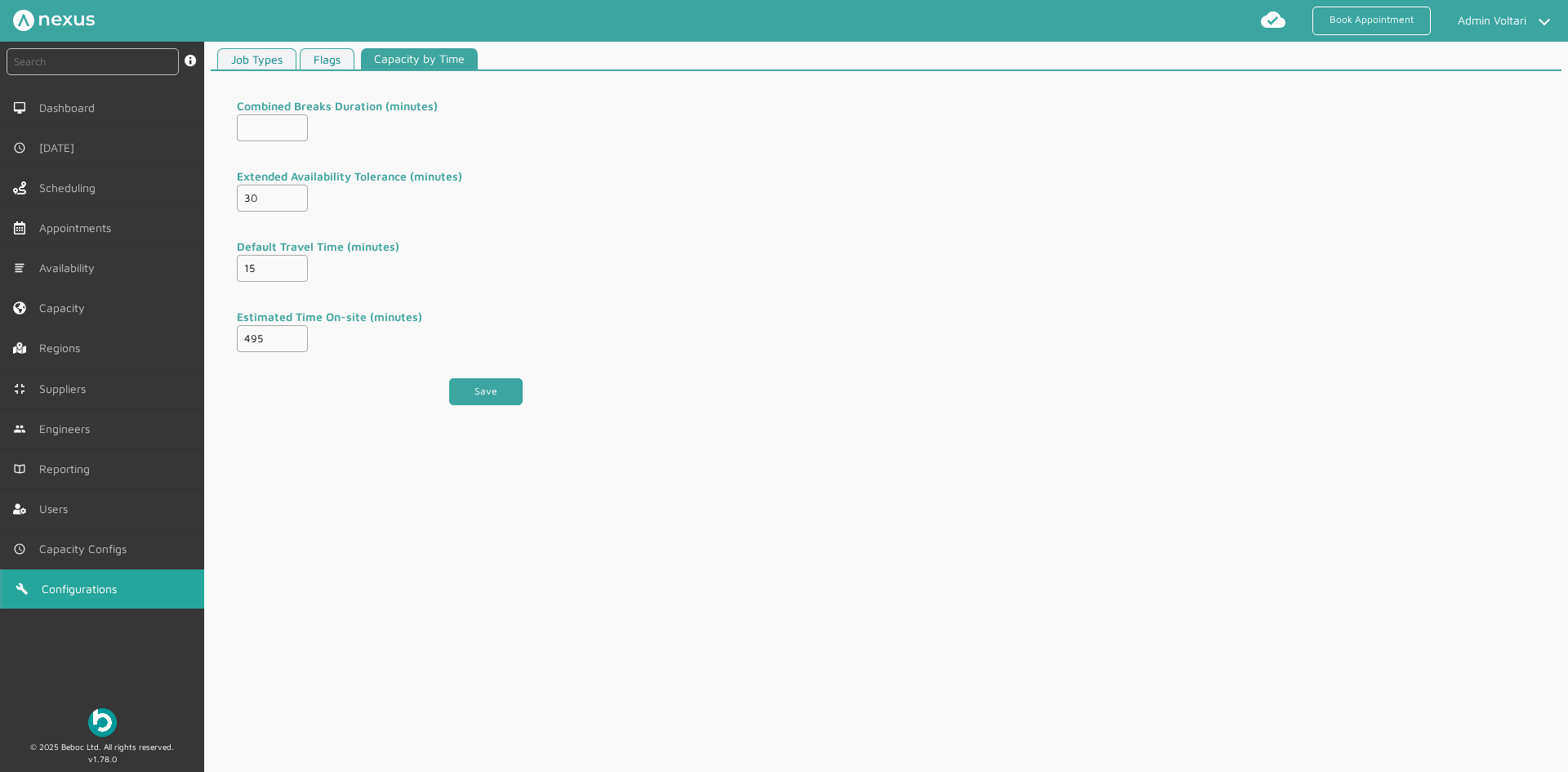
type input "495"
click at [475, 394] on button "Save" at bounding box center [486, 391] width 73 height 27
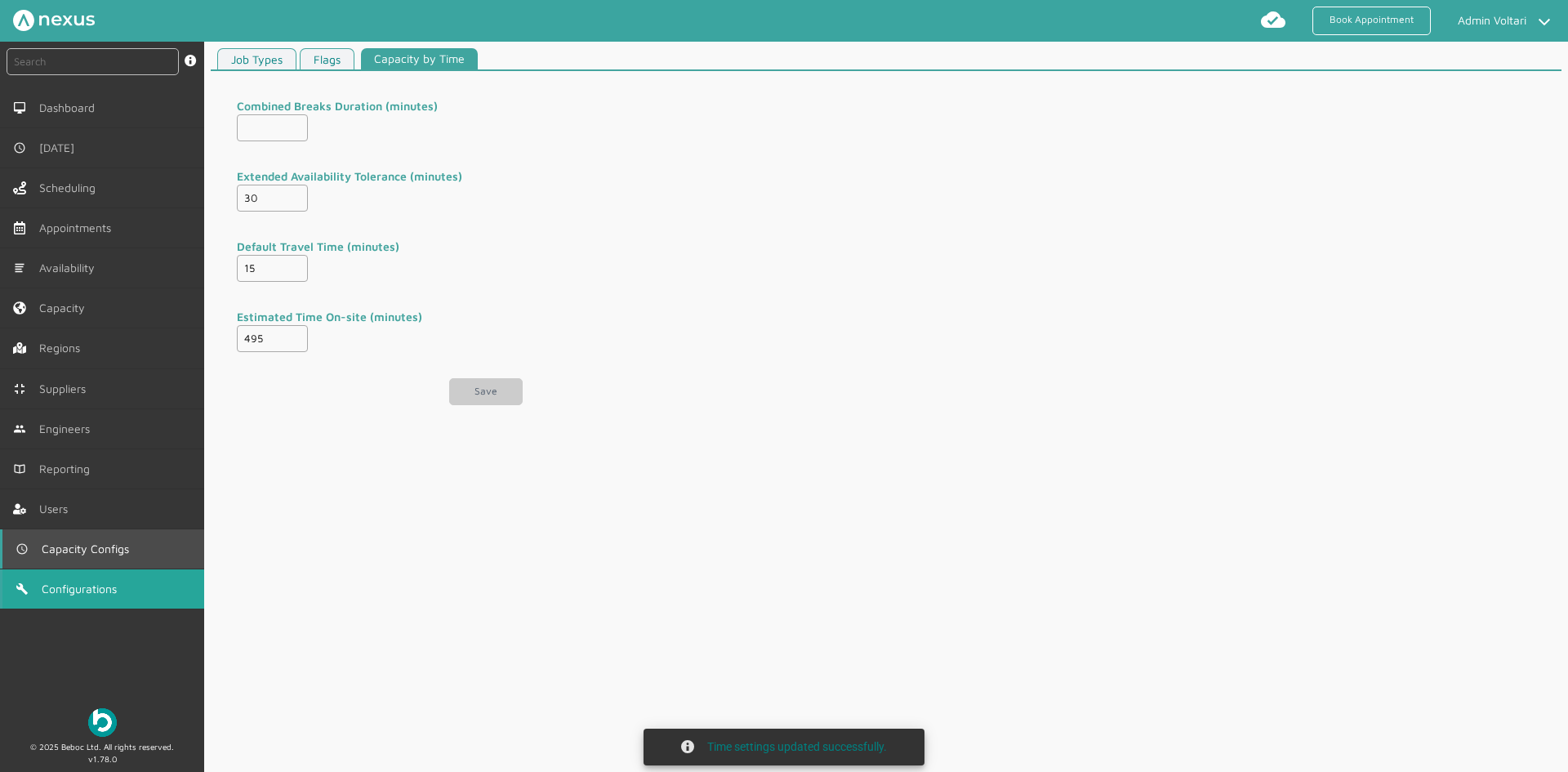
click at [61, 539] on link "Capacity Configs" at bounding box center [102, 549] width 204 height 39
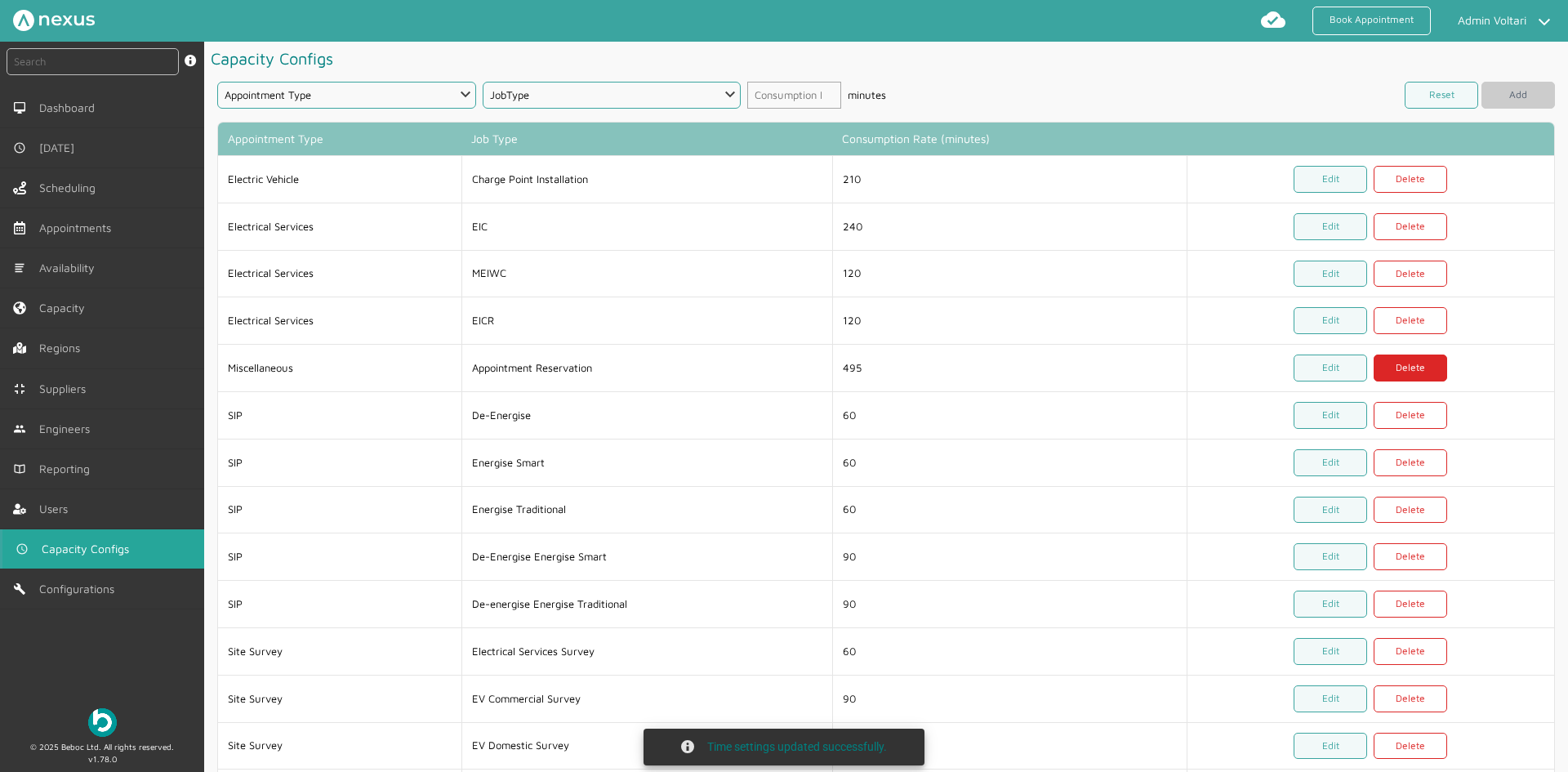
click at [1414, 371] on link "Delete" at bounding box center [1411, 367] width 73 height 27
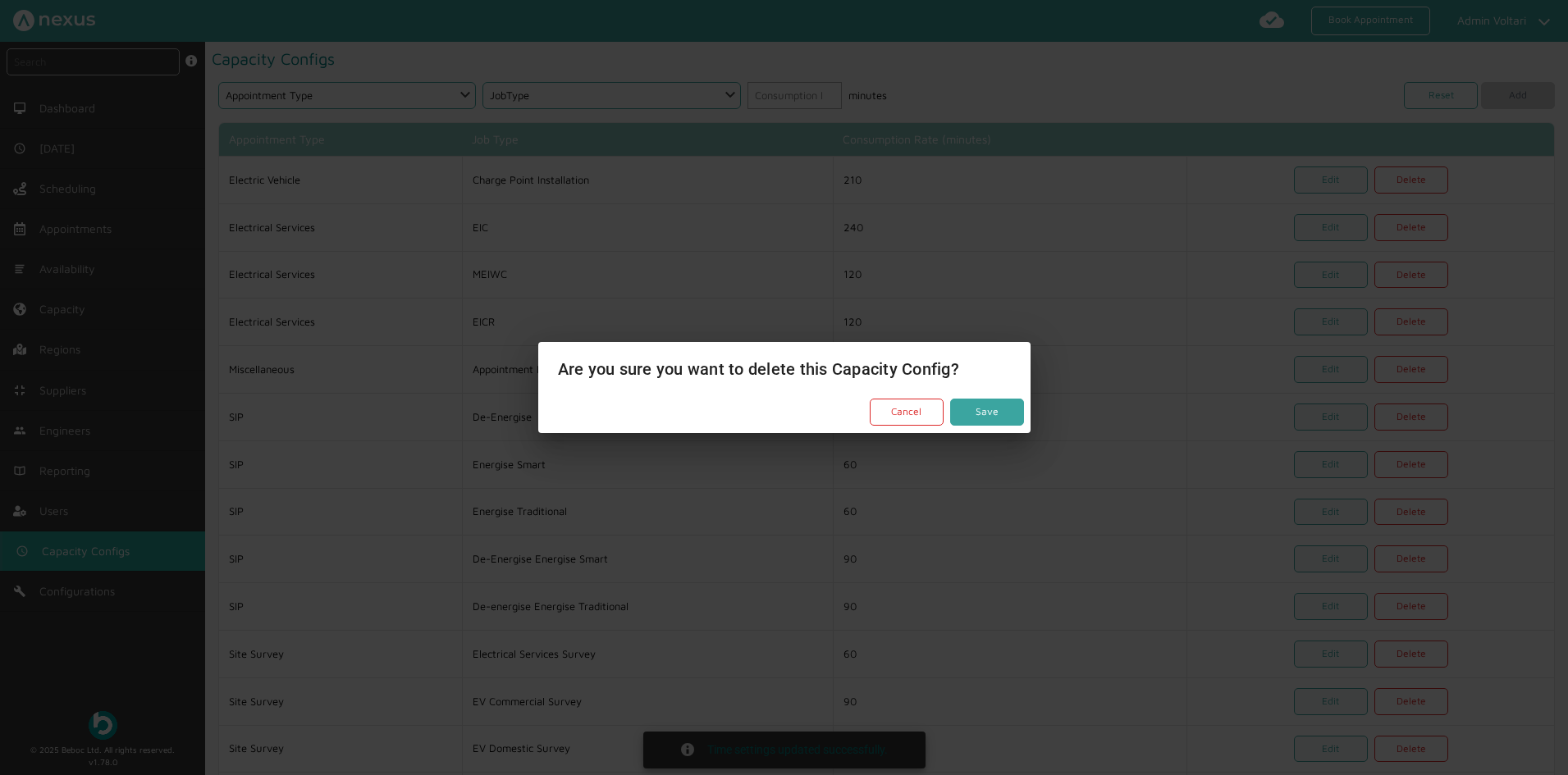
click at [985, 411] on button "Save" at bounding box center [986, 412] width 74 height 27
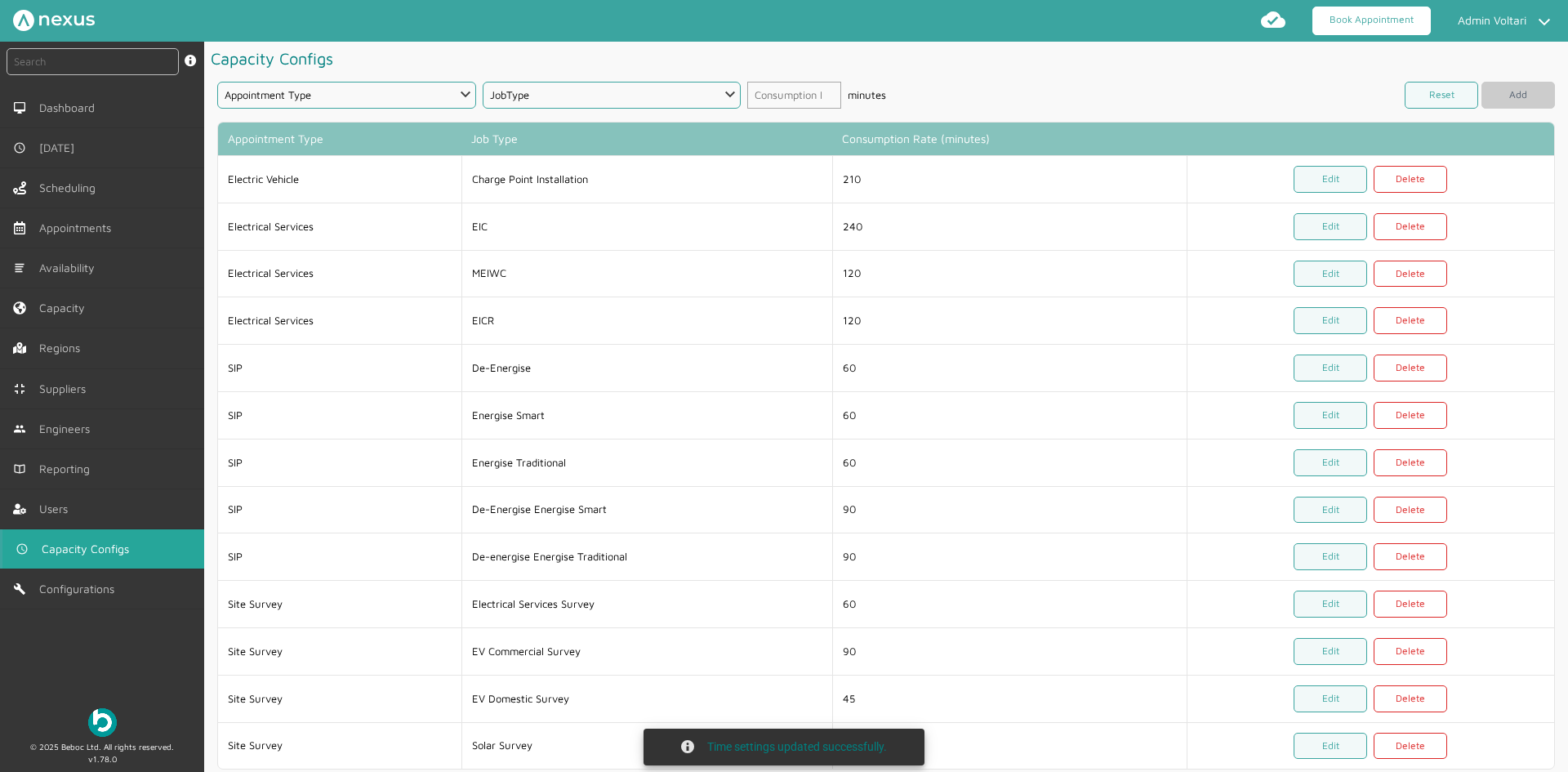
click at [1377, 21] on link "Book Appointment" at bounding box center [1371, 21] width 118 height 29
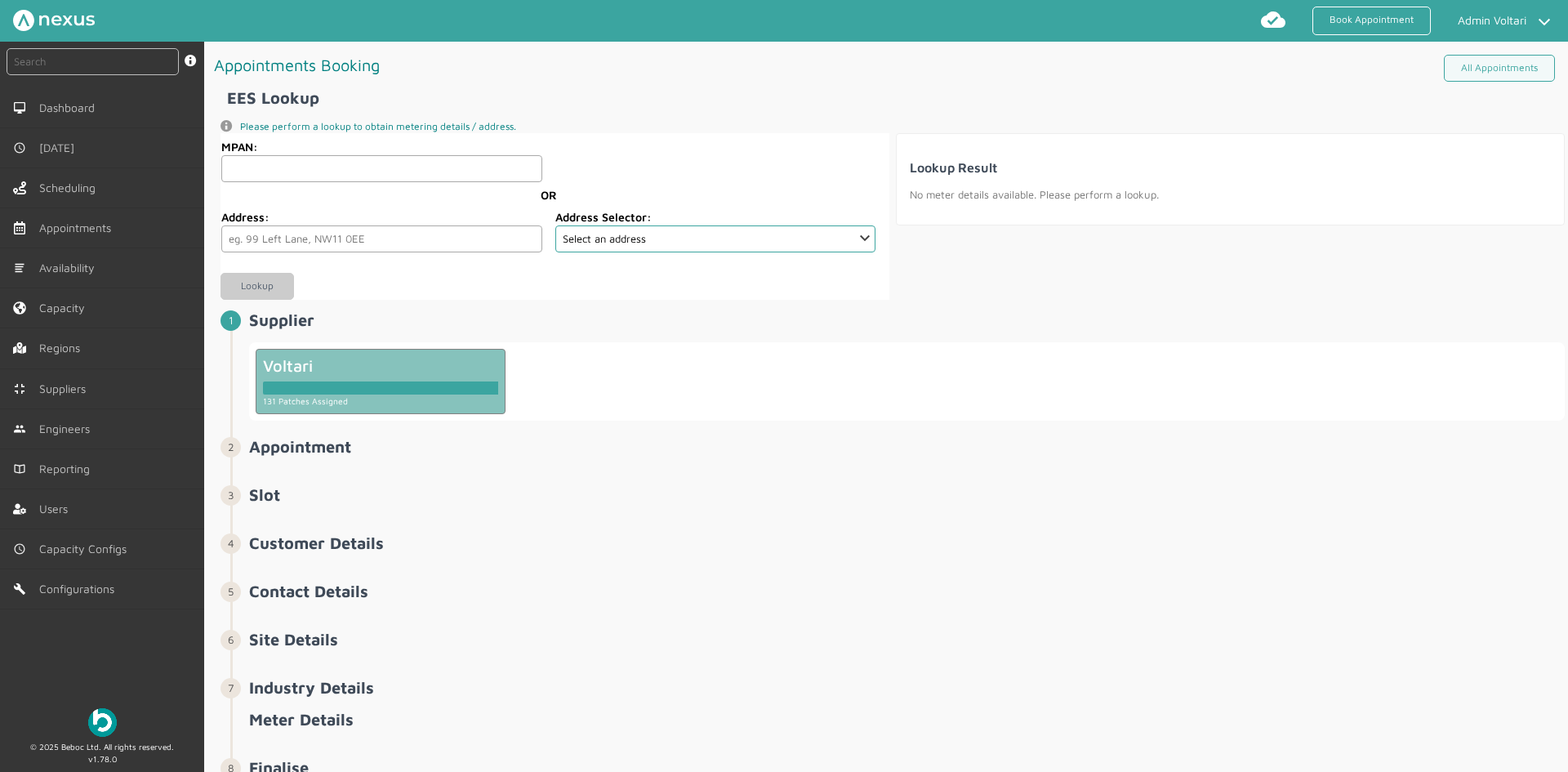
click at [381, 388] on small at bounding box center [381, 387] width 3 height 10
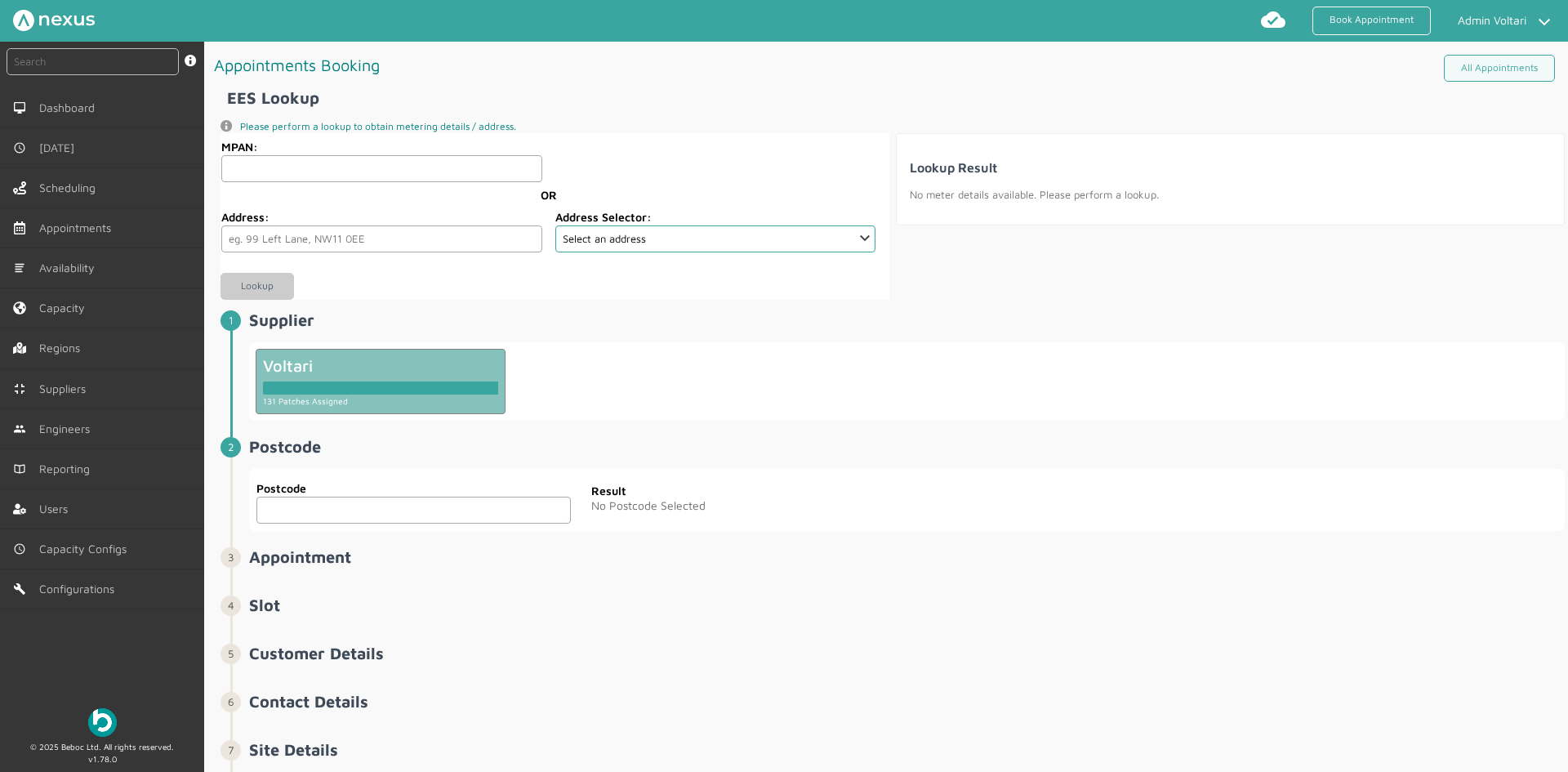
click at [377, 508] on input "text" at bounding box center [414, 510] width 315 height 27
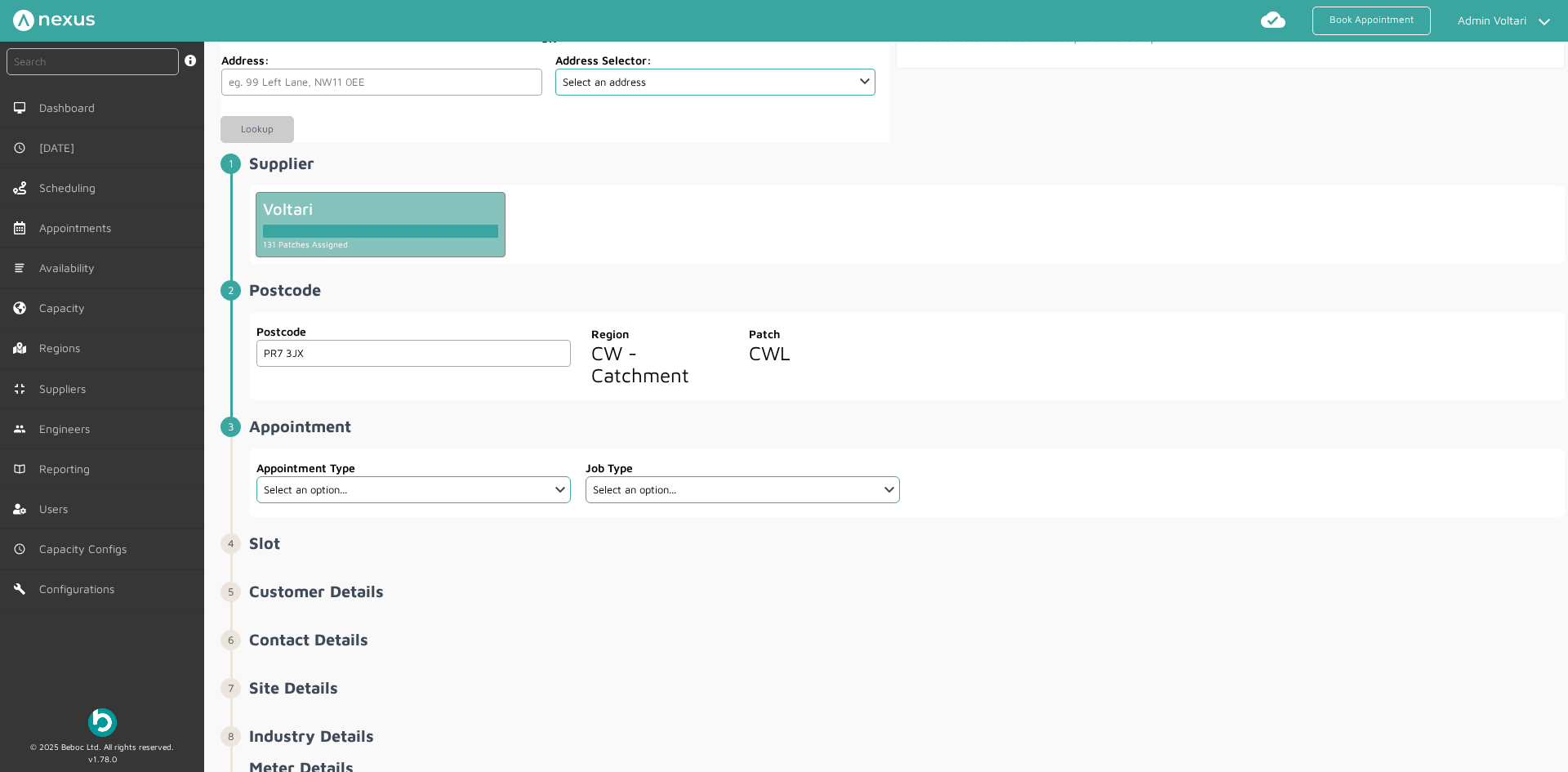
scroll to position [163, 0]
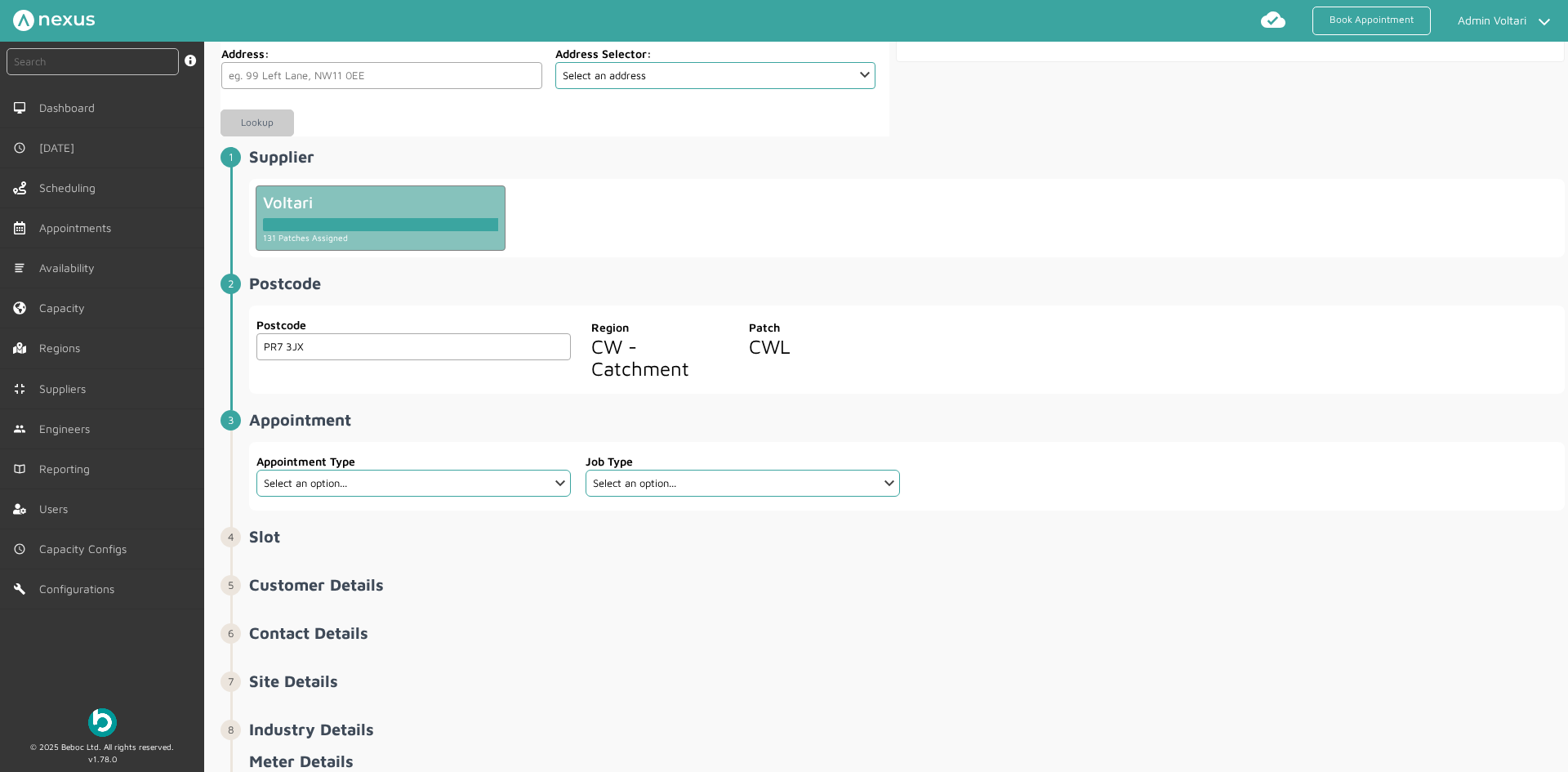
type input "PR7 3JX"
click at [540, 490] on select "Select an option... Additional Work Electric Vehicle Electrical Services Miscel…" at bounding box center [414, 483] width 315 height 27
select select "1: 5e765de42921cf3754cdace7"
click at [257, 469] on select "Select an option... Additional Work Electric Vehicle Electrical Services Miscel…" at bounding box center [414, 483] width 315 height 27
click at [687, 472] on select "Select an option... Power Cycle" at bounding box center [743, 483] width 315 height 27
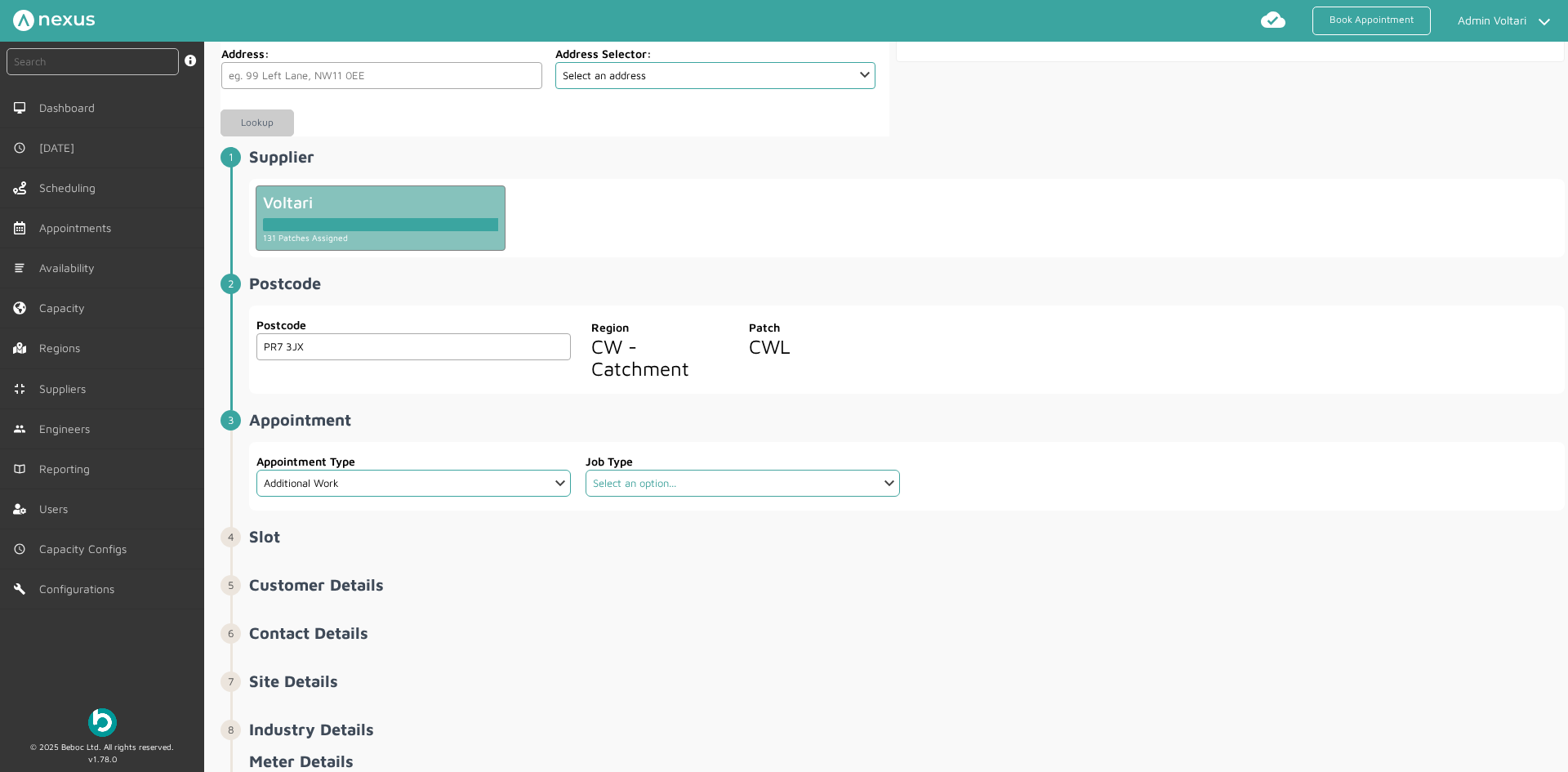
select select "1: 5e765d942921cf3754cdace6"
click at [586, 469] on select "Select an option... Power Cycle" at bounding box center [743, 483] width 315 height 27
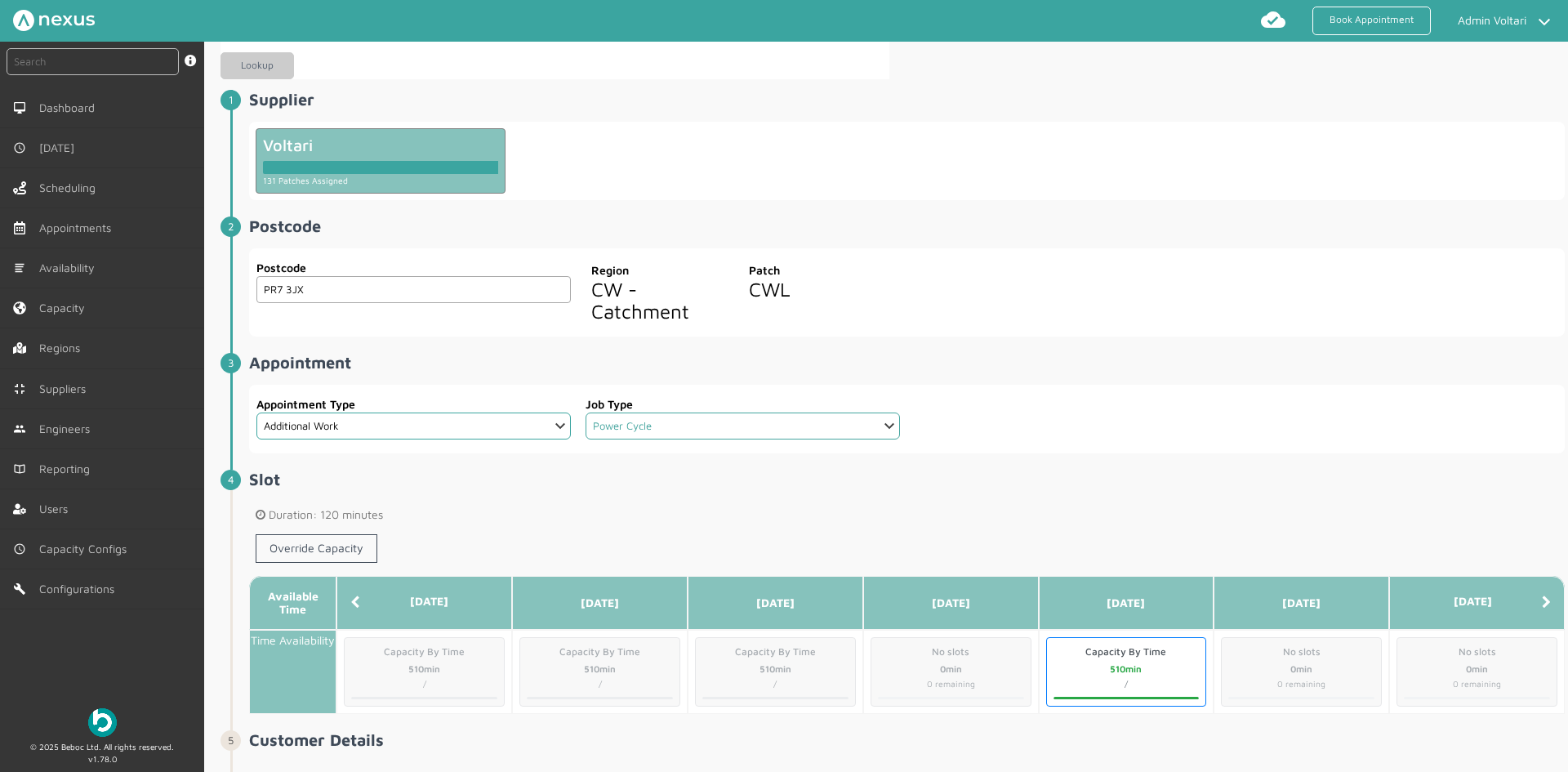
scroll to position [408, 0]
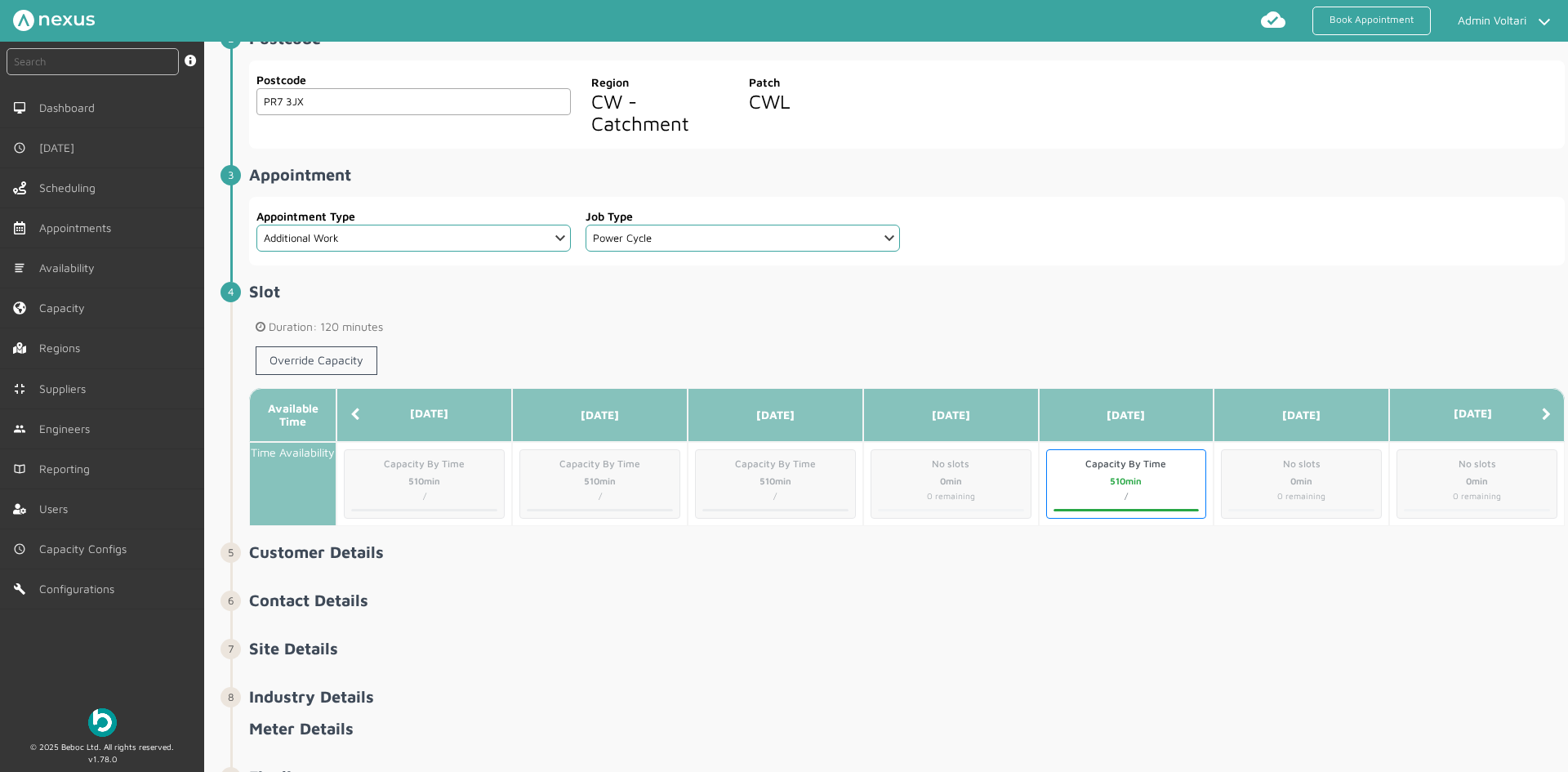
click at [333, 329] on span "Duration: 120 minutes" at bounding box center [907, 327] width 1303 height 13
drag, startPoint x: 273, startPoint y: 323, endPoint x: 456, endPoint y: 343, distance: 184.1
click at [456, 343] on div "Duration: 120 minutes Override Capacity" at bounding box center [907, 350] width 1316 height 73
click at [456, 343] on div "Override Capacity" at bounding box center [907, 364] width 1316 height 48
click at [94, 549] on span "Capacity Configs" at bounding box center [89, 549] width 94 height 13
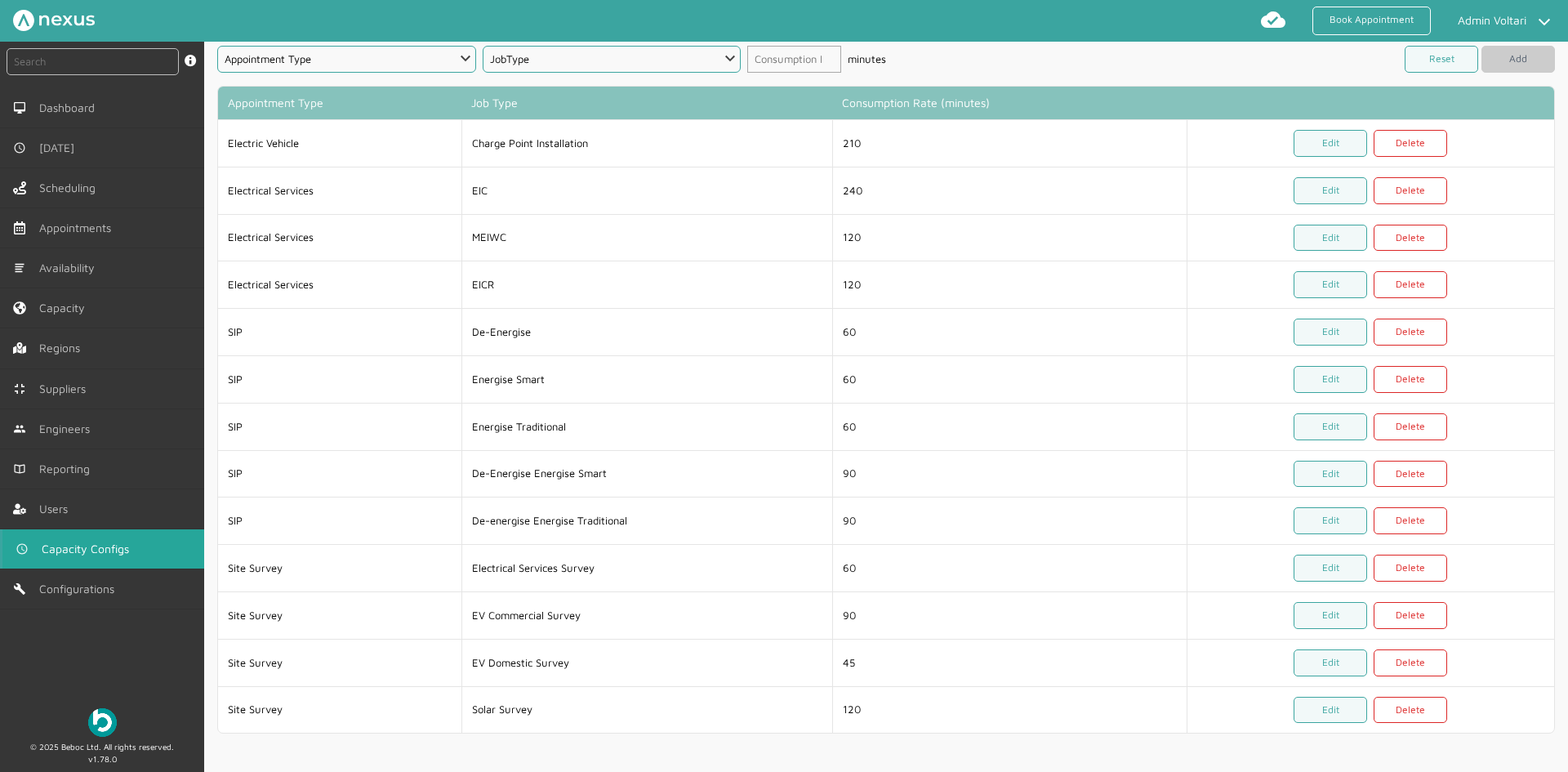
scroll to position [55, 0]
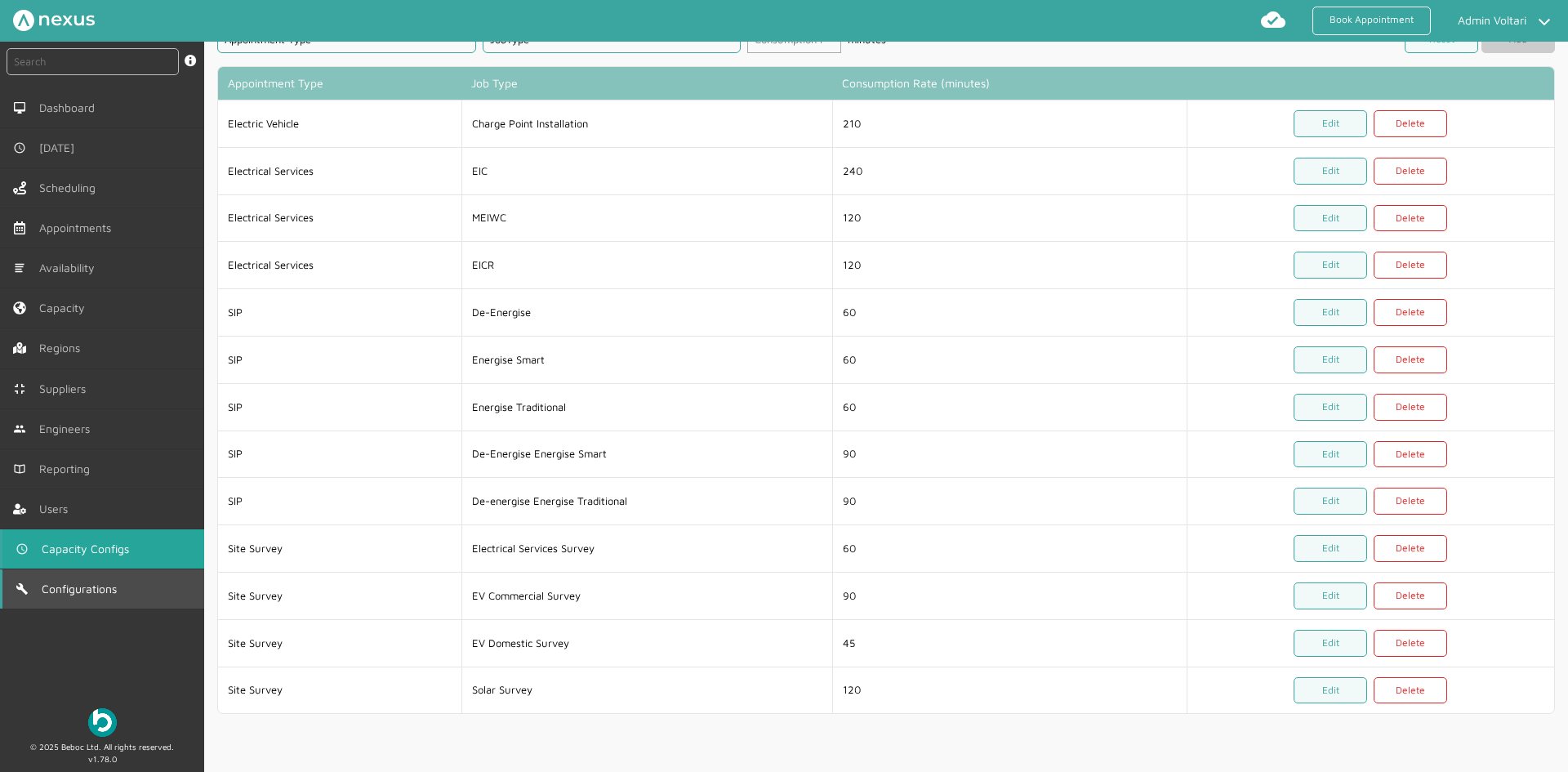
click at [124, 582] on link "Configurations" at bounding box center [102, 589] width 204 height 39
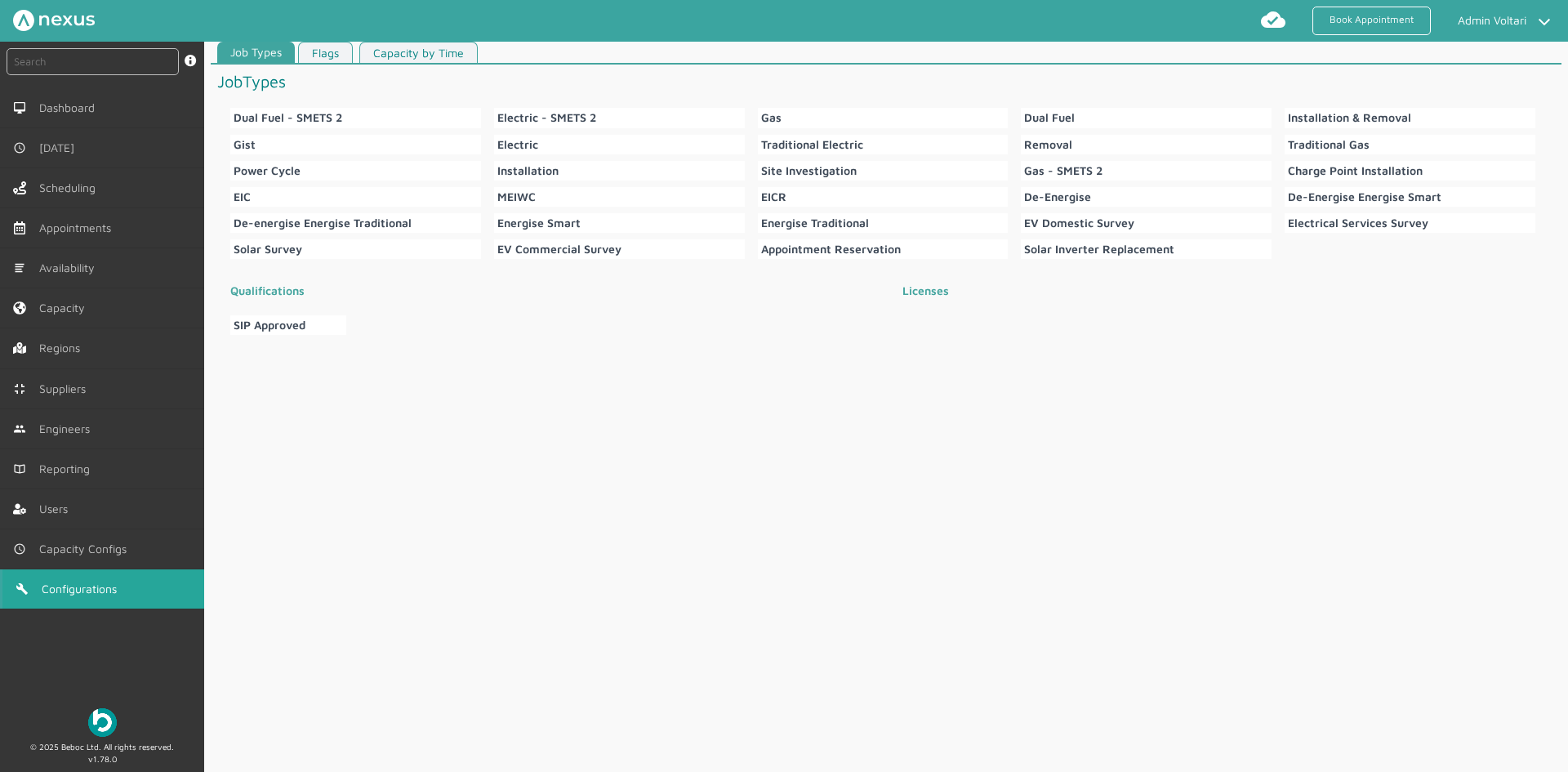
click at [438, 57] on link "Capacity by Time" at bounding box center [419, 52] width 118 height 22
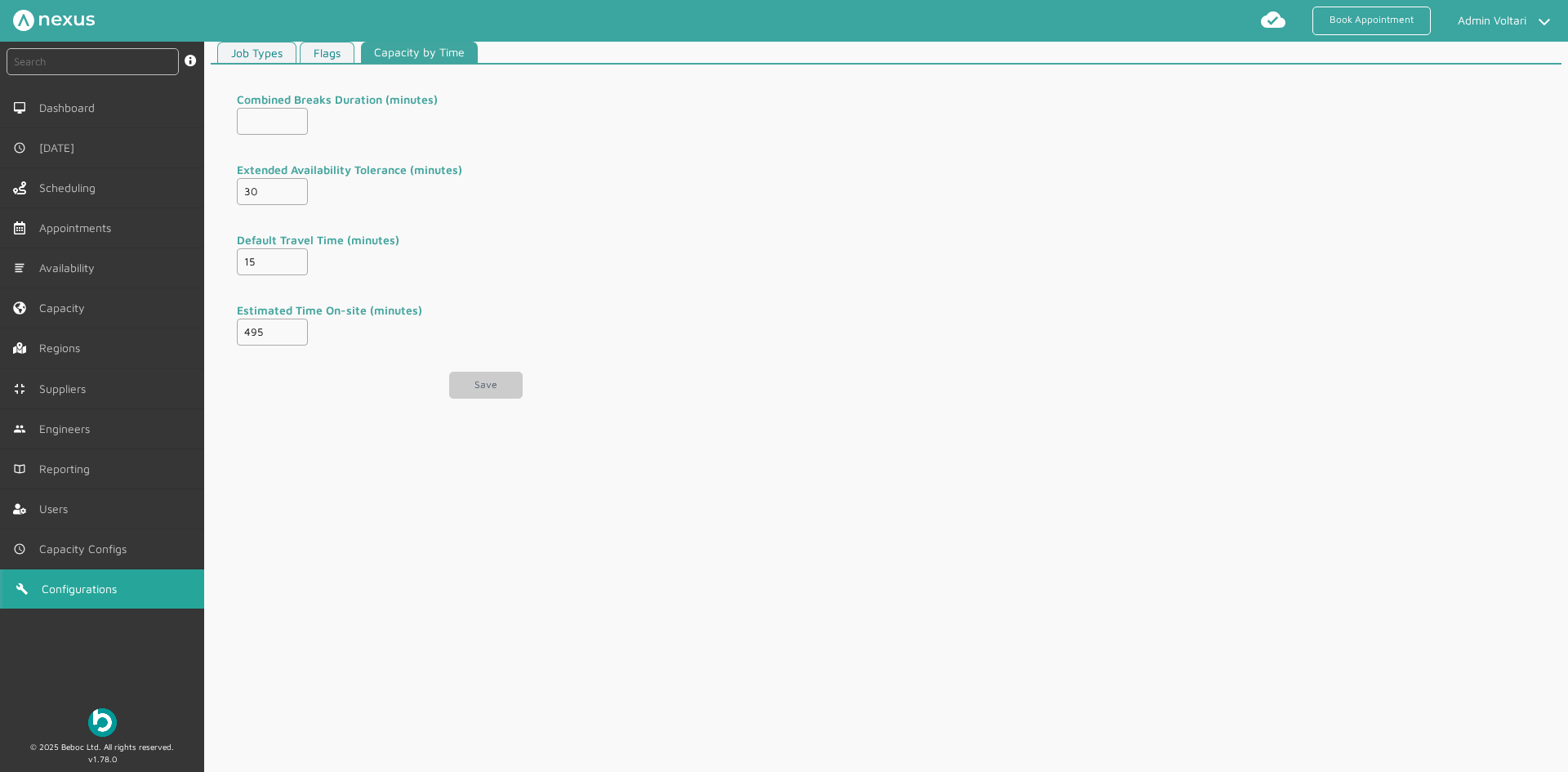
click at [428, 311] on label "Estimated Time On-site (minutes)" at bounding box center [380, 310] width 286 height 17
drag, startPoint x: 239, startPoint y: 309, endPoint x: 415, endPoint y: 308, distance: 176.0
click at [415, 308] on label "Estimated Time On-site (minutes)" at bounding box center [380, 310] width 286 height 17
click at [447, 318] on label "Estimated Time On-site (minutes)" at bounding box center [380, 310] width 286 height 17
drag, startPoint x: 267, startPoint y: 336, endPoint x: 223, endPoint y: 334, distance: 44.0
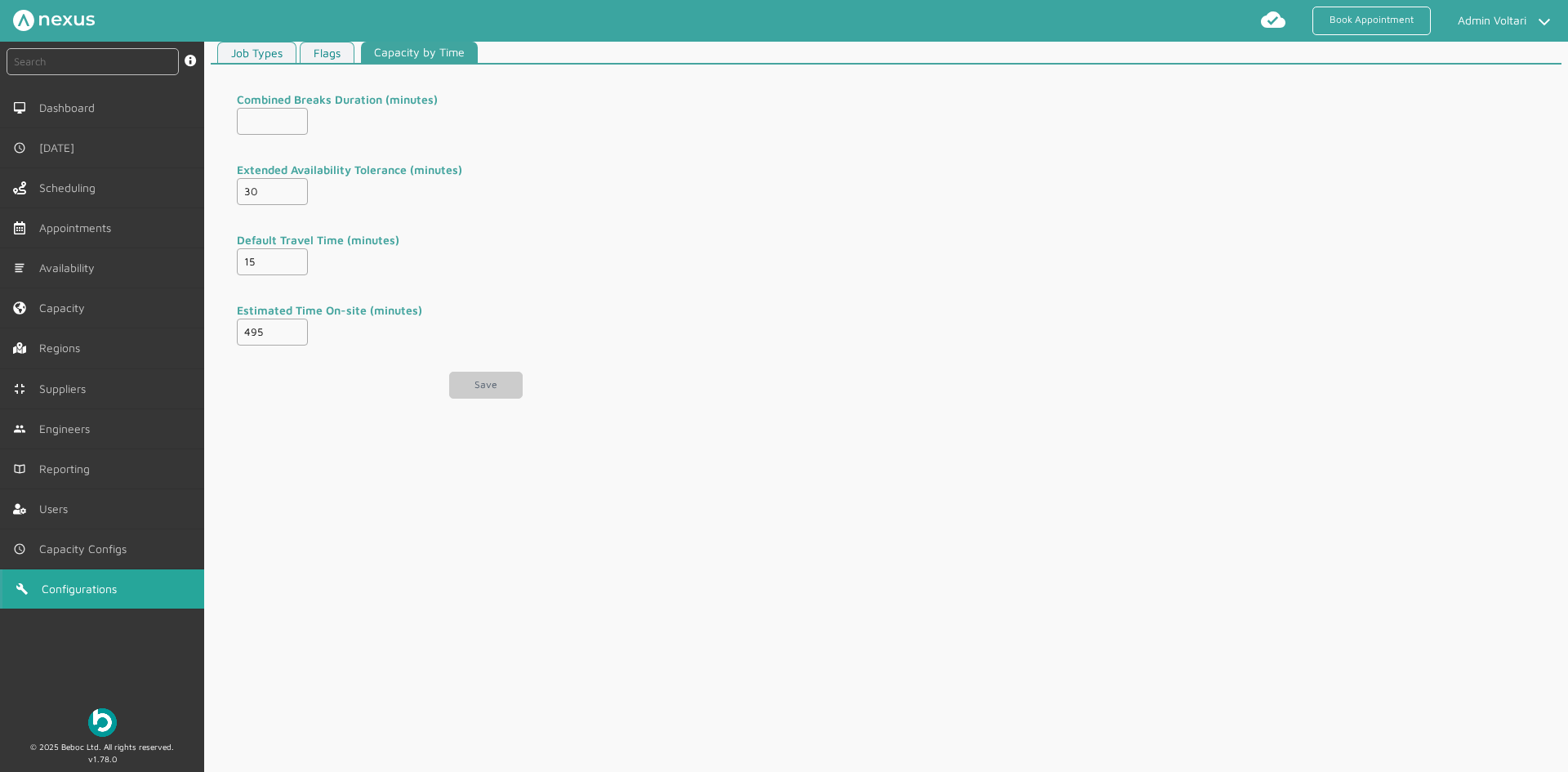
click at [223, 334] on div "Combined Breaks Duration (minutes) Extended Availability Tolerance (minutes) 30…" at bounding box center [380, 244] width 338 height 360
type input "120"
click at [482, 383] on button "Save" at bounding box center [486, 385] width 73 height 27
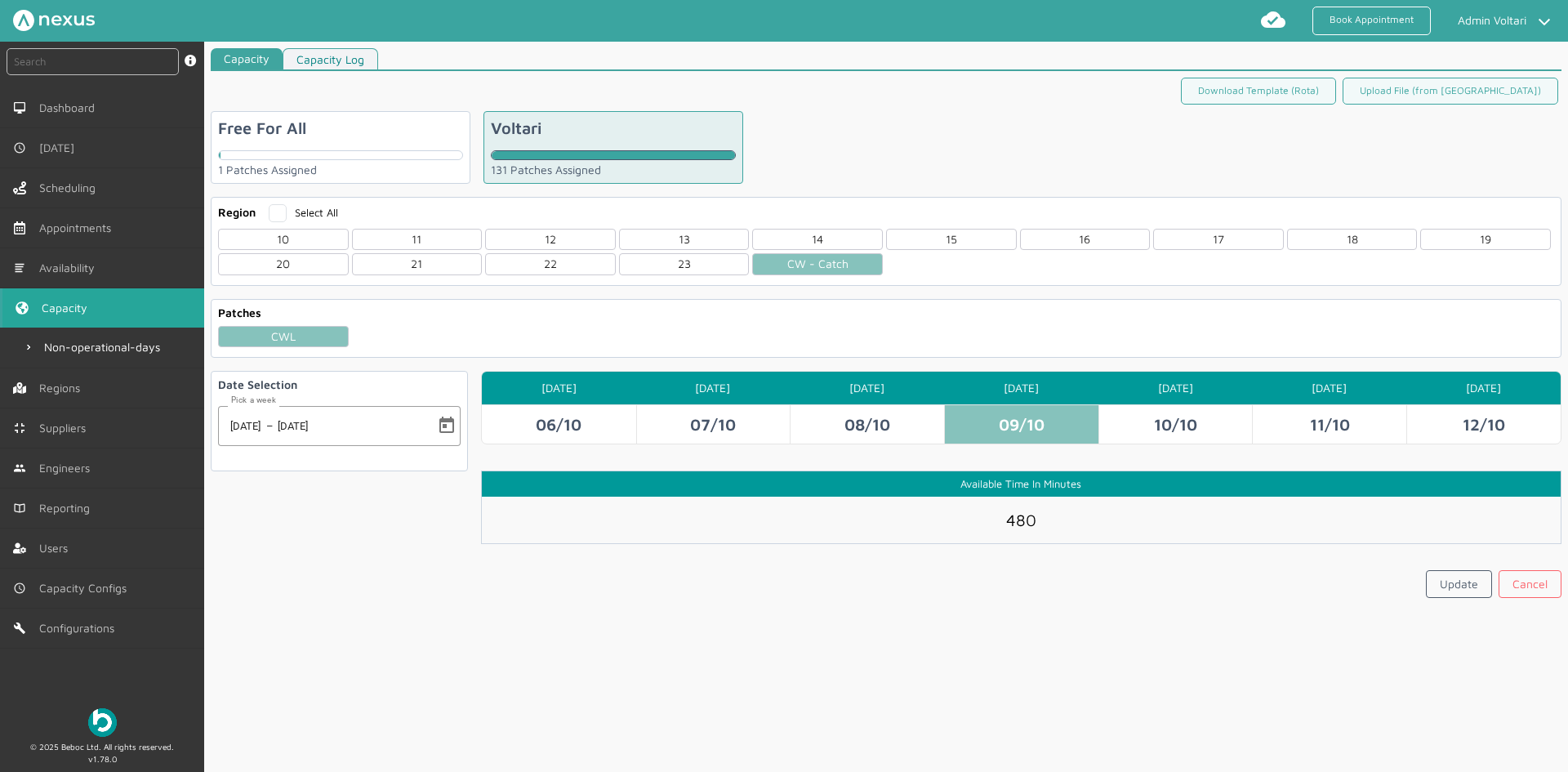
drag, startPoint x: 1042, startPoint y: 128, endPoint x: 930, endPoint y: 122, distance: 112.2
click at [1041, 128] on section "Free For All 1 Patches Assigned Voltari 131 Patches Assigned" at bounding box center [887, 147] width 1351 height 73
